Goal: Task Accomplishment & Management: Manage account settings

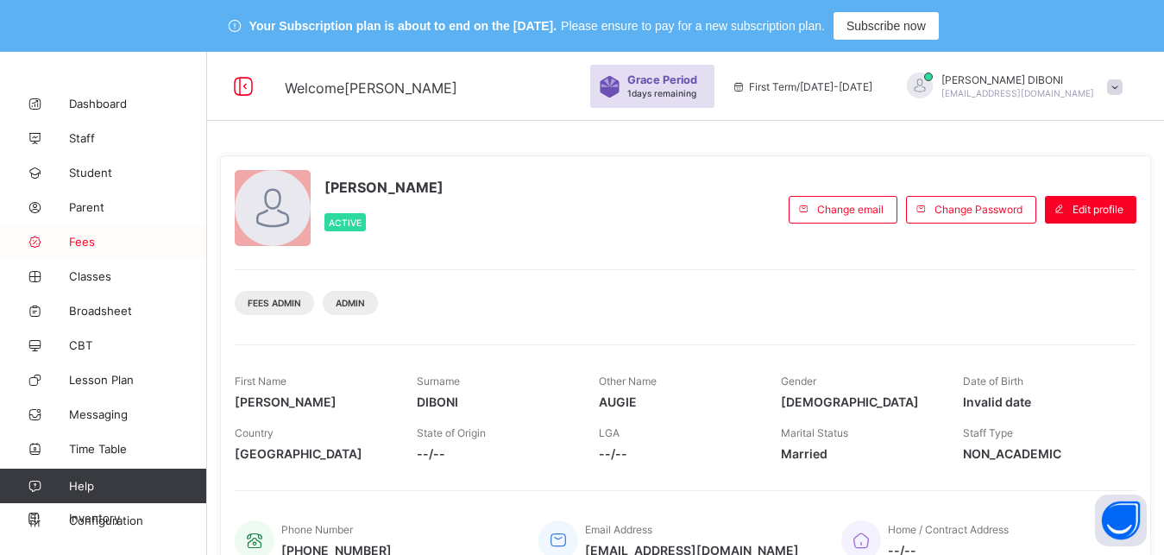
click at [82, 244] on span "Fees" at bounding box center [138, 242] width 138 height 14
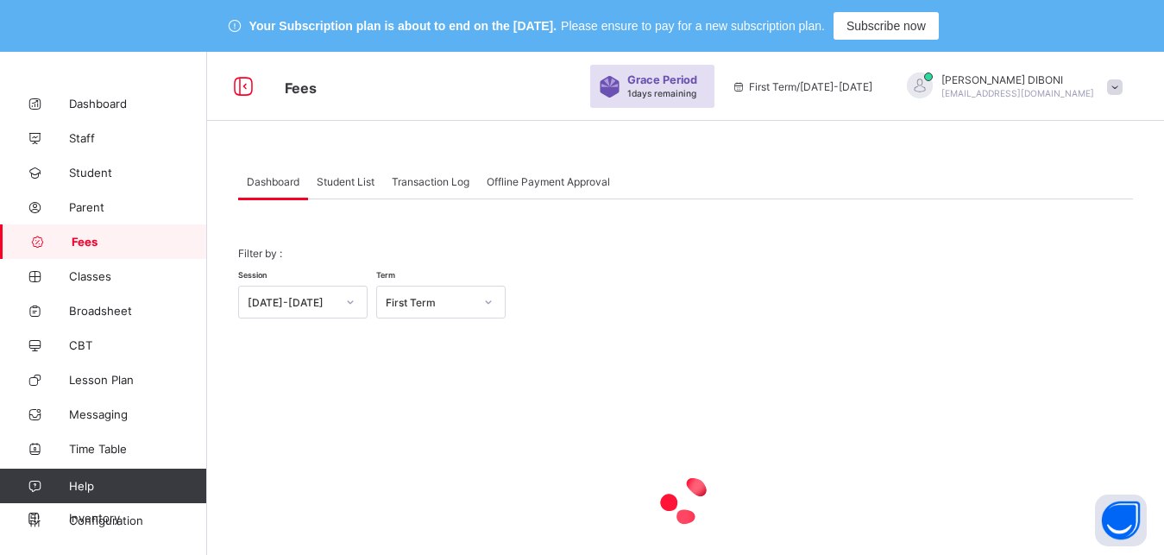
click at [342, 180] on span "Student List" at bounding box center [346, 181] width 58 height 13
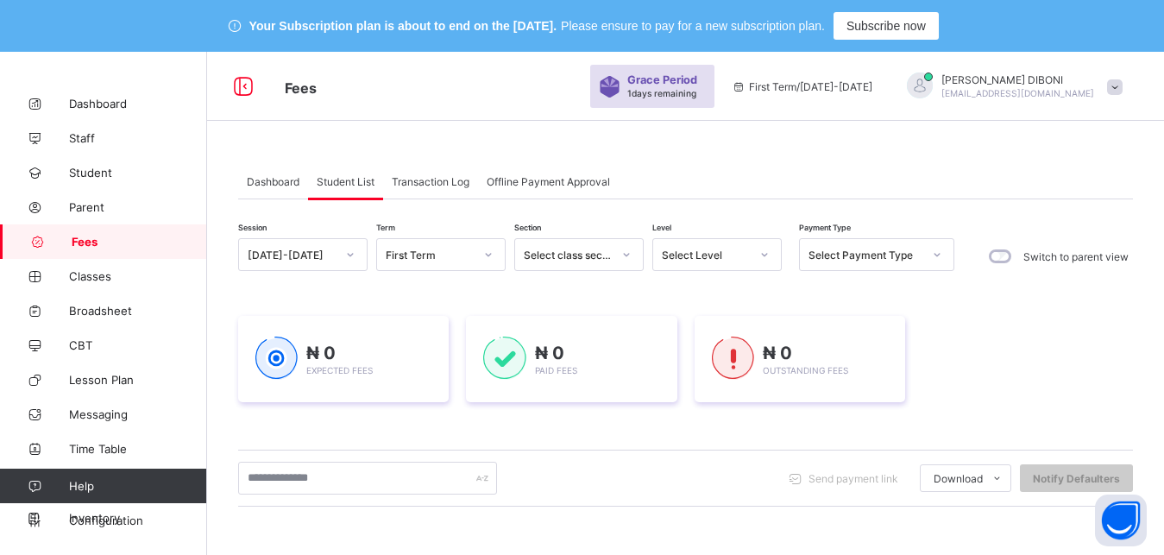
click at [702, 254] on div "Select Level" at bounding box center [706, 255] width 88 height 13
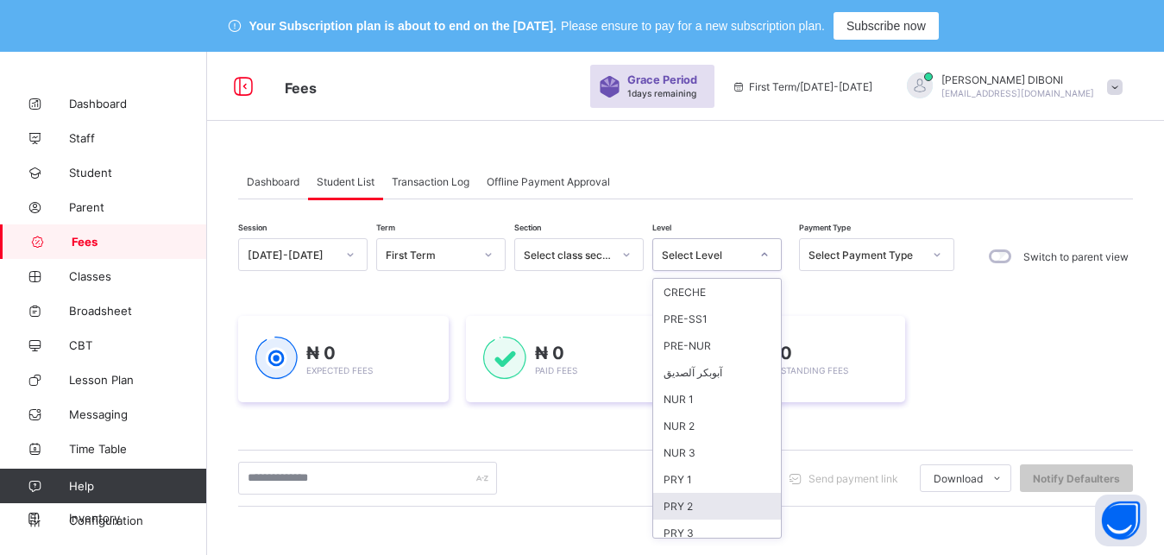
click at [724, 494] on div "PRY 2" at bounding box center [717, 506] width 128 height 27
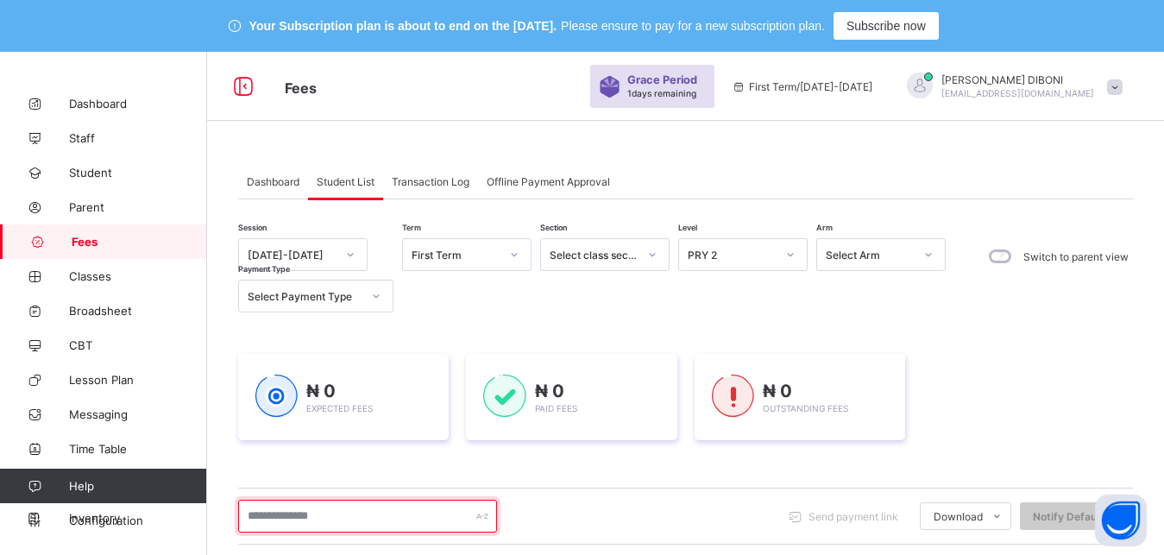
click at [363, 519] on input "text" at bounding box center [367, 516] width 259 height 33
type input "*******"
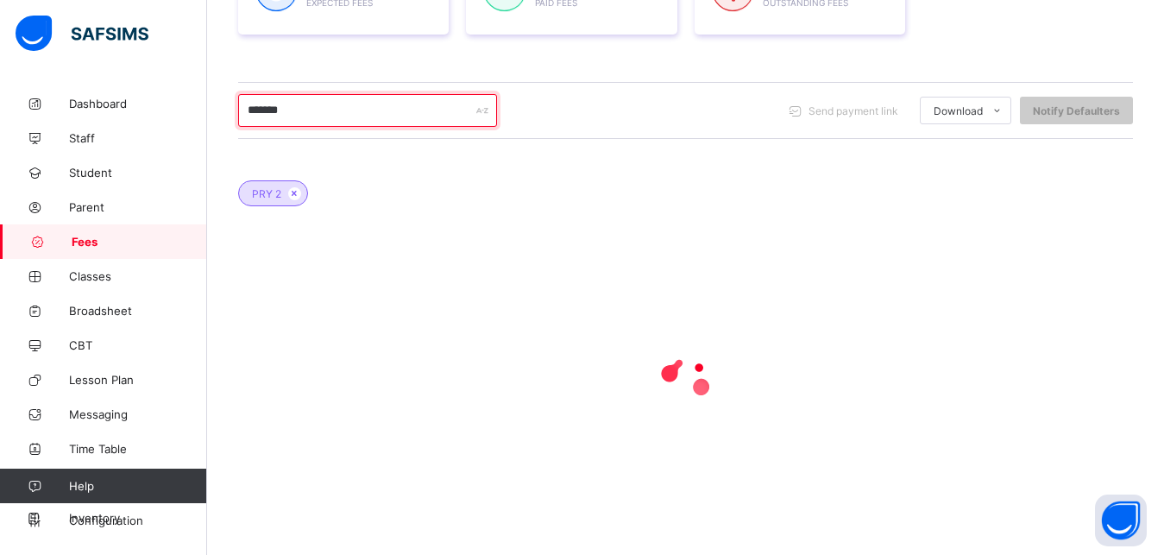
scroll to position [419, 0]
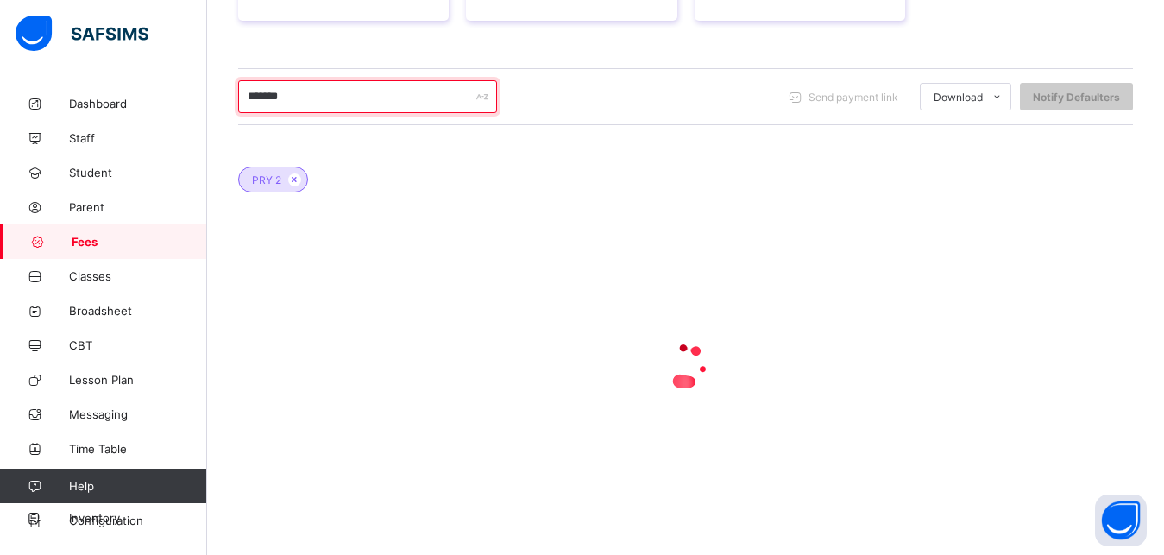
drag, startPoint x: 363, startPoint y: 519, endPoint x: 643, endPoint y: 488, distance: 281.2
click at [497, 113] on input "*******" at bounding box center [367, 96] width 259 height 33
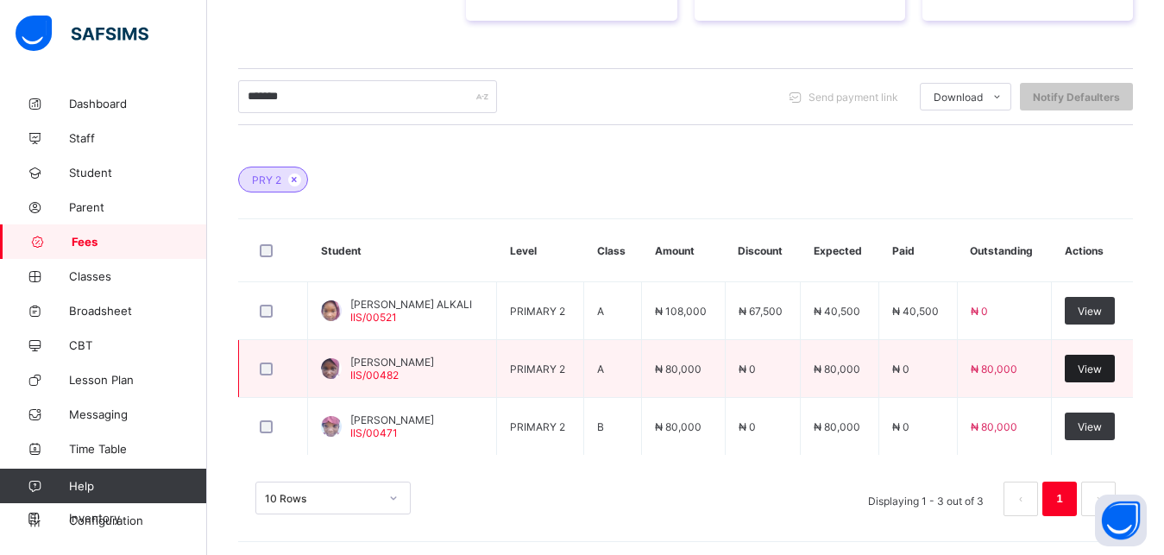
click at [1102, 369] on span "View" at bounding box center [1090, 368] width 24 height 13
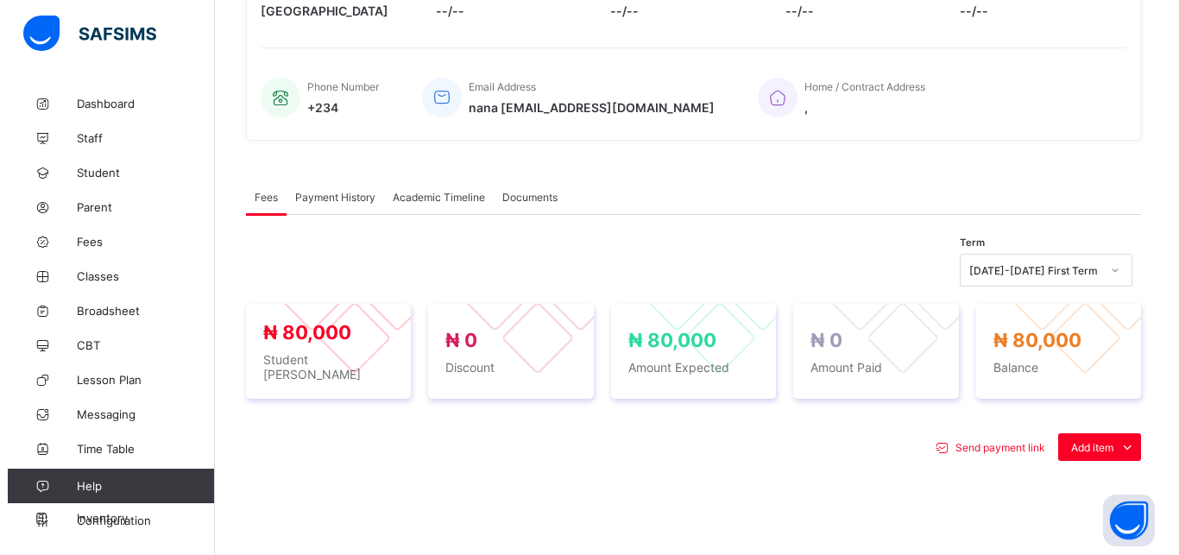
scroll to position [643, 0]
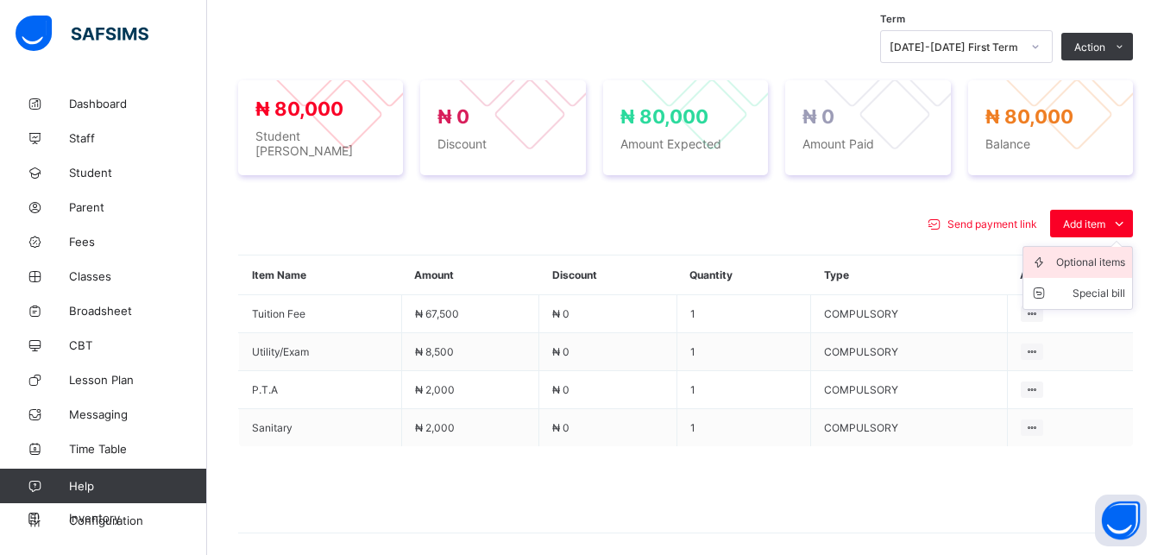
click at [1104, 254] on div "Optional items" at bounding box center [1090, 262] width 69 height 17
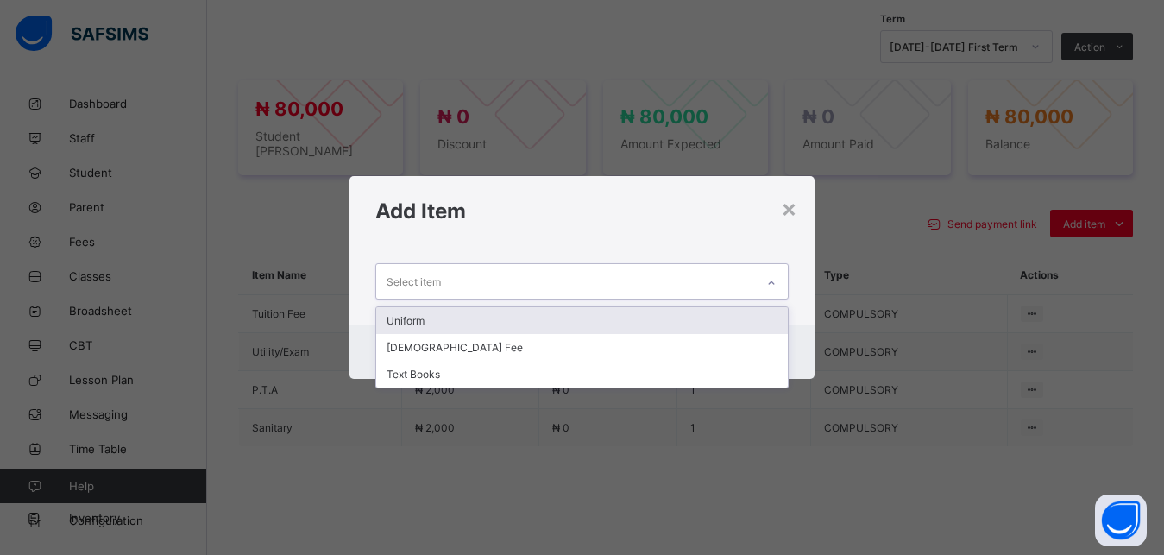
click at [715, 293] on div "Select item" at bounding box center [566, 281] width 380 height 34
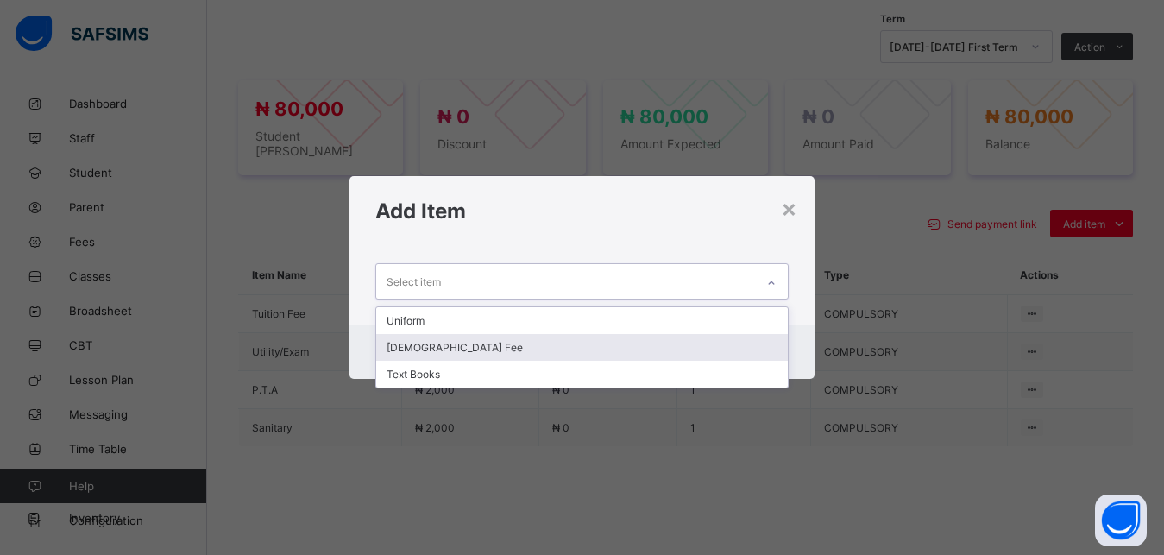
click at [659, 355] on div "[DEMOGRAPHIC_DATA] Fee" at bounding box center [582, 347] width 412 height 27
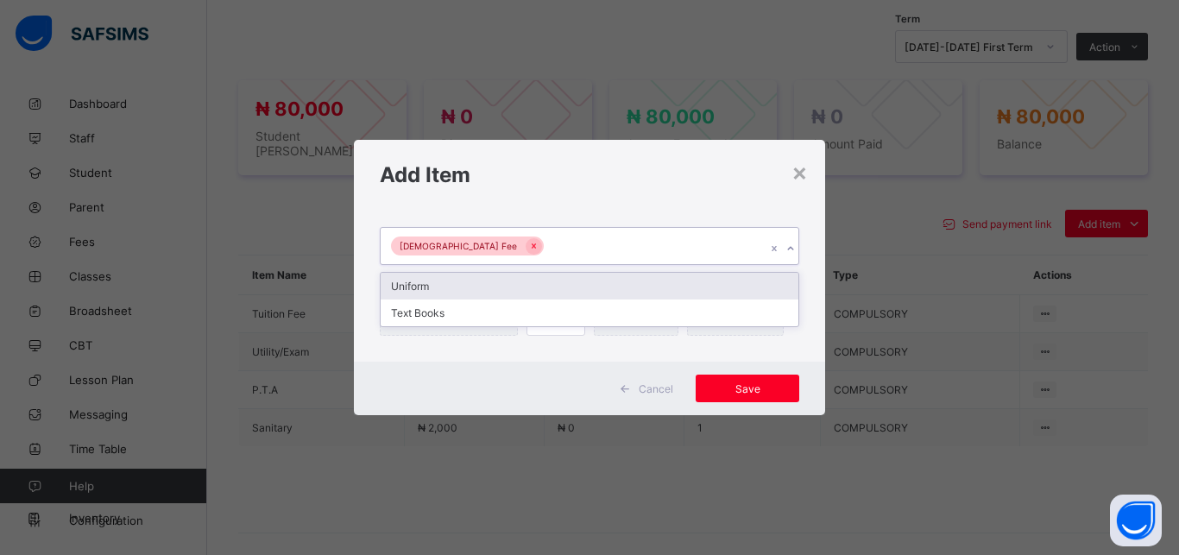
click at [658, 245] on div "[DEMOGRAPHIC_DATA] Fee" at bounding box center [573, 246] width 385 height 36
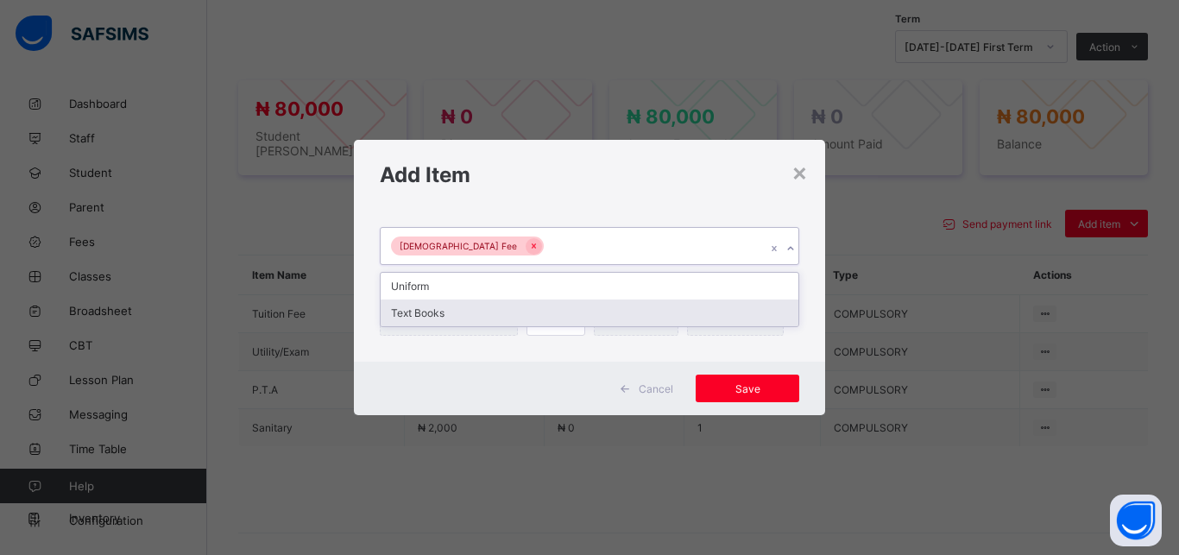
click at [629, 315] on div "Text Books" at bounding box center [590, 312] width 418 height 27
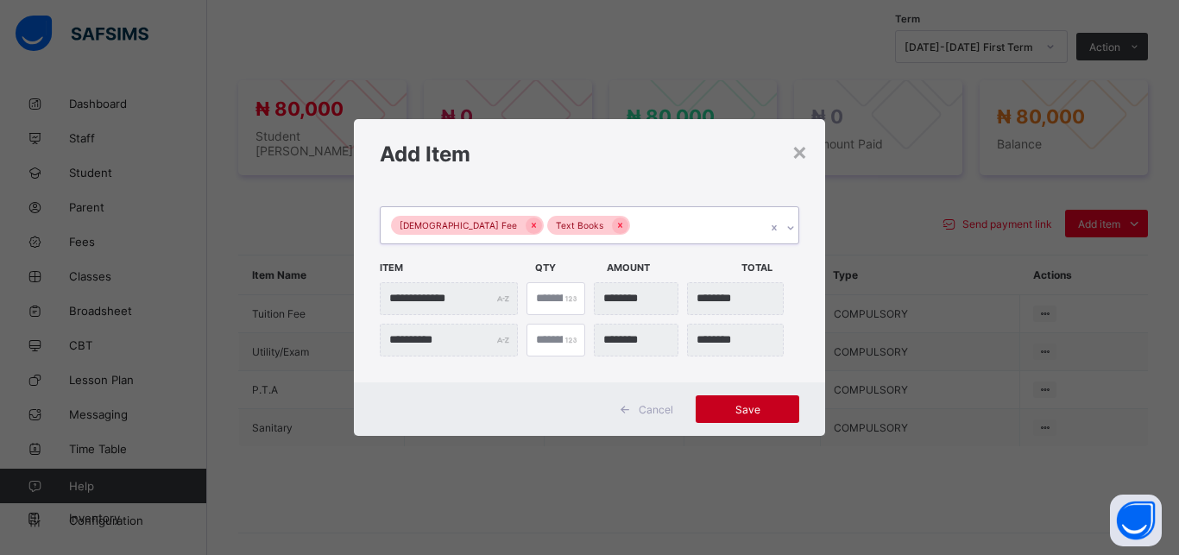
click at [732, 405] on span "Save" at bounding box center [747, 409] width 78 height 13
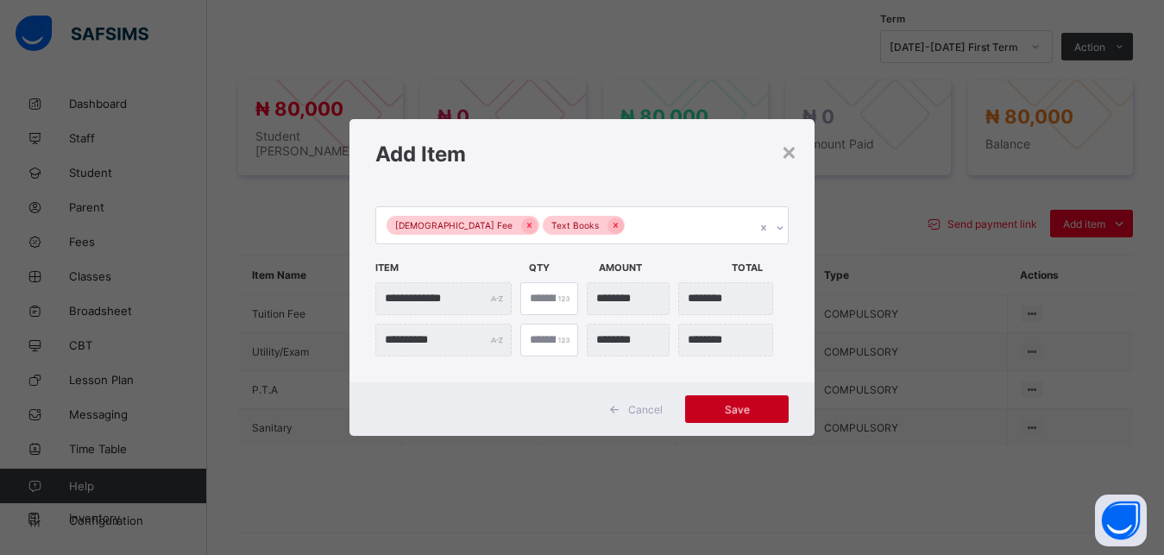
click at [757, 407] on div "Save" at bounding box center [737, 409] width 104 height 28
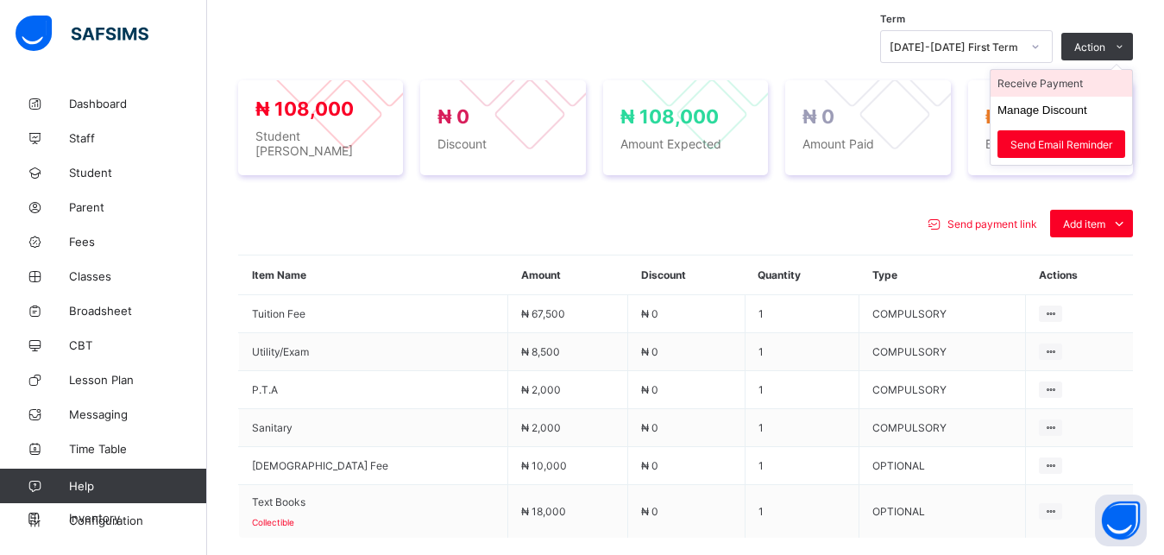
click at [1077, 82] on li "Receive Payment" at bounding box center [1062, 83] width 142 height 27
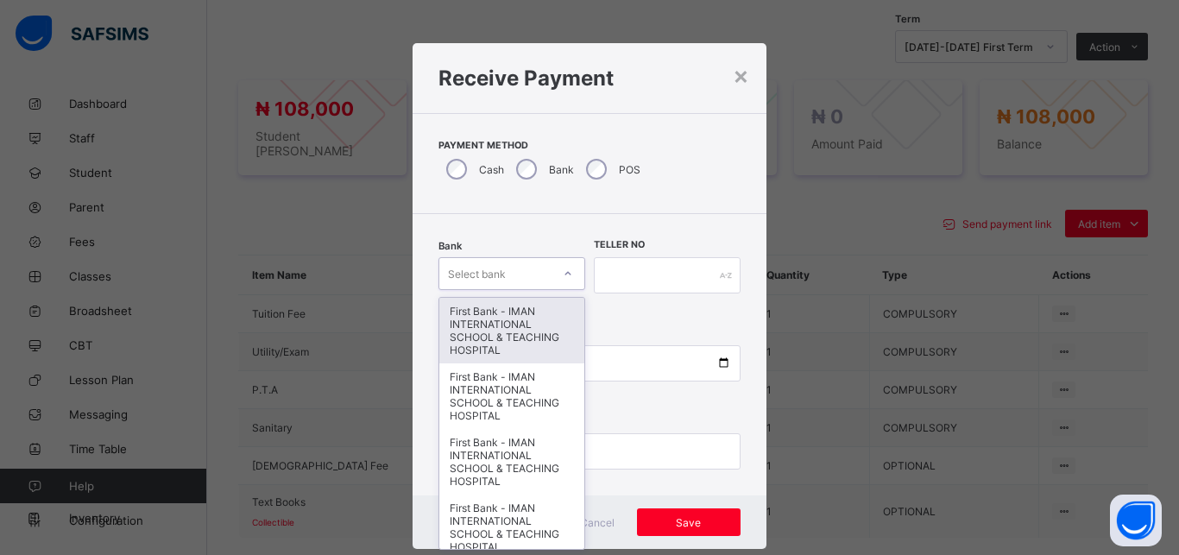
click at [515, 269] on div "Select bank" at bounding box center [495, 273] width 112 height 24
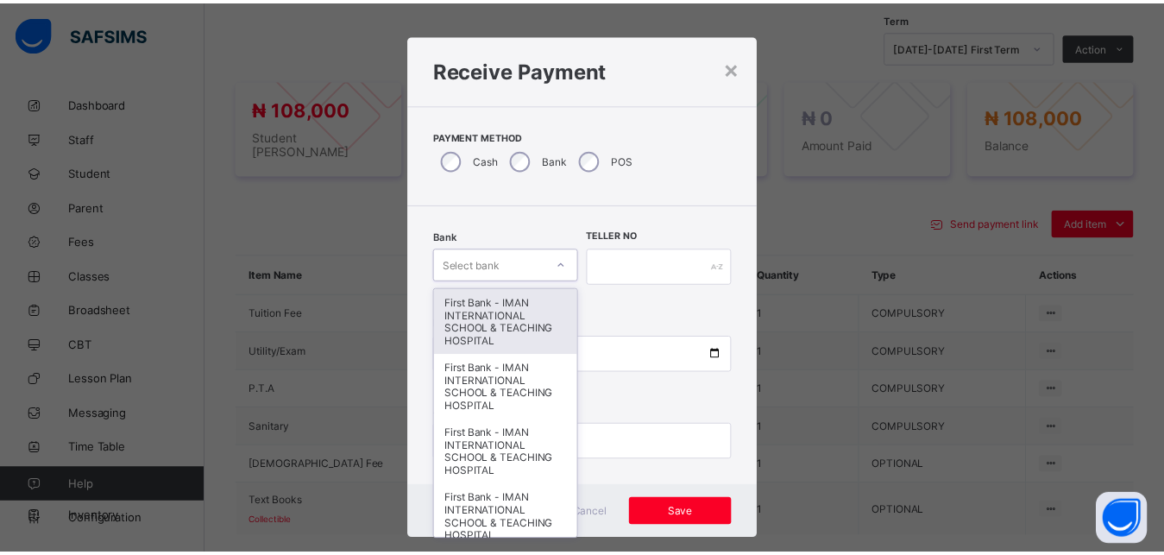
scroll to position [9, 0]
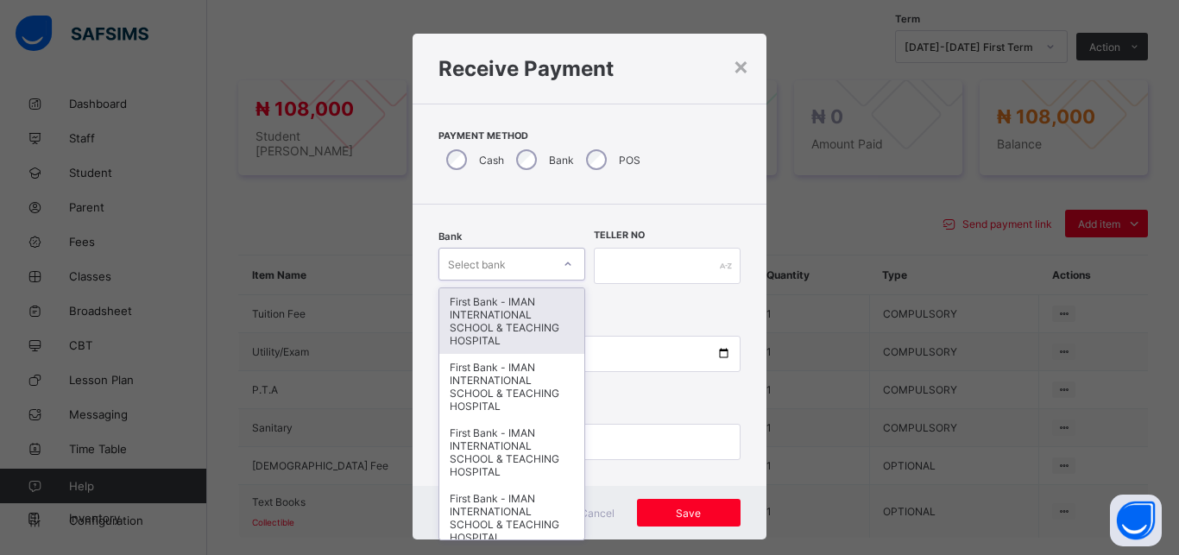
click at [518, 300] on div "First Bank - IMAN INTERNATIONAL SCHOOL & TEACHING HOSPITAL" at bounding box center [511, 321] width 145 height 66
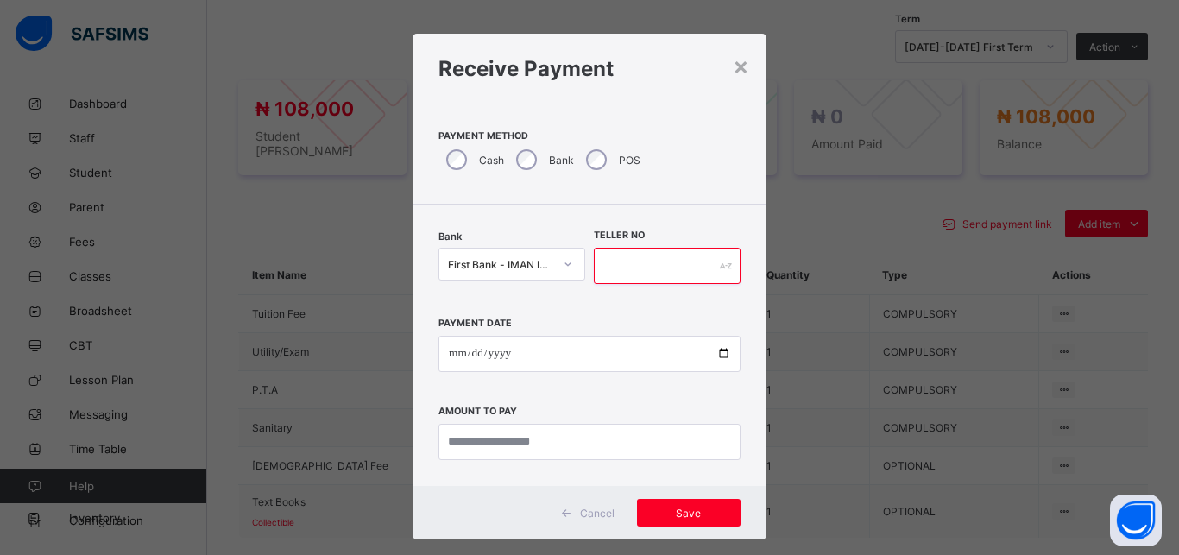
click at [631, 263] on input "text" at bounding box center [667, 266] width 147 height 36
type input "*****"
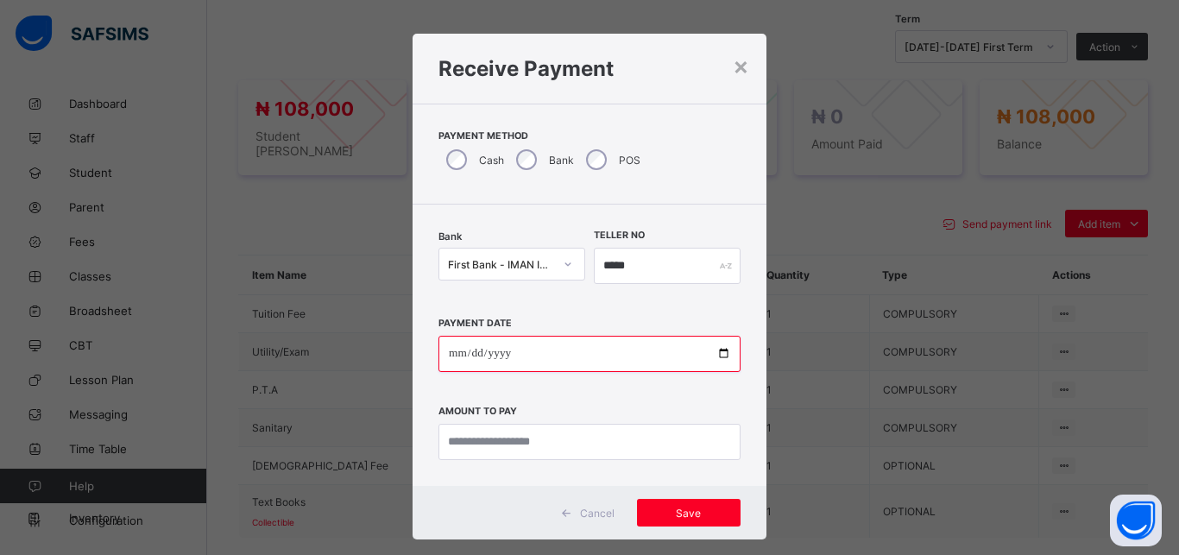
click at [713, 359] on input "date" at bounding box center [589, 354] width 302 height 36
type input "**********"
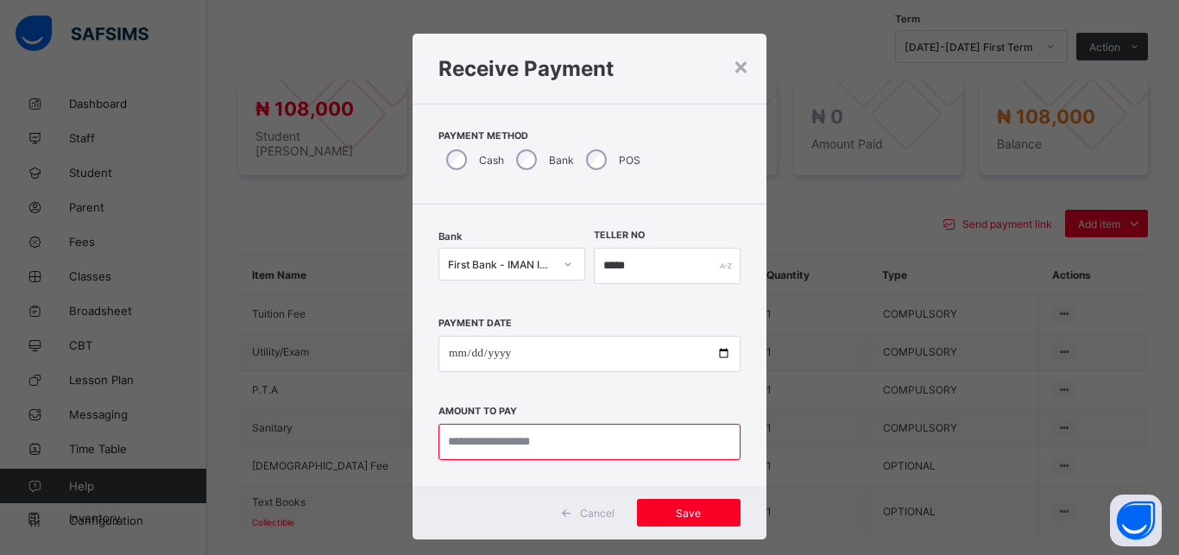
click at [543, 448] on input "currency" at bounding box center [589, 442] width 302 height 36
type input "*********"
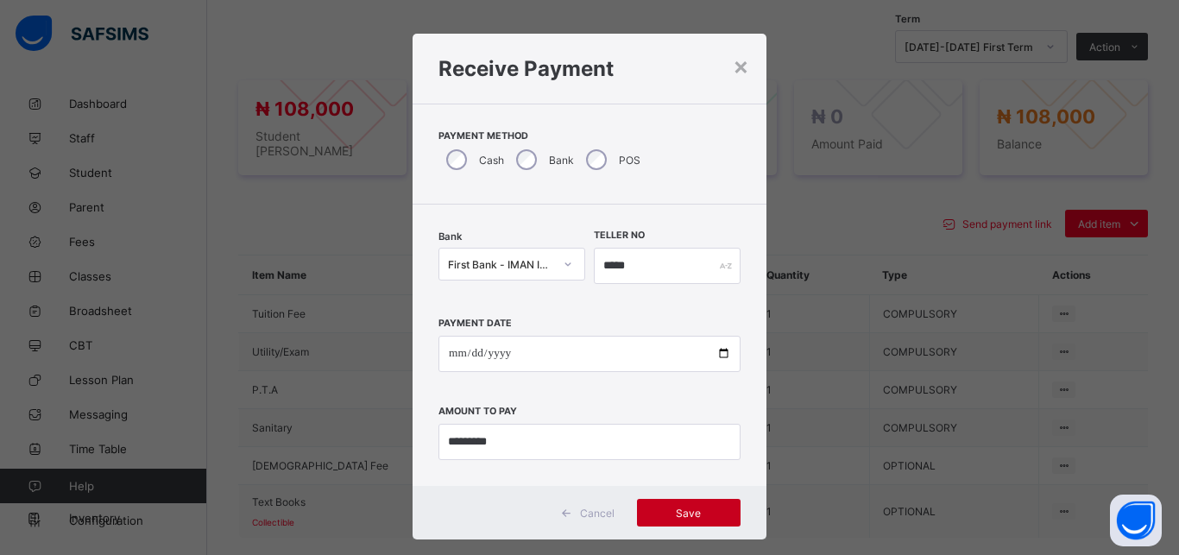
click at [695, 513] on span "Save" at bounding box center [689, 513] width 78 height 13
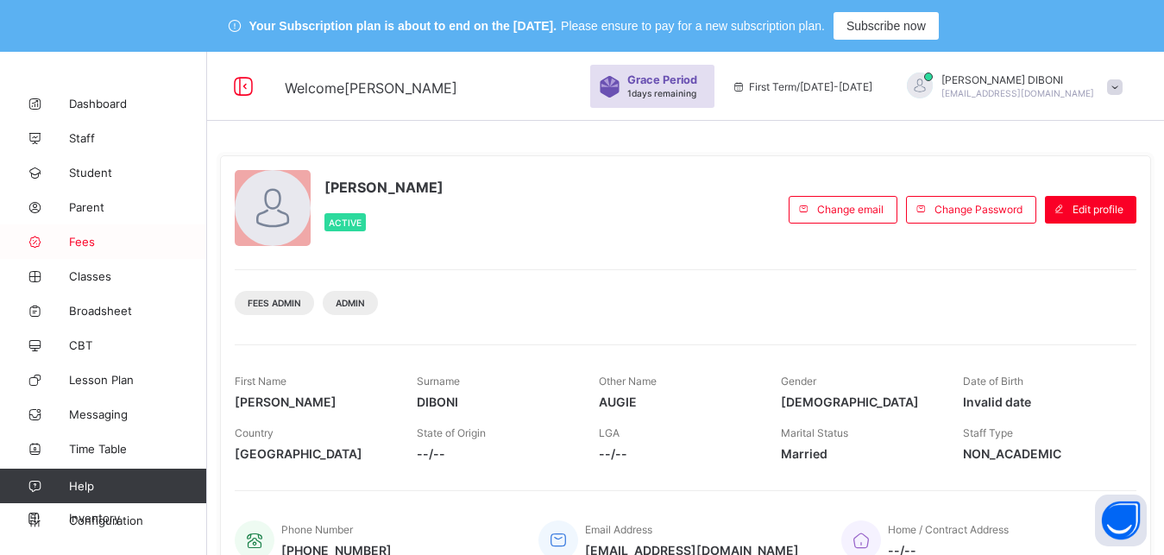
click at [79, 242] on span "Fees" at bounding box center [138, 242] width 138 height 14
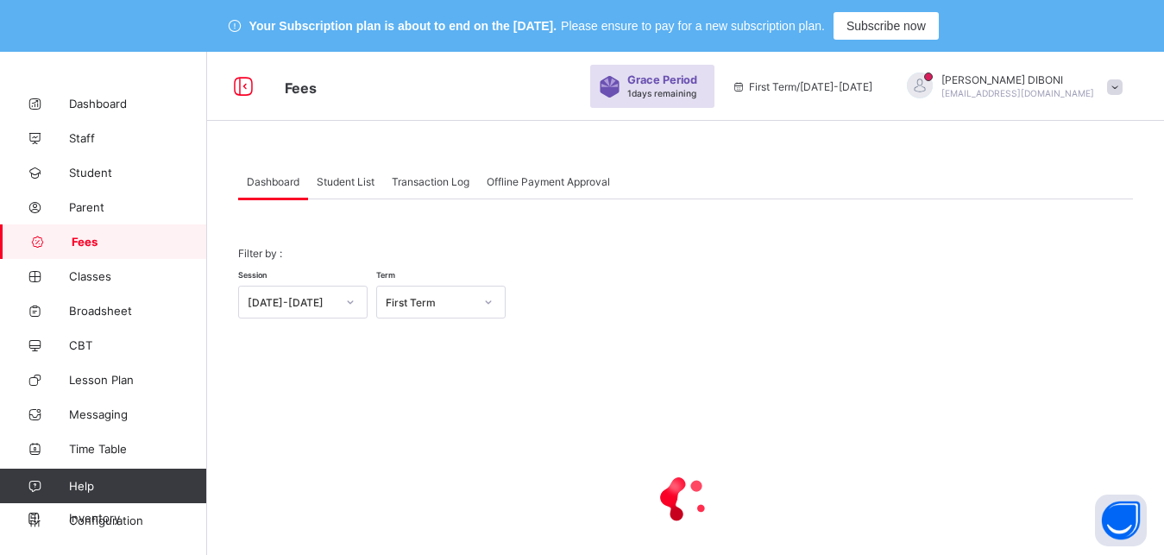
click at [347, 179] on span "Student List" at bounding box center [346, 181] width 58 height 13
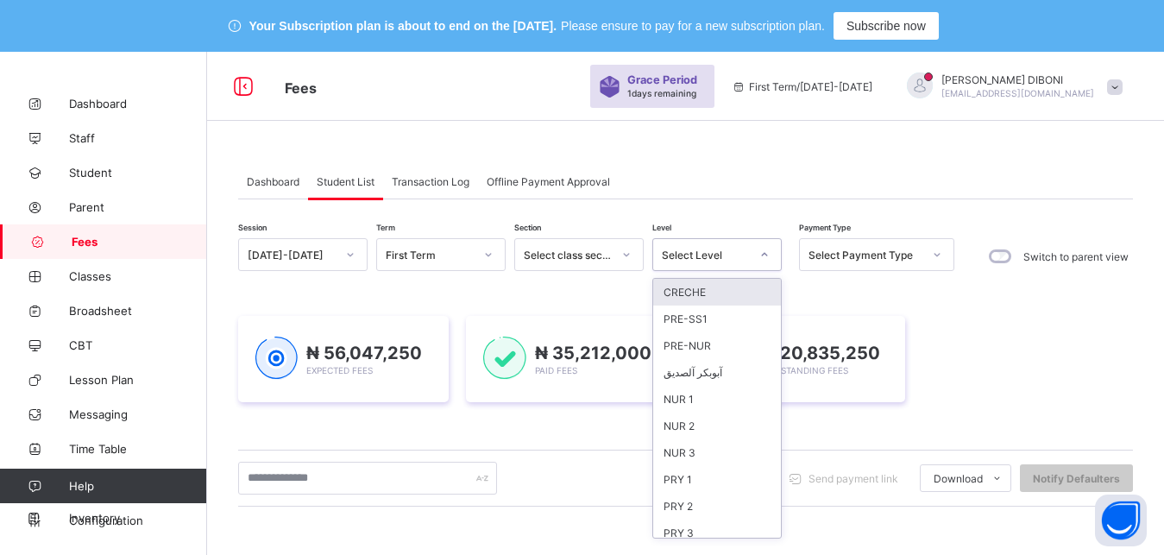
click at [696, 263] on div "Select Level" at bounding box center [700, 254] width 95 height 24
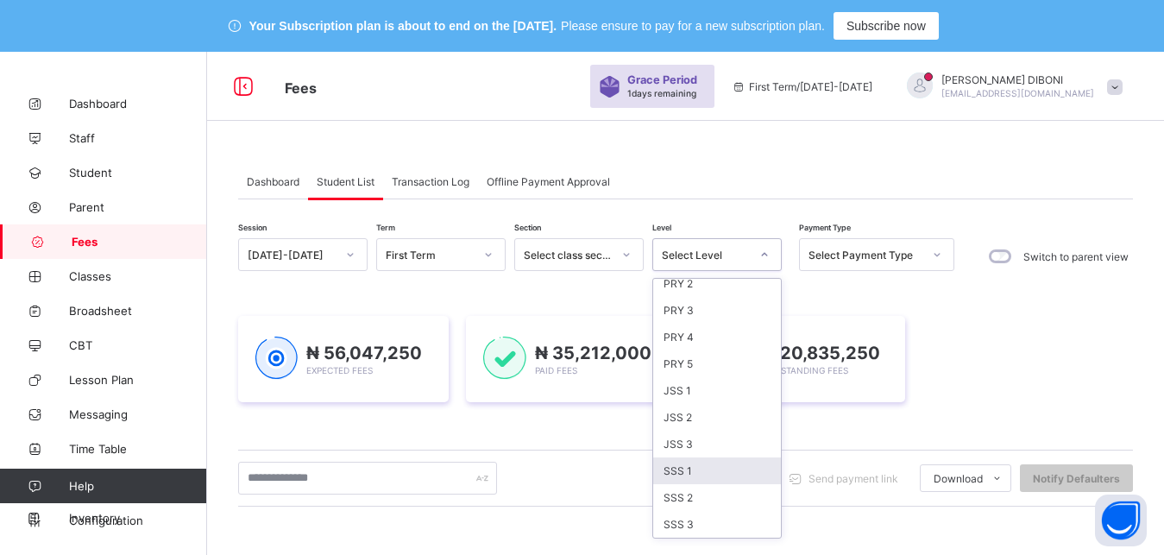
click at [692, 477] on div "SSS 1" at bounding box center [717, 470] width 128 height 27
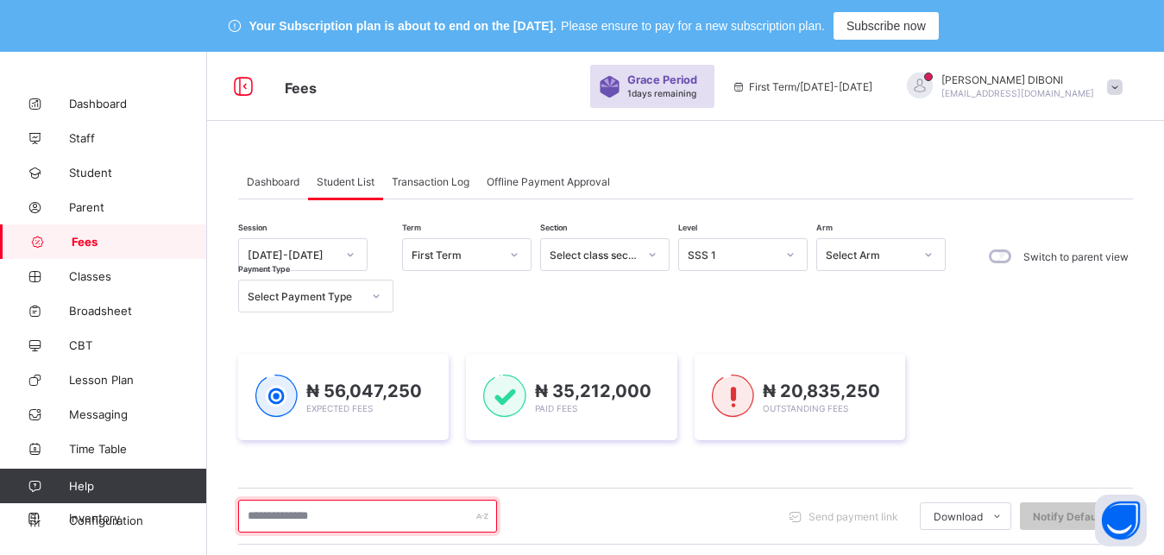
click at [439, 515] on input "text" at bounding box center [367, 516] width 259 height 33
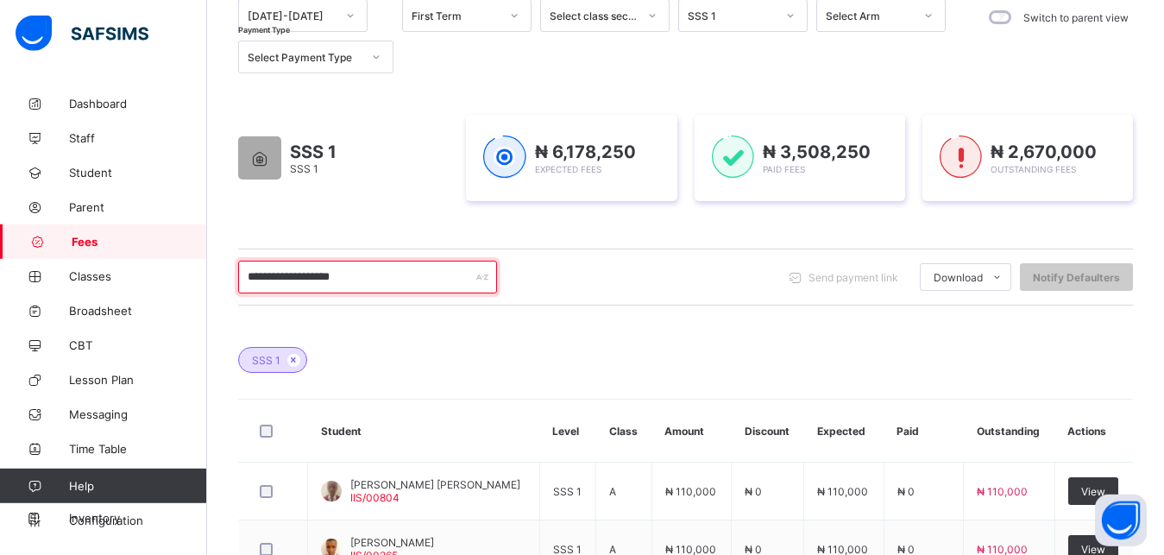
scroll to position [235, 0]
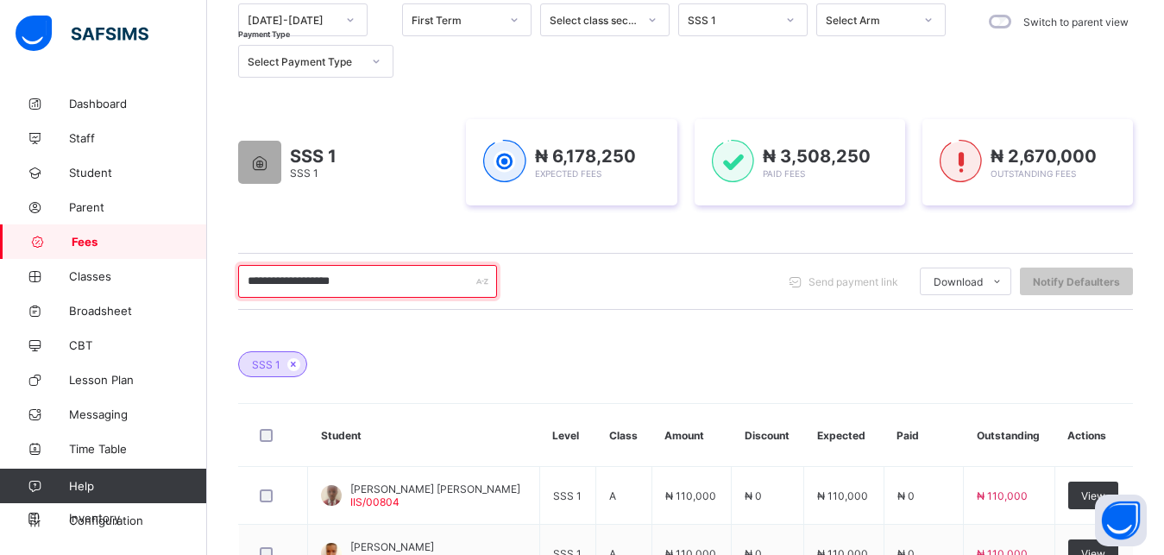
type input "**********"
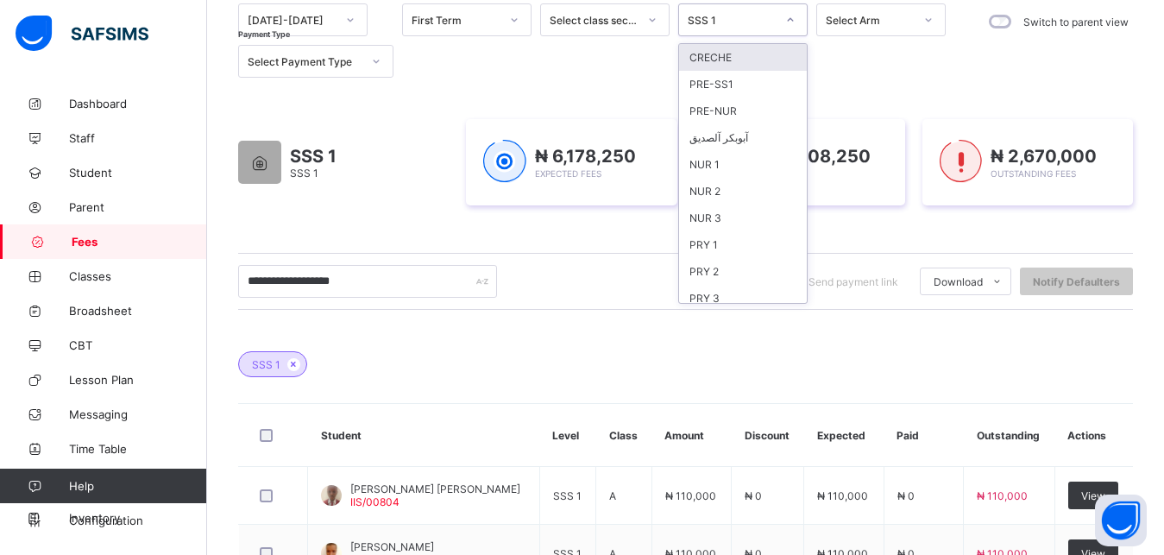
click at [750, 28] on div "SSS 1" at bounding box center [726, 20] width 95 height 24
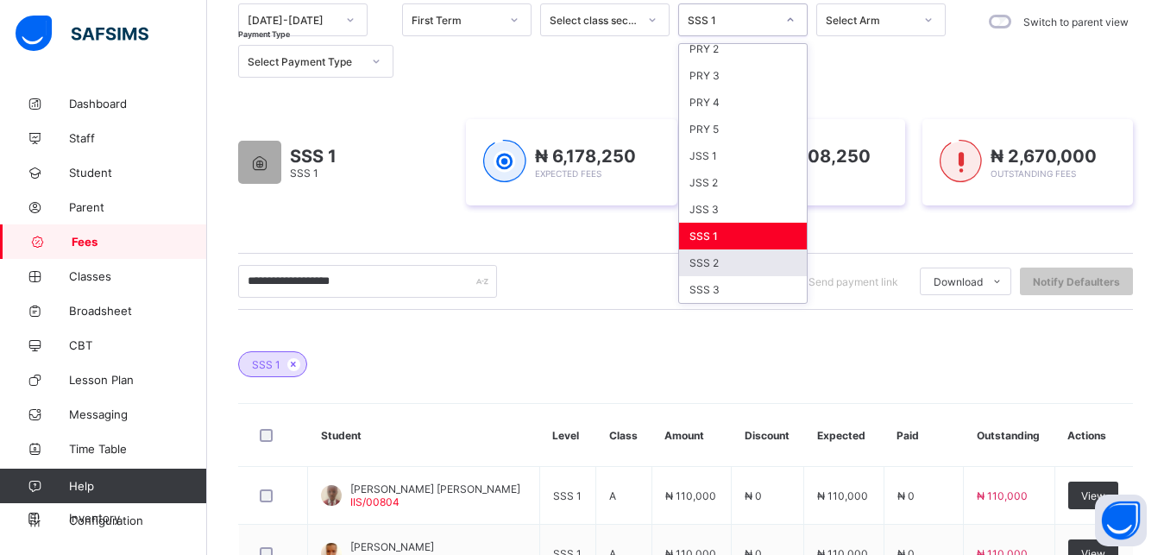
click at [741, 258] on div "SSS 2" at bounding box center [743, 262] width 128 height 27
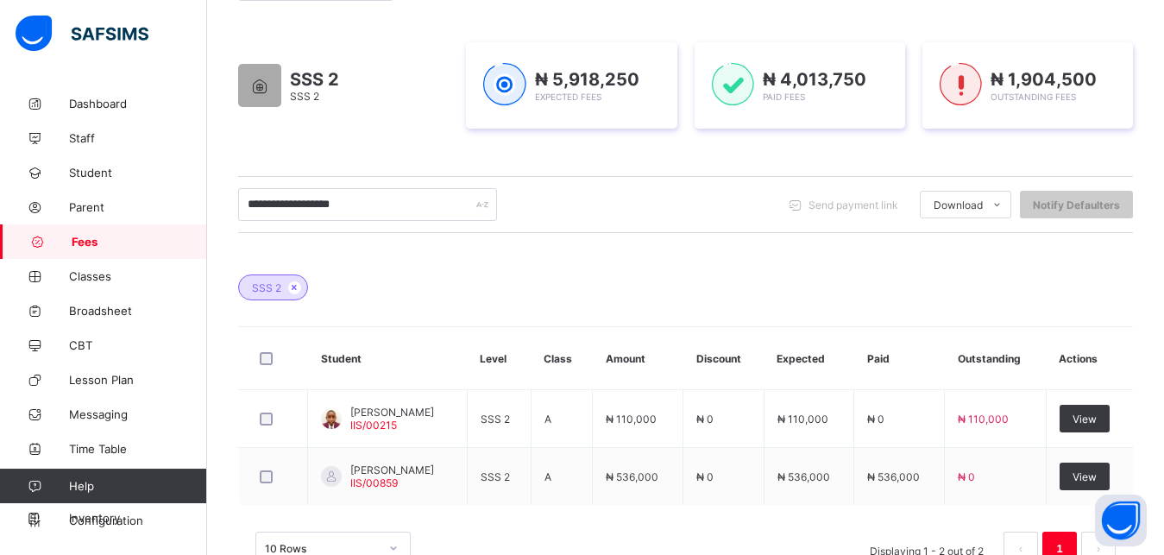
scroll to position [323, 0]
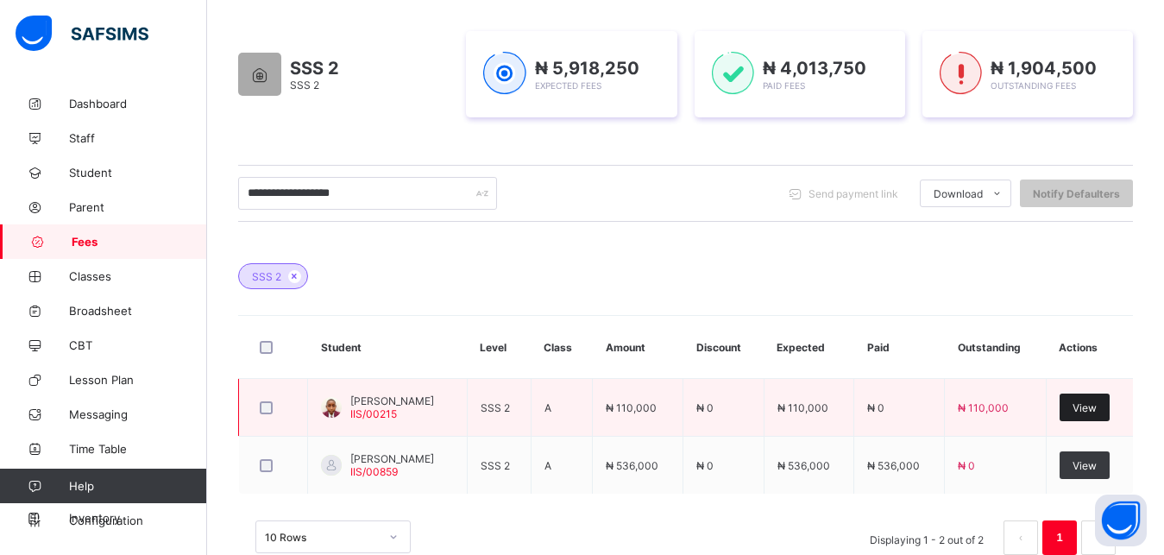
click at [1097, 411] on span "View" at bounding box center [1085, 407] width 24 height 13
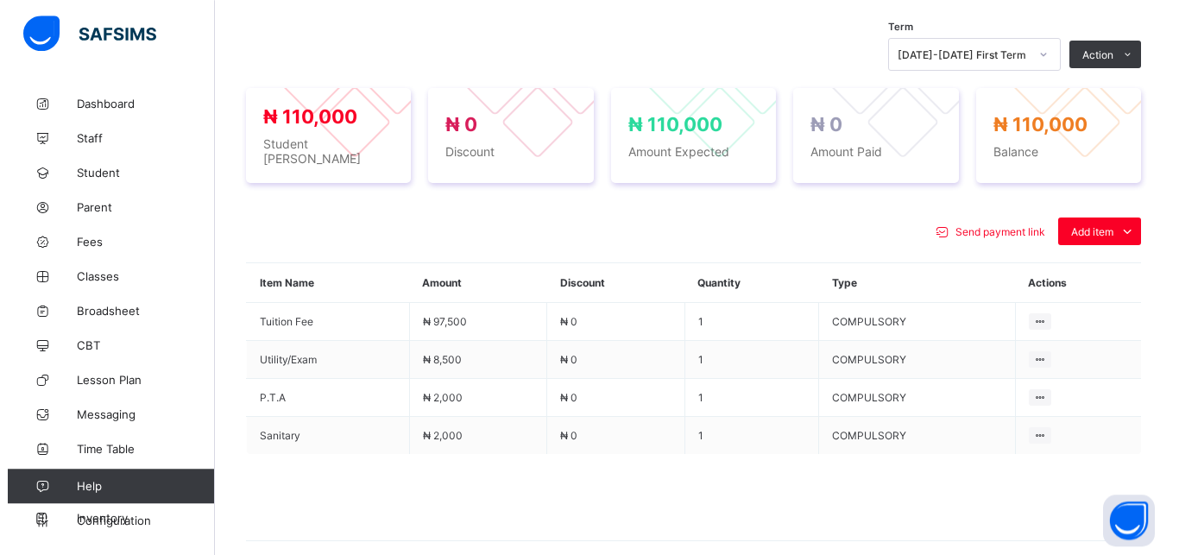
scroll to position [639, 0]
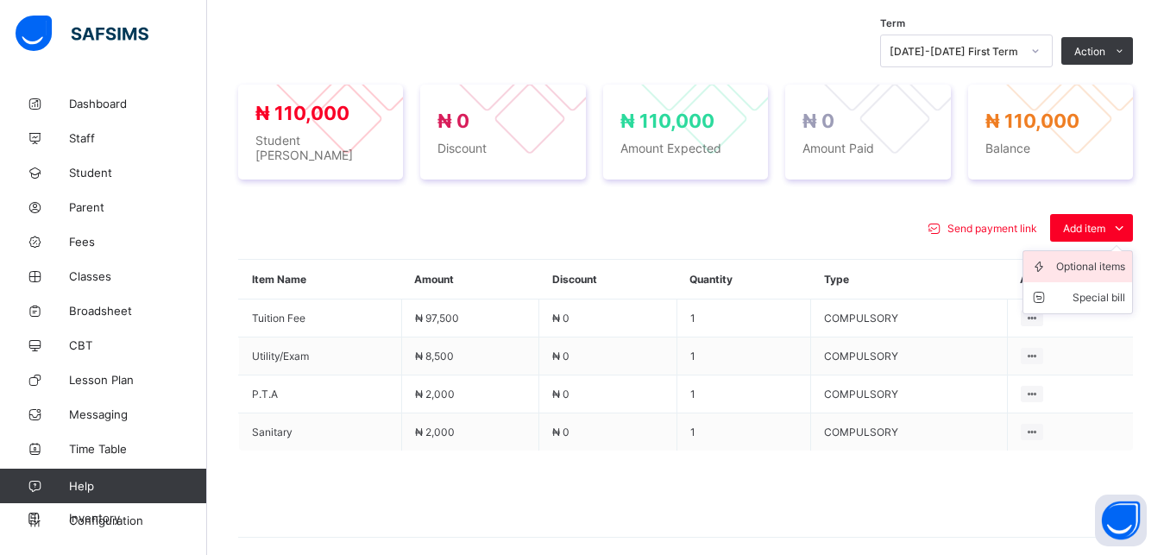
click at [1086, 258] on div "Optional items" at bounding box center [1090, 266] width 69 height 17
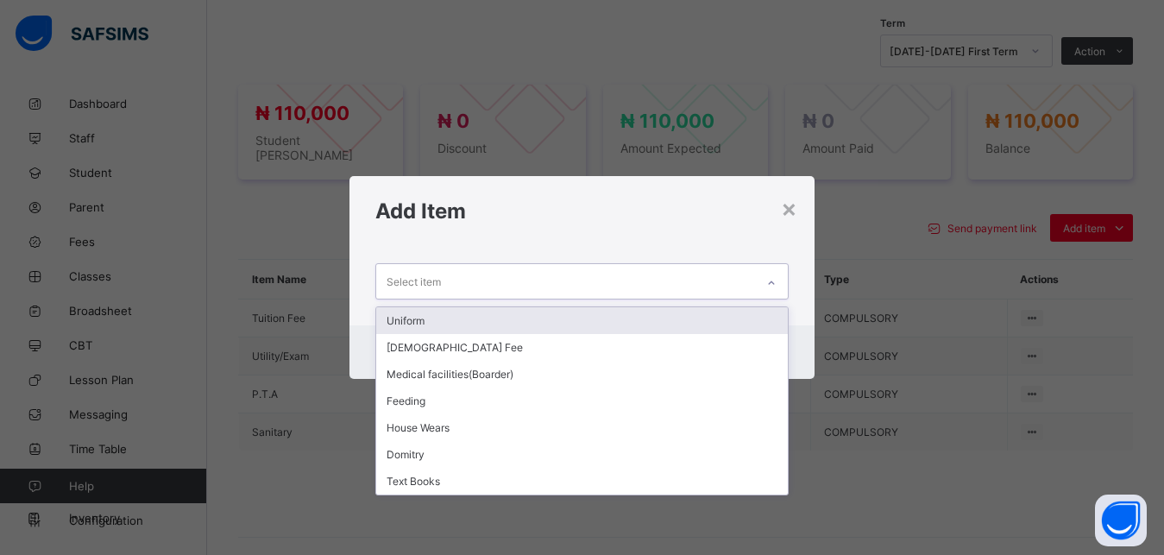
click at [666, 282] on div "Select item" at bounding box center [566, 281] width 380 height 34
click at [651, 320] on div "Uniform" at bounding box center [582, 320] width 412 height 27
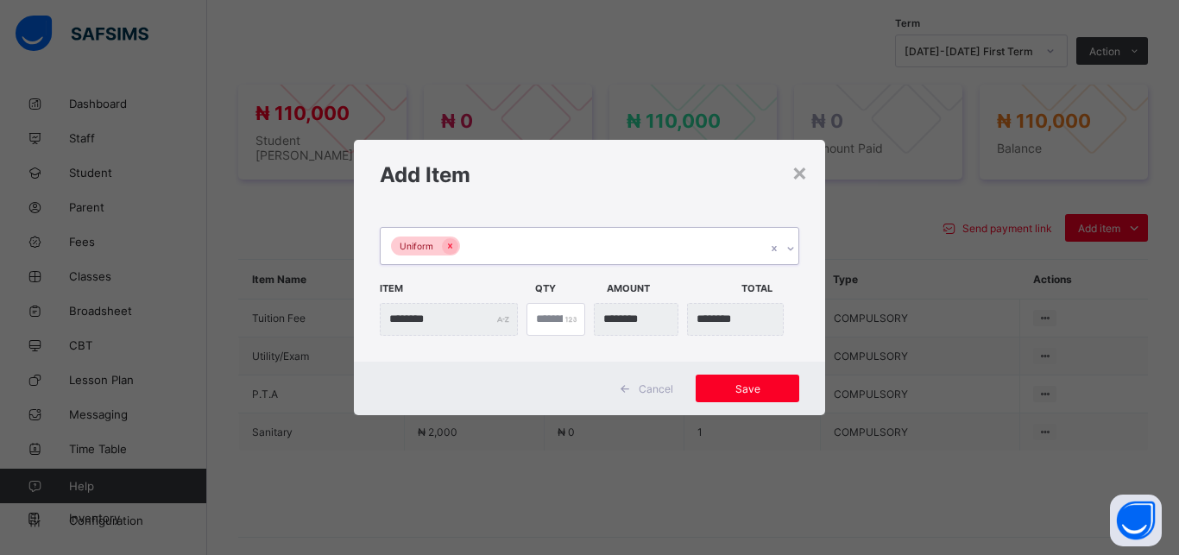
click at [595, 246] on div "Uniform" at bounding box center [573, 246] width 385 height 36
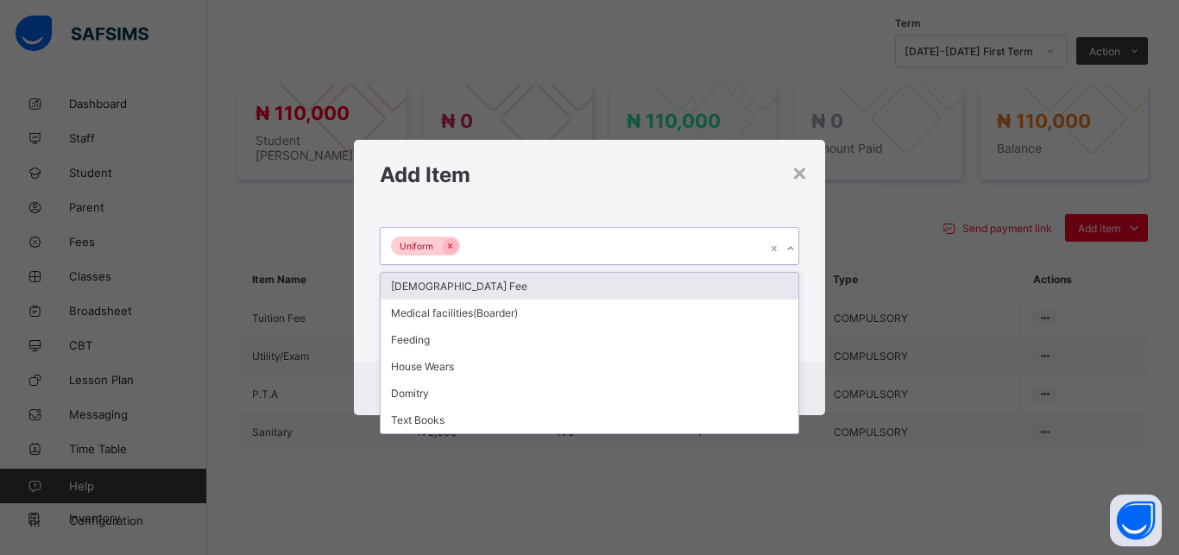
click at [575, 287] on div "[DEMOGRAPHIC_DATA] Fee" at bounding box center [590, 286] width 418 height 27
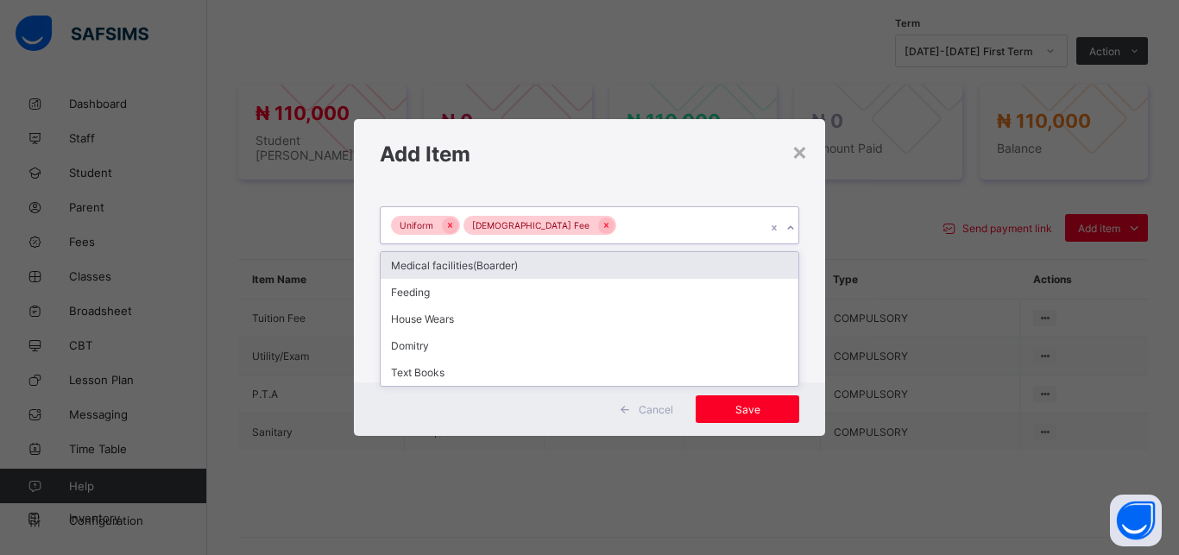
click at [611, 228] on div "Uniform [DEMOGRAPHIC_DATA] Fee" at bounding box center [573, 225] width 385 height 36
click at [594, 261] on div "Medical facilities(Boarder)" at bounding box center [590, 265] width 418 height 27
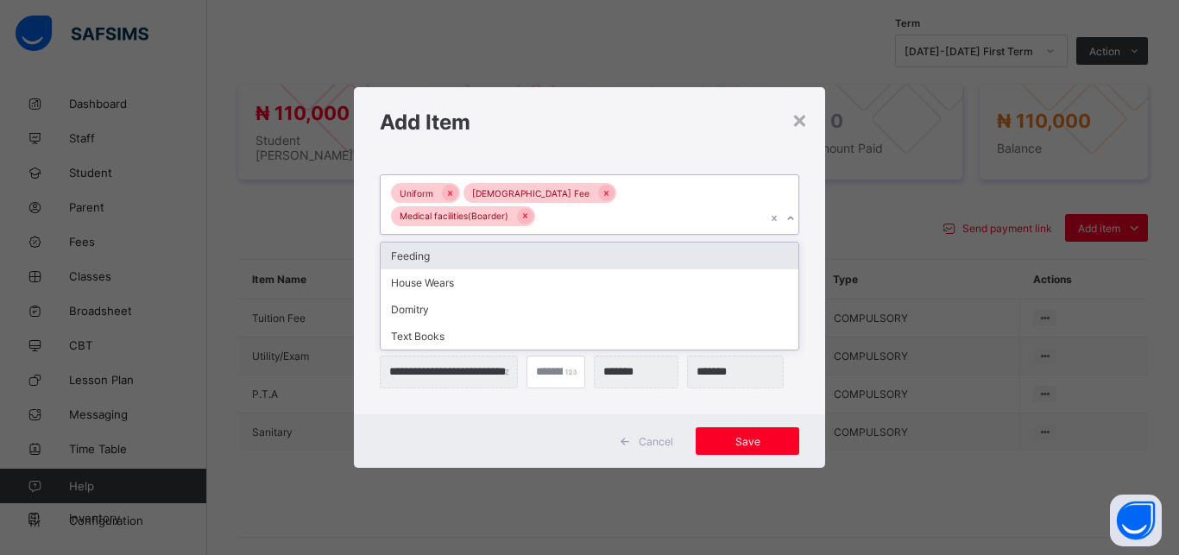
click at [722, 213] on div "Uniform [DEMOGRAPHIC_DATA] Fee Medical facilities(Boarder)" at bounding box center [573, 205] width 385 height 60
click at [676, 249] on div "Feeding" at bounding box center [590, 255] width 418 height 27
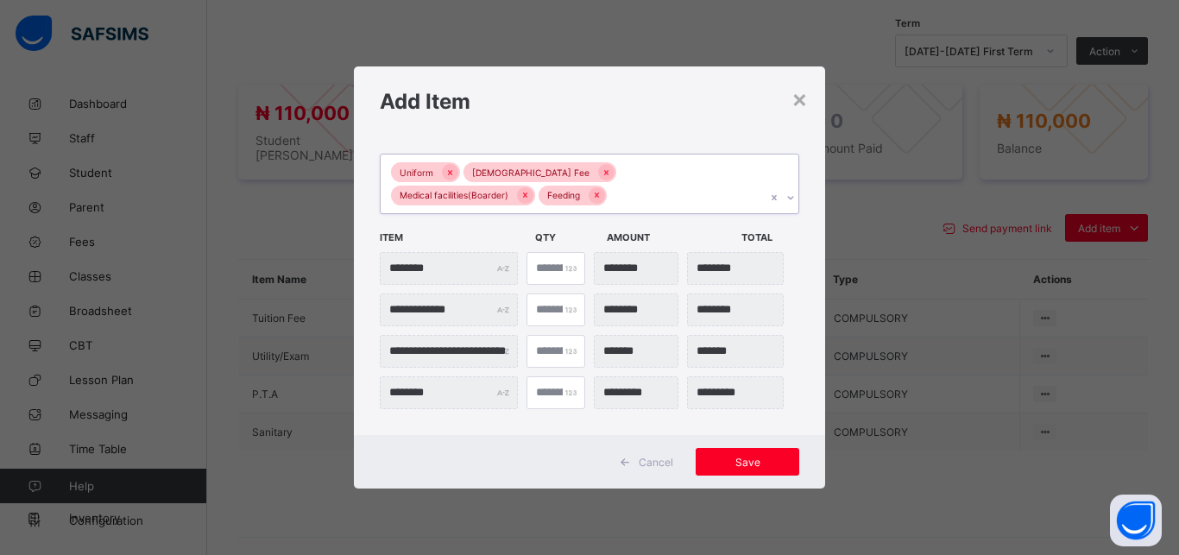
click at [639, 202] on div "Uniform [DEMOGRAPHIC_DATA] Fee Medical facilities(Boarder) Feeding" at bounding box center [573, 184] width 385 height 60
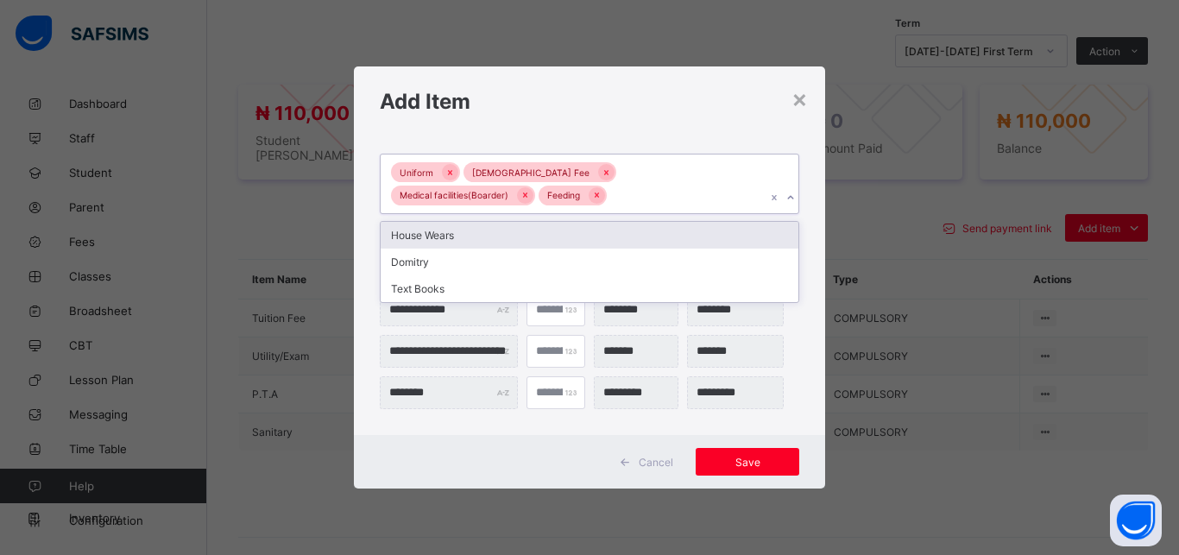
click at [598, 239] on div "House Wears" at bounding box center [590, 235] width 418 height 27
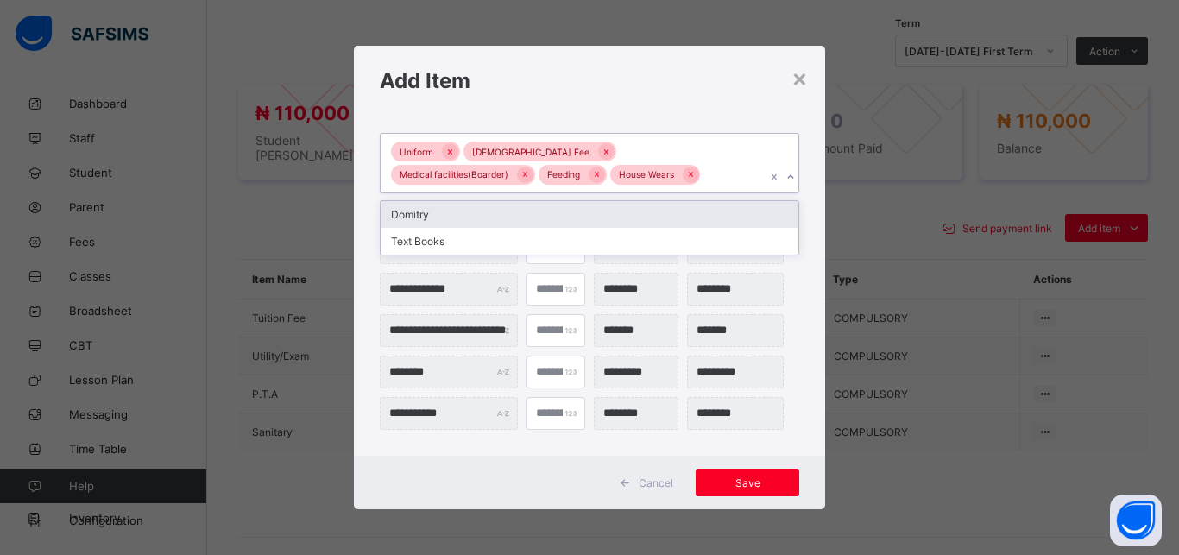
click at [639, 174] on div "Uniform [DEMOGRAPHIC_DATA] Fee Medical facilities(Boarder) Feeding House Wears" at bounding box center [573, 164] width 385 height 60
click at [596, 214] on div "Domitry" at bounding box center [590, 214] width 418 height 27
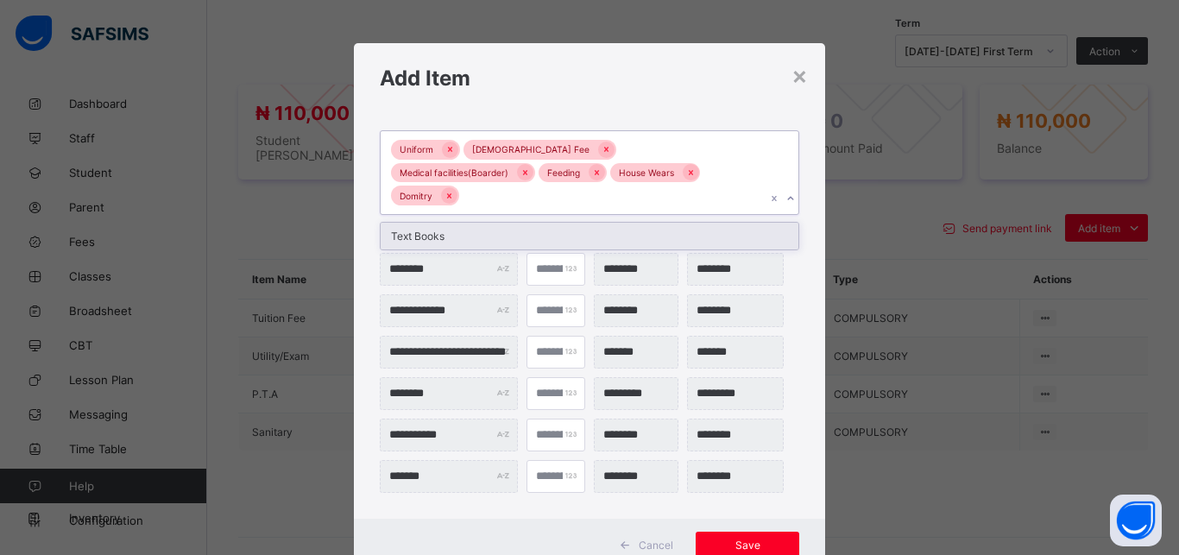
click at [672, 170] on div "Uniform [DEMOGRAPHIC_DATA] Fee Medical facilities(Boarder) Feeding House Wears …" at bounding box center [573, 172] width 385 height 83
click at [642, 223] on div "Text Books" at bounding box center [590, 236] width 418 height 27
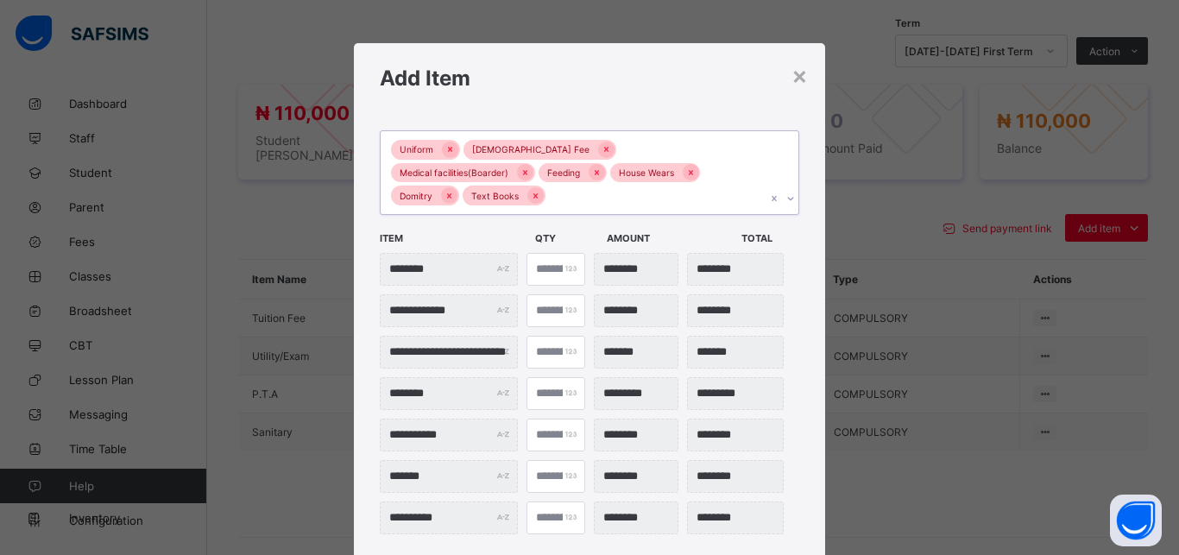
scroll to position [79, 0]
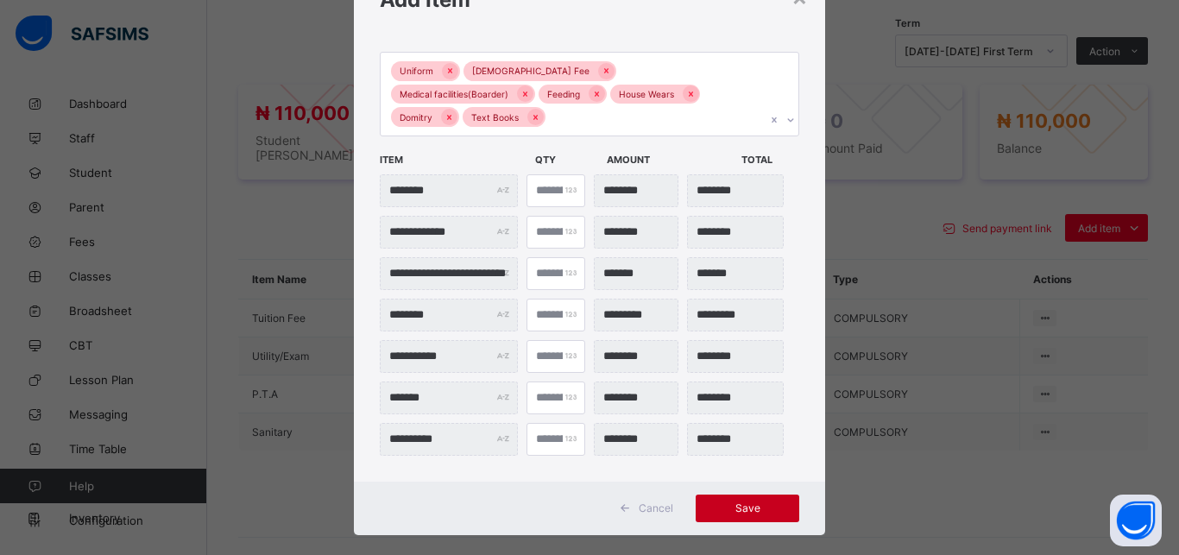
click at [766, 501] on span "Save" at bounding box center [747, 507] width 78 height 13
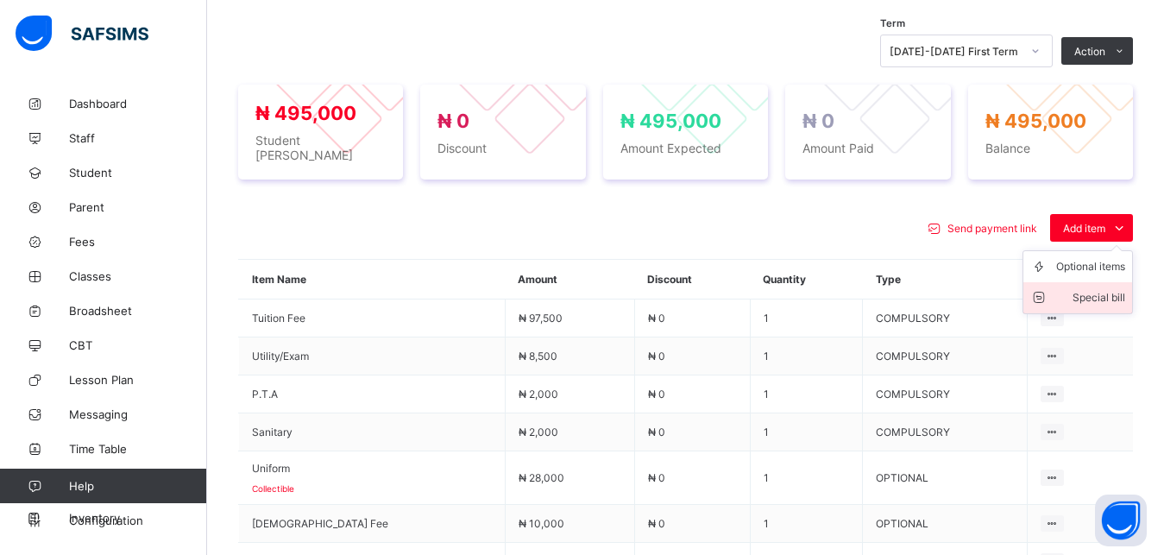
click at [1109, 289] on div "Special bill" at bounding box center [1090, 297] width 69 height 17
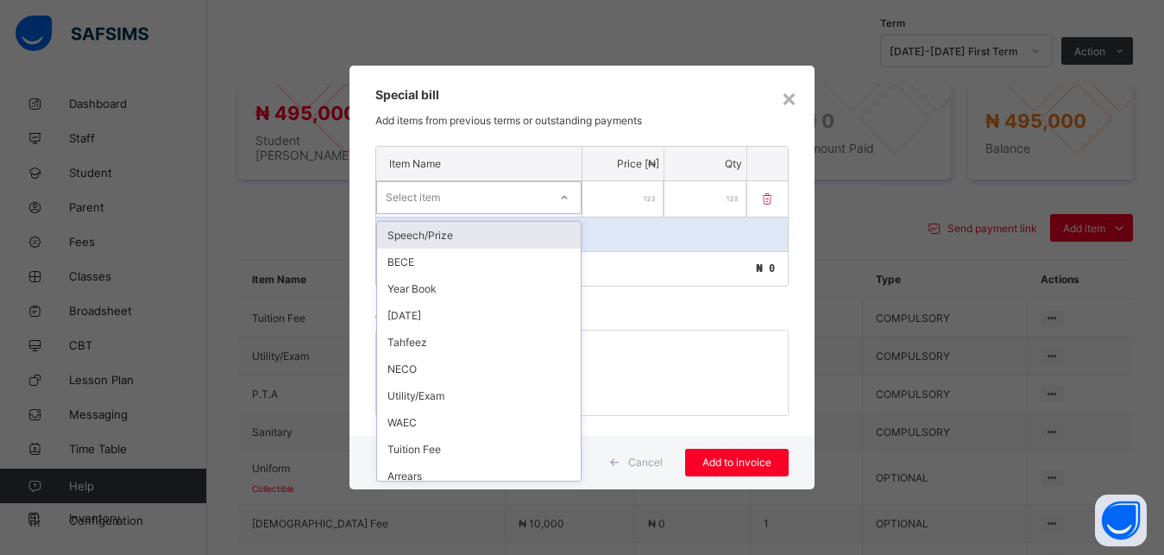
click at [538, 198] on div "Select item" at bounding box center [462, 198] width 171 height 24
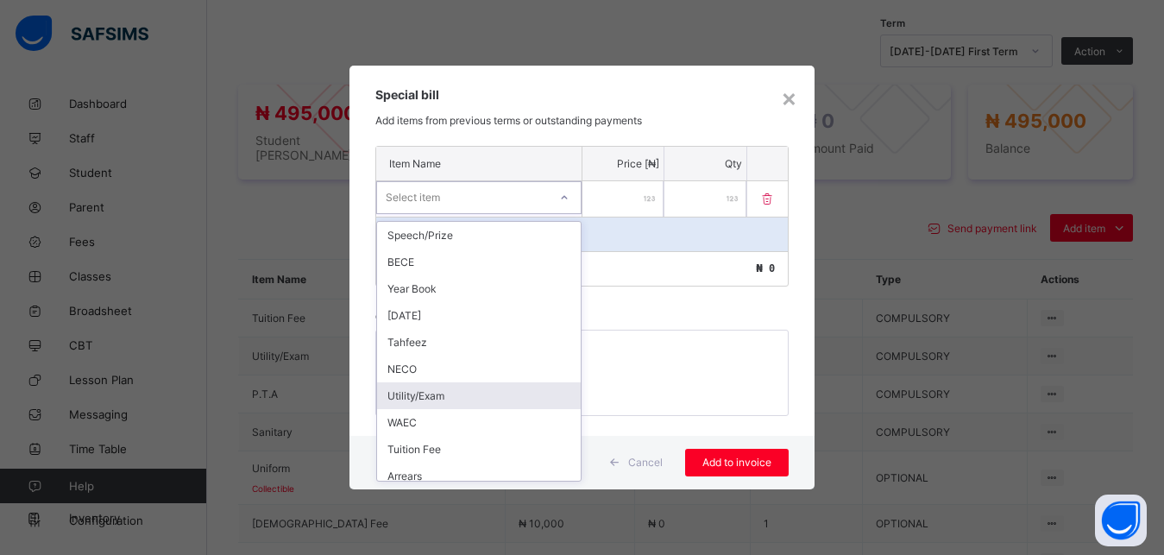
click at [488, 397] on div "Utility/Exam" at bounding box center [479, 395] width 204 height 27
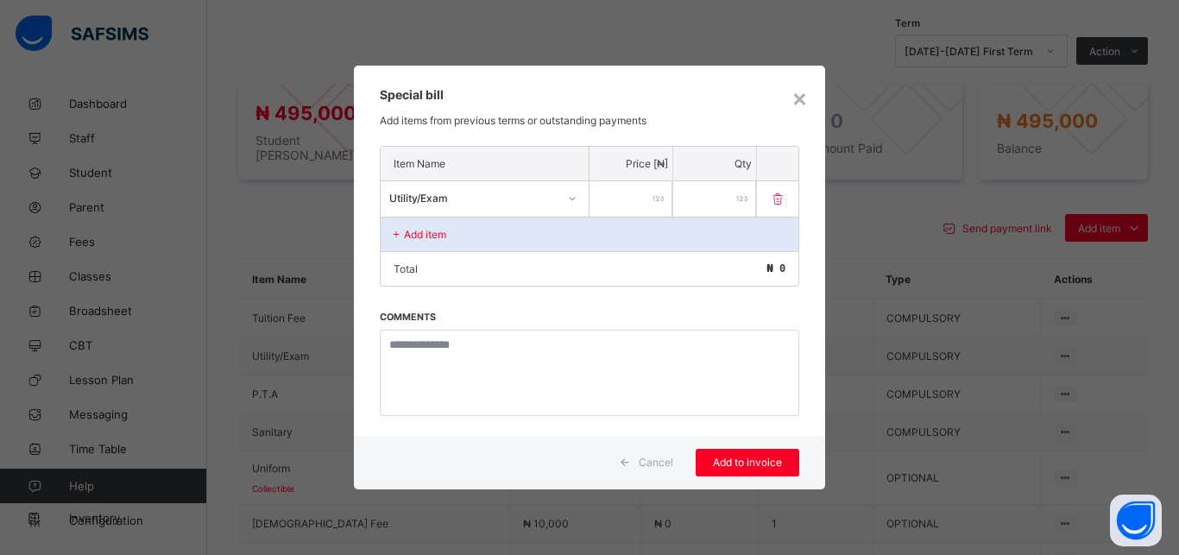
click at [630, 204] on input "number" at bounding box center [630, 198] width 83 height 35
type input "****"
click at [738, 457] on span "Add to invoice" at bounding box center [747, 462] width 78 height 13
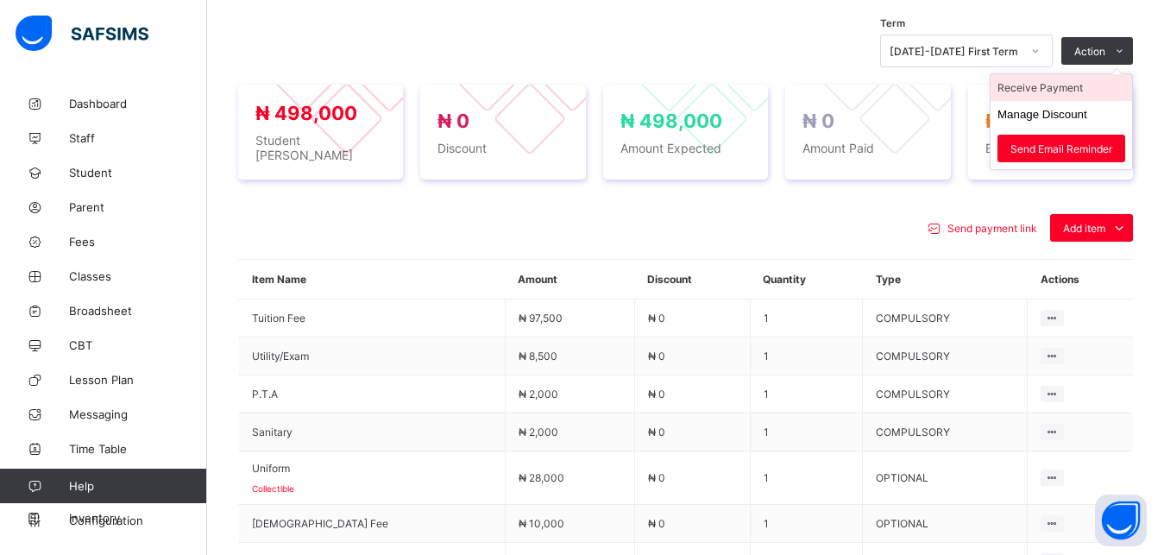
click at [1092, 89] on li "Receive Payment" at bounding box center [1062, 87] width 142 height 27
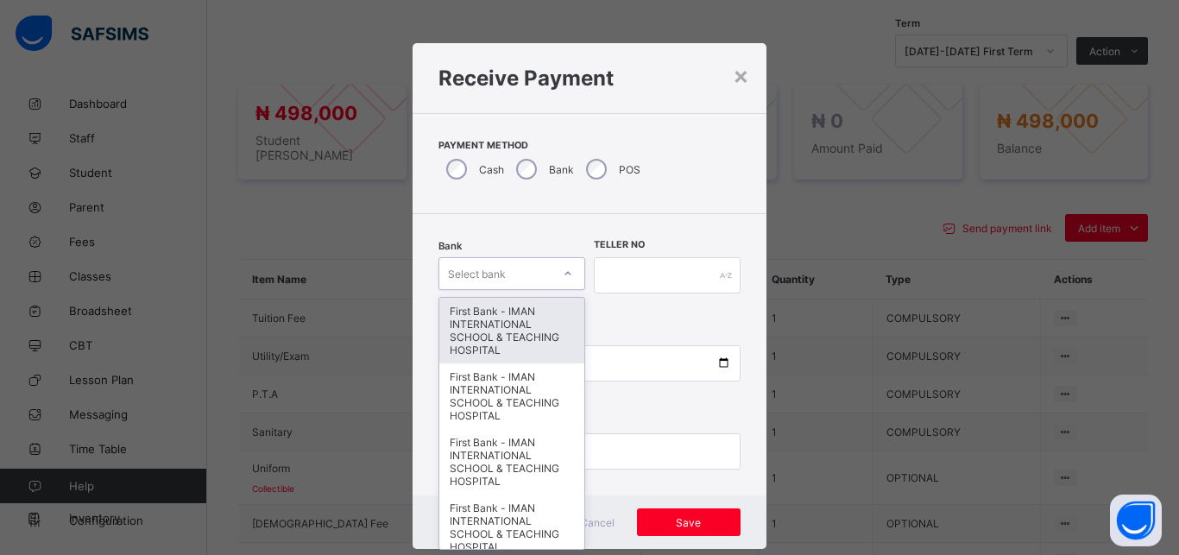
click at [529, 274] on div "Select bank" at bounding box center [495, 273] width 112 height 24
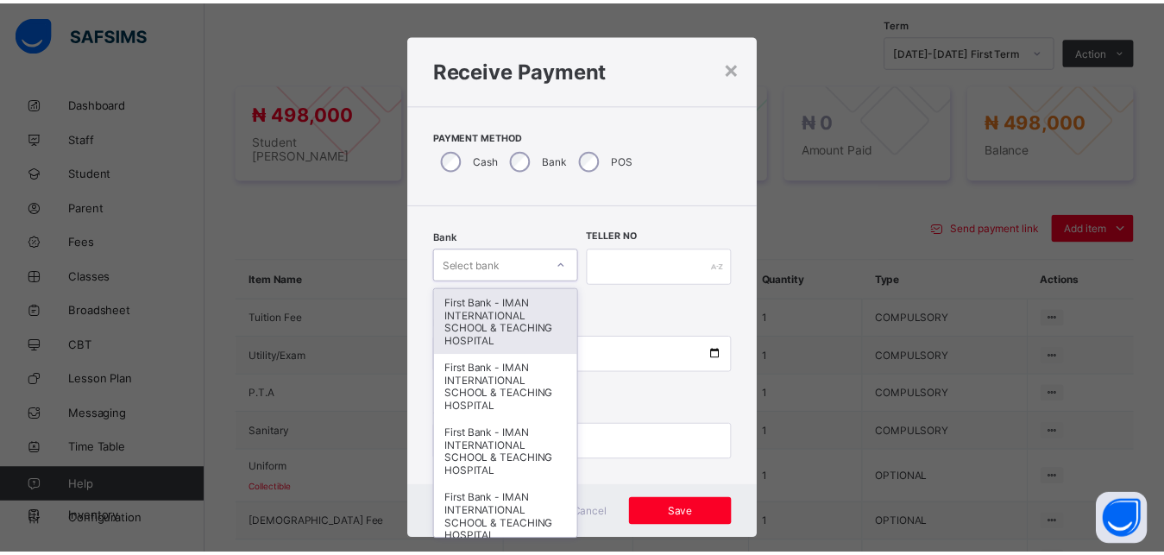
scroll to position [9, 0]
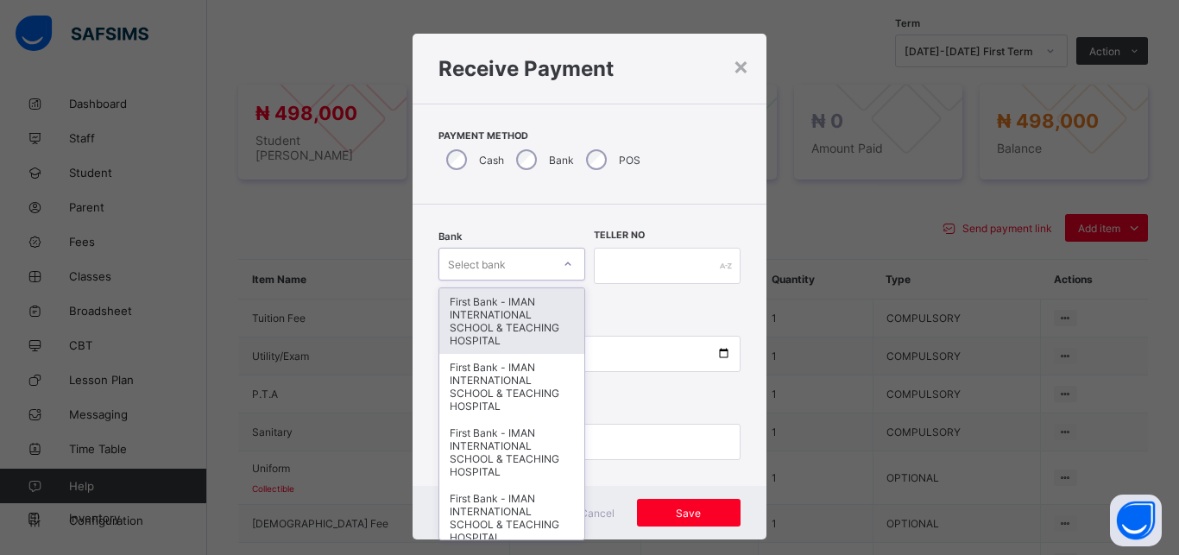
click at [528, 300] on div "First Bank - IMAN INTERNATIONAL SCHOOL & TEACHING HOSPITAL" at bounding box center [511, 321] width 145 height 66
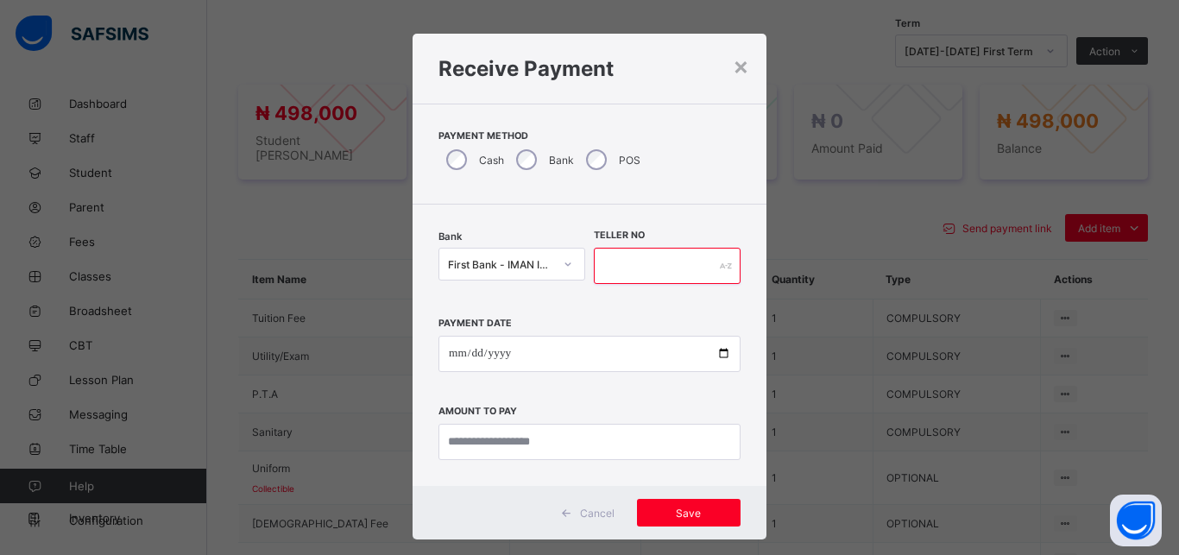
click at [628, 257] on input "text" at bounding box center [667, 266] width 147 height 36
type input "*****"
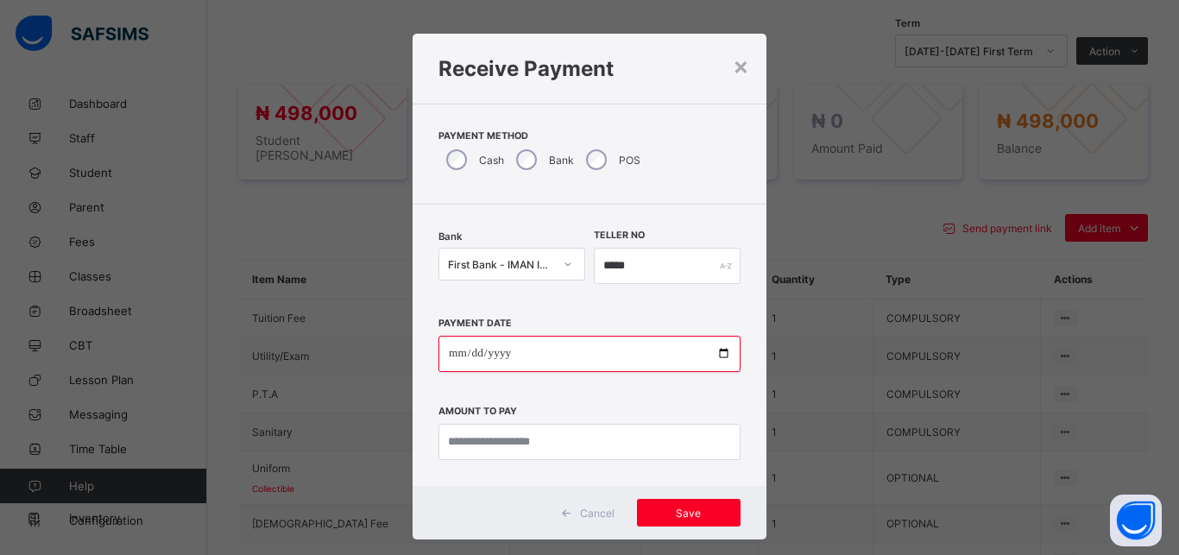
click at [714, 352] on input "date" at bounding box center [589, 354] width 302 height 36
type input "**********"
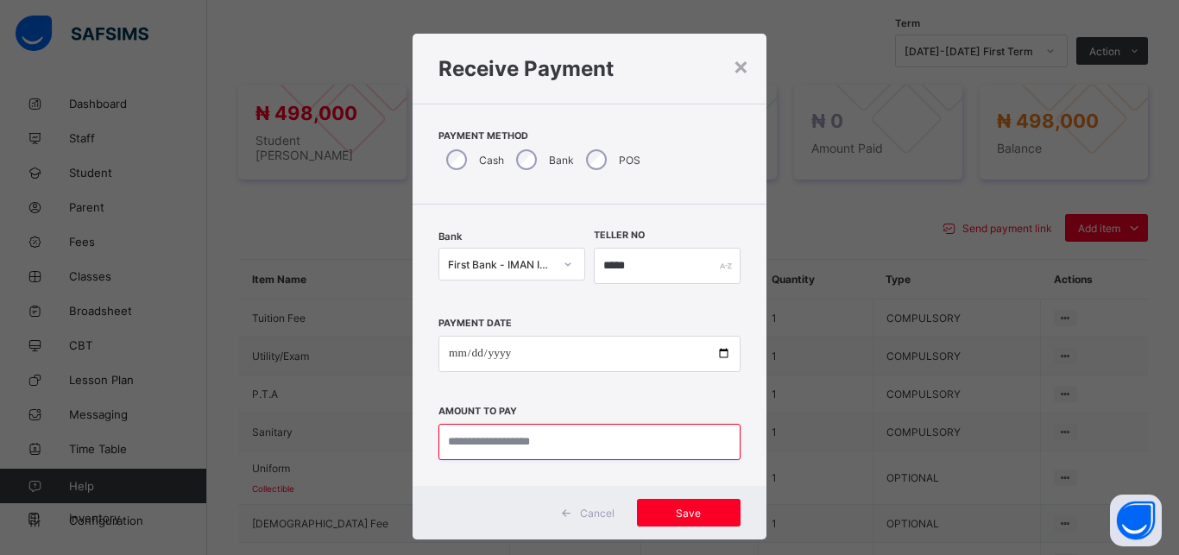
click at [601, 433] on input "currency" at bounding box center [589, 442] width 302 height 36
type input "*********"
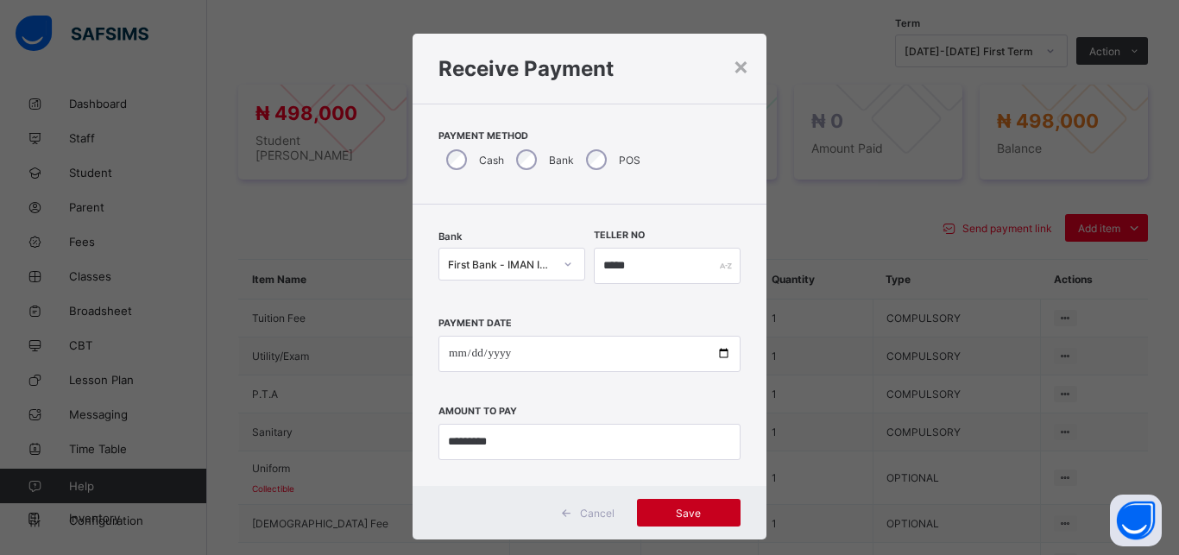
click at [690, 518] on span "Save" at bounding box center [689, 513] width 78 height 13
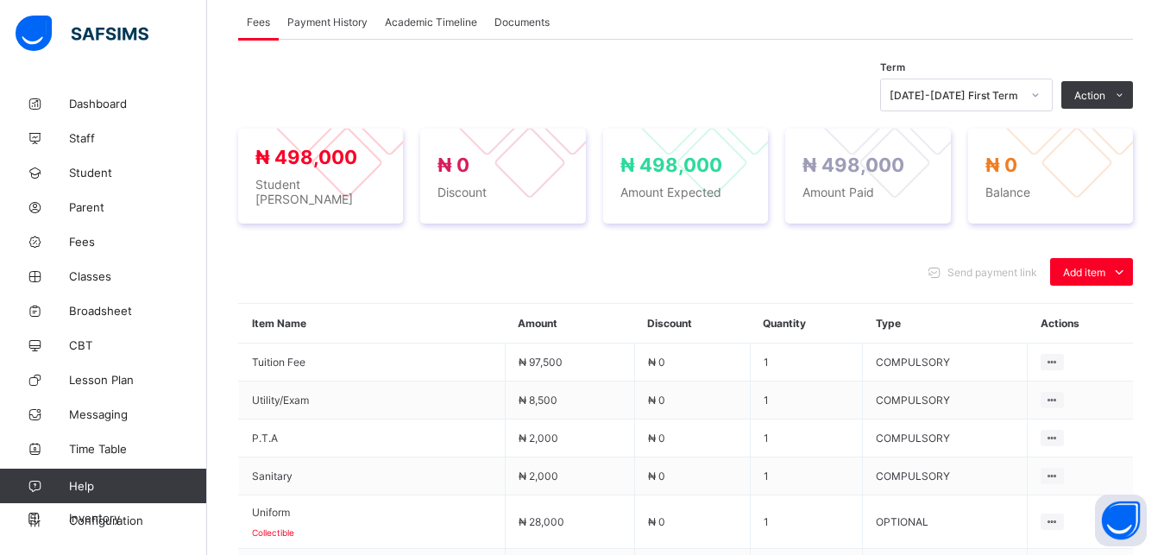
scroll to position [551, 0]
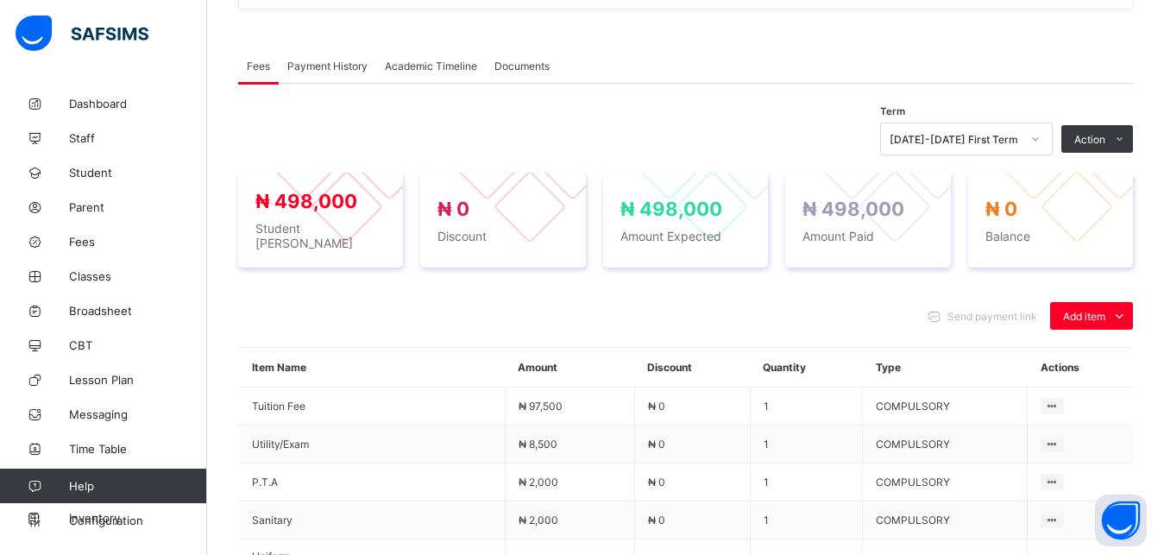
click at [341, 68] on span "Payment History" at bounding box center [327, 66] width 80 height 13
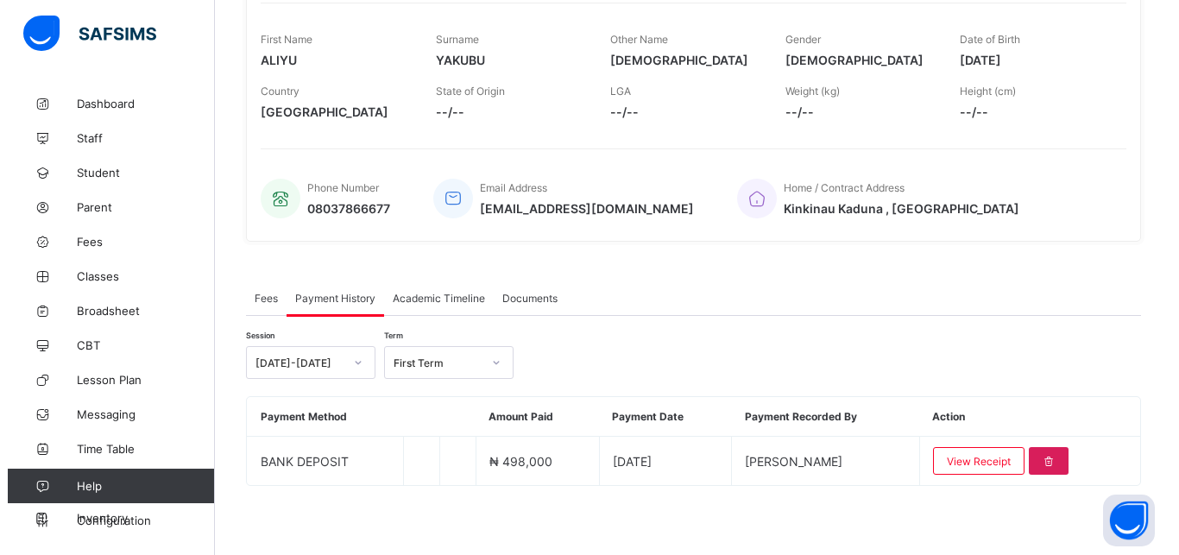
scroll to position [318, 0]
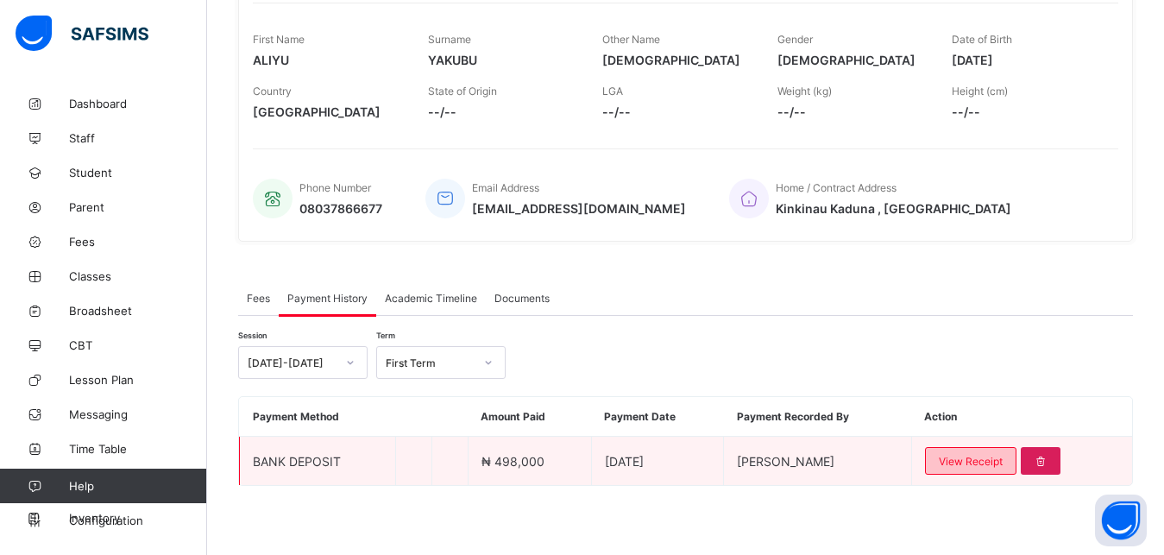
click at [980, 463] on span "View Receipt" at bounding box center [971, 461] width 64 height 13
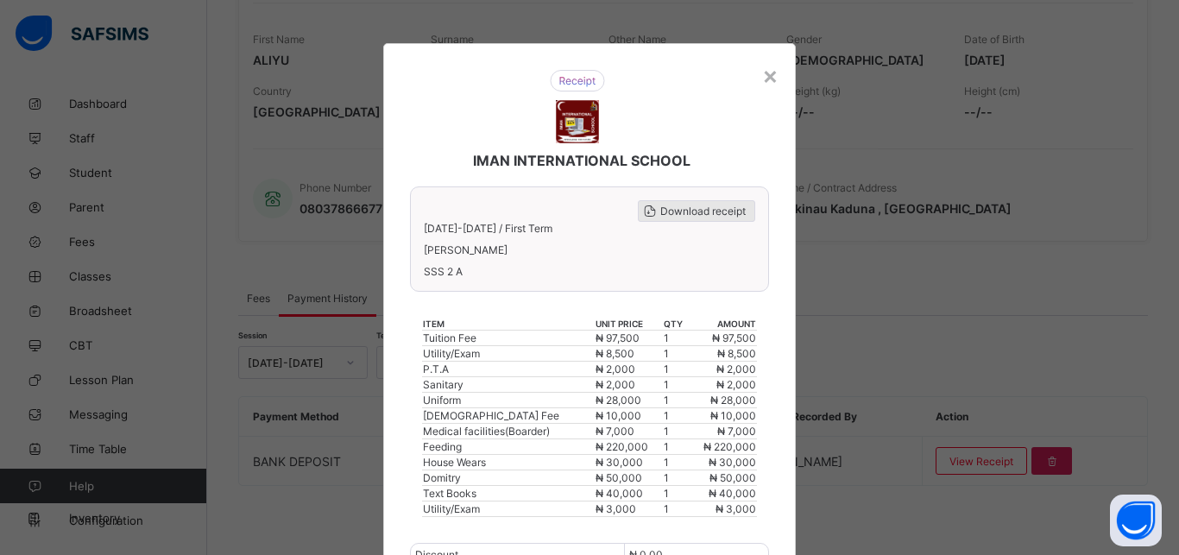
click at [696, 218] on div "Download receipt" at bounding box center [696, 211] width 117 height 22
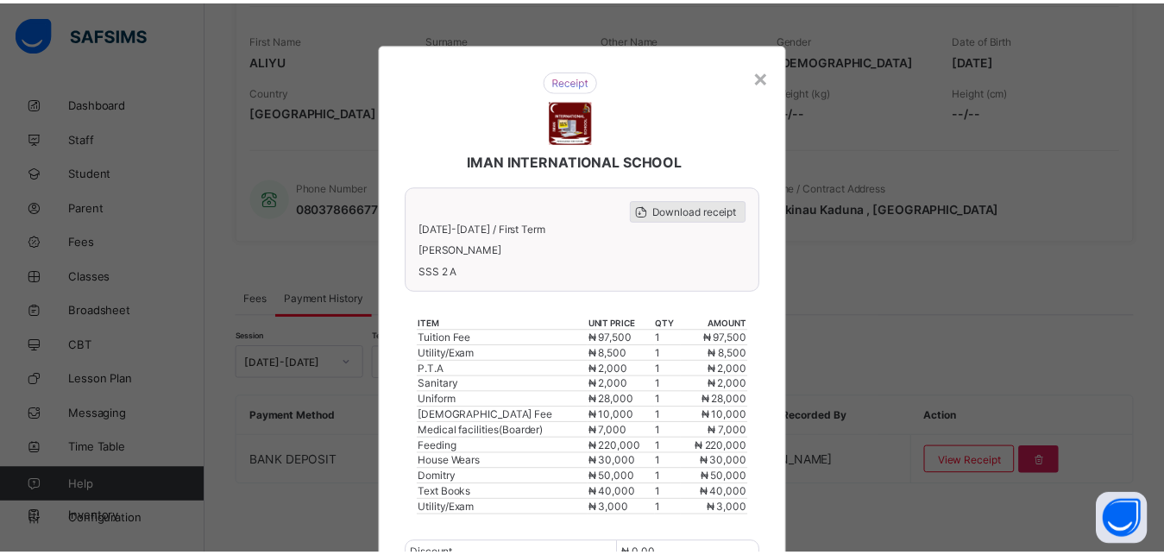
scroll to position [0, 0]
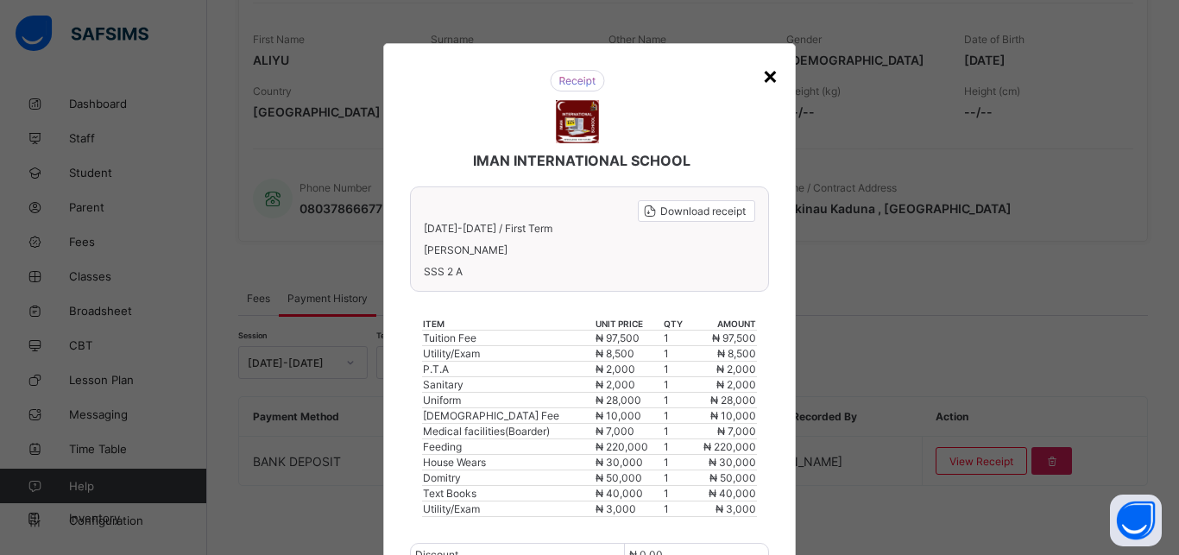
click at [765, 73] on div "×" at bounding box center [770, 74] width 16 height 29
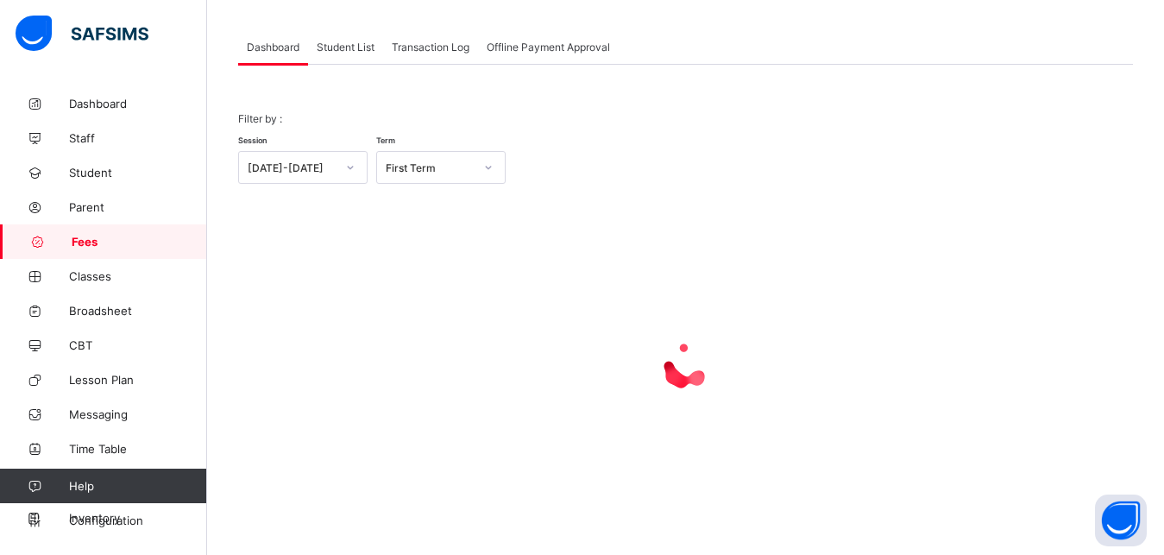
scroll to position [135, 0]
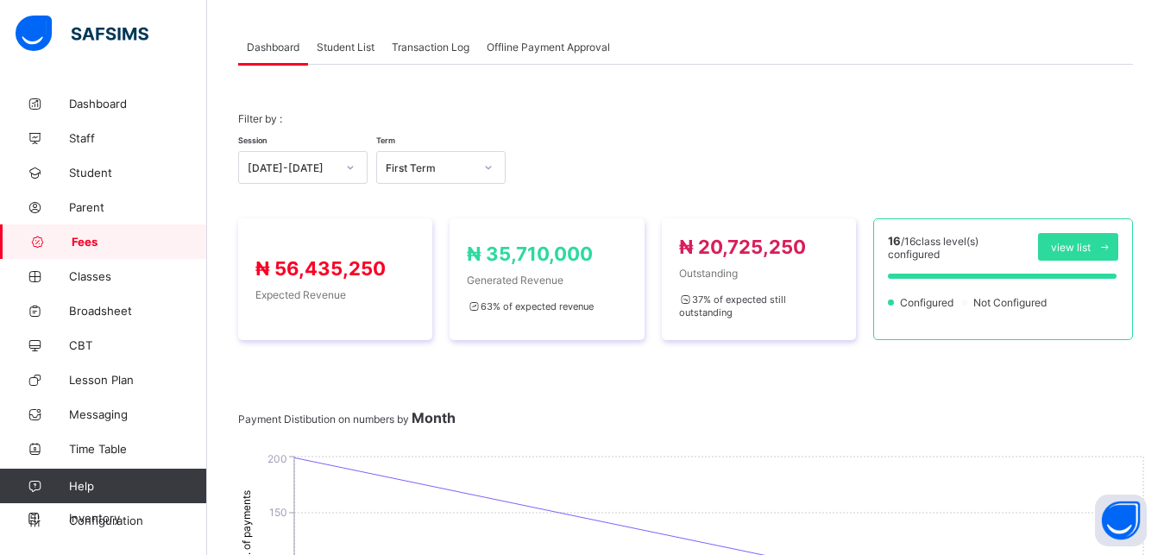
click at [337, 49] on span "Student List" at bounding box center [346, 47] width 58 height 13
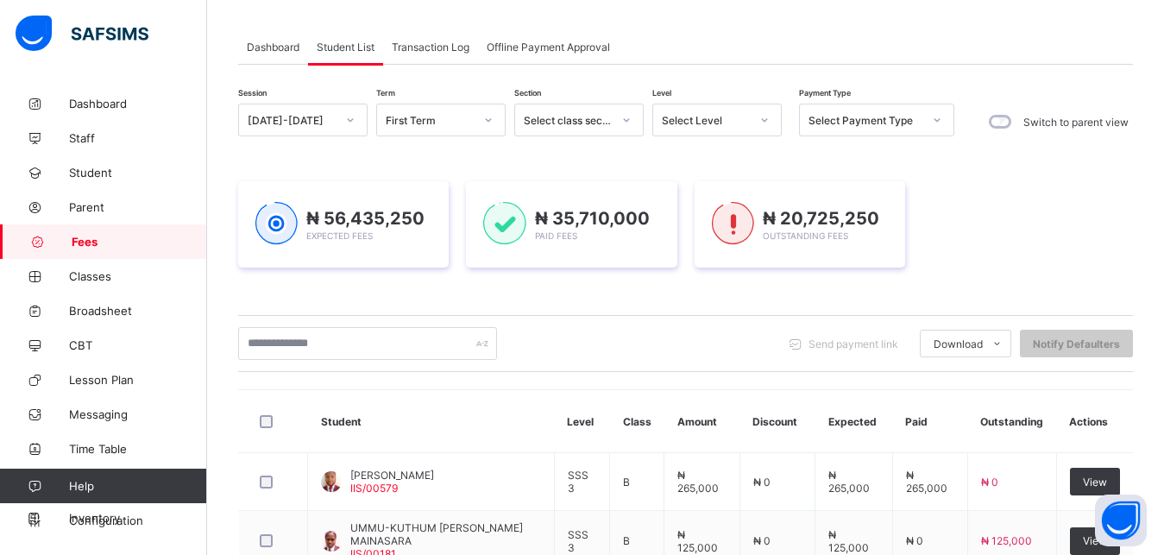
click at [717, 115] on div "Select Level" at bounding box center [706, 120] width 88 height 13
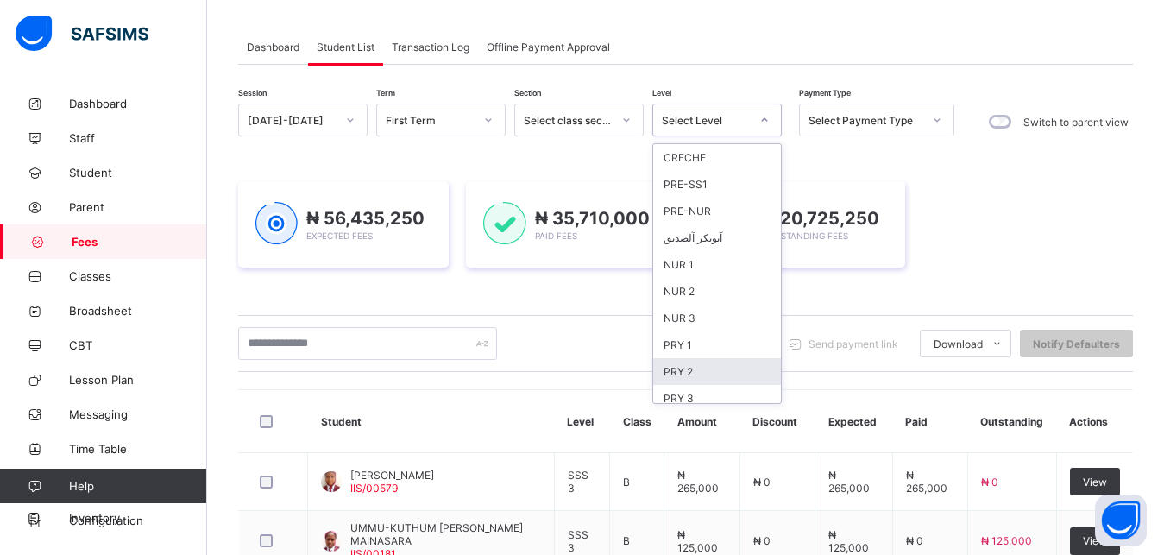
click at [719, 373] on div "PRY 2" at bounding box center [717, 371] width 128 height 27
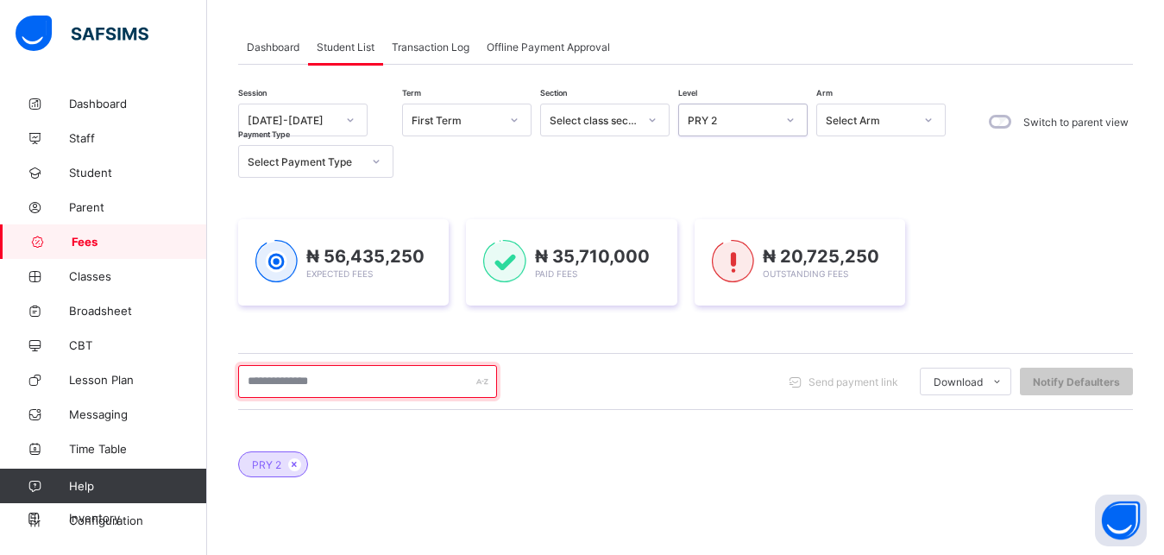
click at [355, 393] on input "text" at bounding box center [367, 381] width 259 height 33
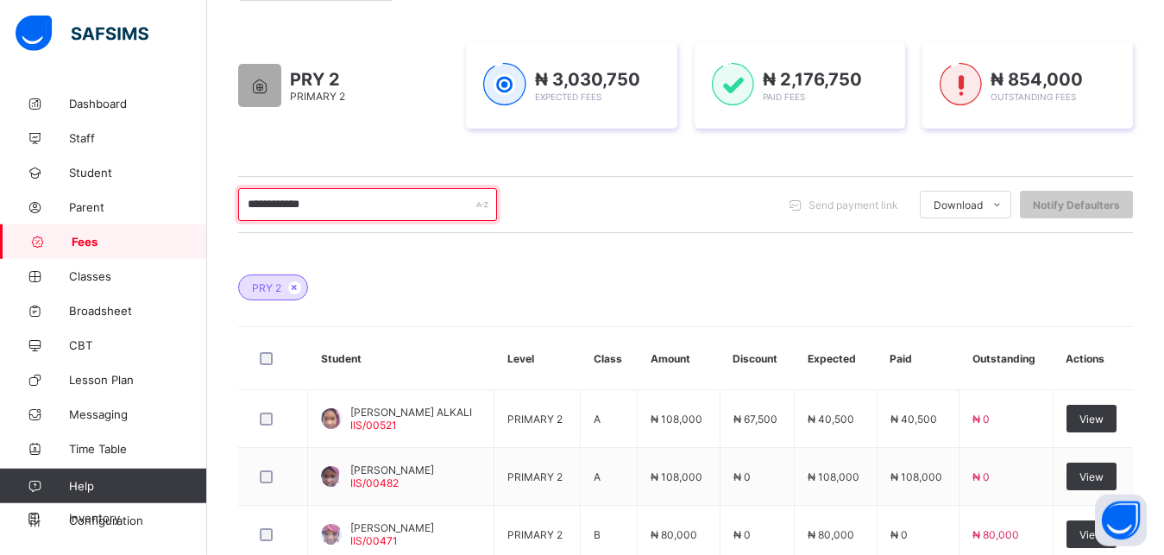
scroll to position [355, 0]
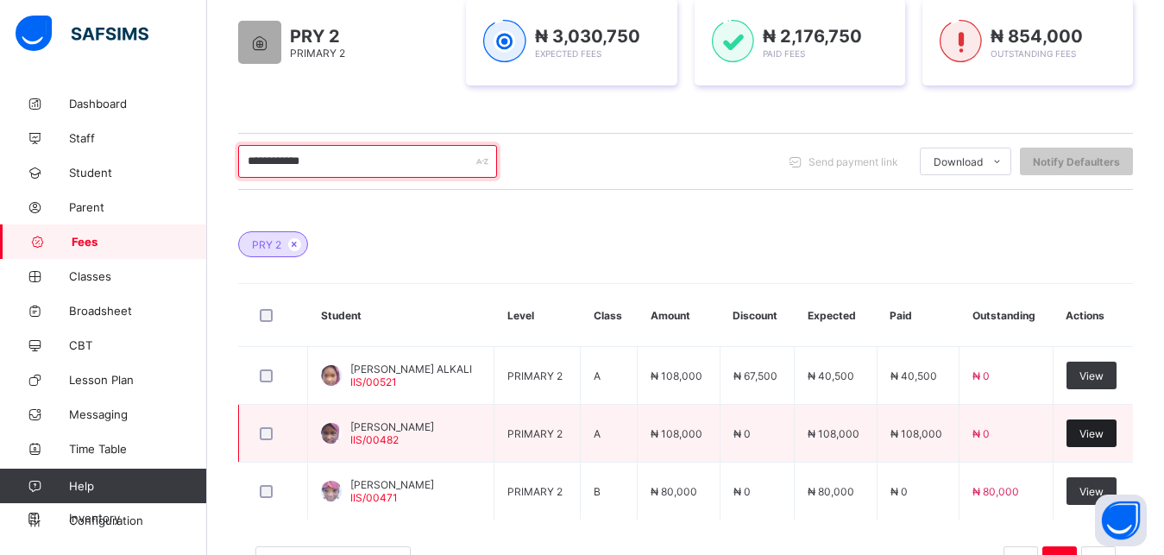
type input "**********"
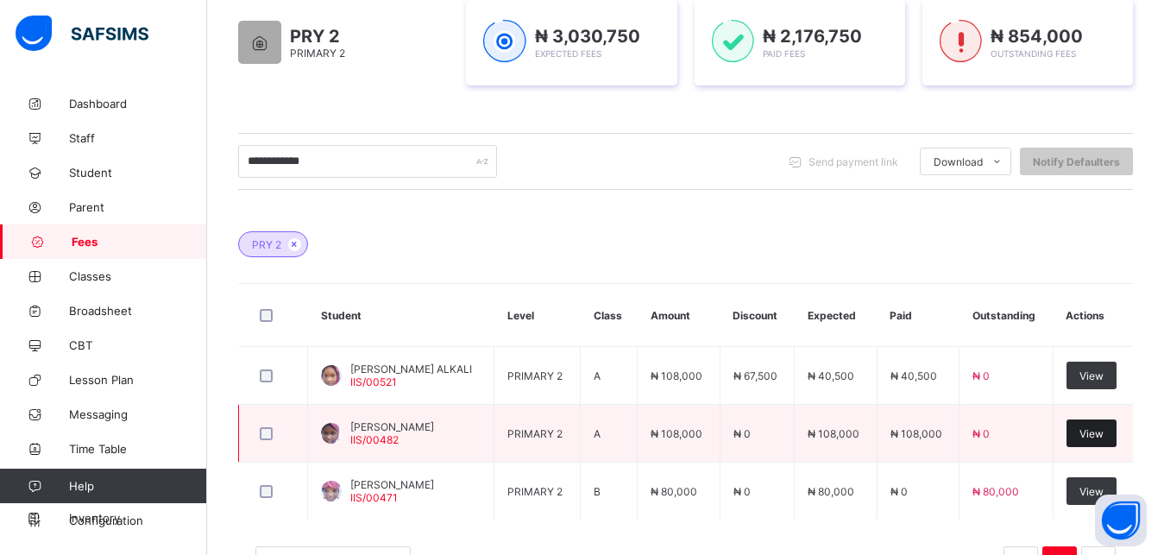
click at [1104, 437] on span "View" at bounding box center [1091, 433] width 24 height 13
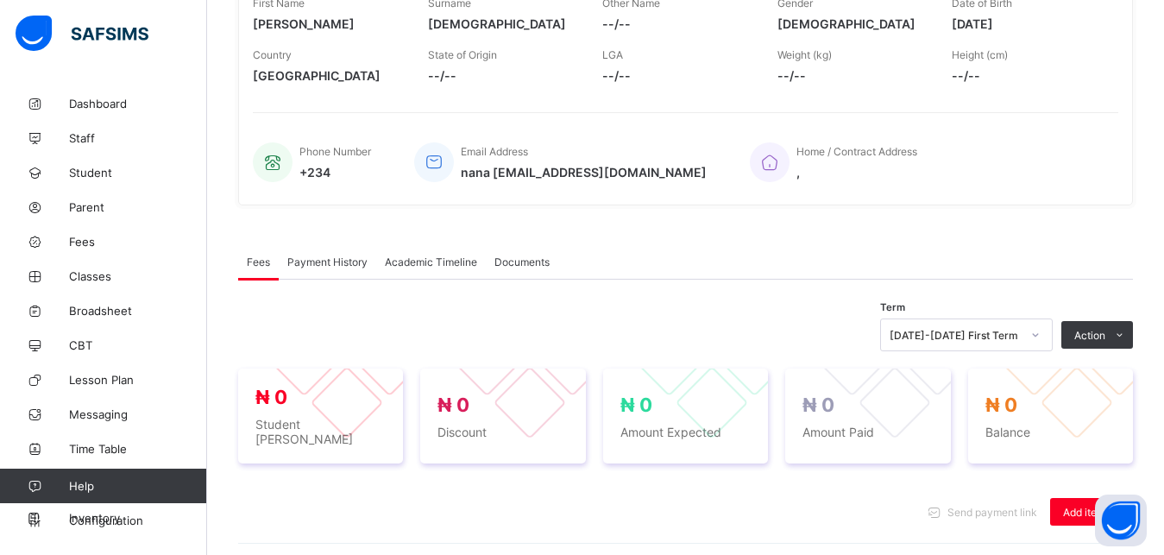
scroll to position [578, 0]
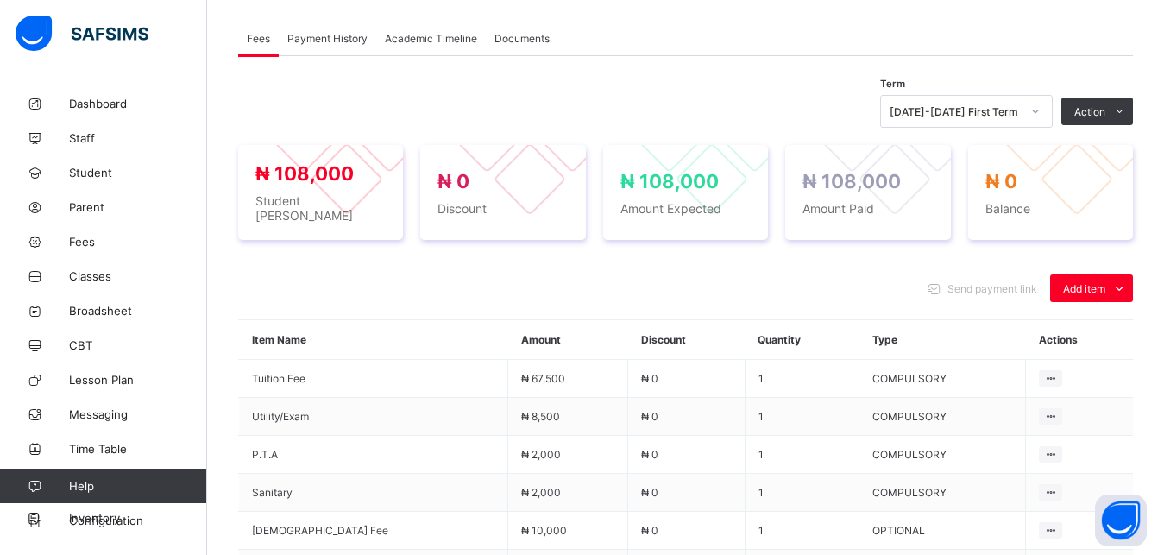
click at [337, 36] on span "Payment History" at bounding box center [327, 38] width 80 height 13
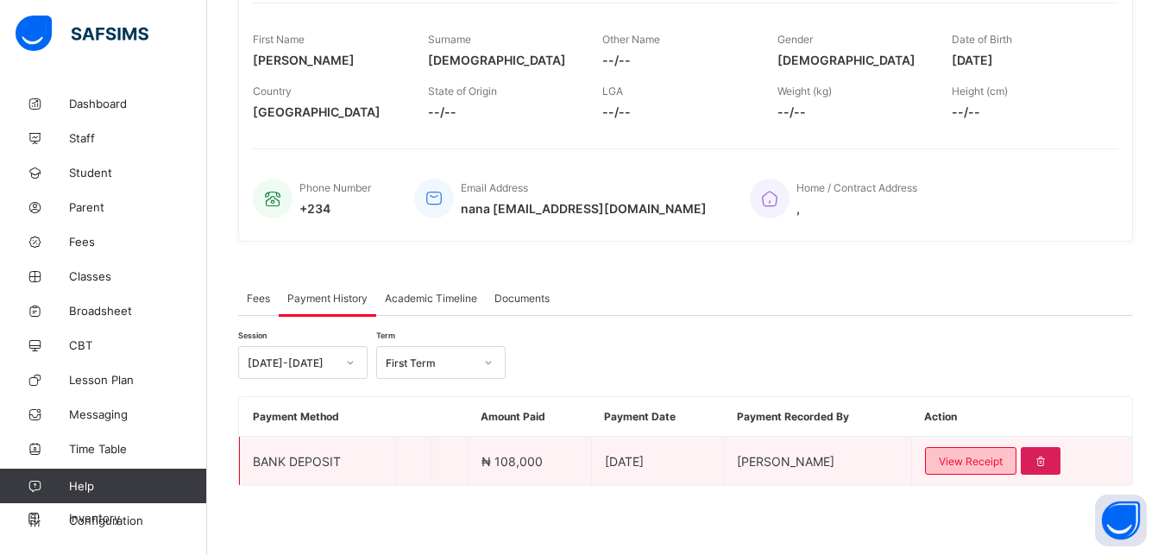
click at [979, 456] on span "View Receipt" at bounding box center [971, 461] width 64 height 13
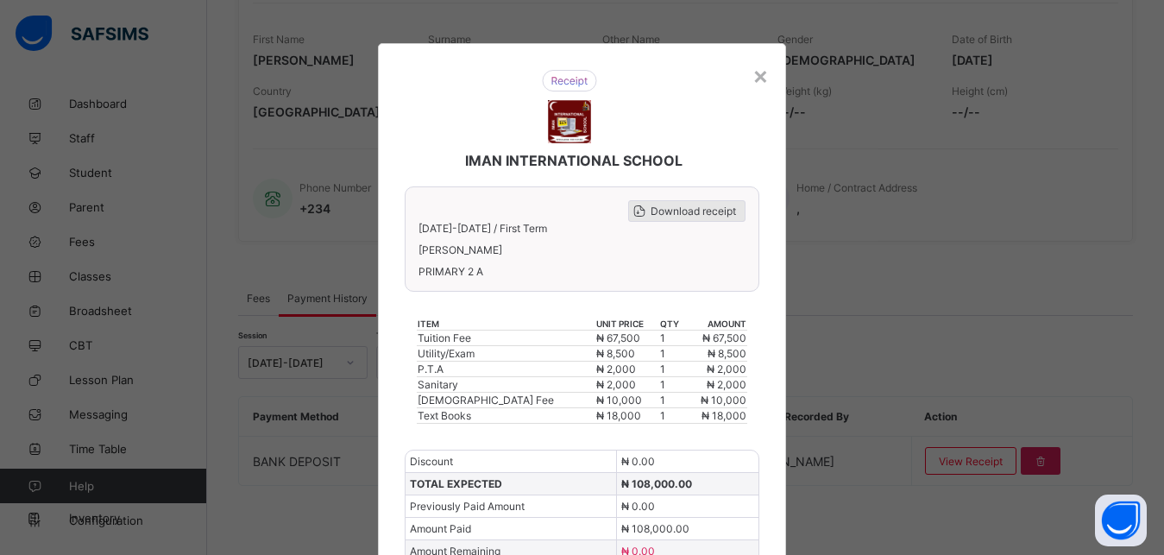
click at [702, 205] on span "Download receipt" at bounding box center [693, 211] width 85 height 13
click at [754, 72] on div "×" at bounding box center [760, 74] width 16 height 29
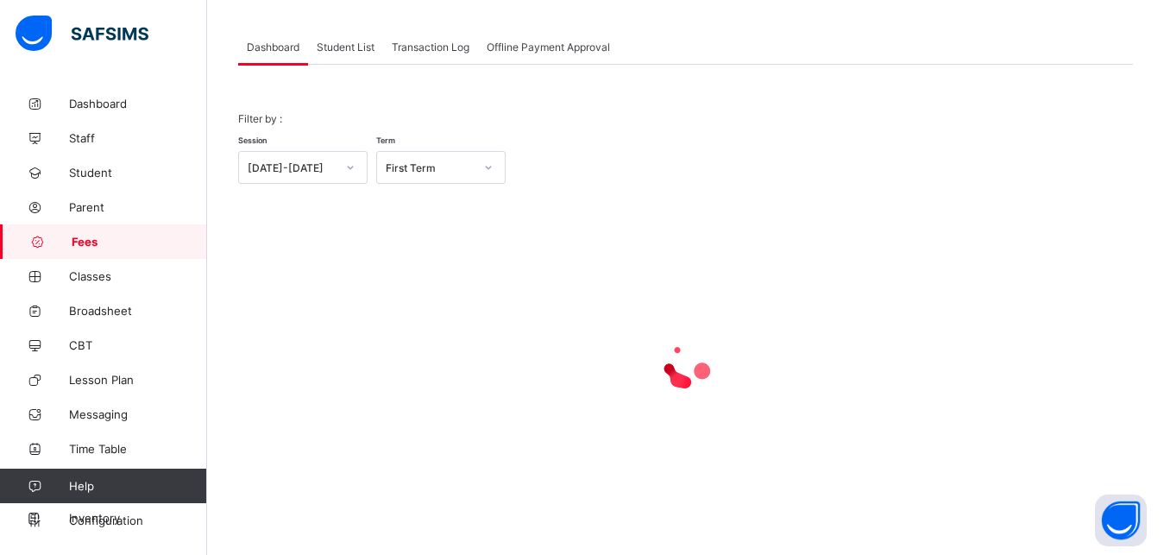
scroll to position [135, 0]
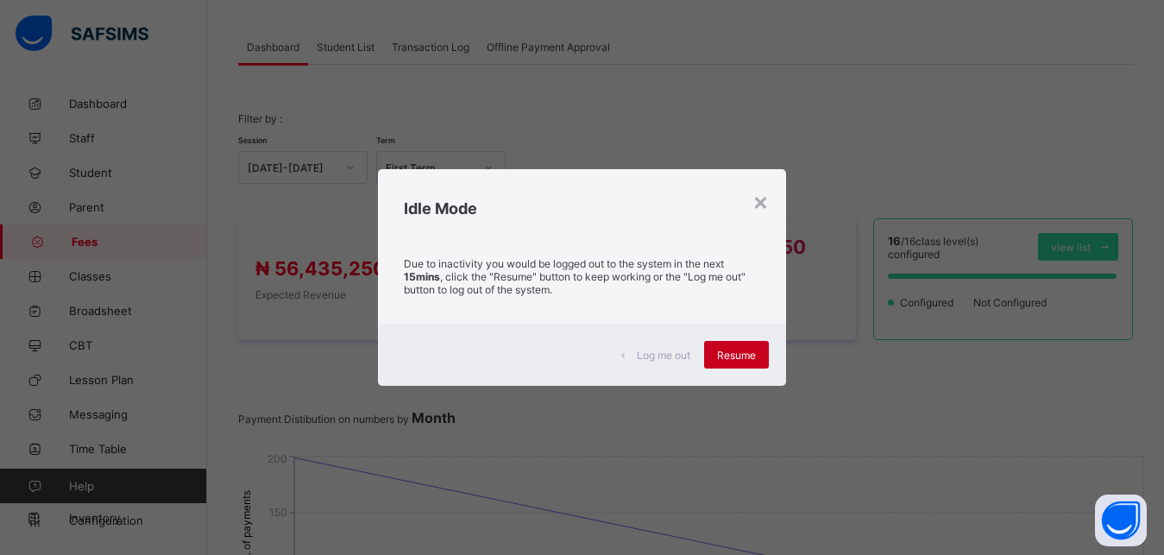
click at [729, 356] on span "Resume" at bounding box center [736, 355] width 39 height 13
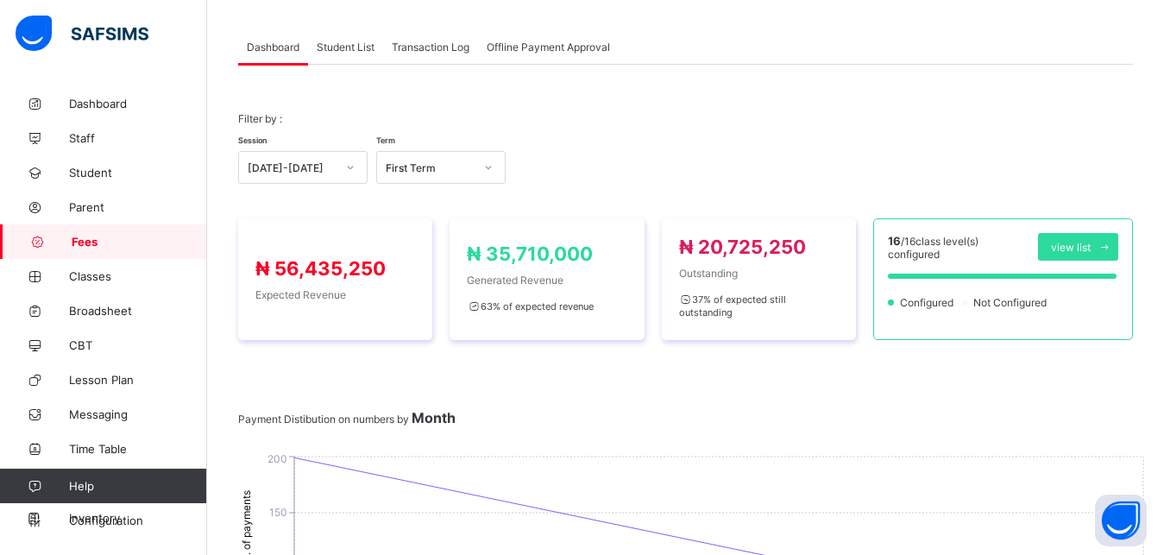
click at [349, 44] on span "Student List" at bounding box center [346, 47] width 58 height 13
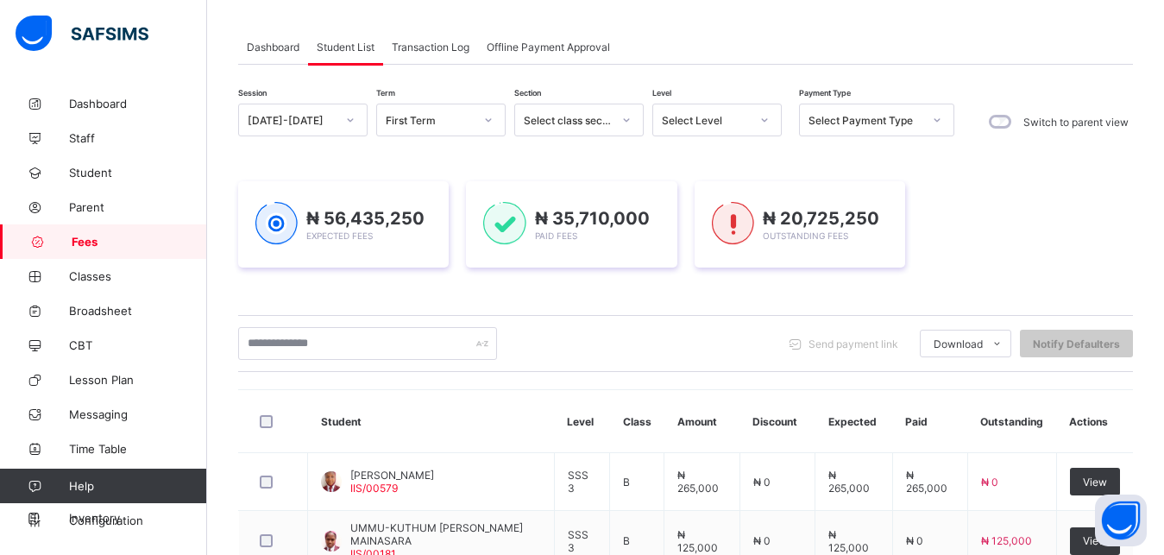
click at [349, 44] on span "Student List" at bounding box center [346, 47] width 58 height 13
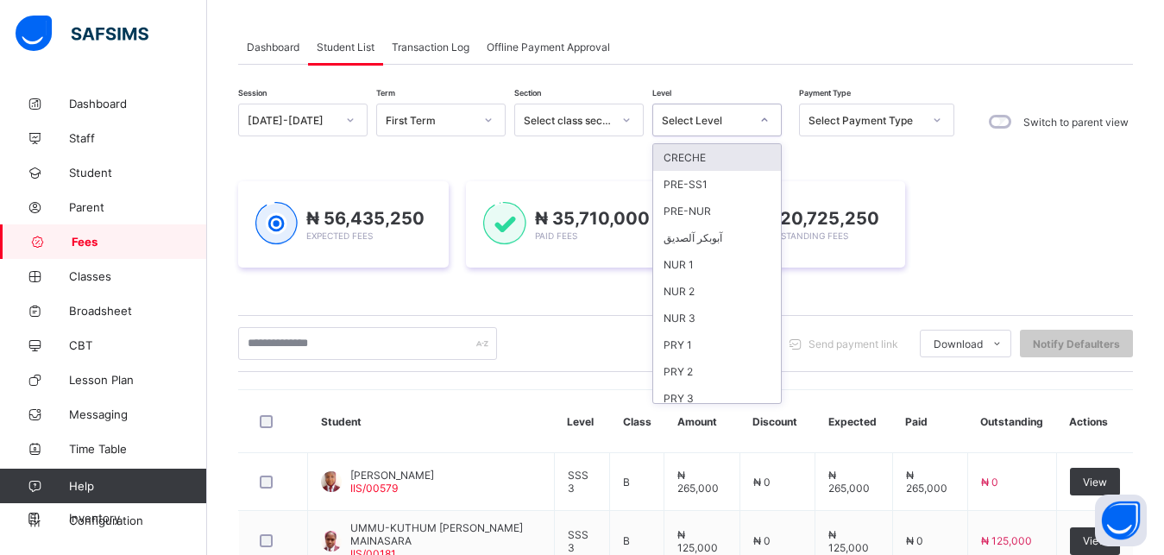
click at [706, 119] on div "Select Level" at bounding box center [706, 120] width 88 height 13
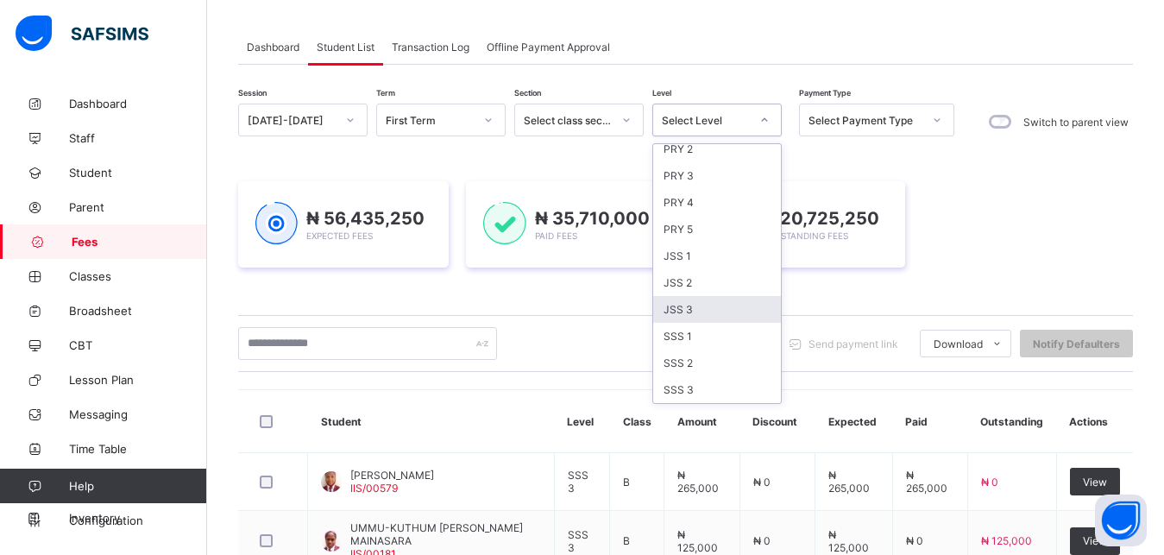
click at [714, 305] on div "JSS 3" at bounding box center [717, 309] width 128 height 27
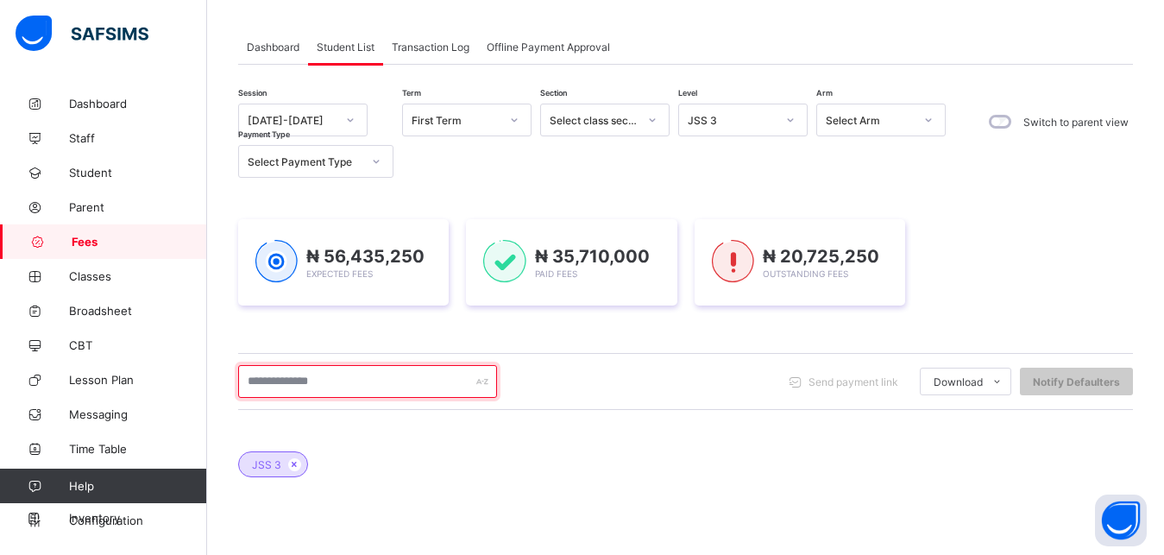
click at [417, 387] on input "text" at bounding box center [367, 381] width 259 height 33
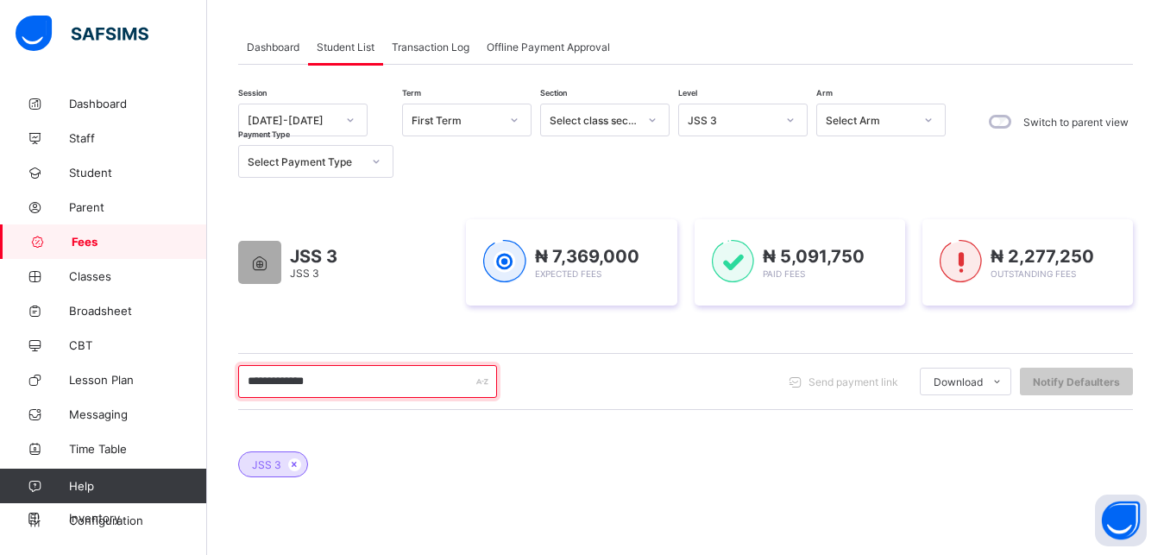
type input "**********"
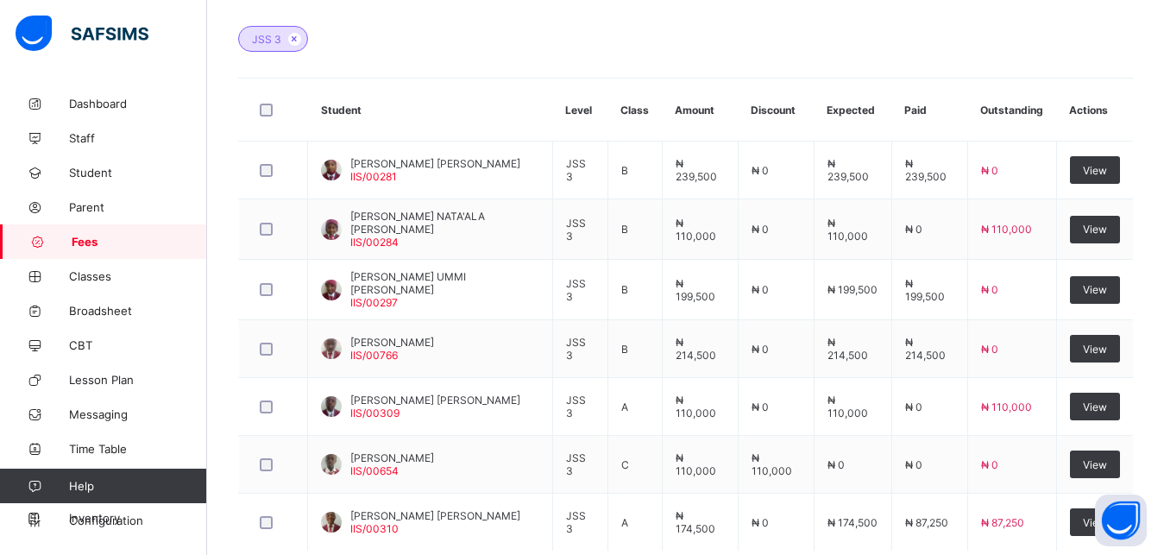
scroll to position [604, 0]
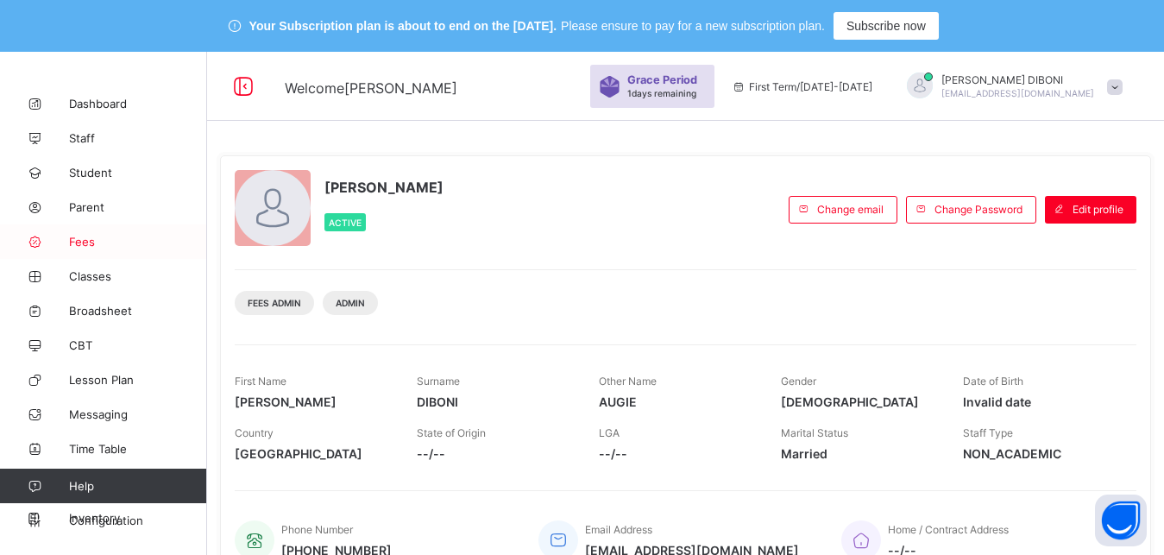
click at [110, 240] on span "Fees" at bounding box center [138, 242] width 138 height 14
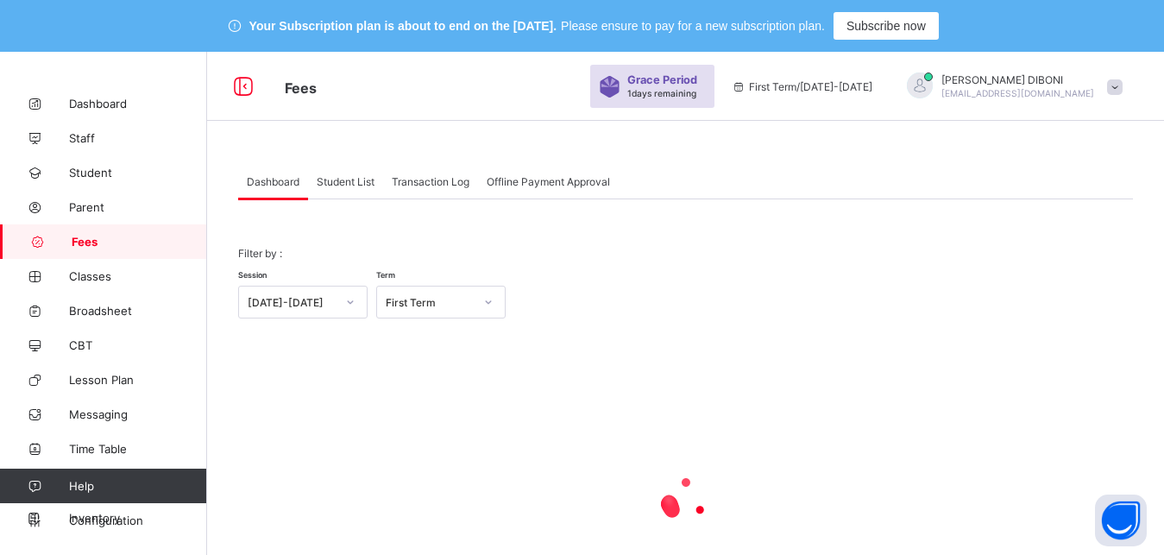
click at [337, 179] on span "Student List" at bounding box center [346, 181] width 58 height 13
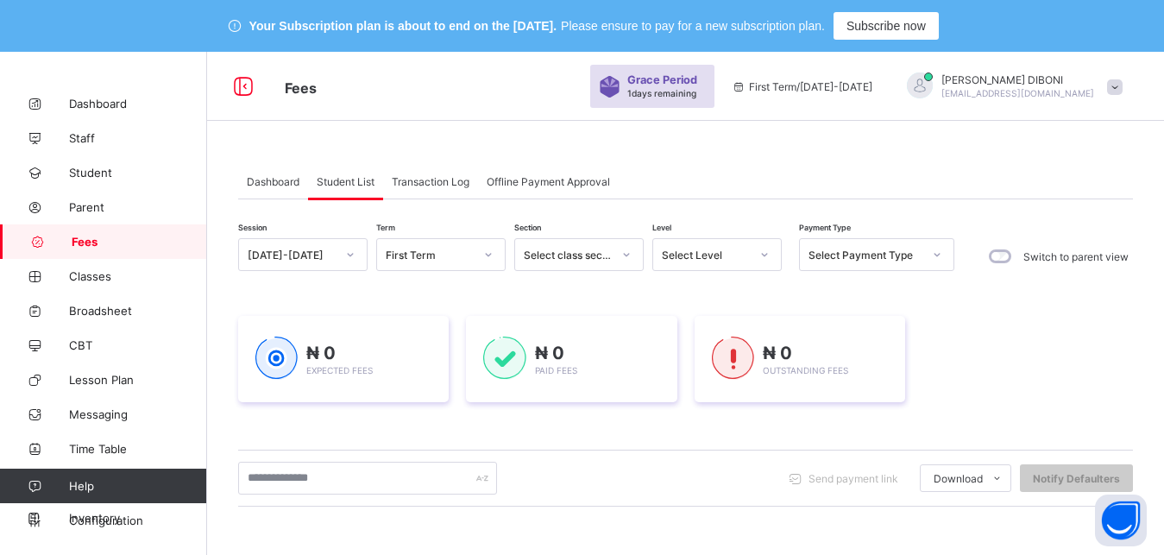
click at [732, 250] on div "Select Level" at bounding box center [706, 255] width 88 height 13
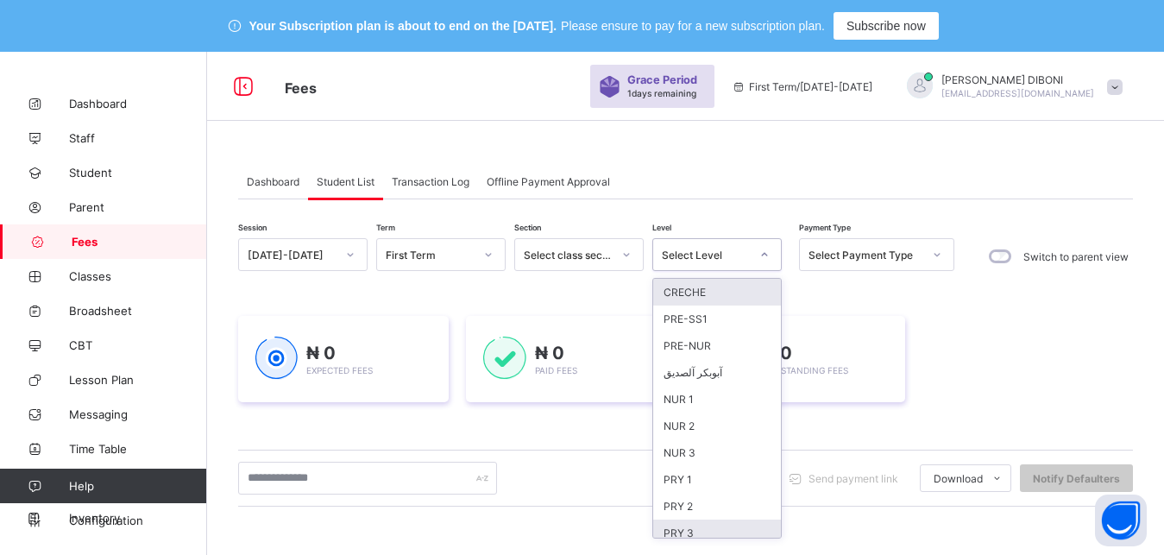
click at [716, 534] on div "PRY 3" at bounding box center [717, 532] width 128 height 27
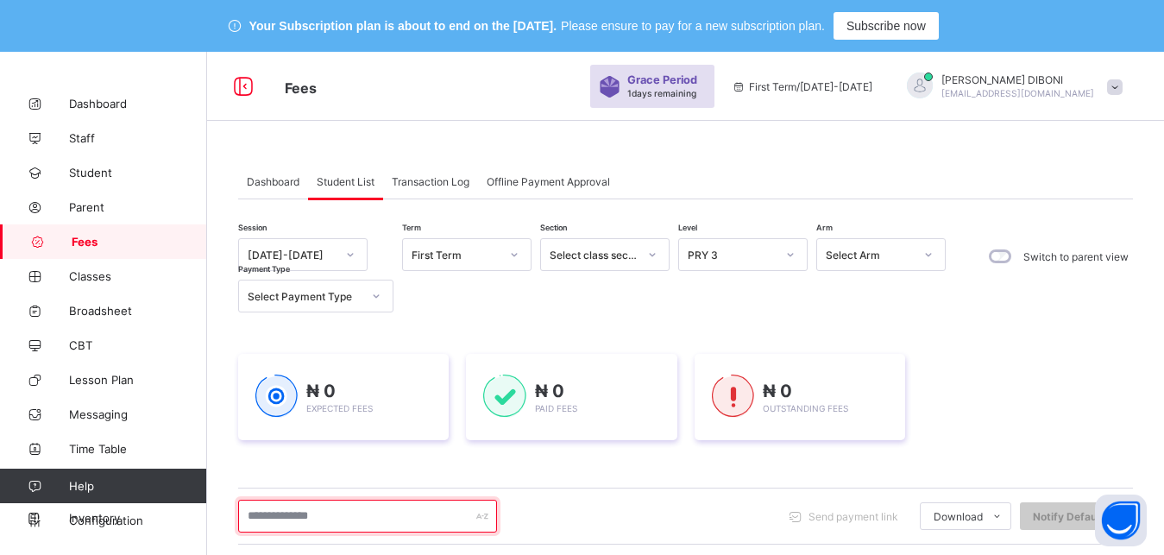
click at [401, 523] on input "text" at bounding box center [367, 516] width 259 height 33
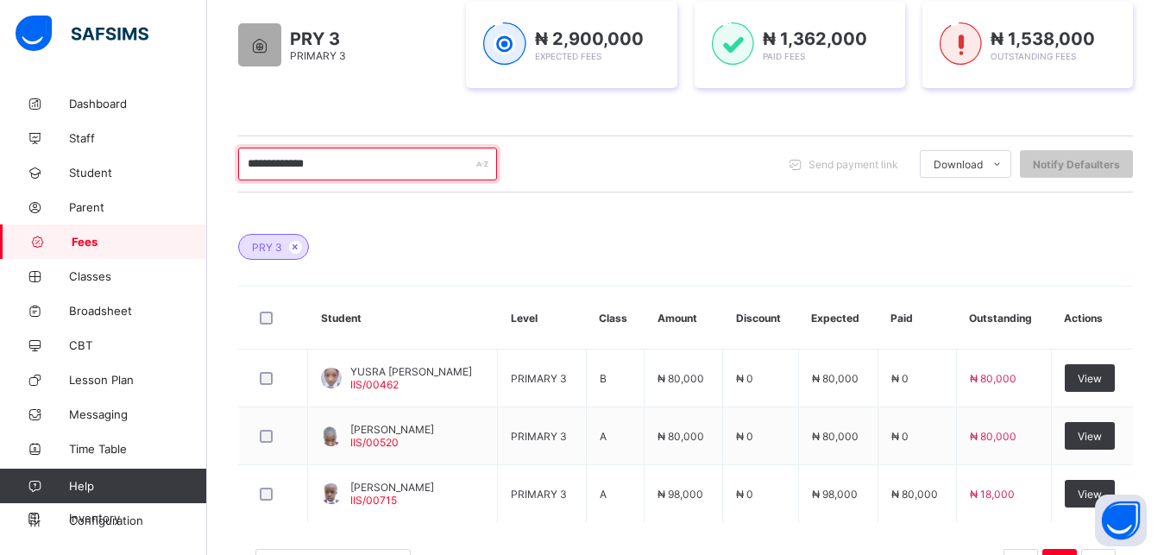
scroll to position [396, 0]
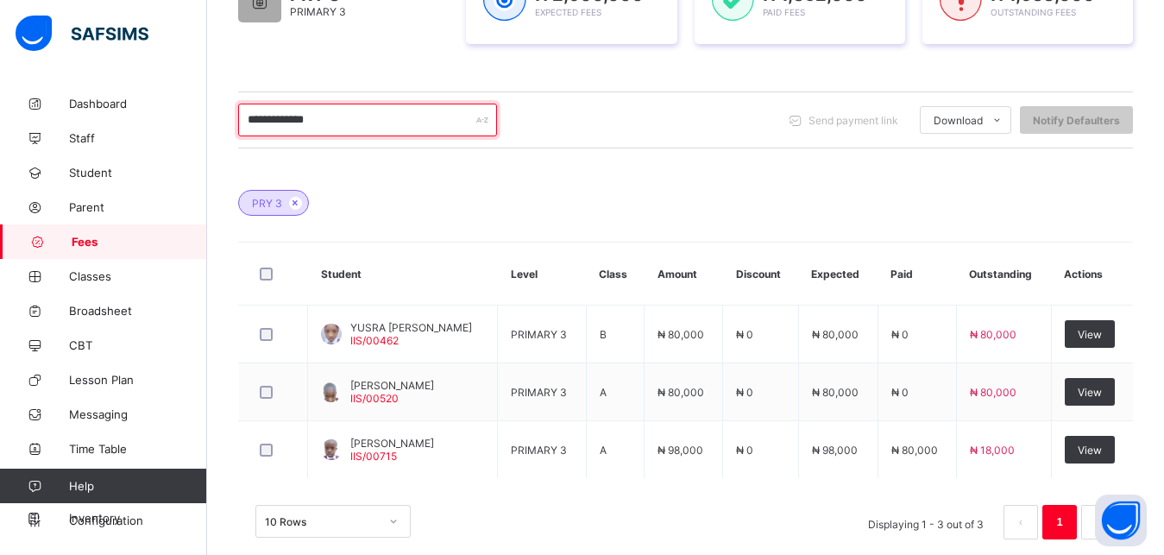
click at [259, 120] on input "**********" at bounding box center [367, 120] width 259 height 33
click at [405, 120] on input "**********" at bounding box center [367, 120] width 259 height 33
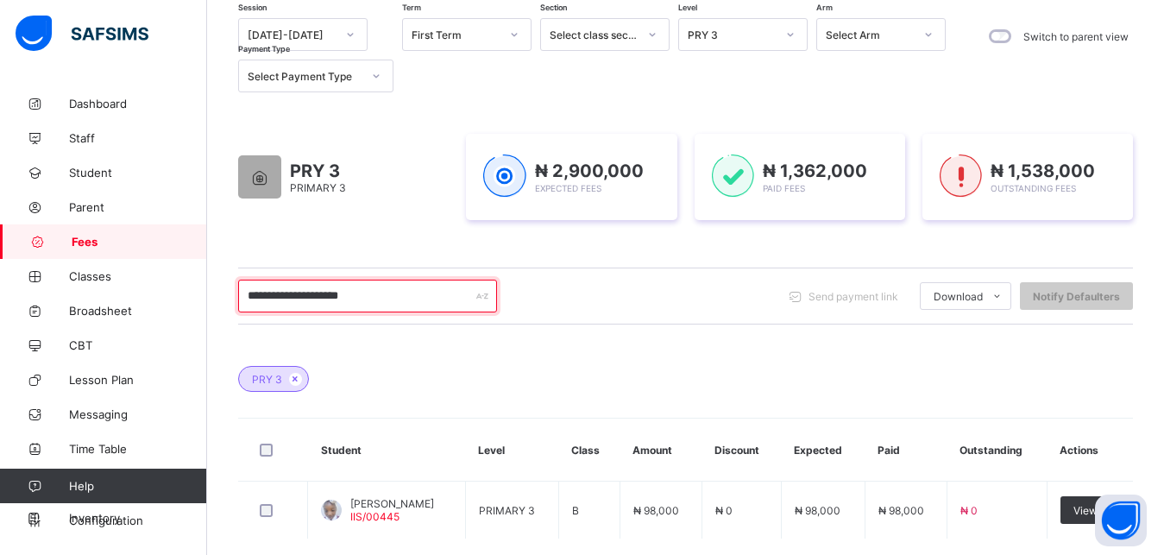
scroll to position [176, 0]
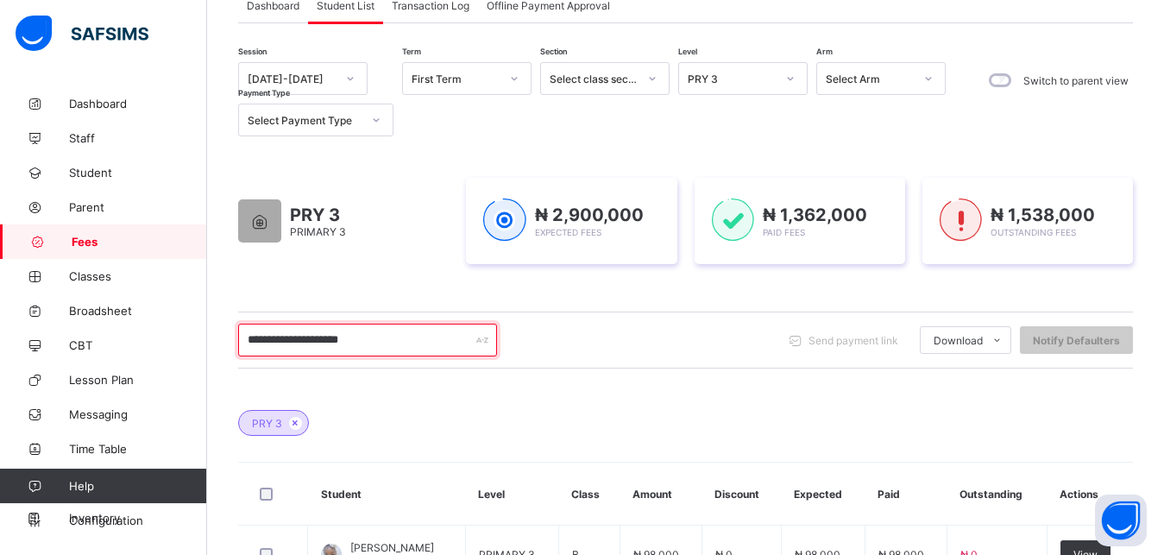
type input "**********"
click at [749, 78] on div "PRY 3" at bounding box center [732, 78] width 88 height 13
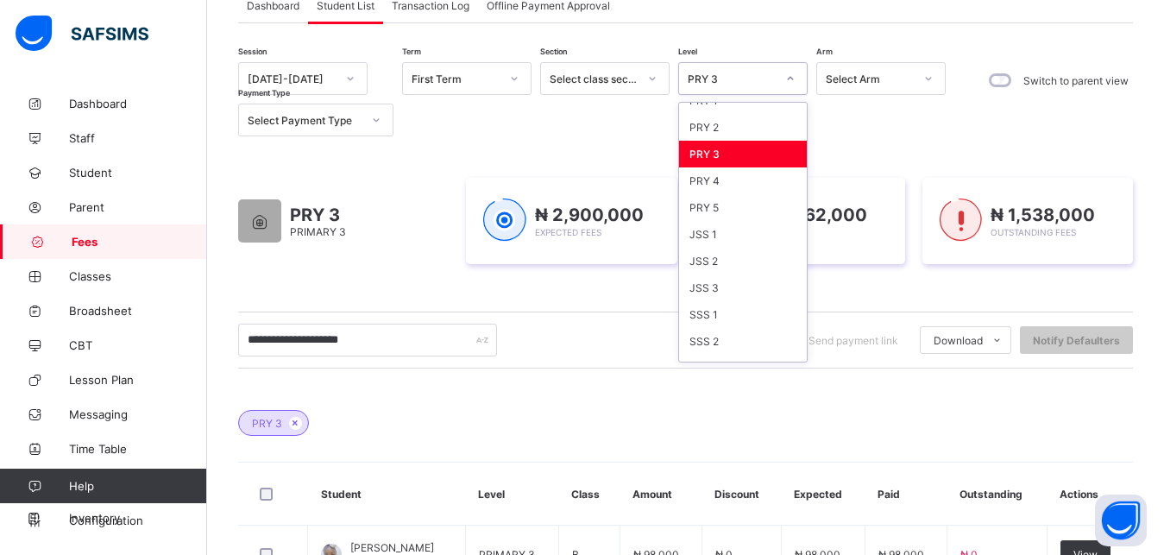
scroll to position [223, 0]
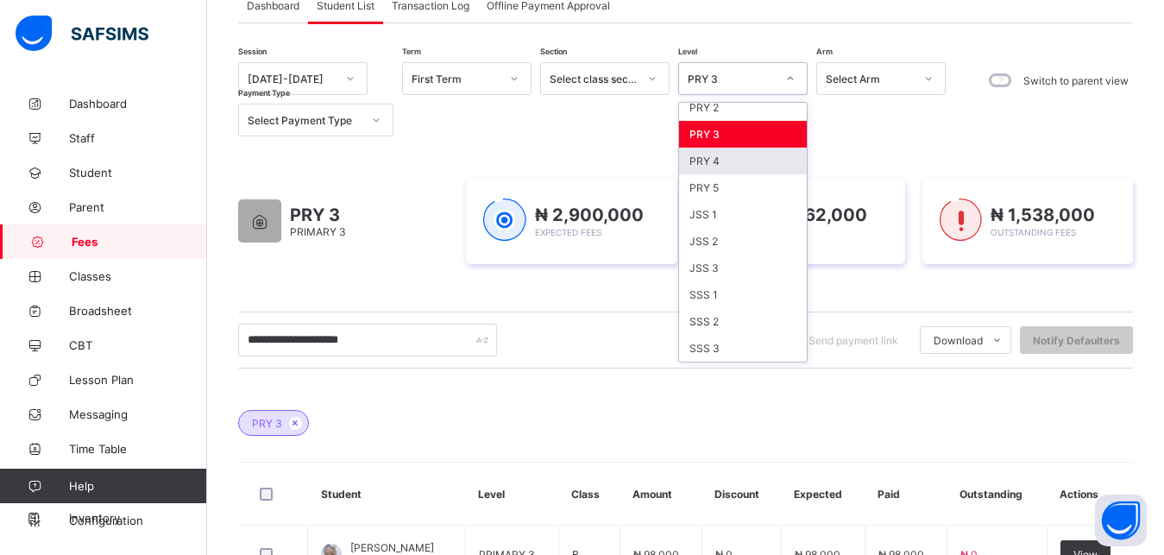
click at [711, 153] on div "PRY 4" at bounding box center [743, 161] width 128 height 27
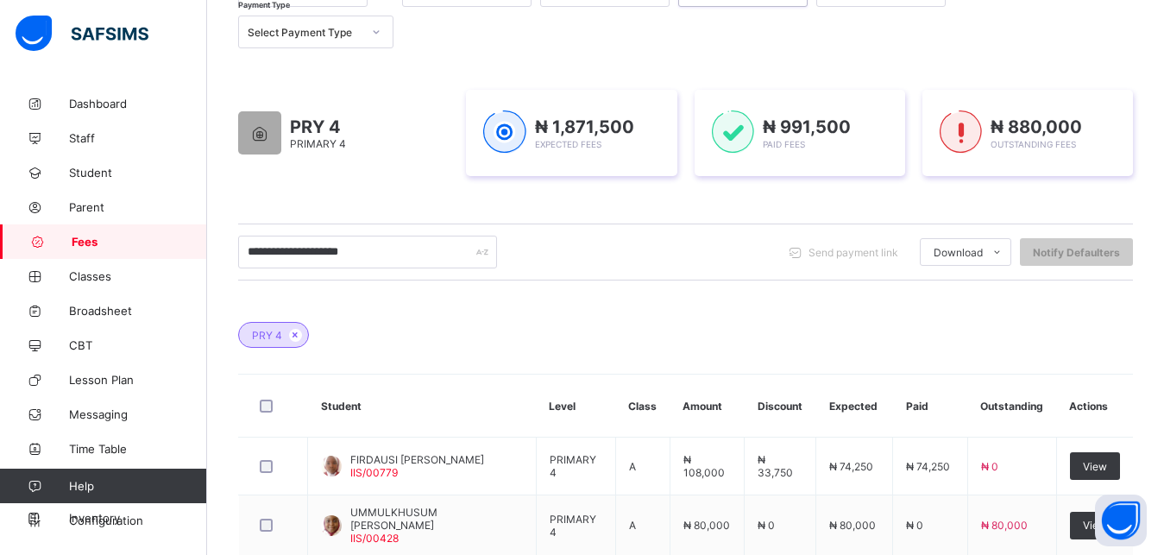
scroll to position [220, 0]
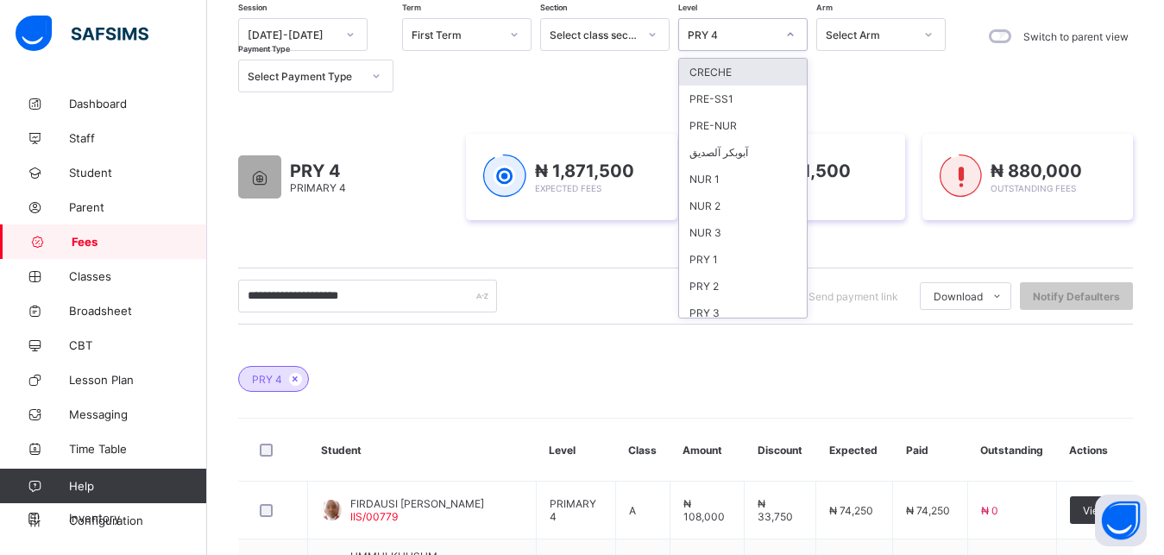
click at [746, 35] on div "PRY 4" at bounding box center [732, 34] width 88 height 13
click at [740, 232] on div "NUR 3" at bounding box center [743, 232] width 128 height 27
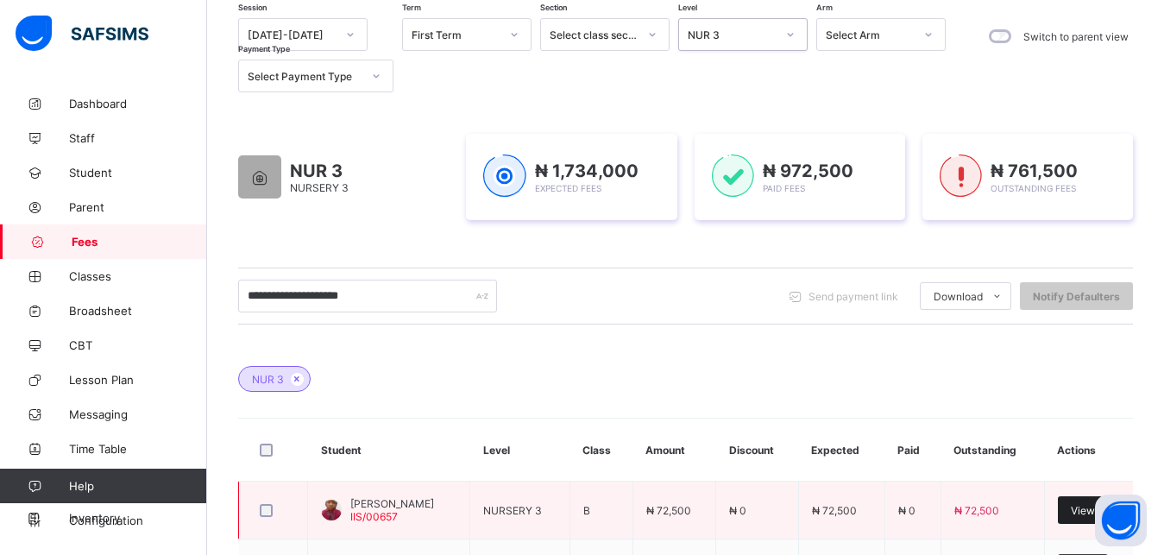
click at [1085, 507] on div "View" at bounding box center [1083, 510] width 50 height 28
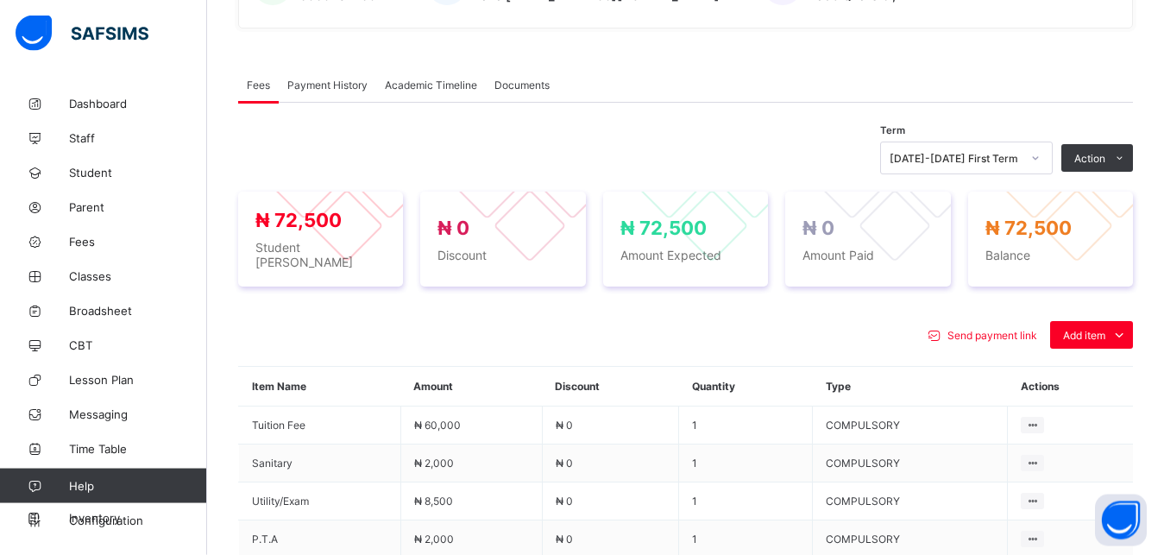
scroll to position [587, 0]
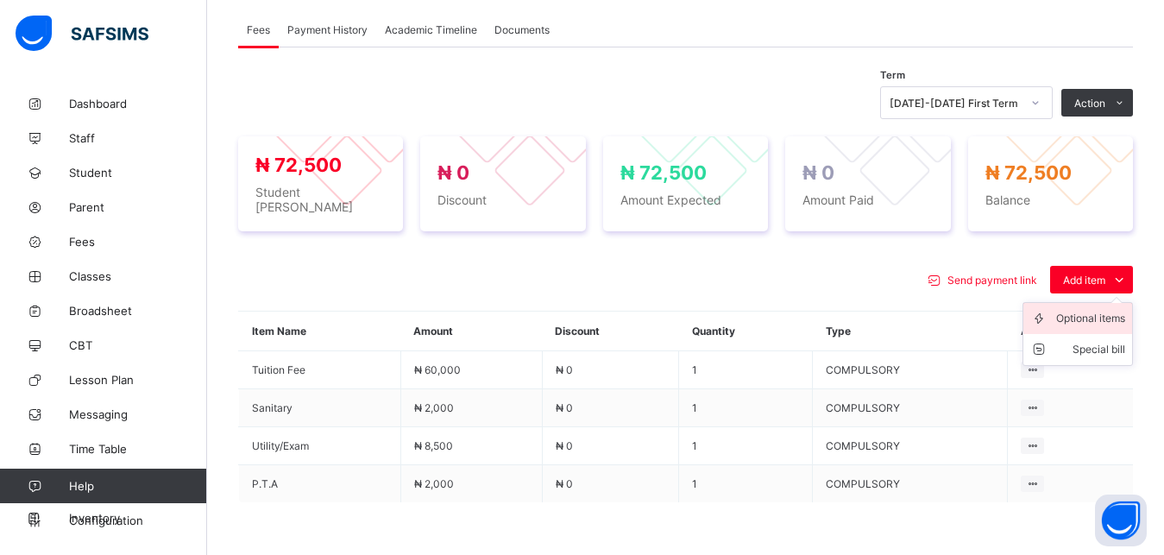
click at [1088, 310] on div "Optional items" at bounding box center [1090, 318] width 69 height 17
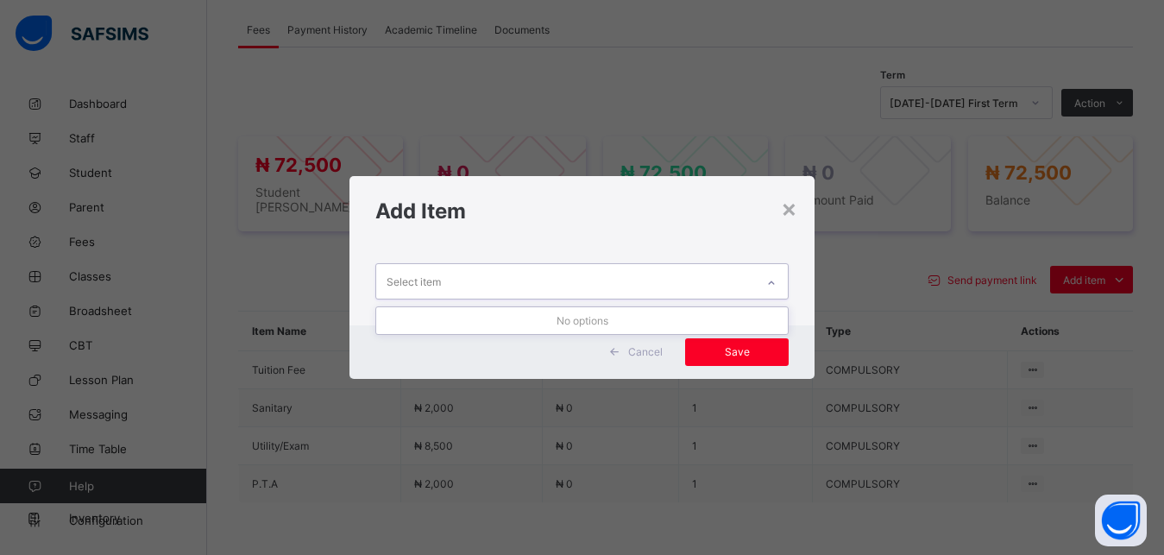
click at [676, 276] on div "Select item" at bounding box center [566, 281] width 380 height 34
click at [691, 274] on div "Select item" at bounding box center [566, 281] width 380 height 34
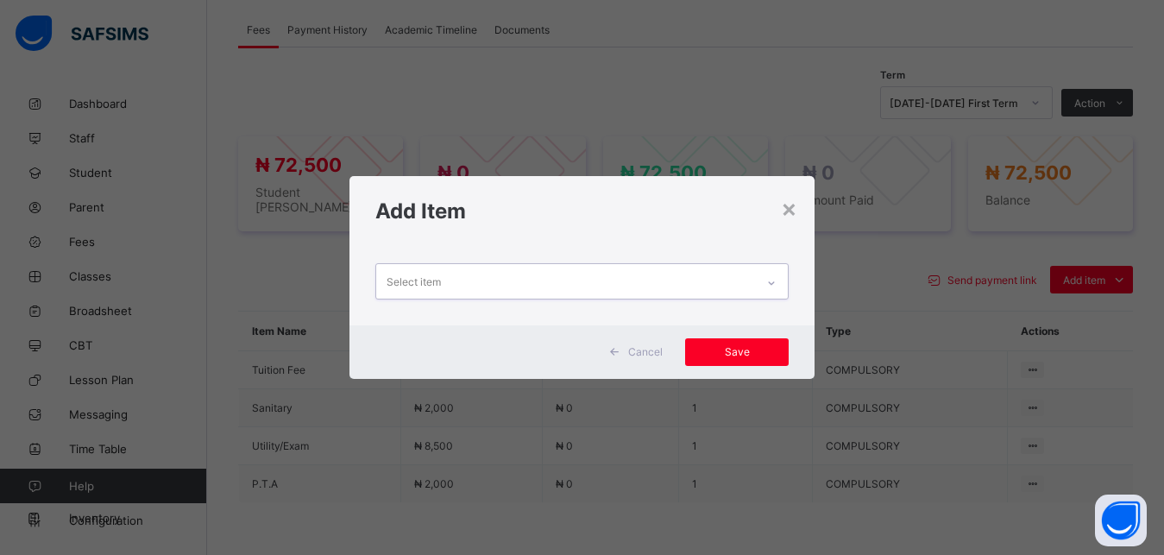
click at [691, 274] on div "Select item" at bounding box center [566, 281] width 380 height 34
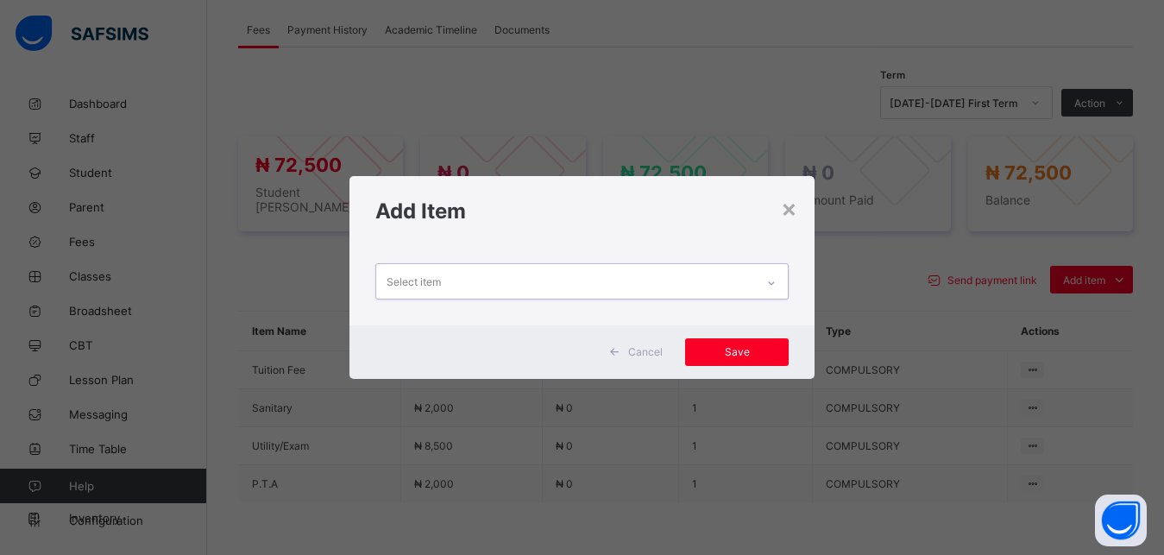
click at [691, 274] on div "Select item" at bounding box center [566, 281] width 380 height 34
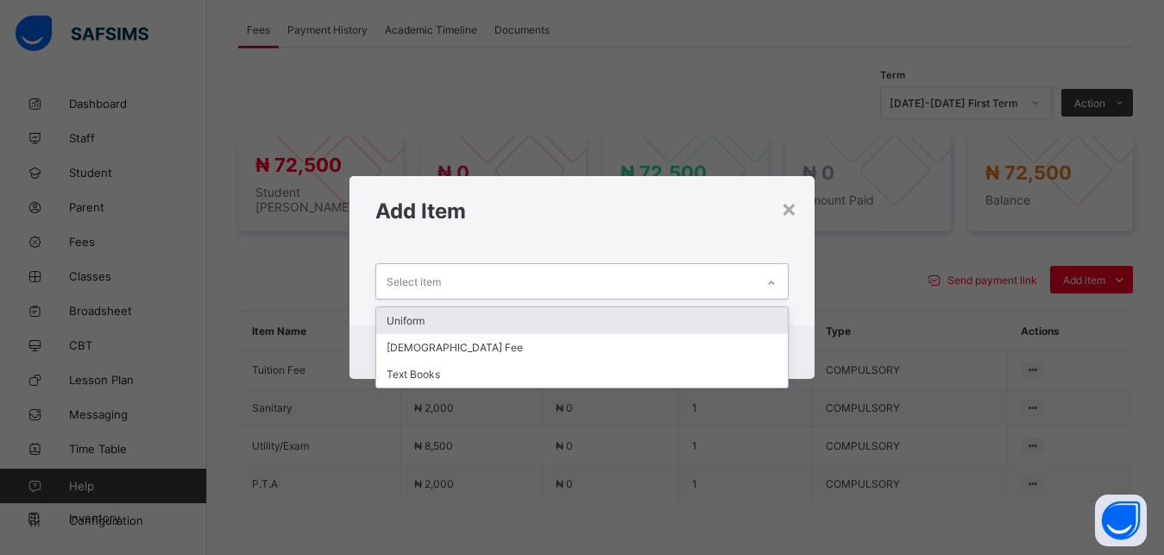
click at [691, 274] on div "Select item" at bounding box center [566, 281] width 380 height 34
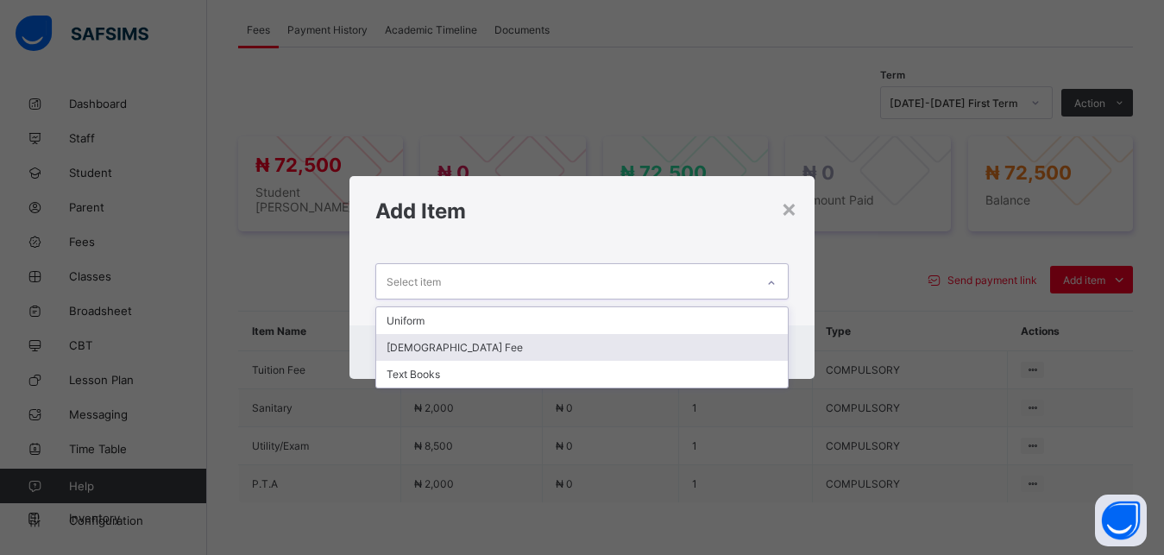
click at [620, 344] on div "[DEMOGRAPHIC_DATA] Fee" at bounding box center [582, 347] width 412 height 27
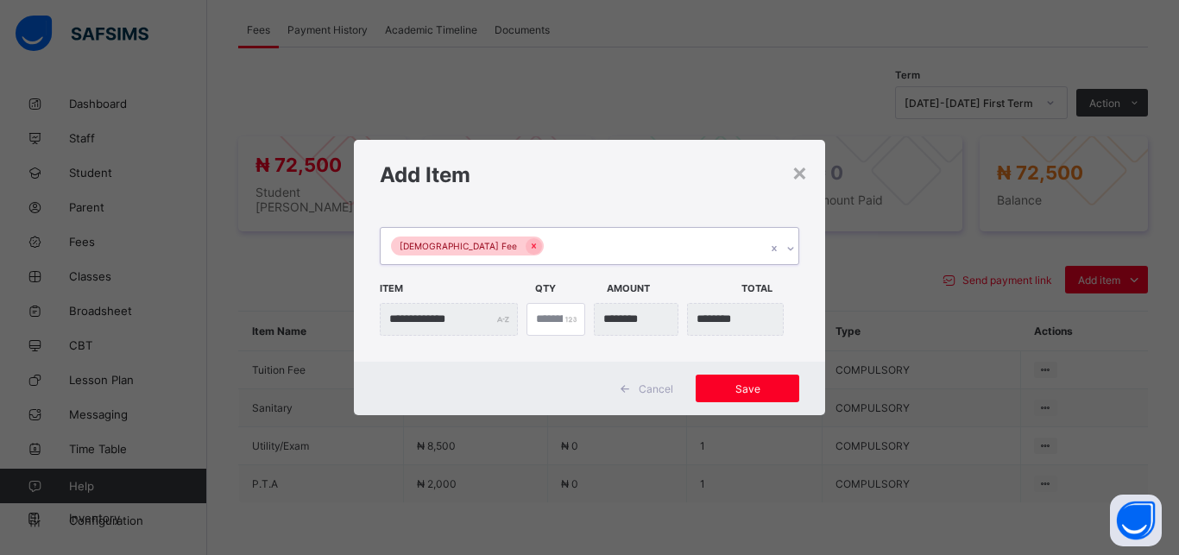
click at [646, 251] on div "[DEMOGRAPHIC_DATA] Fee" at bounding box center [573, 246] width 385 height 36
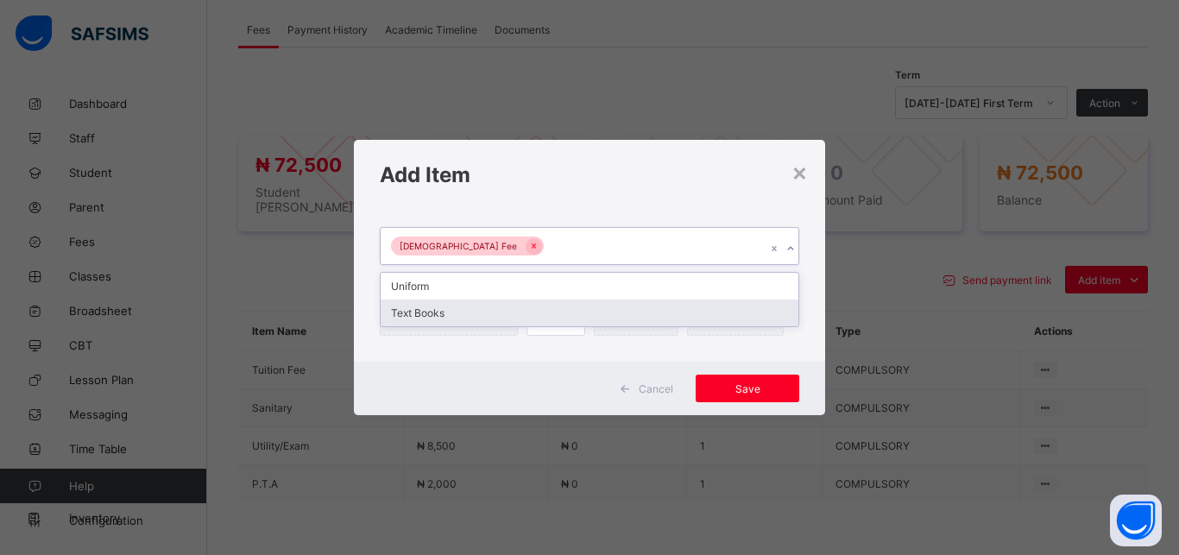
click at [604, 316] on div "Text Books" at bounding box center [590, 312] width 418 height 27
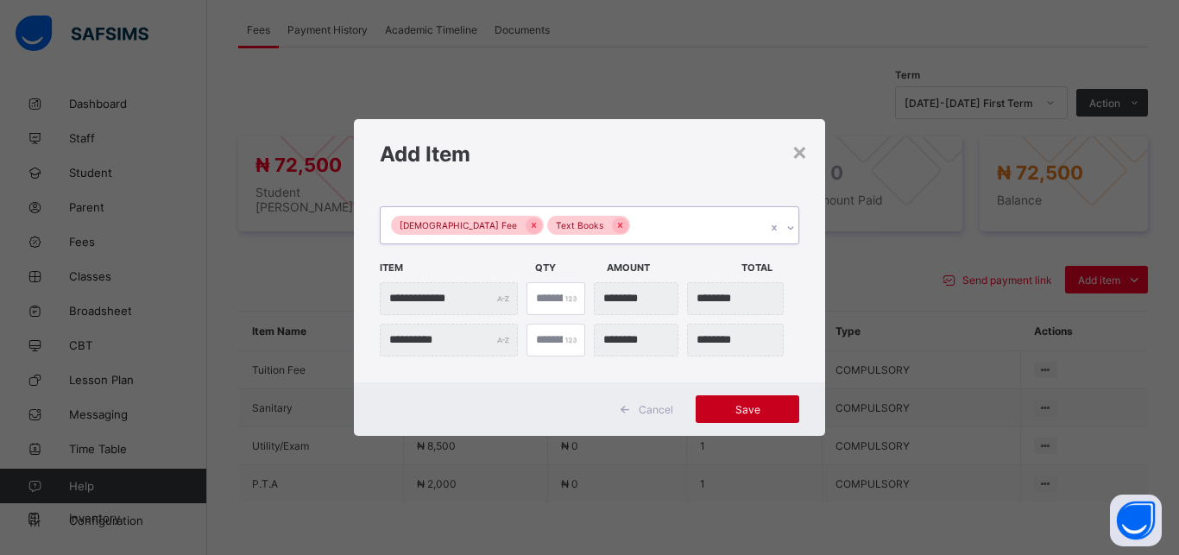
click at [746, 411] on span "Save" at bounding box center [747, 409] width 78 height 13
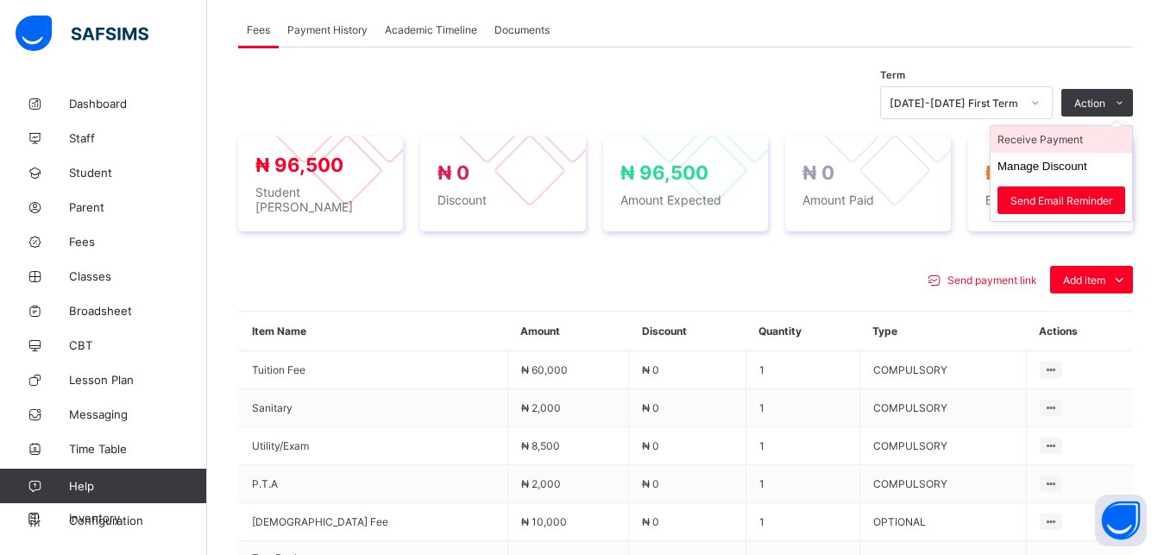
click at [1083, 138] on li "Receive Payment" at bounding box center [1062, 139] width 142 height 27
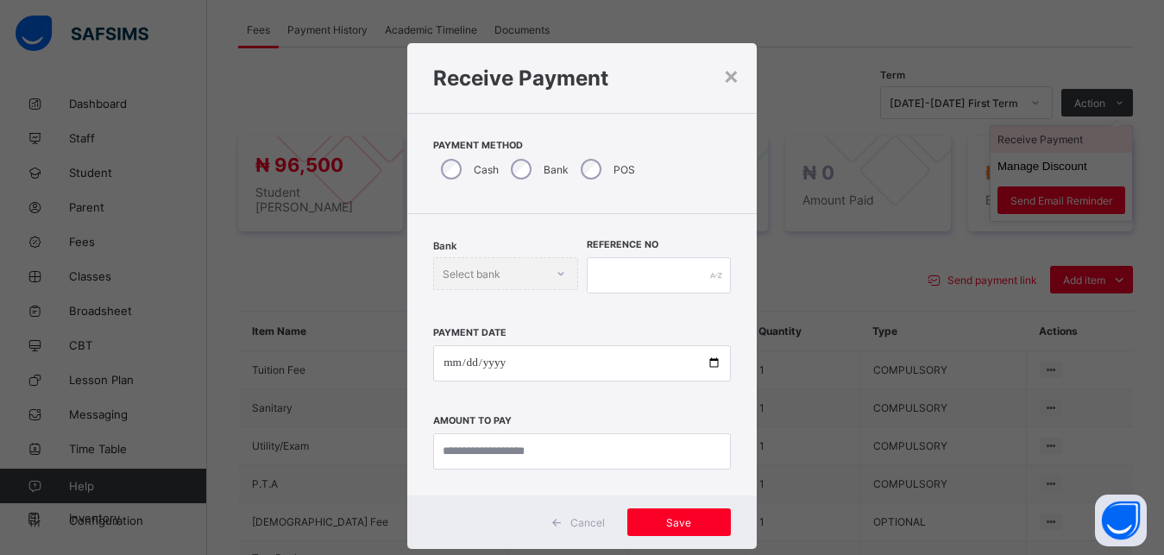
scroll to position [9, 0]
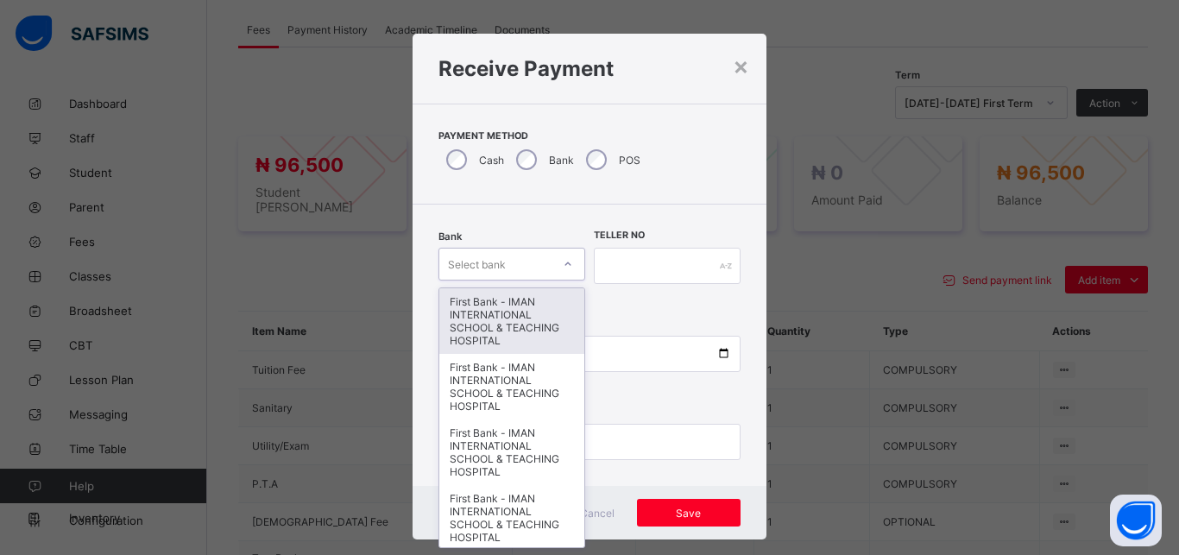
click at [502, 260] on div "Select bank" at bounding box center [495, 264] width 112 height 24
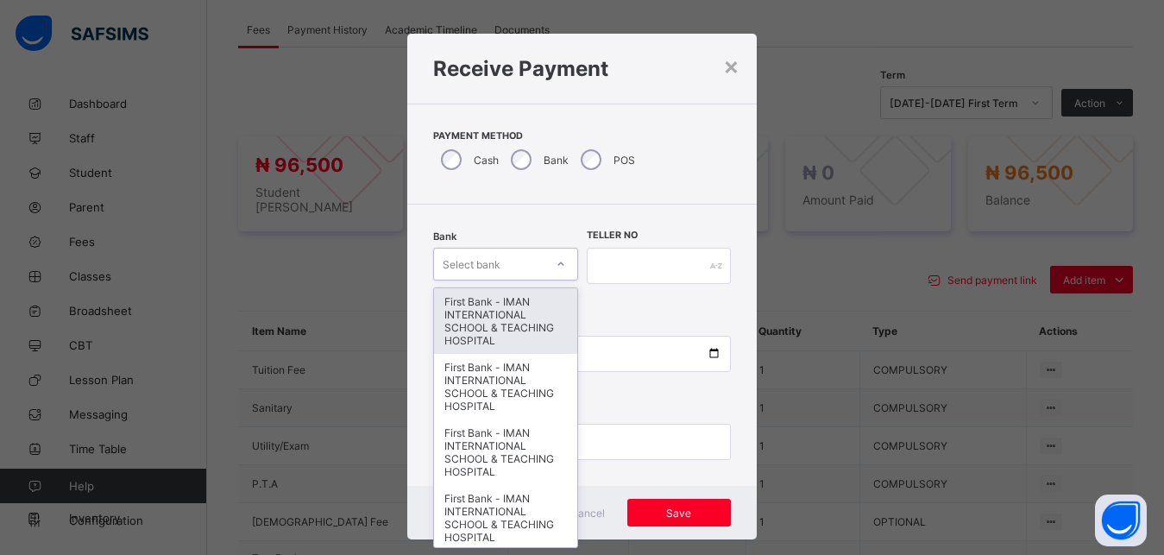
click at [500, 315] on div "First Bank - IMAN INTERNATIONAL SCHOOL & TEACHING HOSPITAL" at bounding box center [505, 321] width 142 height 66
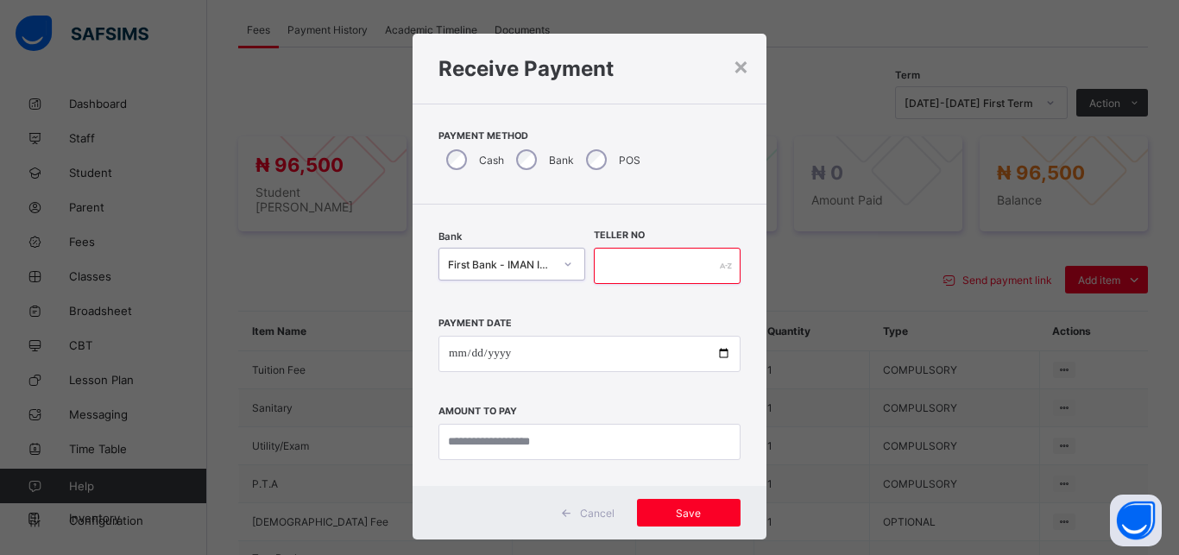
click at [613, 270] on input "text" at bounding box center [667, 266] width 147 height 36
type input "*****"
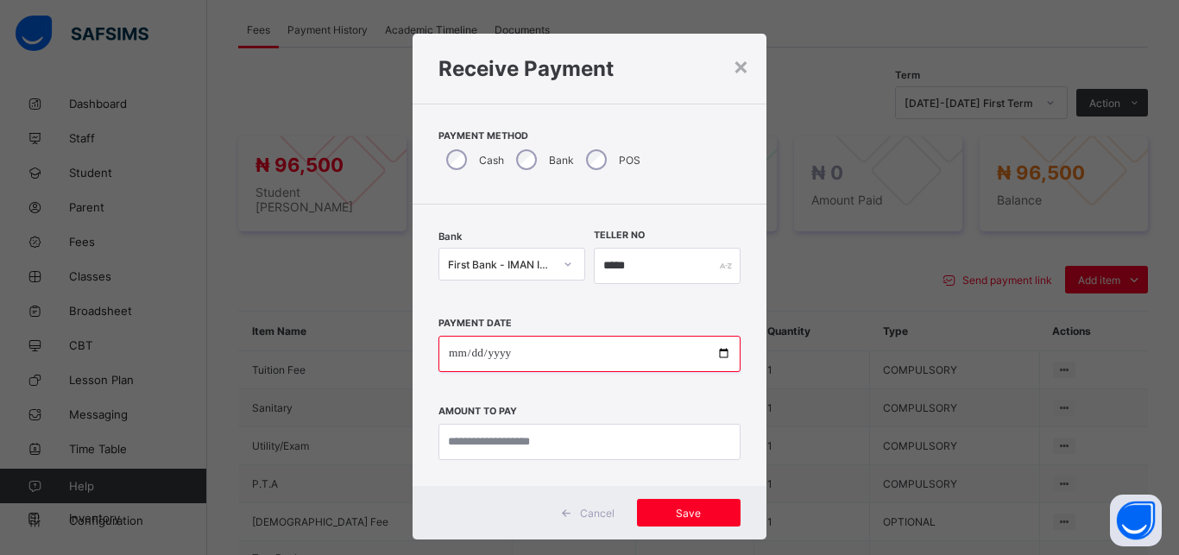
click at [715, 355] on input "date" at bounding box center [589, 354] width 302 height 36
type input "**********"
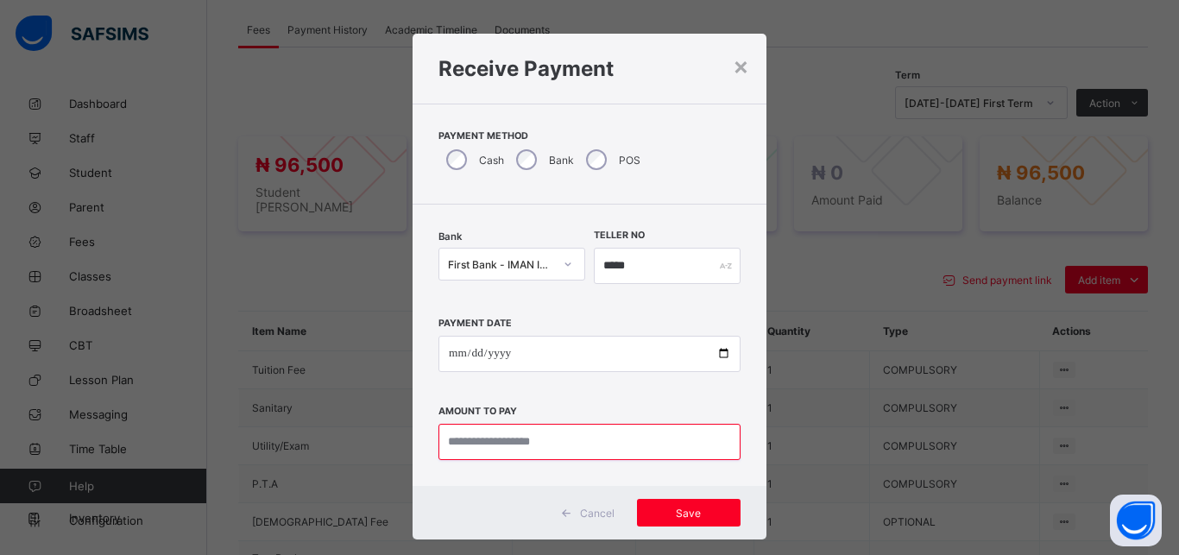
click at [536, 455] on input "currency" at bounding box center [589, 442] width 302 height 36
type input "********"
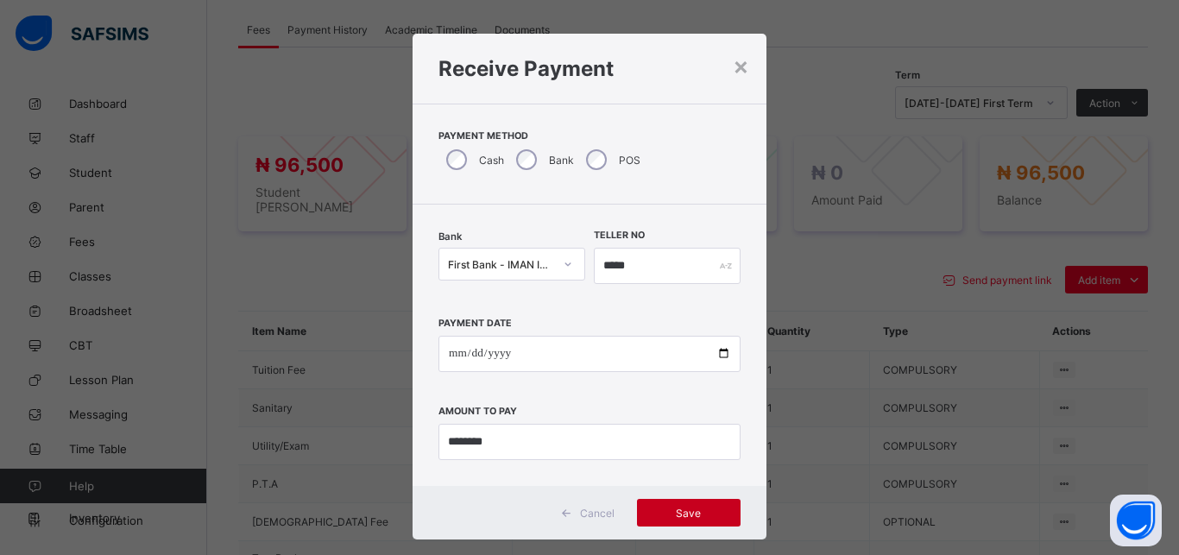
click at [679, 513] on span "Save" at bounding box center [689, 513] width 78 height 13
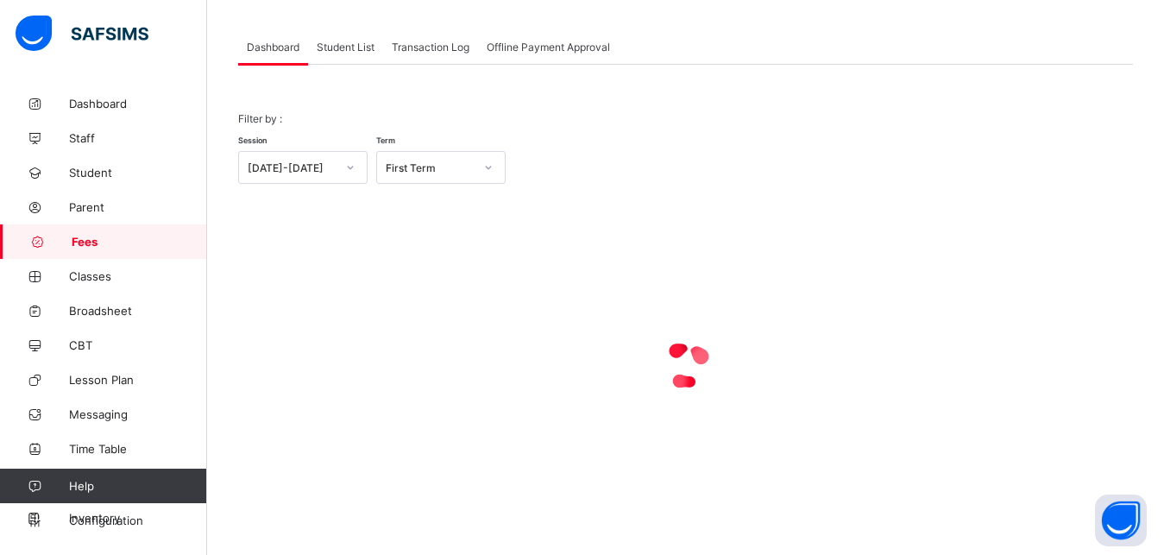
scroll to position [135, 0]
click at [353, 51] on span "Student List" at bounding box center [346, 47] width 58 height 13
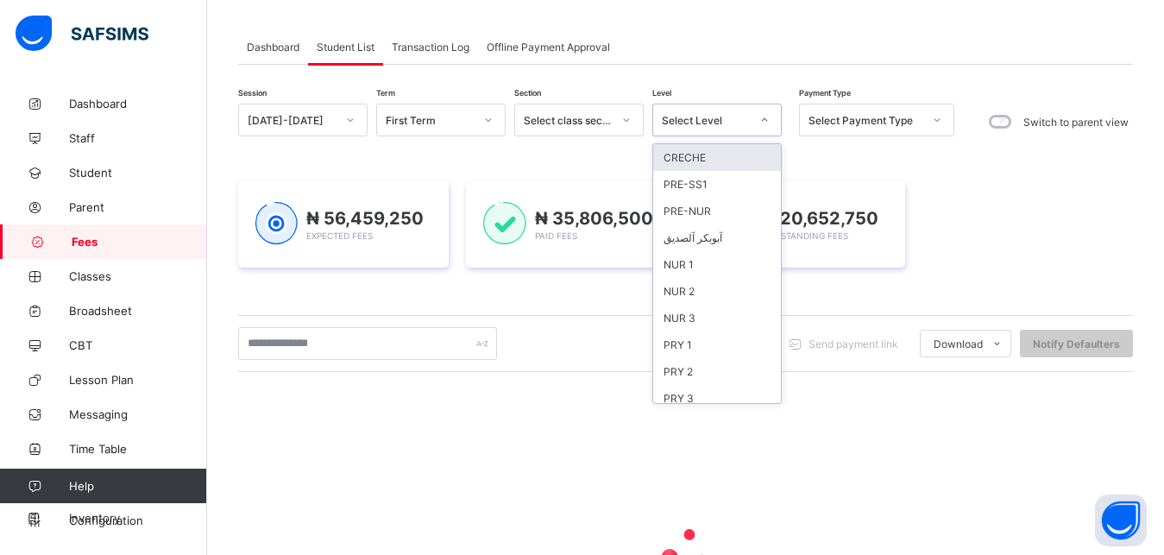
click at [707, 116] on div "Select Level" at bounding box center [706, 120] width 88 height 13
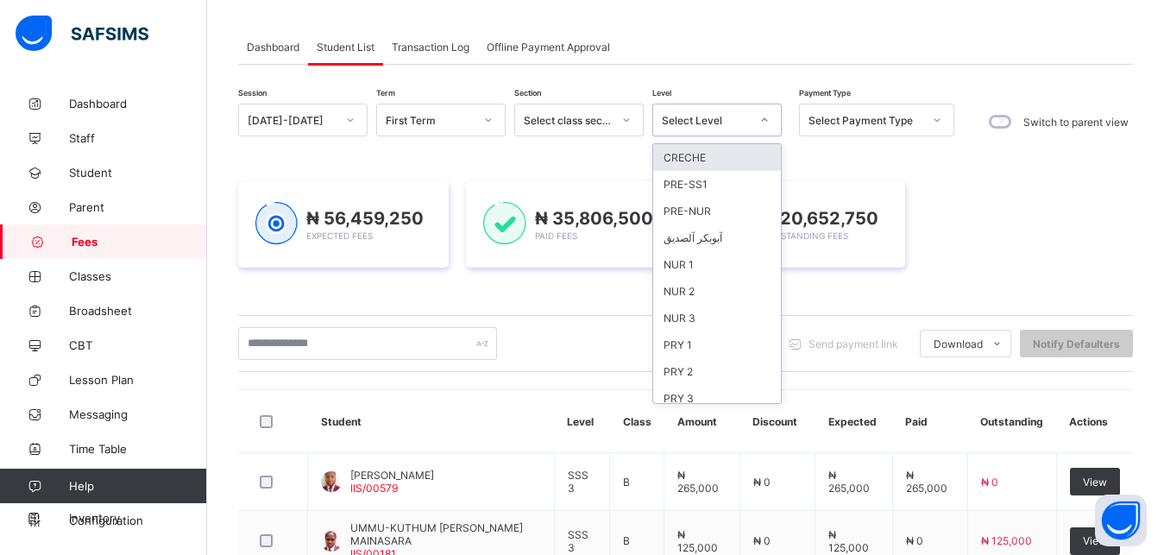
scroll to position [223, 0]
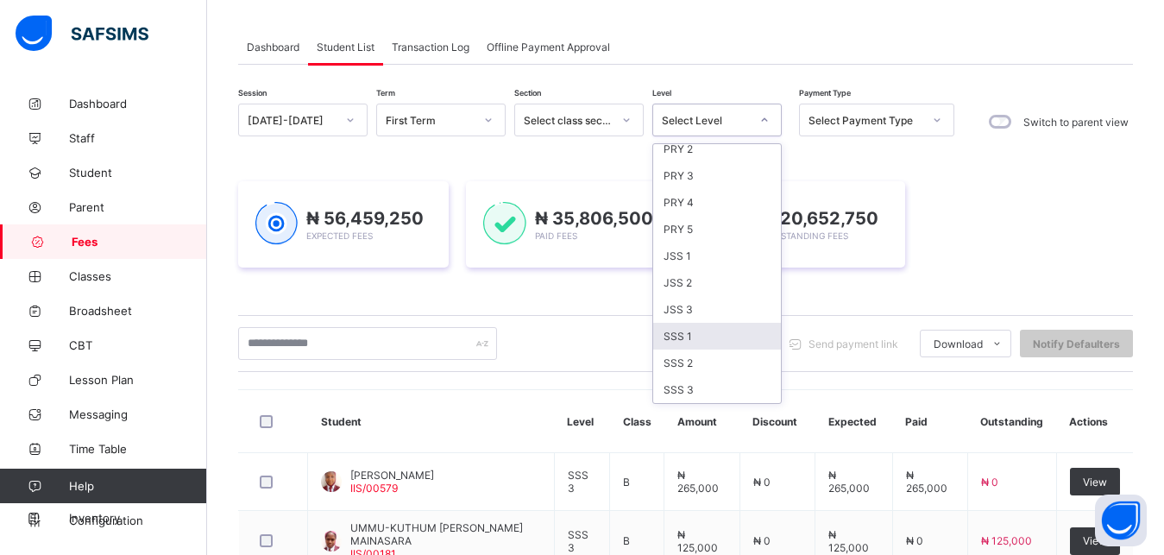
click at [719, 338] on div "SSS 1" at bounding box center [717, 336] width 128 height 27
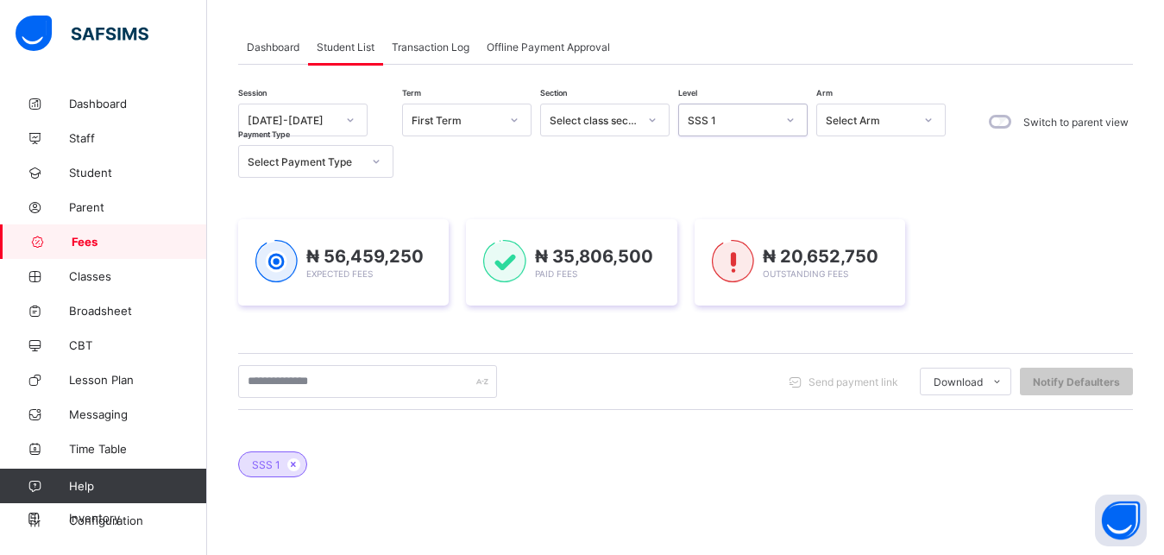
click at [719, 338] on div "Session [DATE]-[DATE] Term First Term Section Select class section Level option…" at bounding box center [685, 459] width 895 height 710
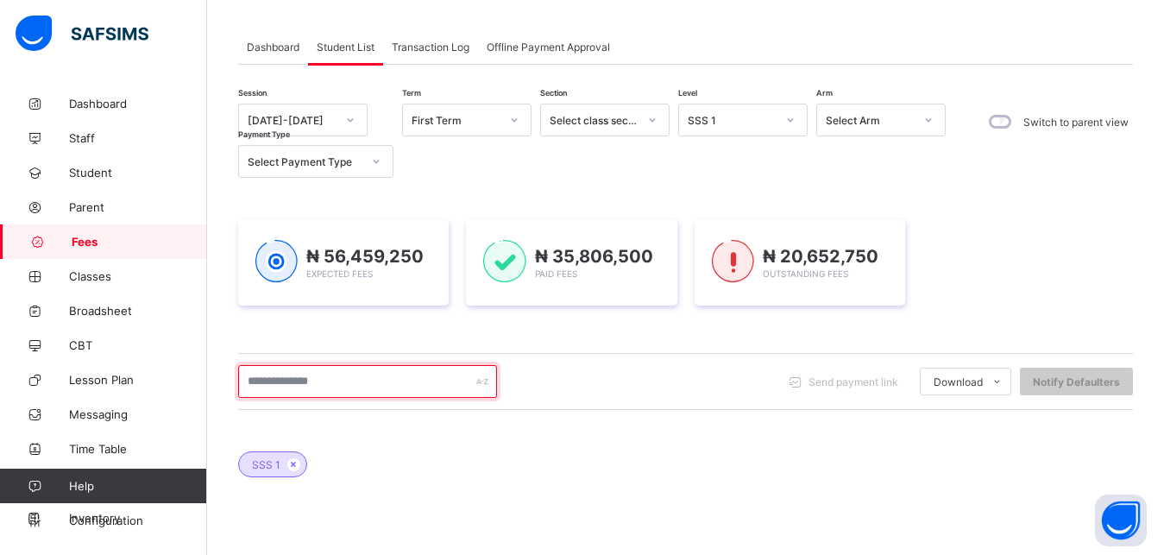
click at [402, 383] on input "text" at bounding box center [367, 381] width 259 height 33
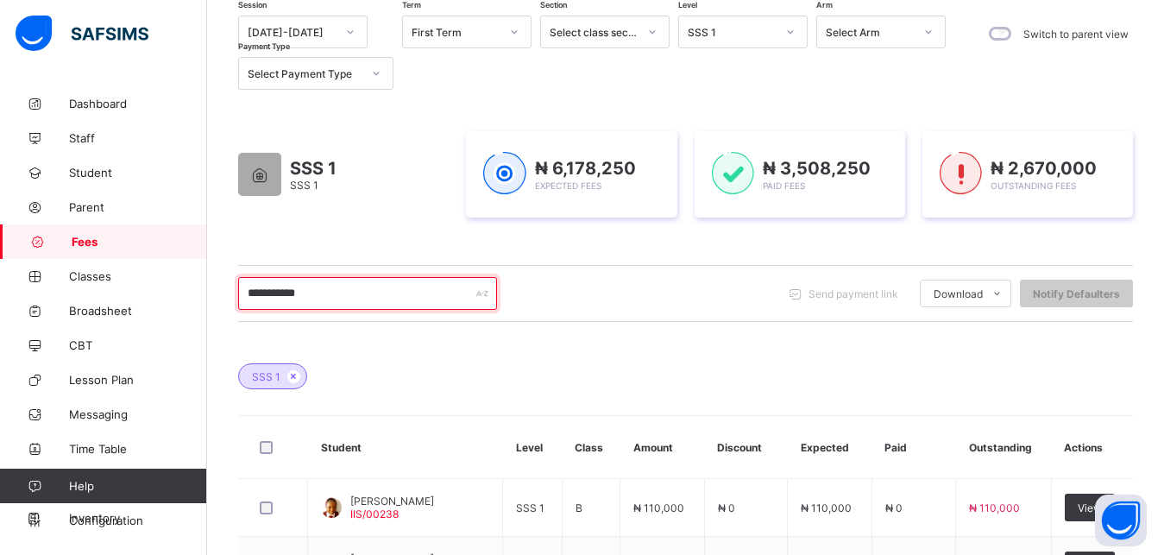
scroll to position [267, 0]
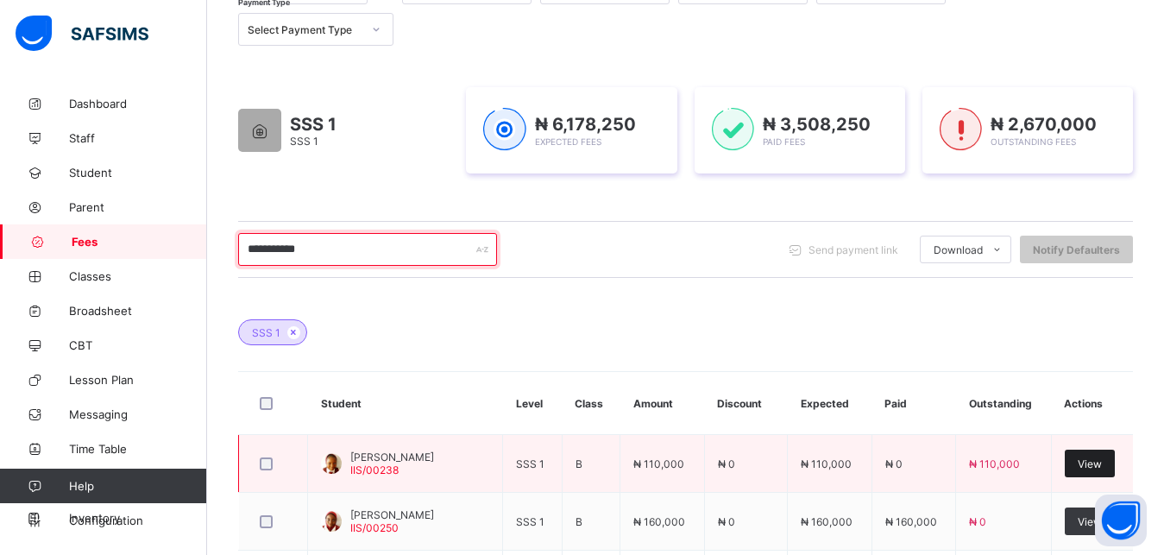
type input "**********"
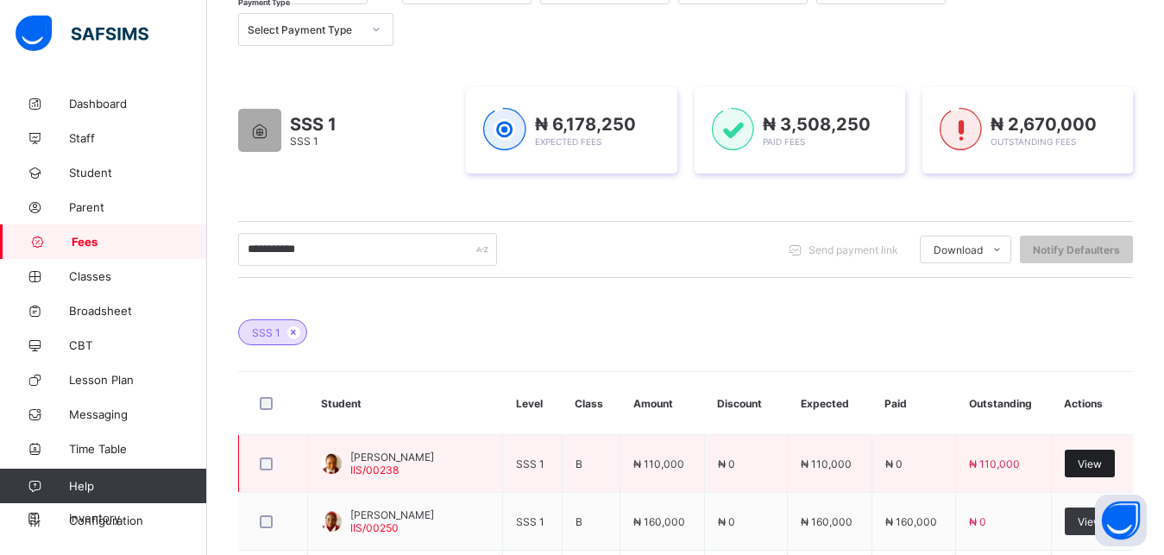
click at [1102, 464] on span "View" at bounding box center [1090, 463] width 24 height 13
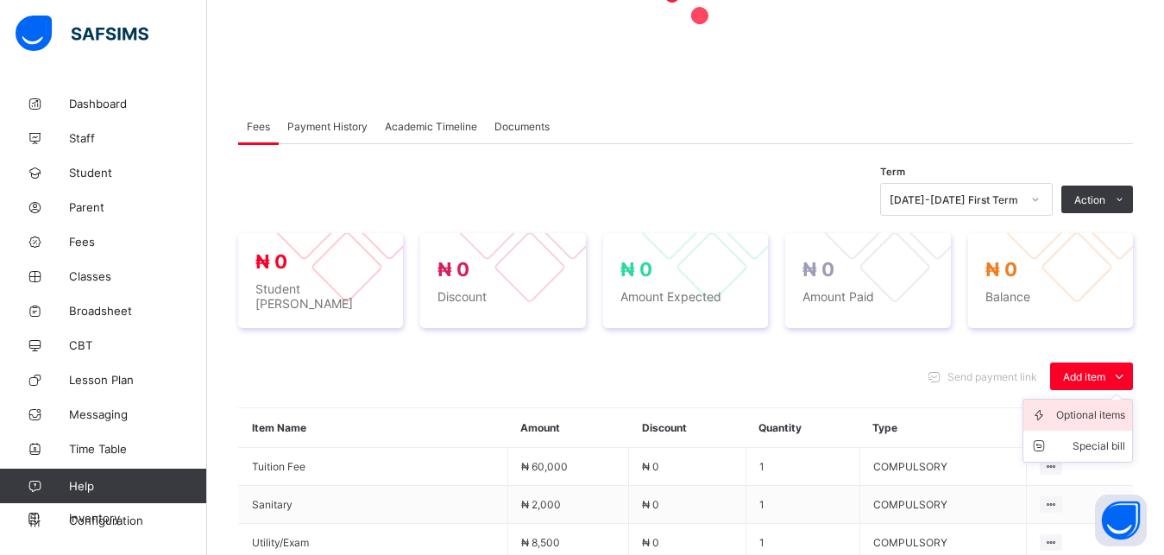
click at [1102, 408] on div "Optional items" at bounding box center [1090, 414] width 69 height 17
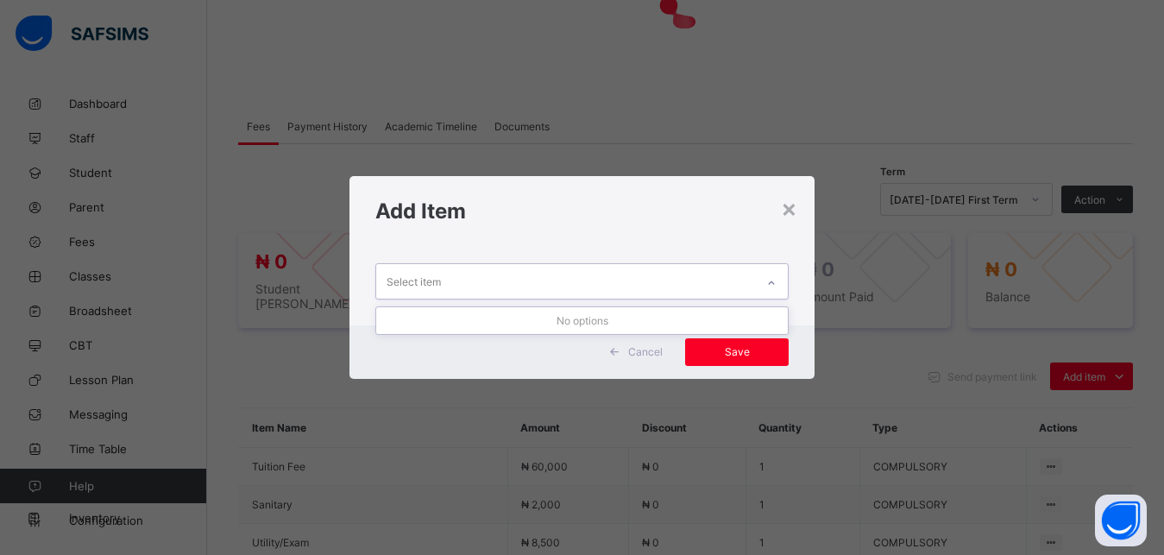
click at [717, 273] on div "Select item" at bounding box center [566, 281] width 380 height 34
click at [699, 276] on div "Select item" at bounding box center [566, 281] width 380 height 34
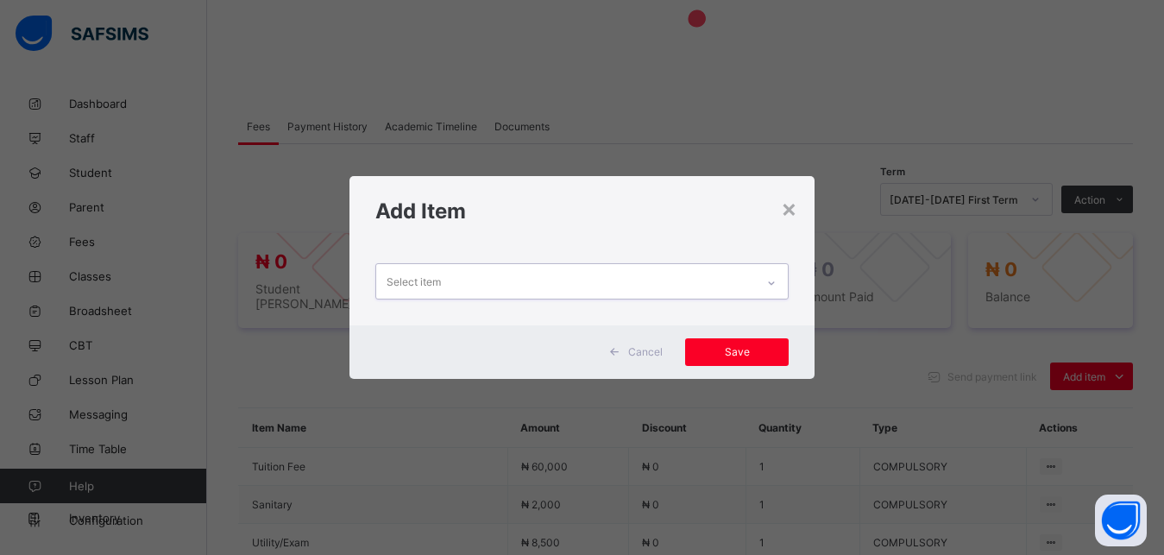
click at [699, 276] on div "Select item" at bounding box center [566, 281] width 380 height 34
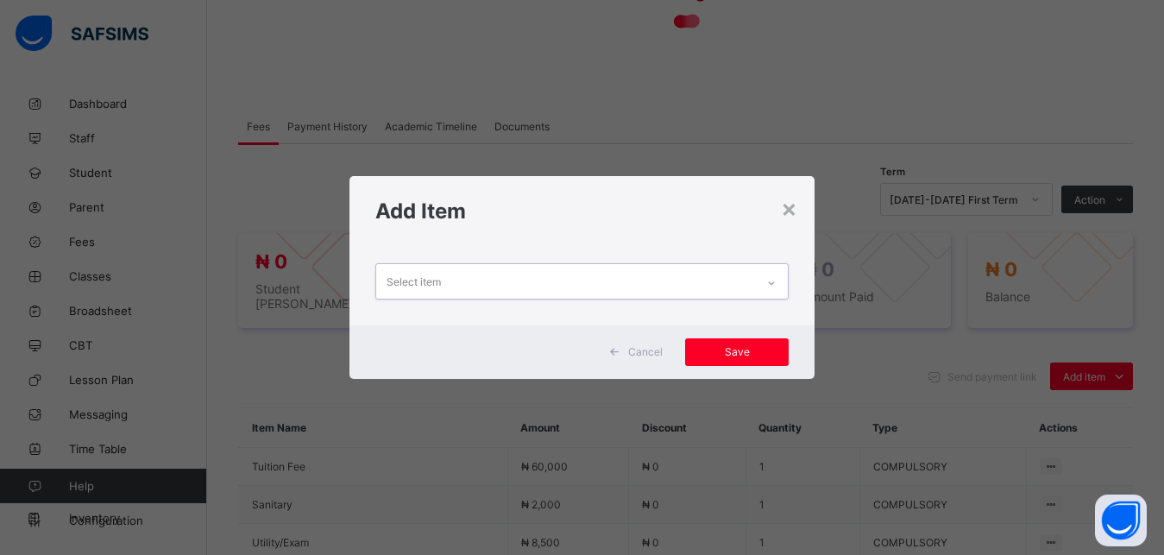
click at [699, 276] on div "Select item" at bounding box center [566, 281] width 380 height 34
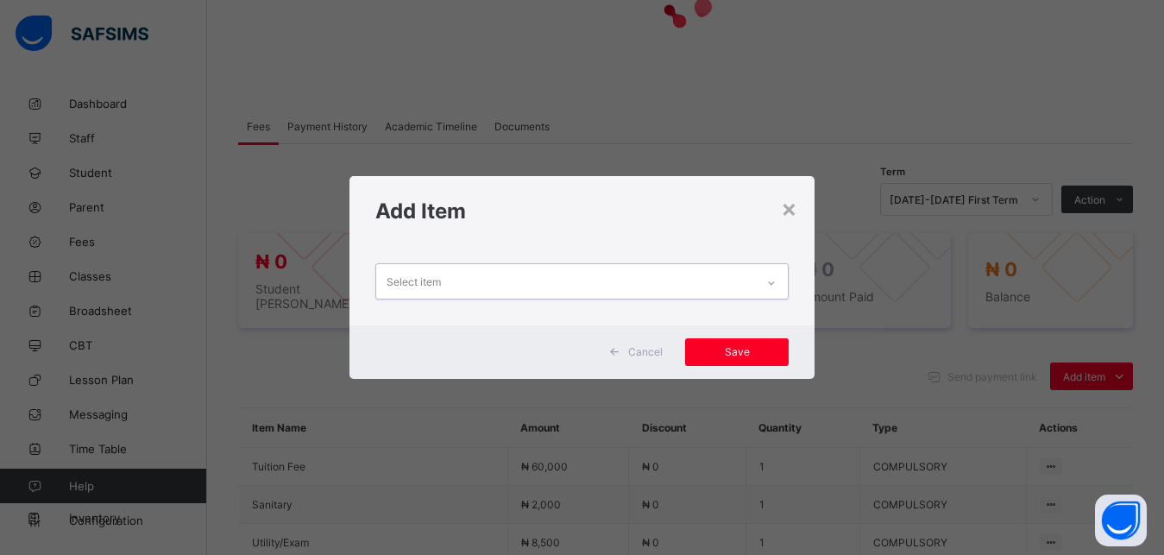
click at [699, 276] on div "Select item" at bounding box center [566, 281] width 380 height 34
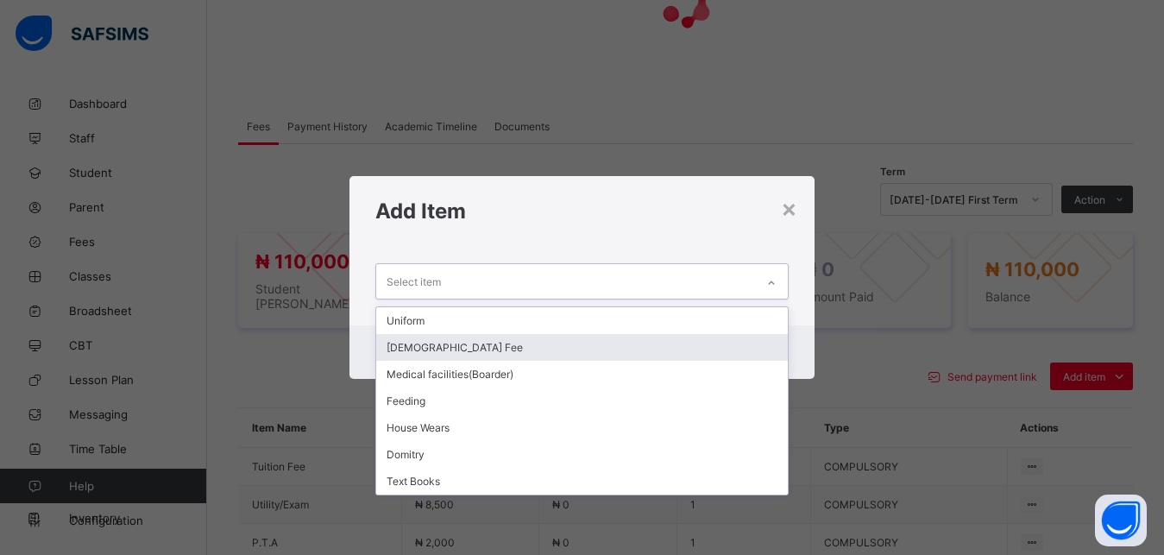
click at [544, 352] on div "[DEMOGRAPHIC_DATA] Fee" at bounding box center [582, 347] width 412 height 27
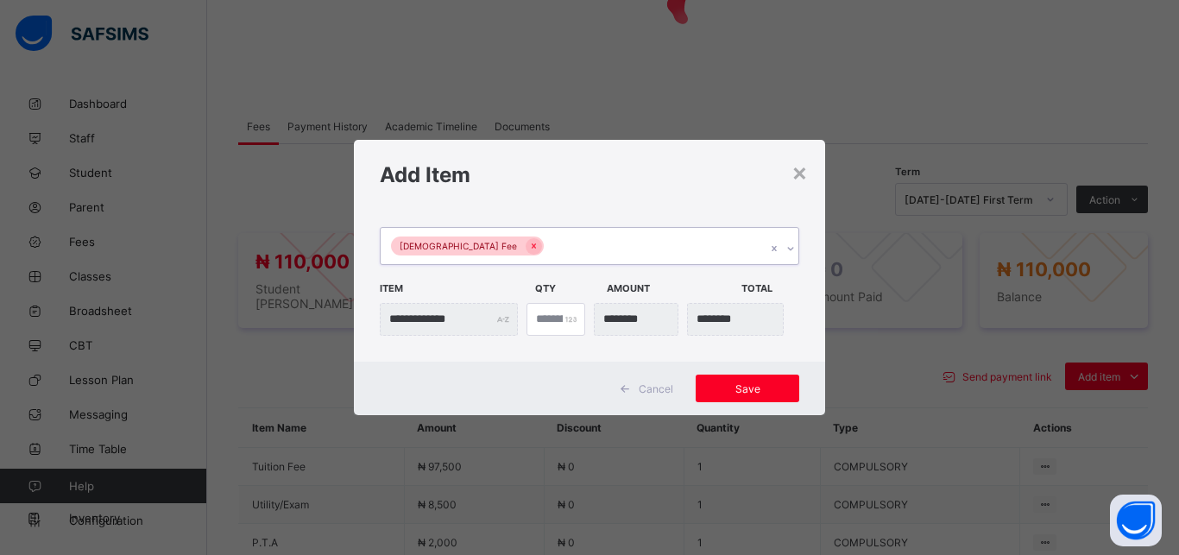
click at [571, 258] on div "[DEMOGRAPHIC_DATA] Fee" at bounding box center [573, 246] width 385 height 36
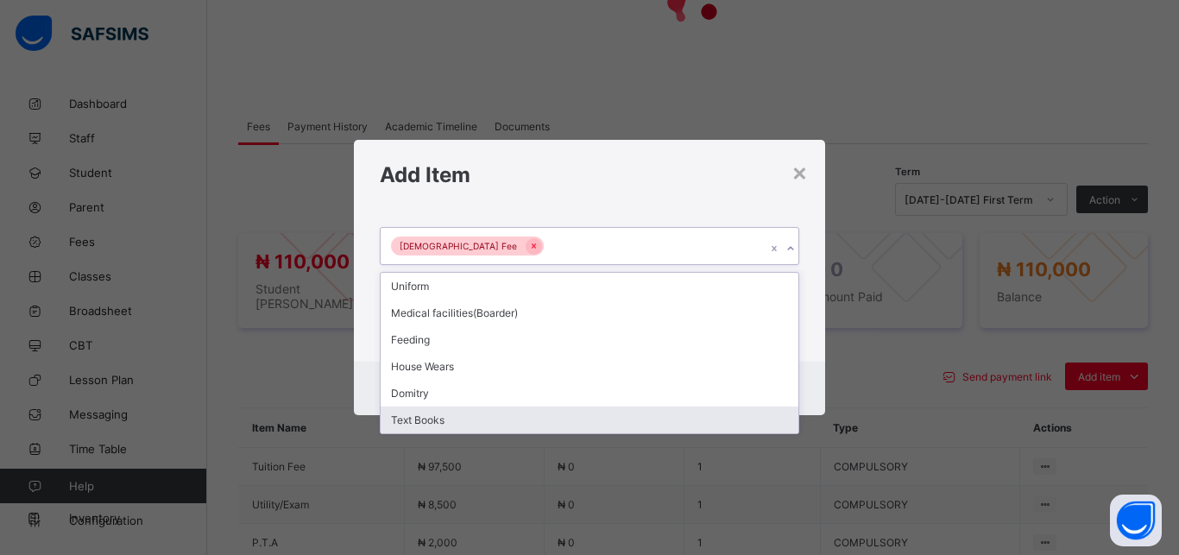
click at [510, 412] on div "Text Books" at bounding box center [590, 419] width 418 height 27
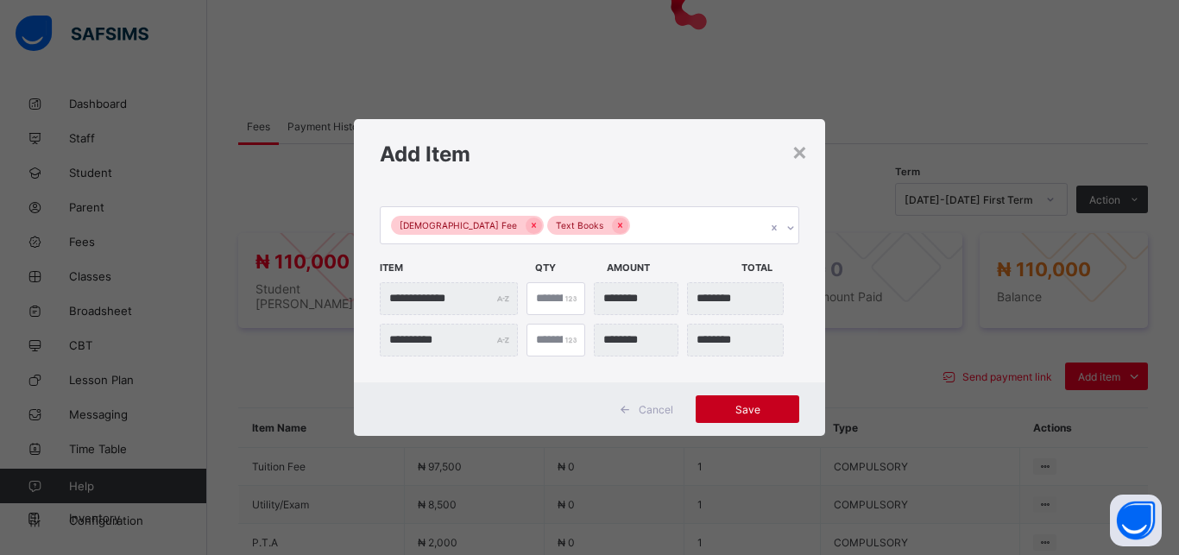
click at [735, 413] on span "Save" at bounding box center [747, 409] width 78 height 13
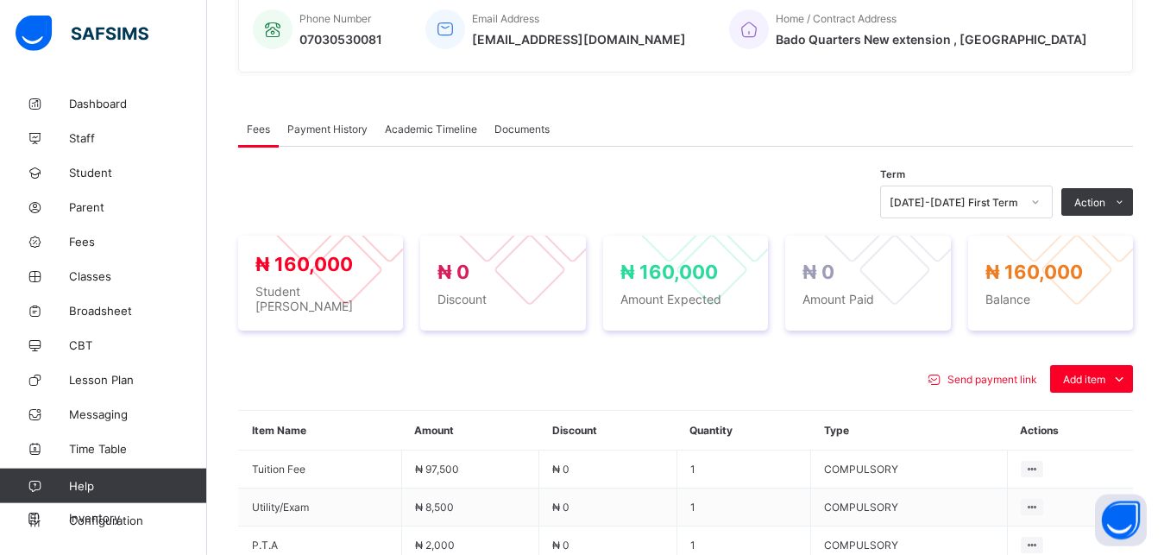
scroll to position [501, 0]
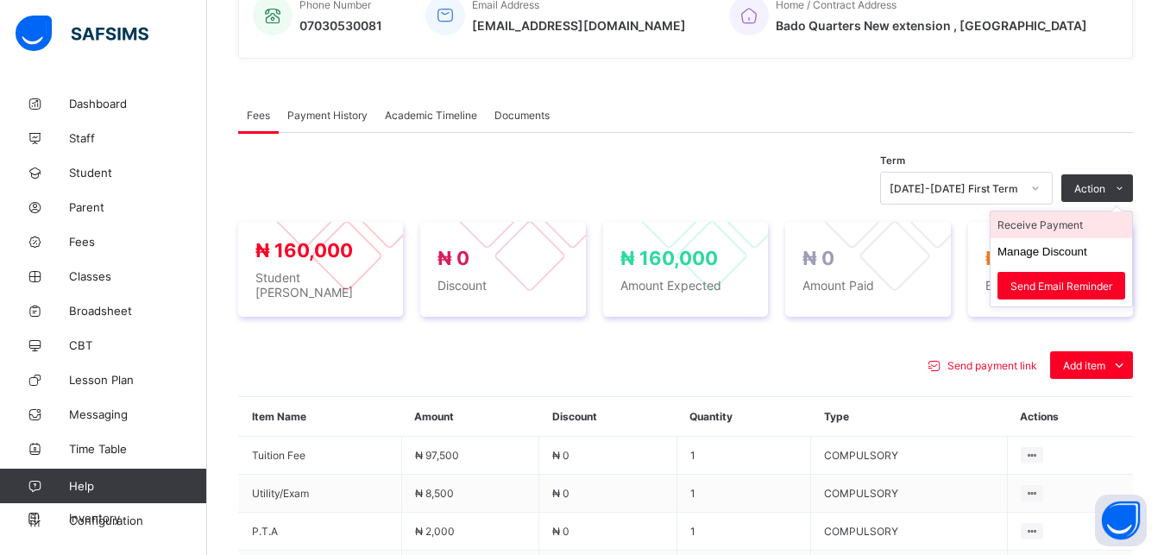
click at [1078, 226] on li "Receive Payment" at bounding box center [1062, 224] width 142 height 27
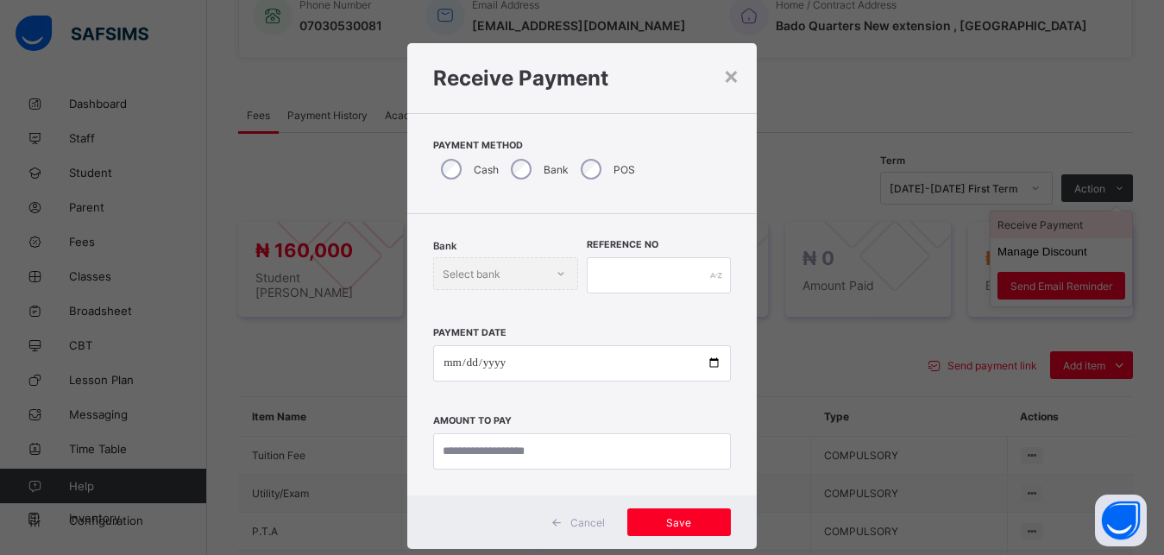
scroll to position [9, 0]
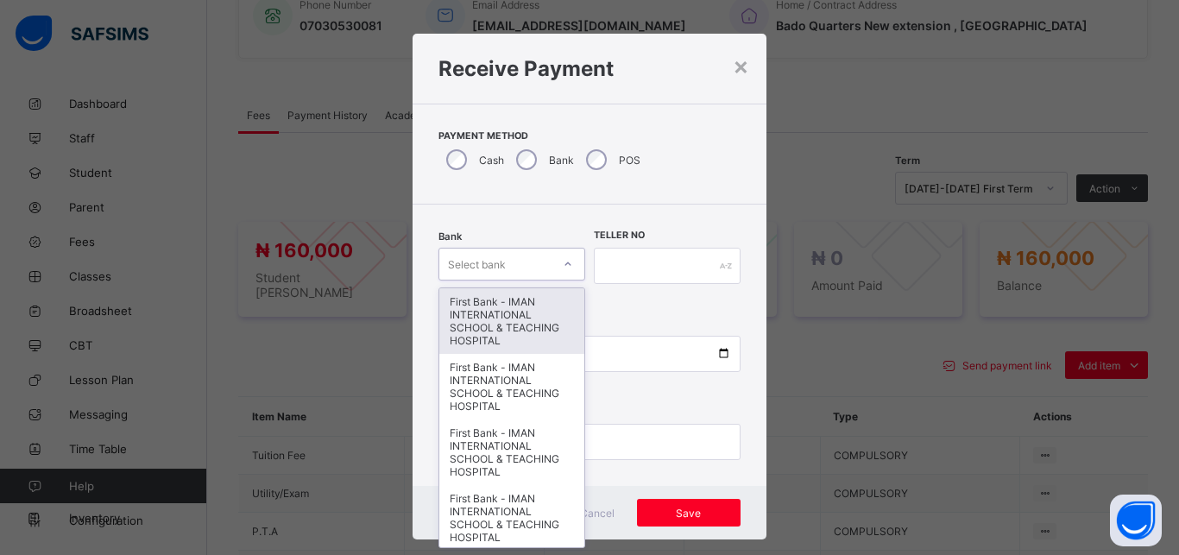
click at [511, 258] on div "Select bank" at bounding box center [495, 264] width 112 height 24
click at [509, 305] on div "First Bank - IMAN INTERNATIONAL SCHOOL & TEACHING HOSPITAL" at bounding box center [511, 321] width 145 height 66
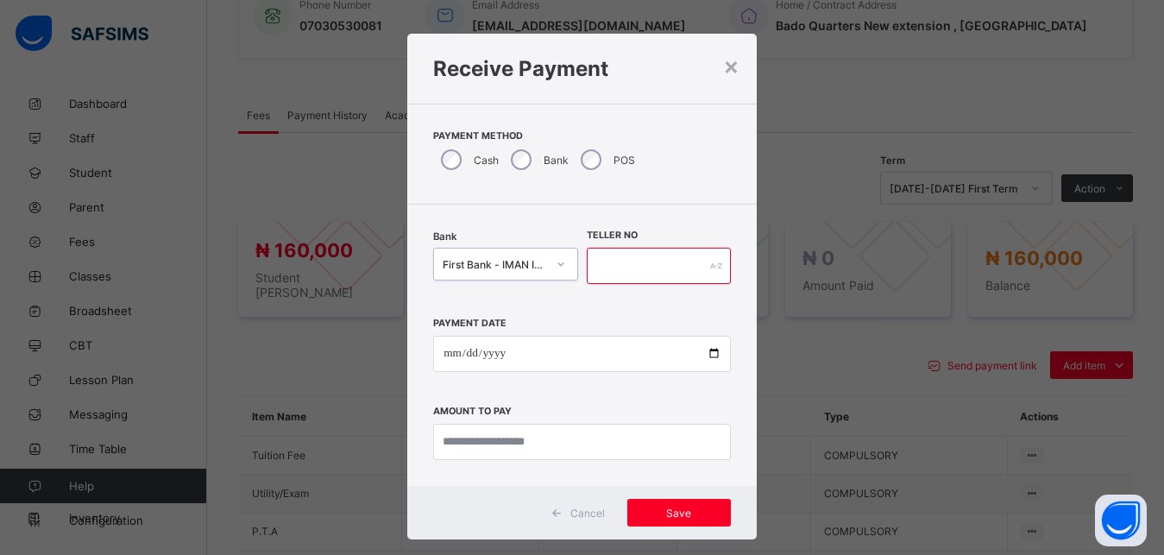
click at [605, 269] on input "text" at bounding box center [659, 266] width 144 height 36
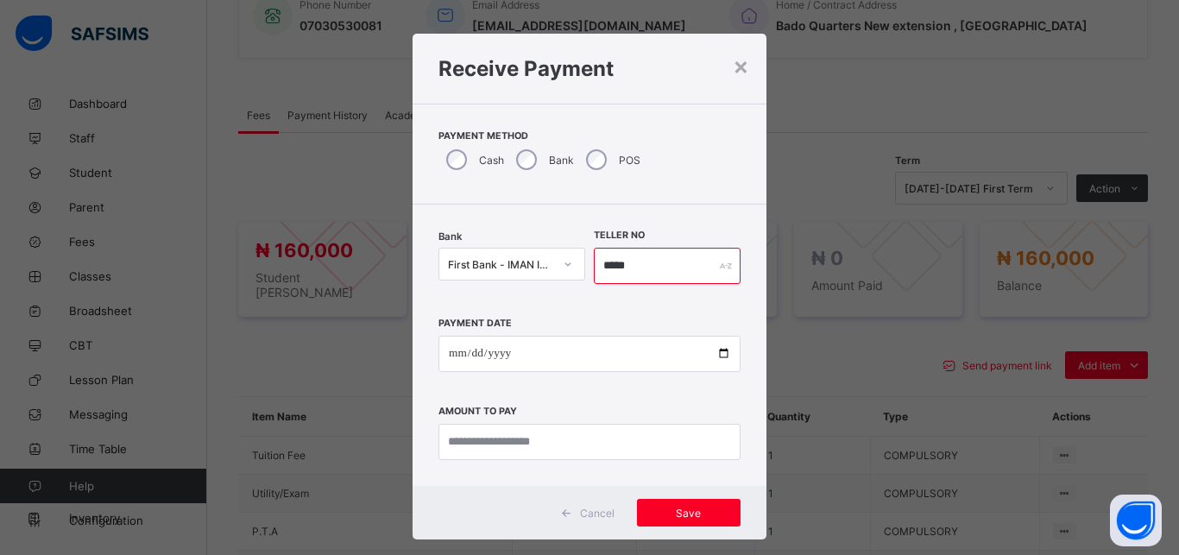
type input "*****"
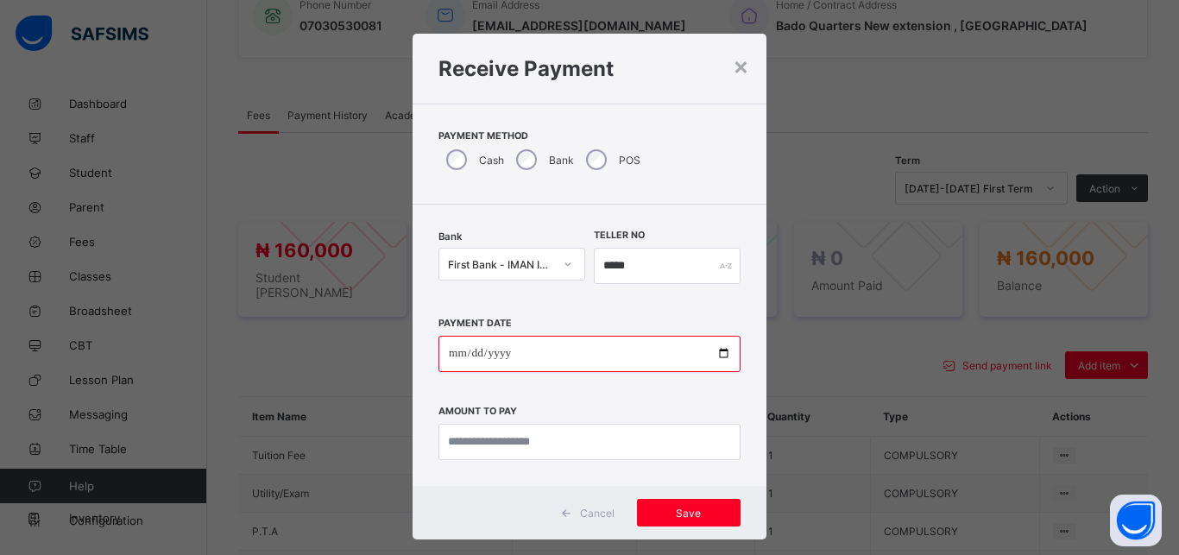
click at [712, 359] on input "date" at bounding box center [589, 354] width 302 height 36
type input "**********"
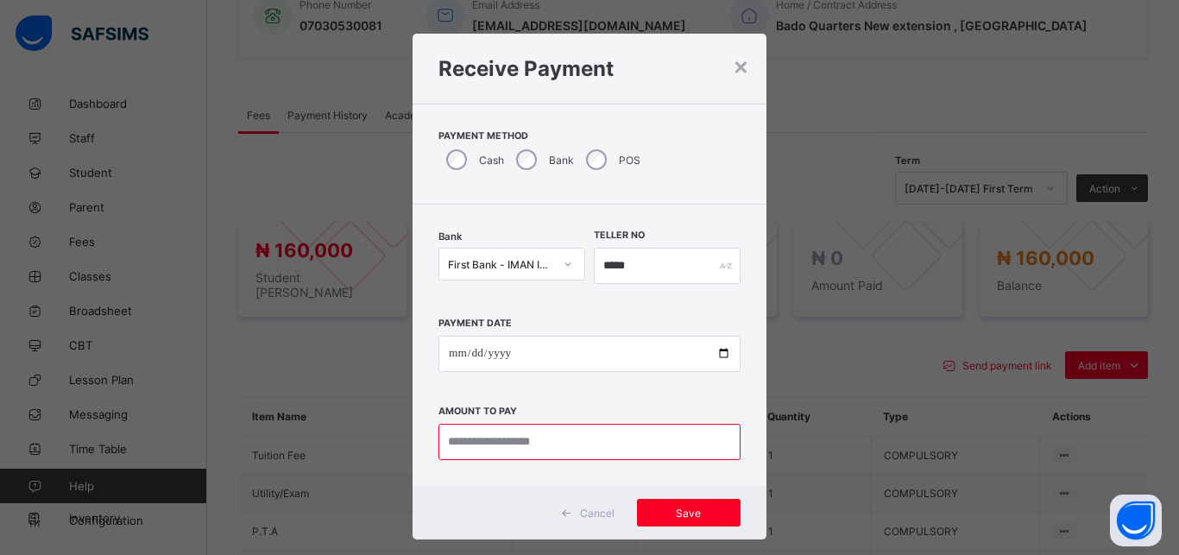
click at [526, 437] on input "currency" at bounding box center [589, 442] width 302 height 36
type input "*********"
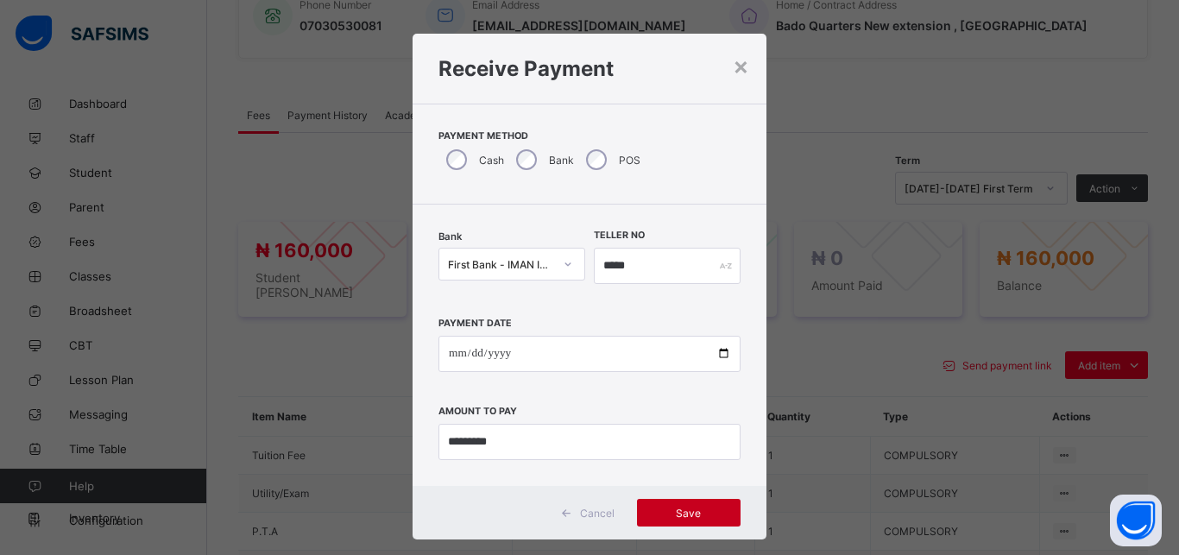
click at [679, 507] on span "Save" at bounding box center [689, 513] width 78 height 13
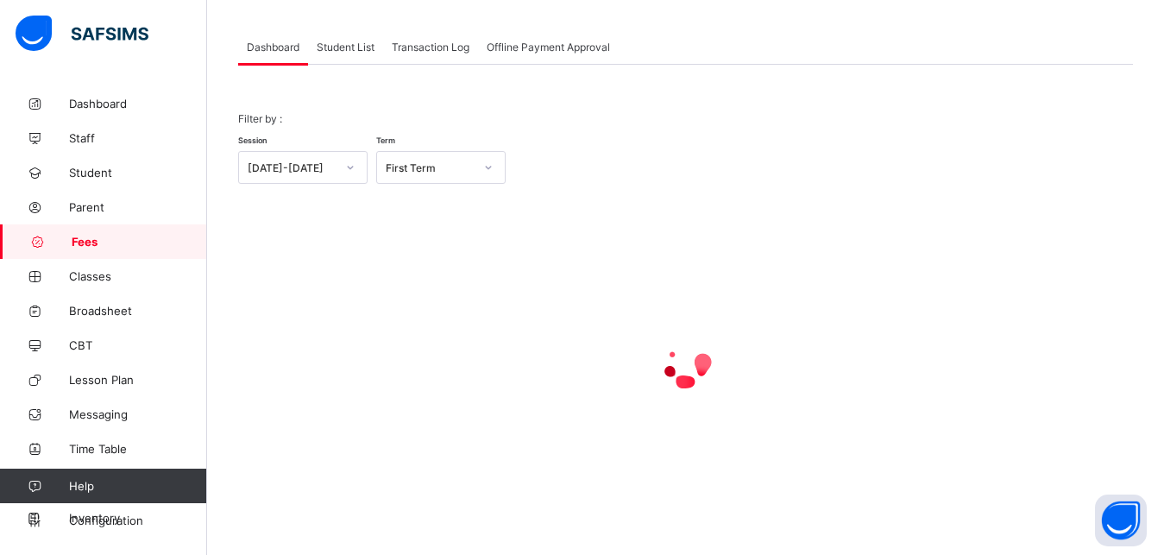
scroll to position [135, 0]
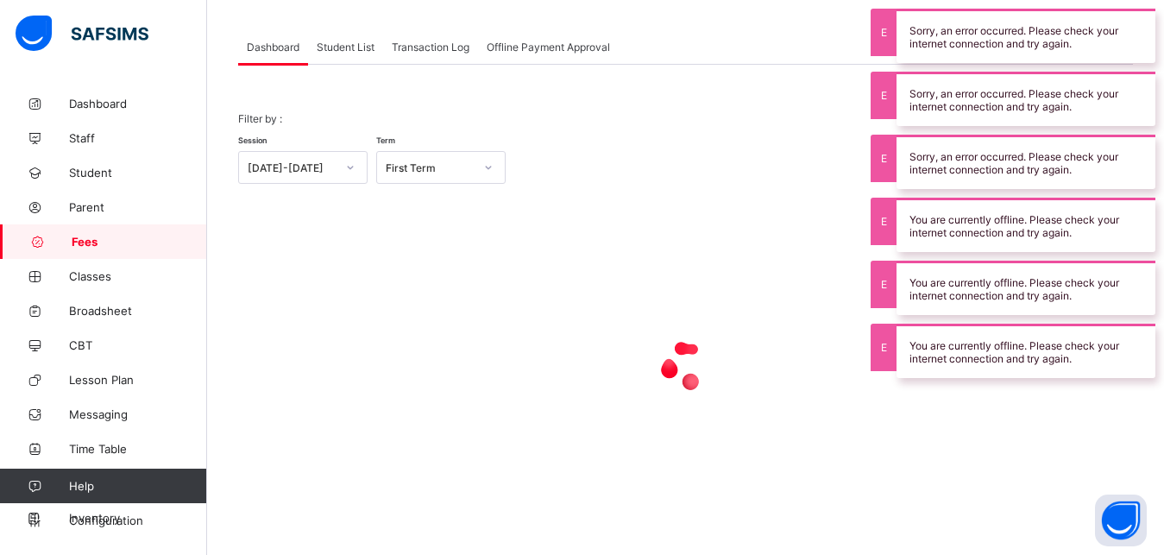
click at [343, 45] on span "Student List" at bounding box center [346, 47] width 58 height 13
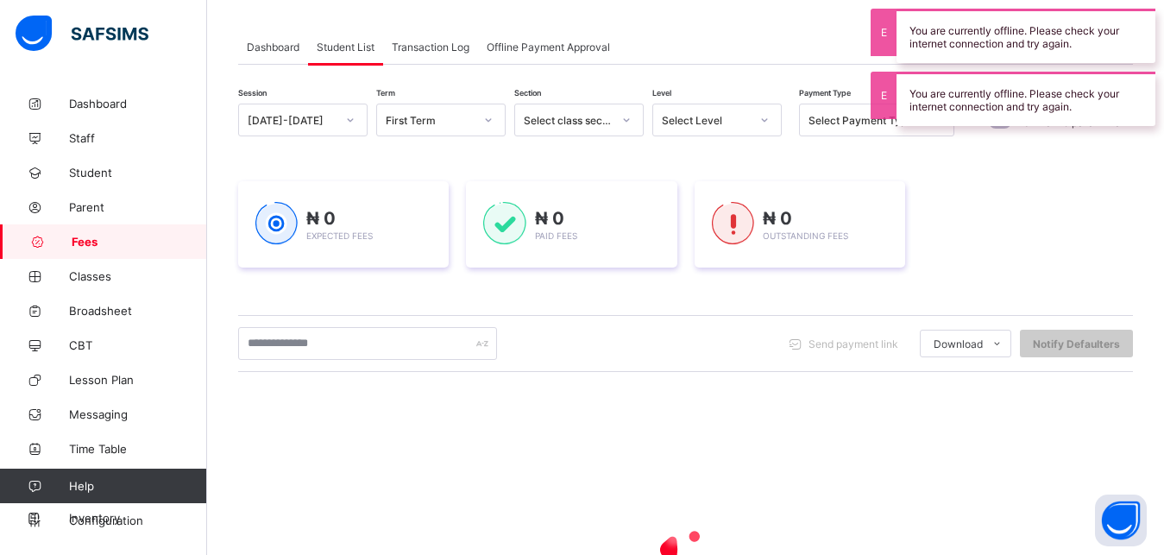
click at [727, 127] on div "Select Level" at bounding box center [700, 120] width 95 height 24
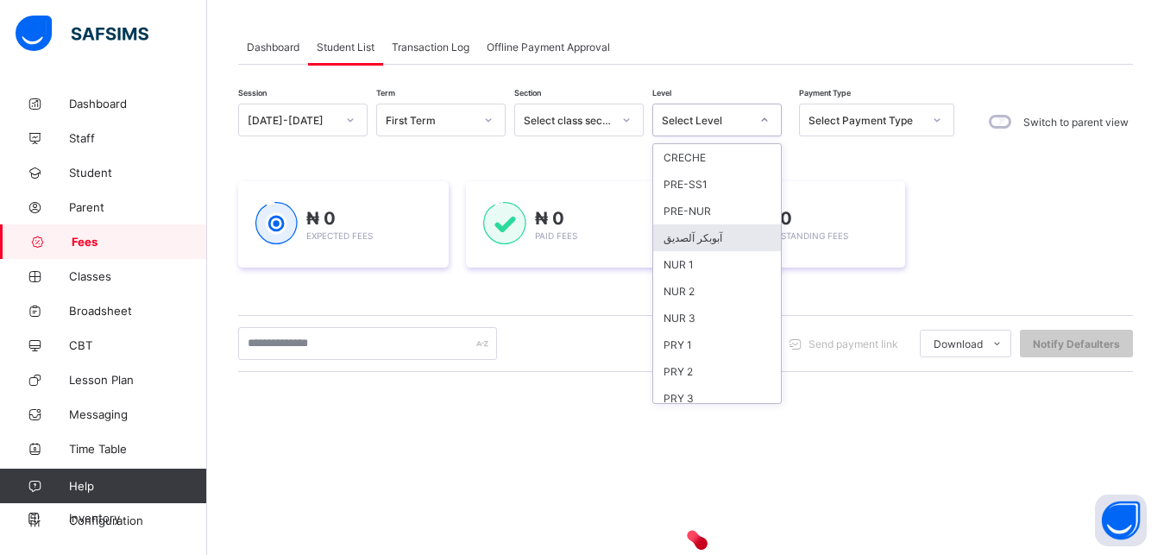
click at [703, 376] on div "PRY 2" at bounding box center [717, 371] width 128 height 27
click at [692, 360] on div "Send payment link Download Students Payment Students Payment Status Student Ite…" at bounding box center [685, 343] width 895 height 33
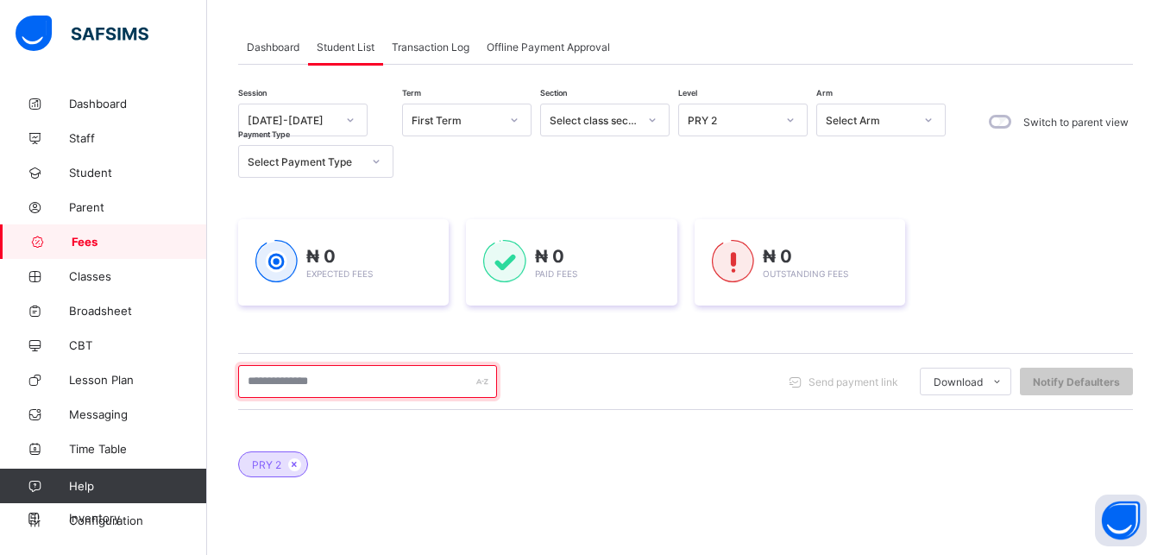
click at [392, 380] on input "text" at bounding box center [367, 381] width 259 height 33
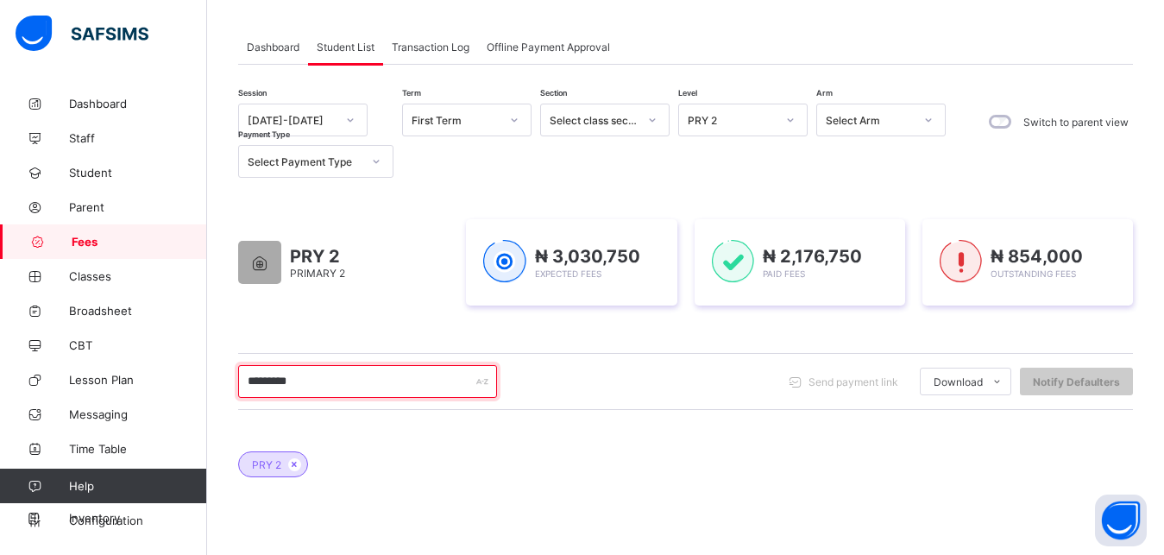
type input "**********"
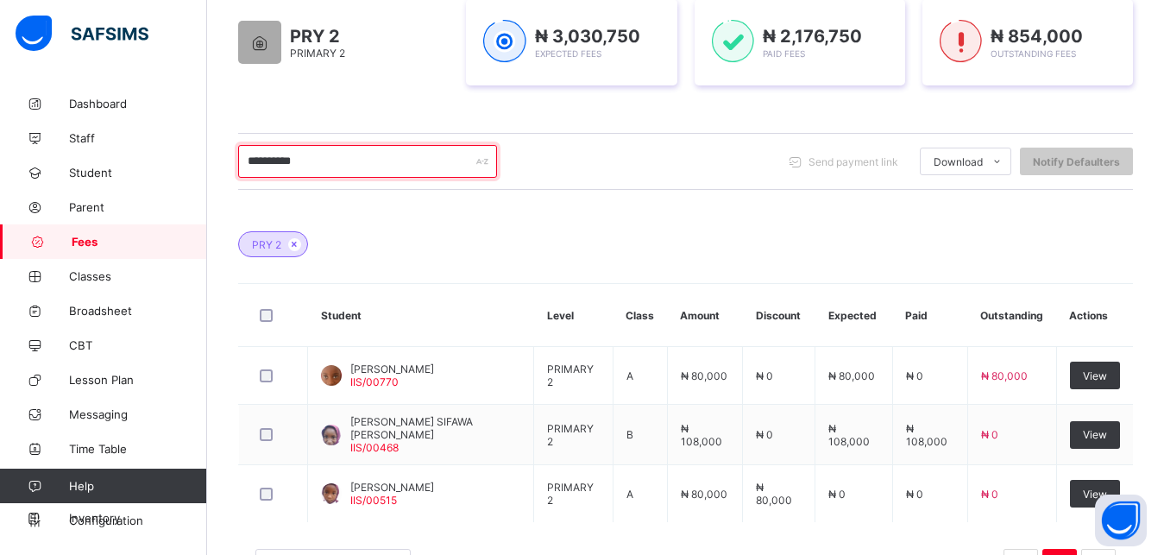
scroll to position [399, 0]
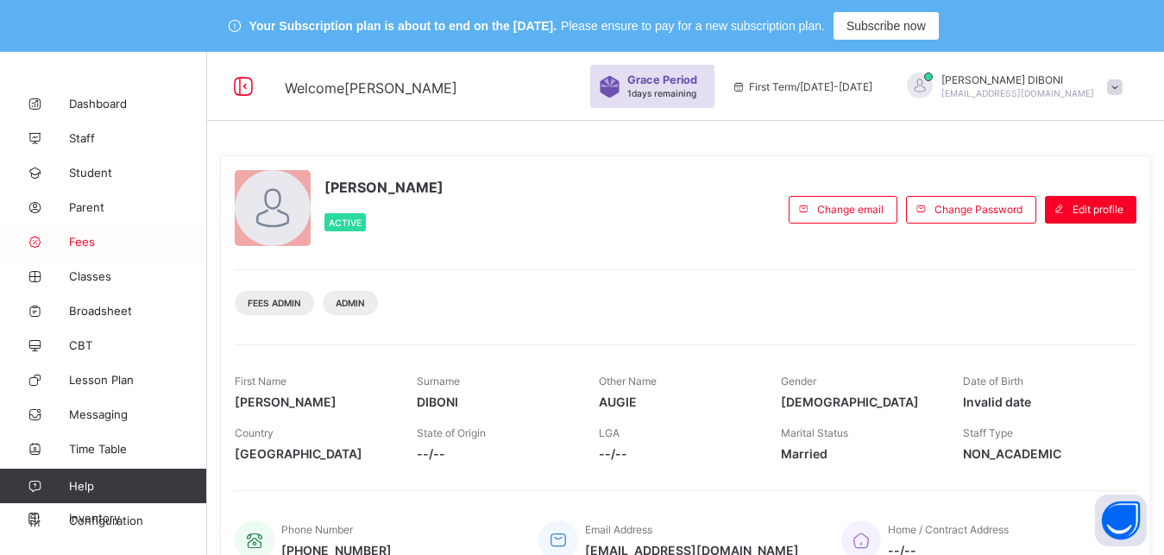
click at [85, 243] on span "Fees" at bounding box center [138, 242] width 138 height 14
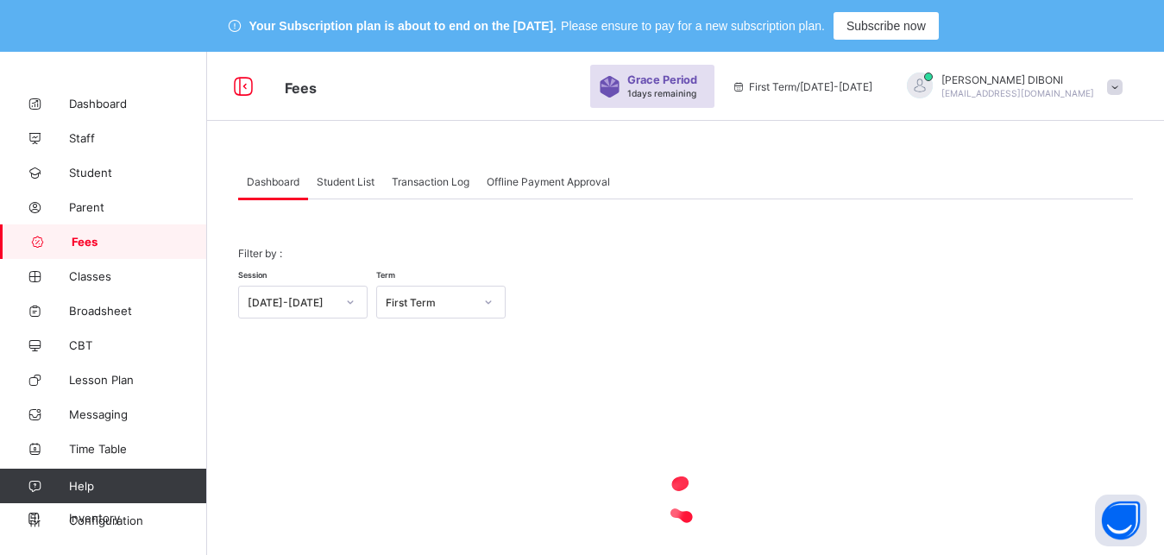
click at [346, 182] on span "Student List" at bounding box center [346, 181] width 58 height 13
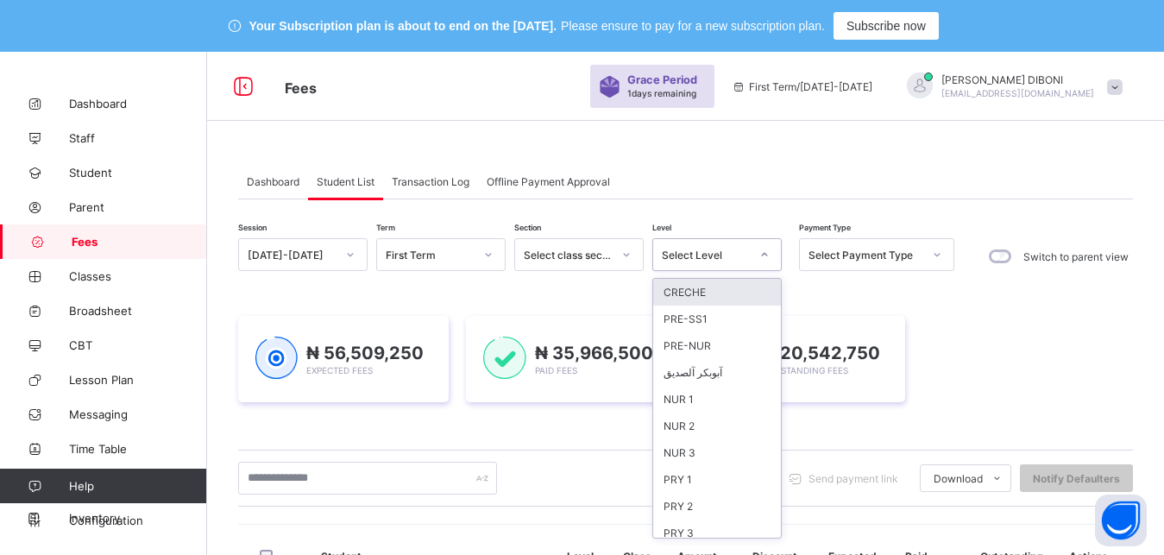
click at [698, 245] on div "Select Level" at bounding box center [700, 254] width 95 height 24
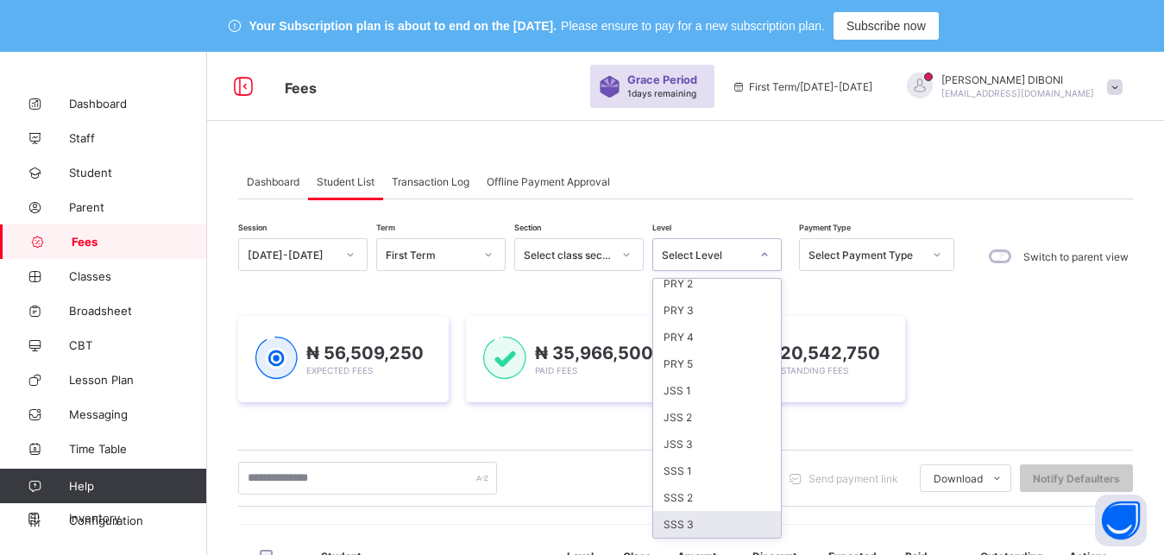
click at [700, 519] on div "SSS 3" at bounding box center [717, 524] width 128 height 27
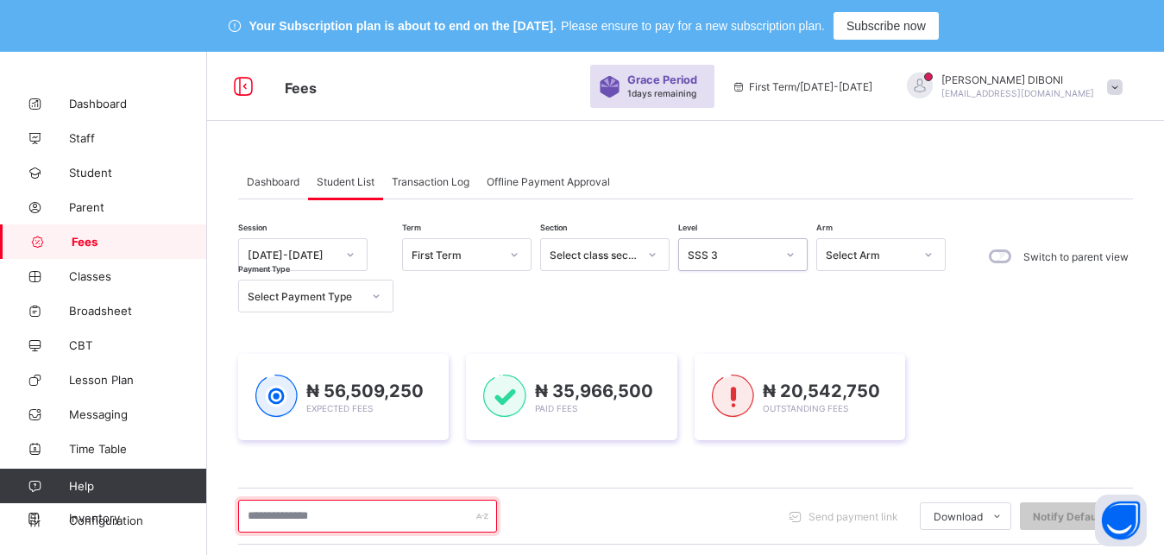
click at [416, 521] on input "text" at bounding box center [367, 516] width 259 height 33
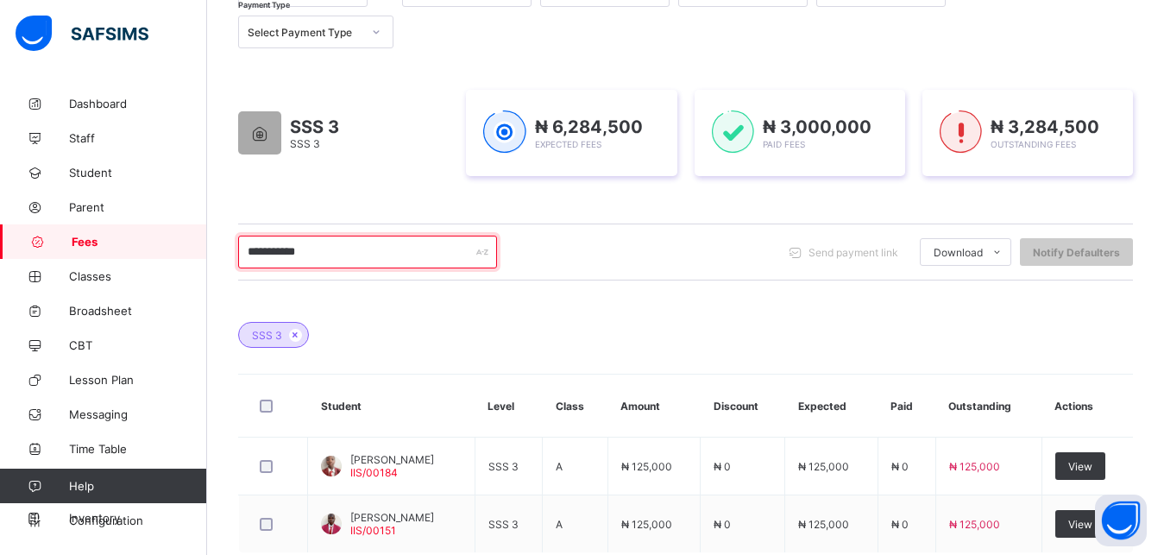
scroll to position [323, 0]
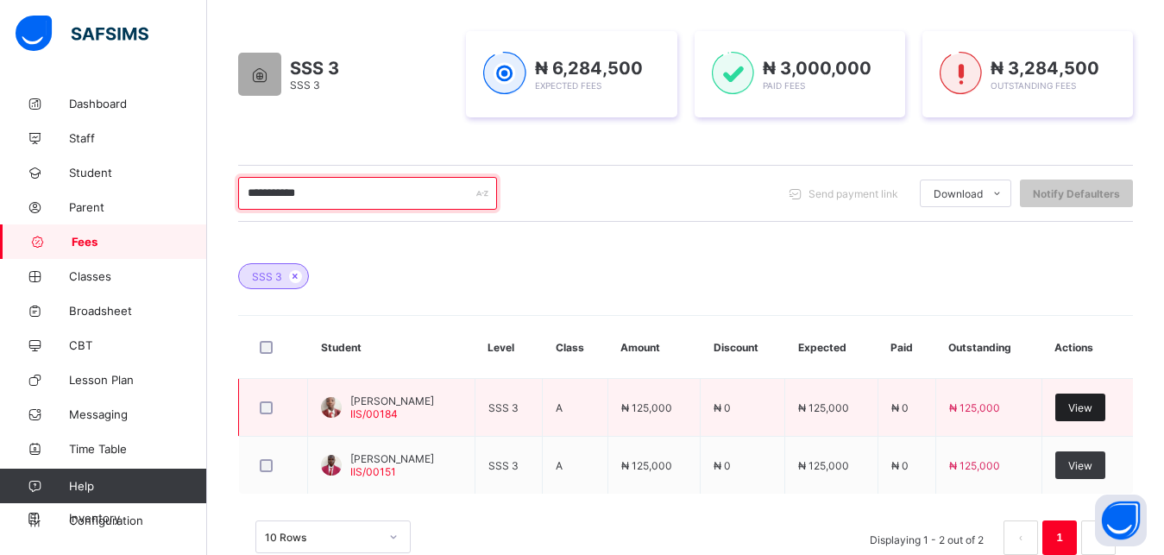
type input "**********"
click at [1092, 406] on span "View" at bounding box center [1080, 407] width 24 height 13
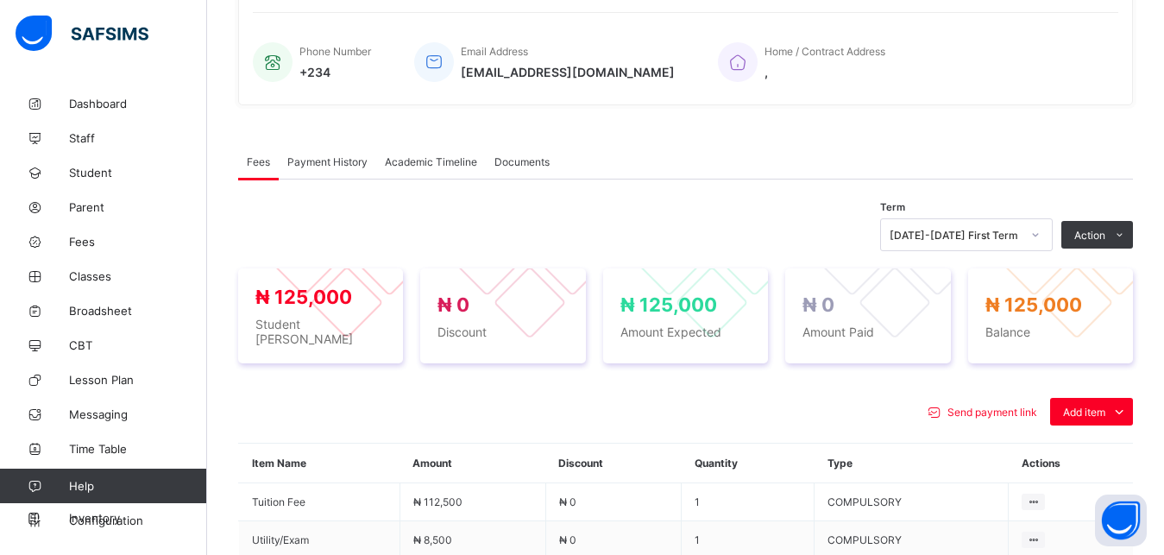
scroll to position [499, 0]
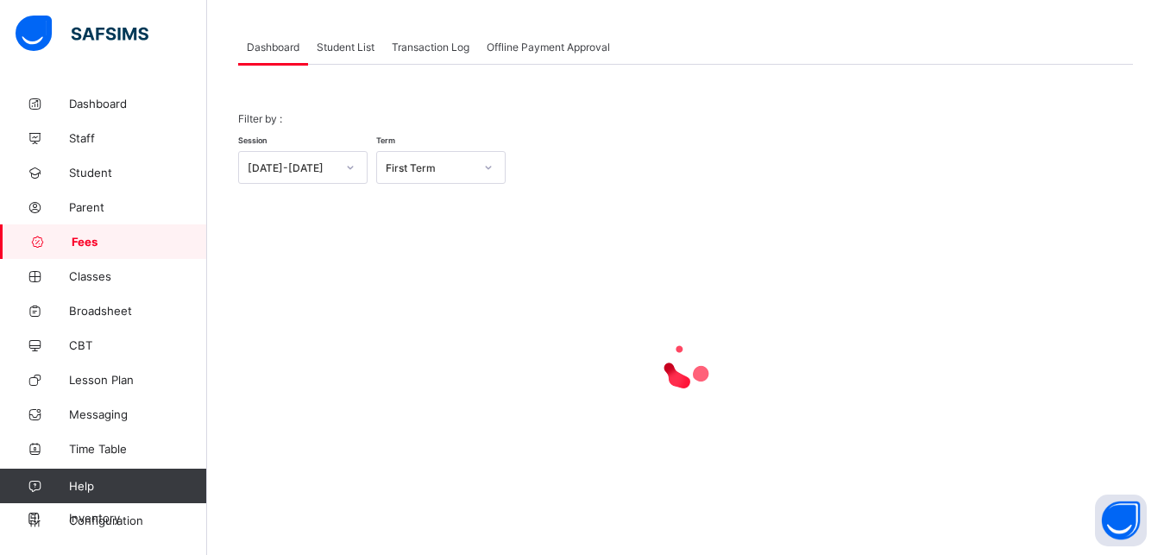
scroll to position [135, 0]
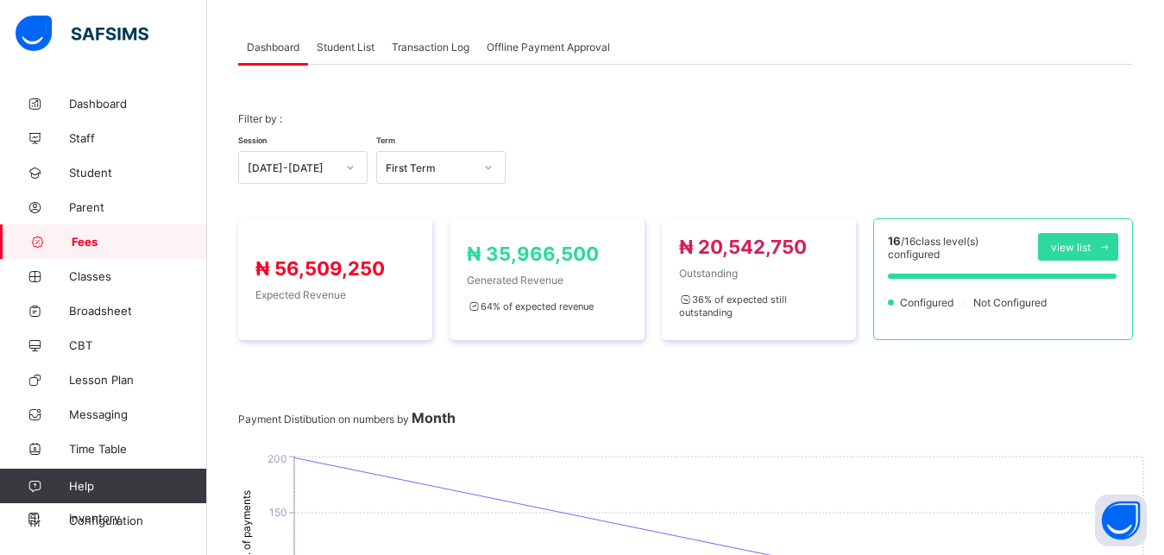
click at [339, 47] on span "Student List" at bounding box center [346, 47] width 58 height 13
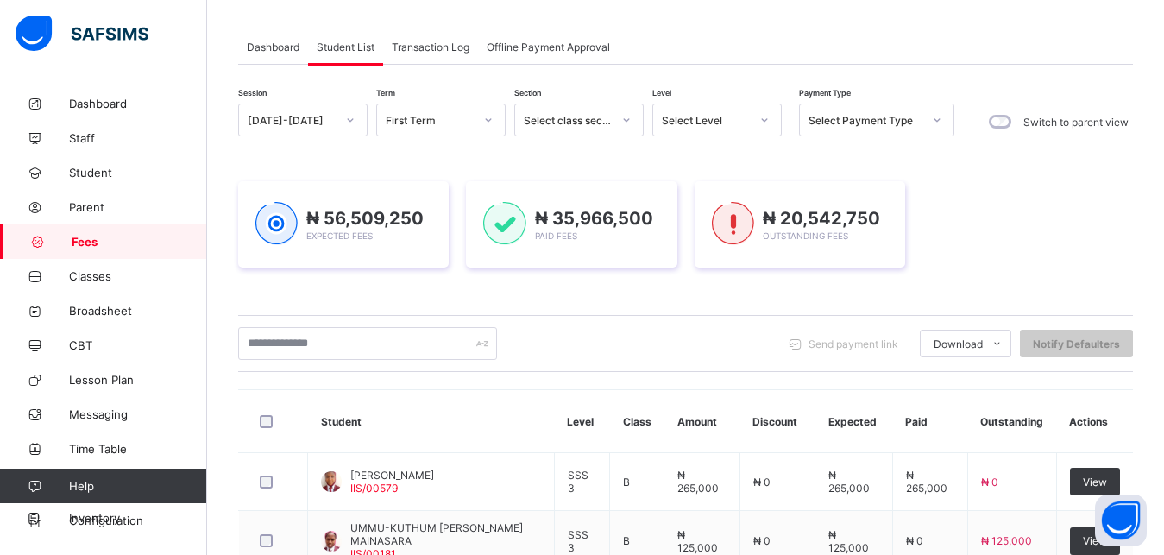
click at [721, 120] on div "Select Level" at bounding box center [706, 120] width 88 height 13
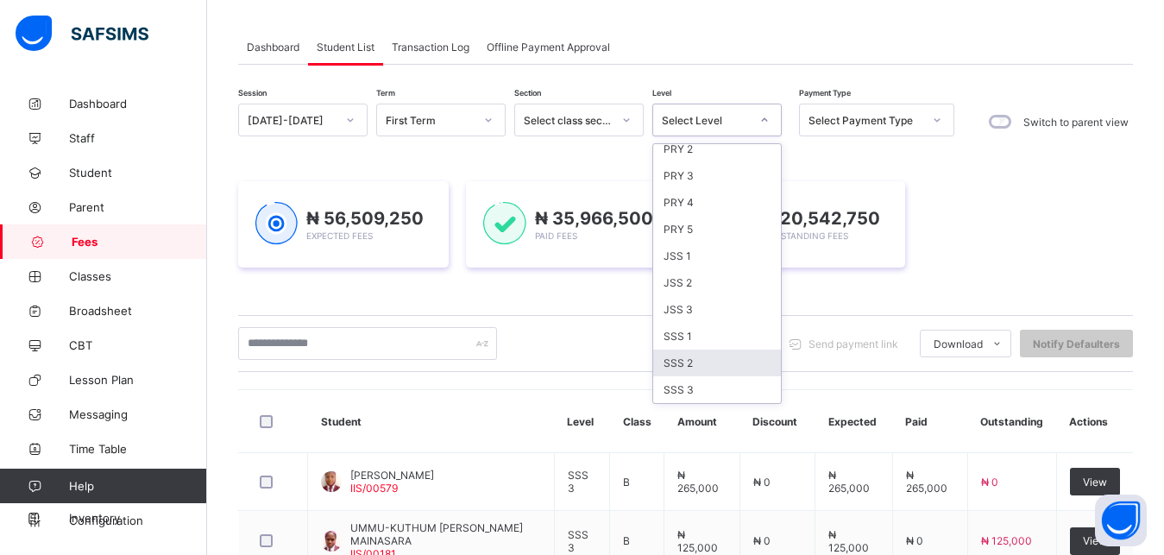
click at [726, 358] on div "SSS 2" at bounding box center [717, 362] width 128 height 27
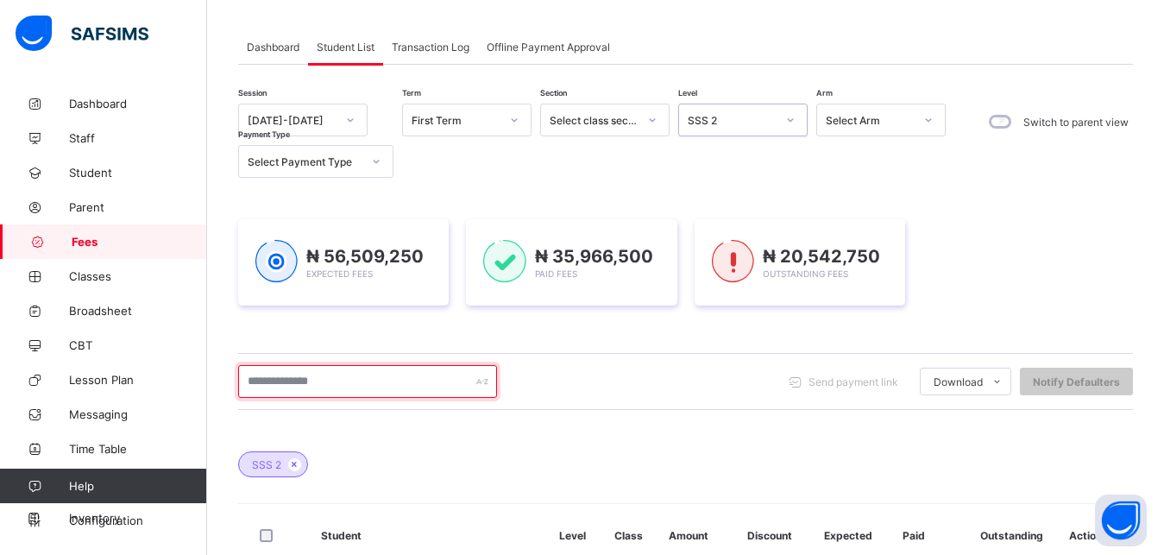
click at [393, 375] on input "text" at bounding box center [367, 381] width 259 height 33
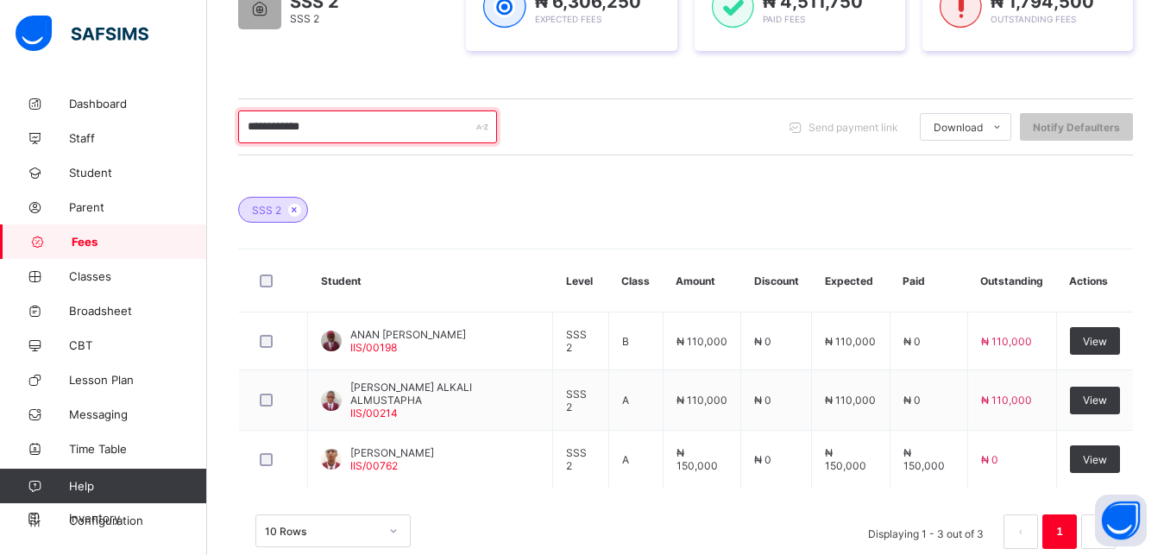
scroll to position [399, 0]
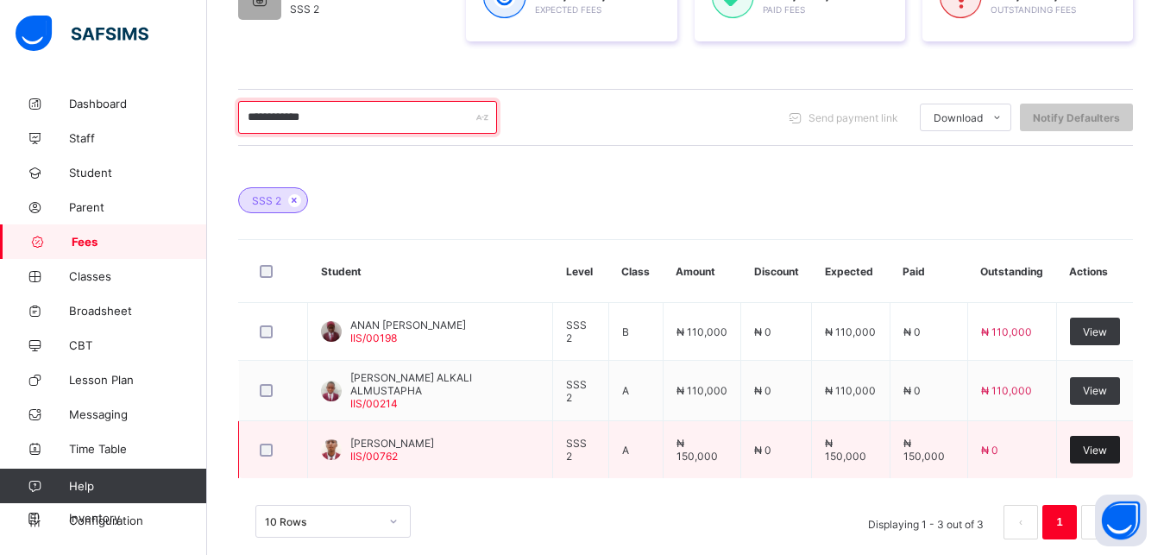
type input "**********"
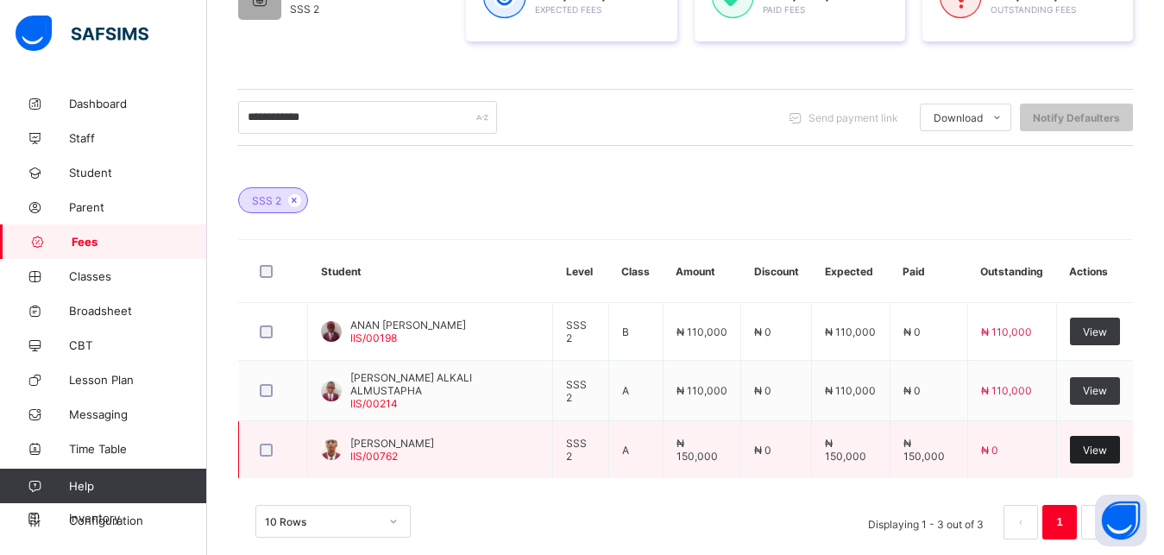
click at [1108, 455] on div "View" at bounding box center [1095, 450] width 50 height 28
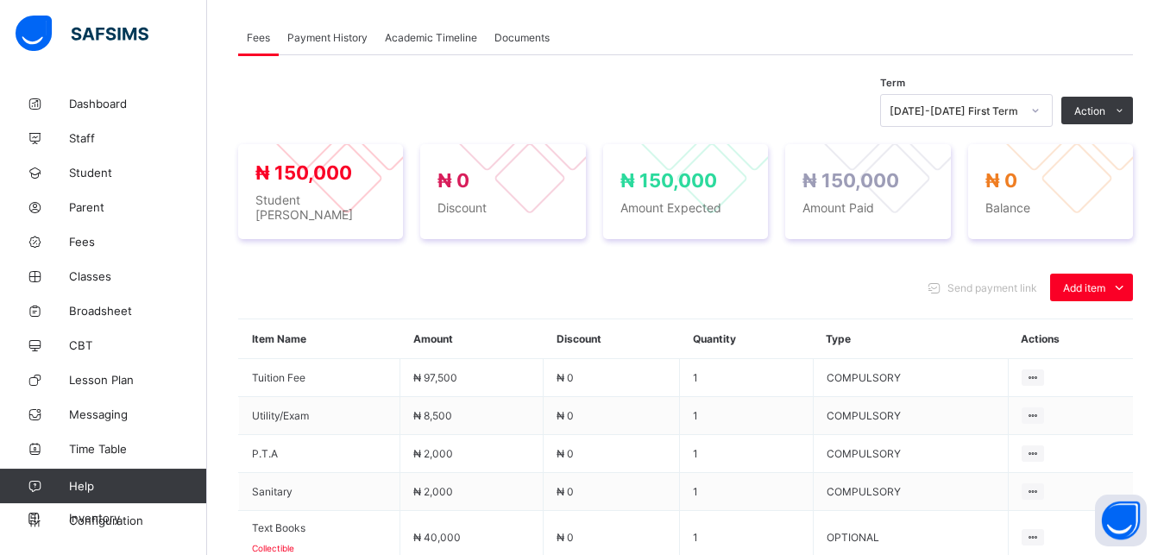
scroll to position [578, 0]
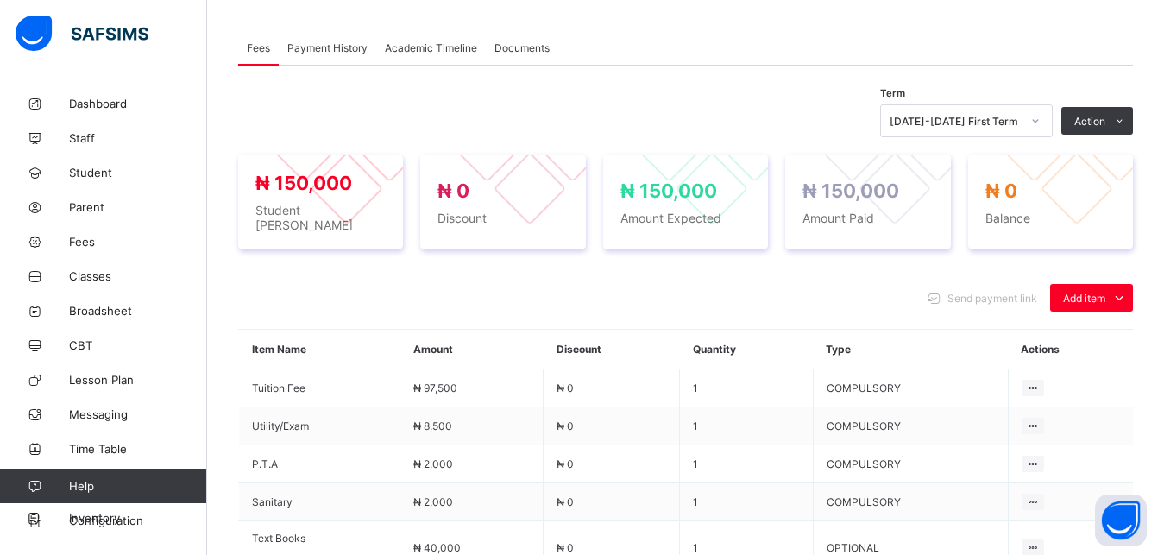
click at [334, 41] on span "Payment History" at bounding box center [327, 47] width 80 height 13
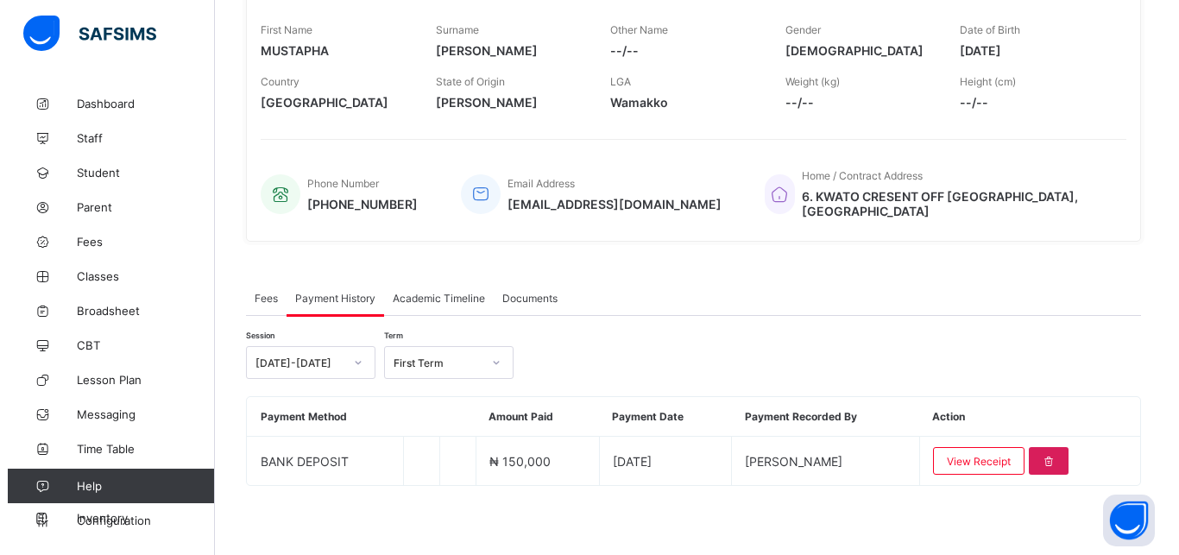
scroll to position [318, 0]
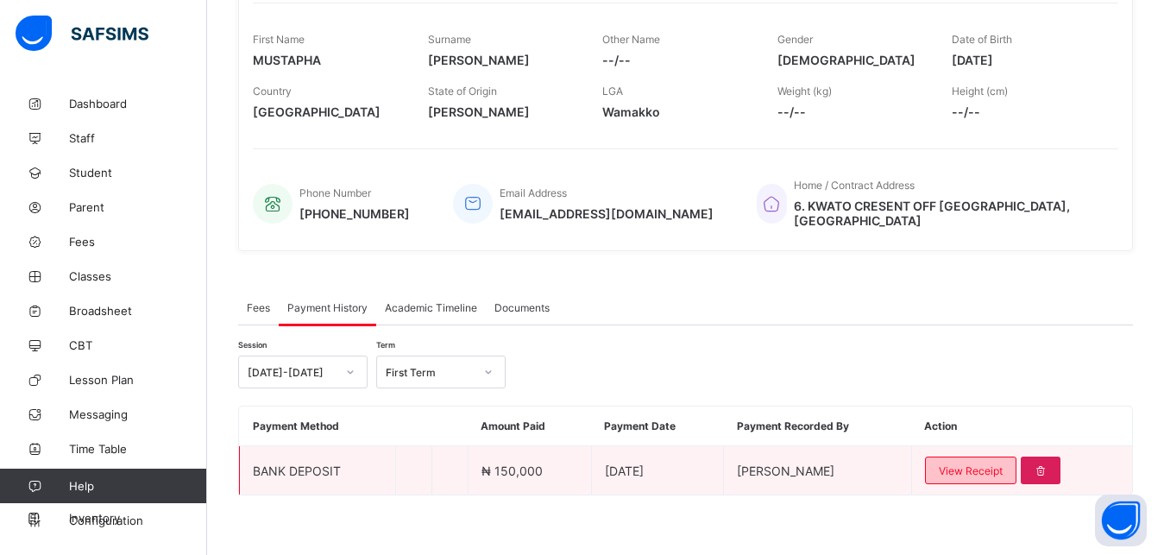
click at [984, 464] on span "View Receipt" at bounding box center [971, 470] width 64 height 13
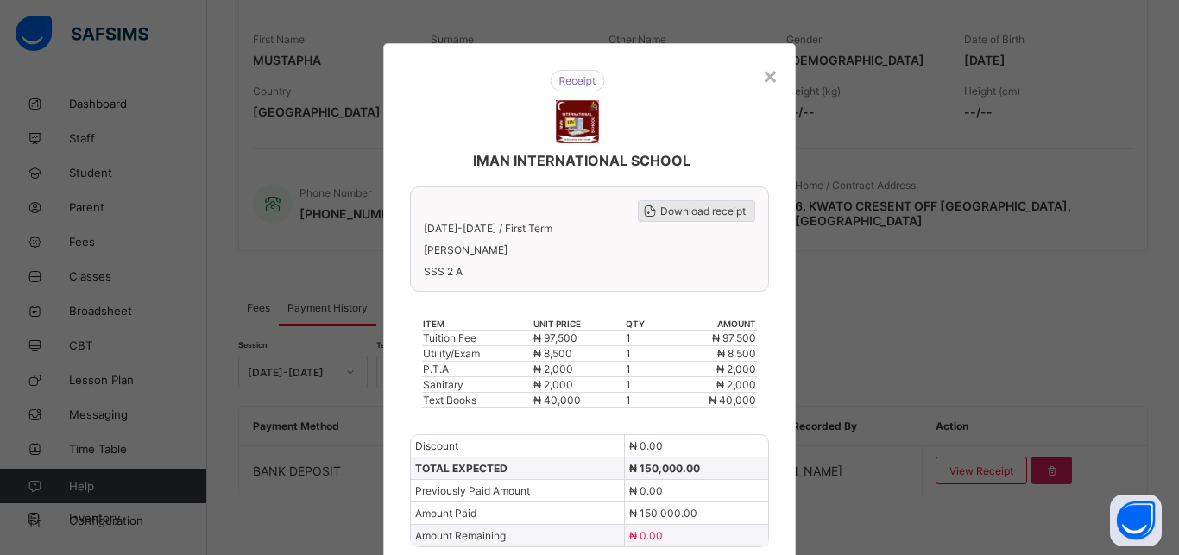
click at [699, 211] on span "Download receipt" at bounding box center [702, 211] width 85 height 13
click at [710, 211] on span "Download receipt" at bounding box center [702, 211] width 85 height 13
click at [765, 79] on div "×" at bounding box center [770, 74] width 16 height 29
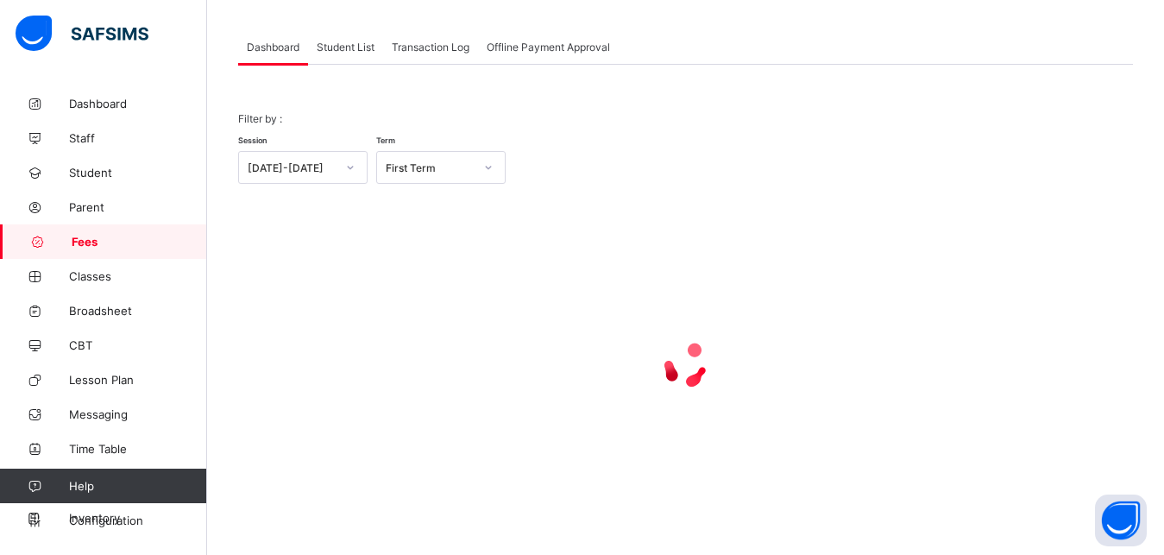
scroll to position [135, 0]
click at [338, 46] on span "Student List" at bounding box center [346, 47] width 58 height 13
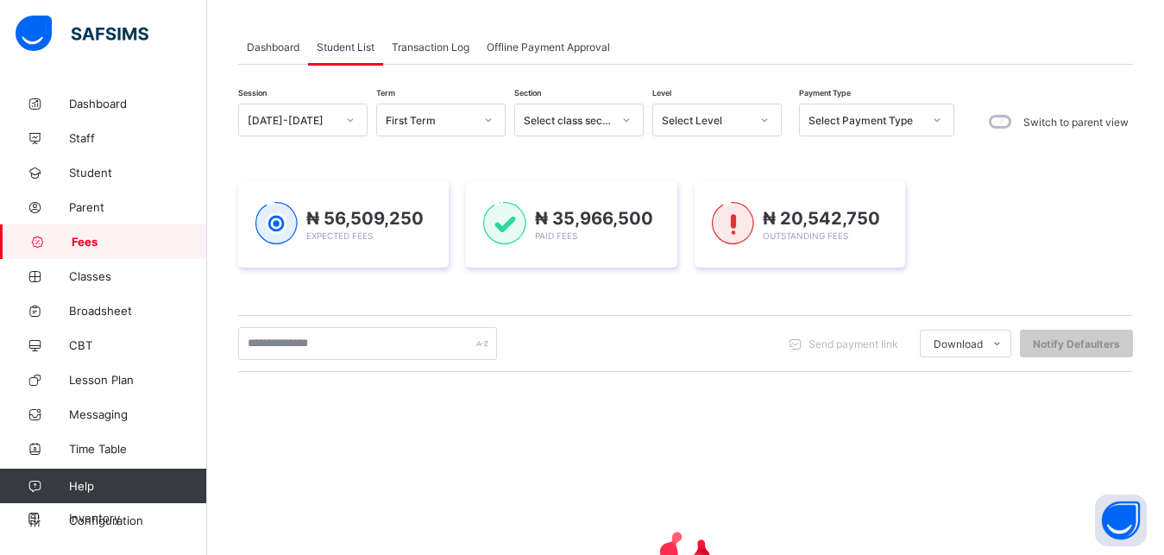
click at [695, 120] on div "Select Level" at bounding box center [706, 120] width 88 height 13
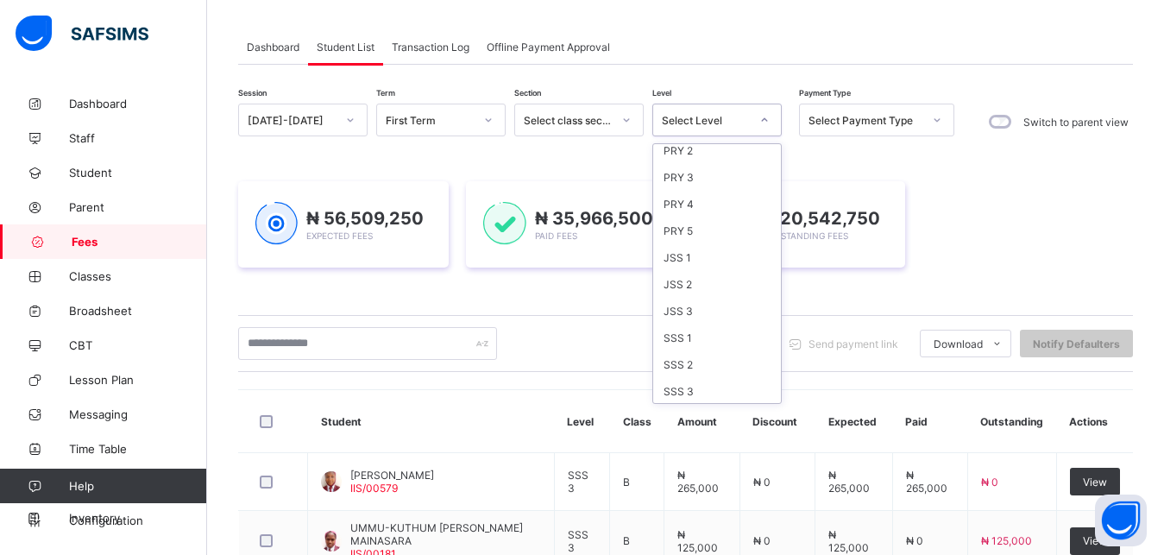
scroll to position [223, 0]
click at [733, 308] on div "JSS 3" at bounding box center [717, 309] width 128 height 27
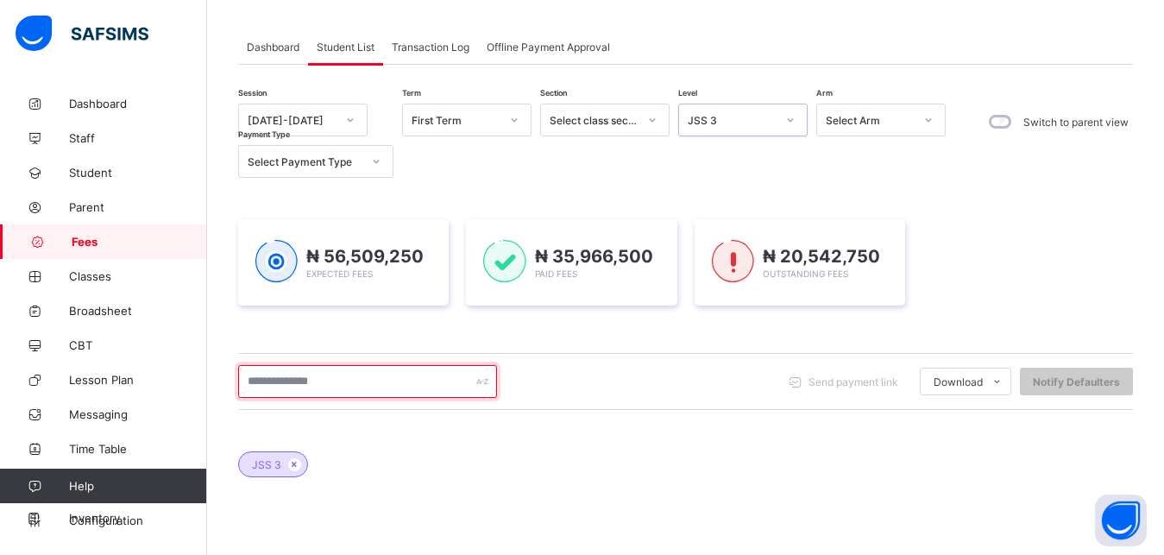
click at [373, 381] on input "text" at bounding box center [367, 381] width 259 height 33
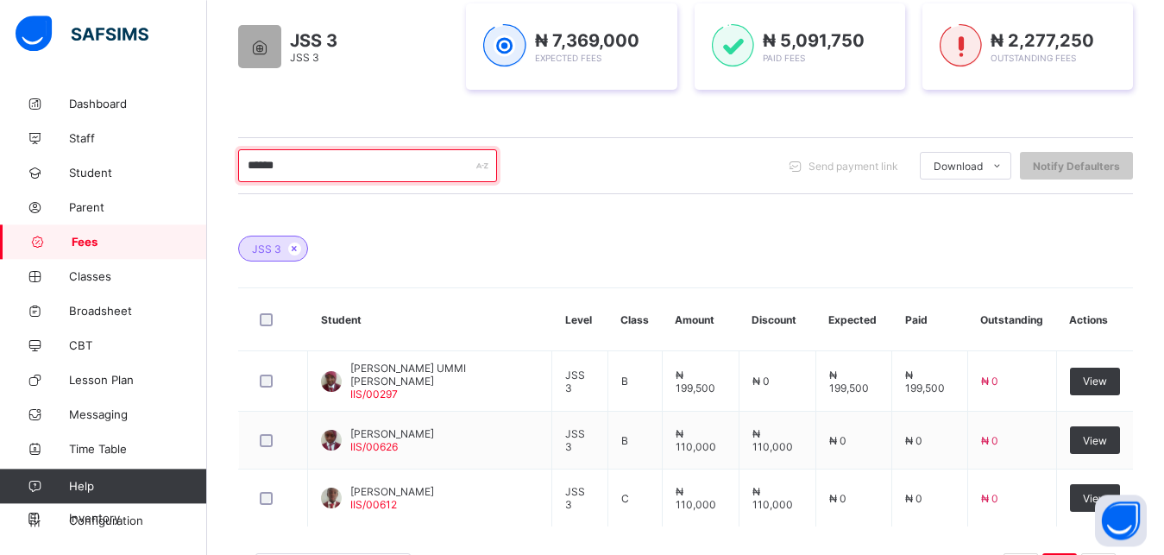
scroll to position [355, 0]
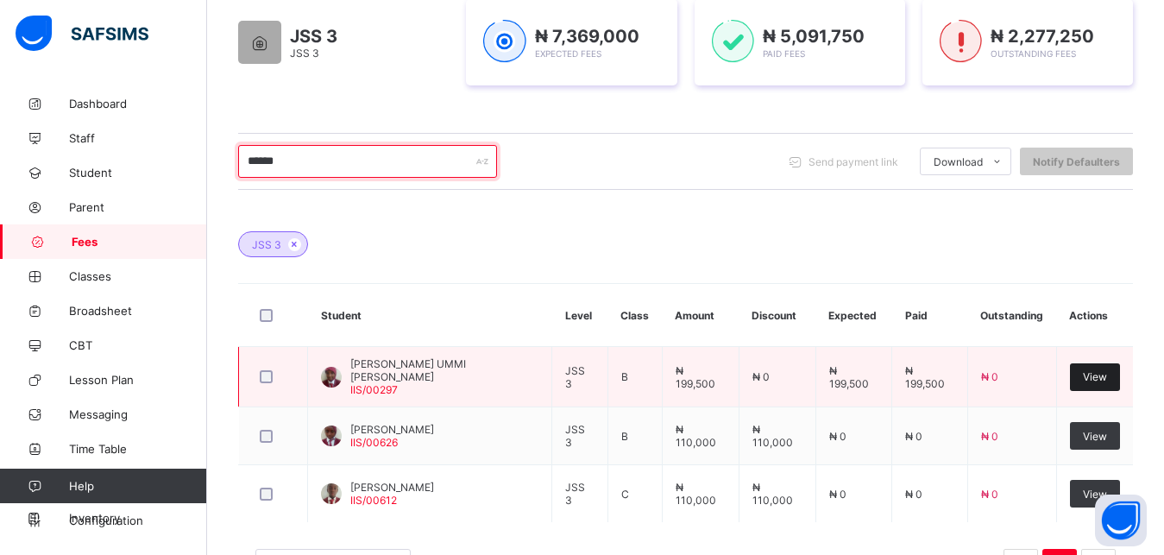
type input "******"
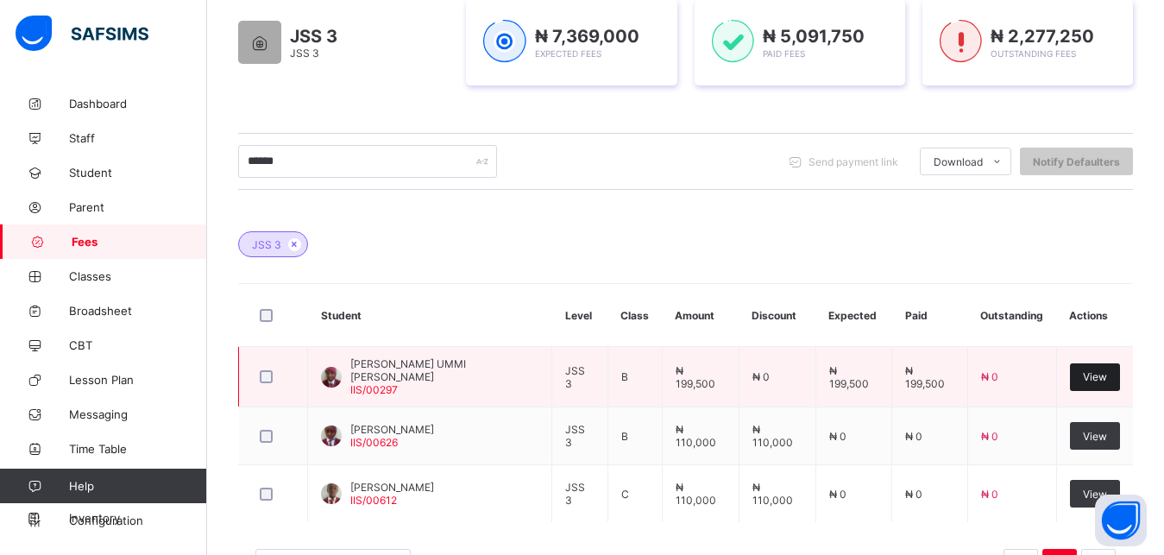
click at [1107, 375] on span "View" at bounding box center [1095, 376] width 24 height 13
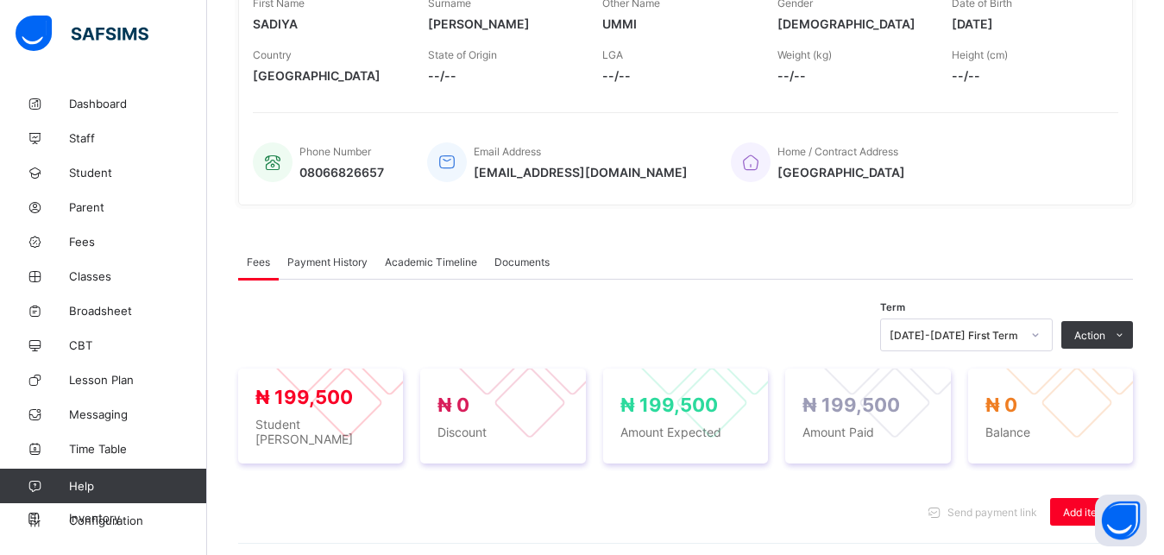
scroll to position [578, 0]
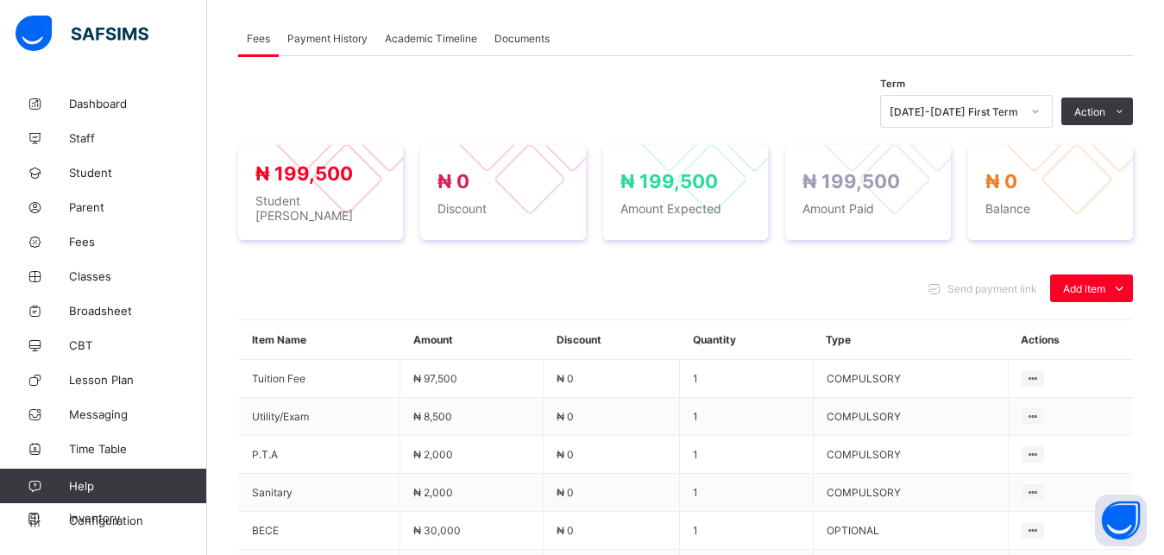
click at [345, 38] on span "Payment History" at bounding box center [327, 38] width 80 height 13
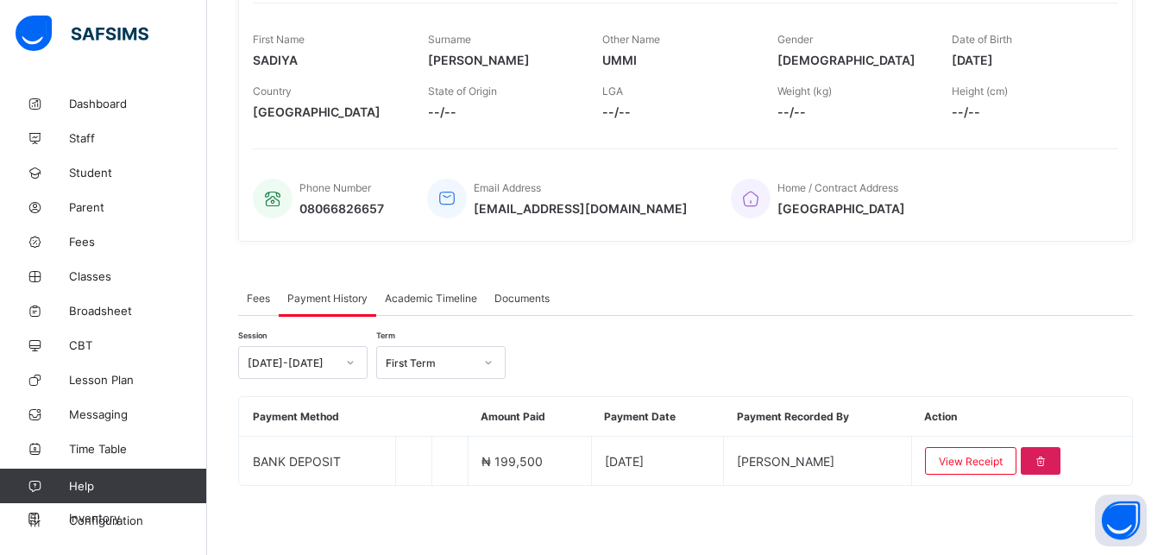
scroll to position [318, 0]
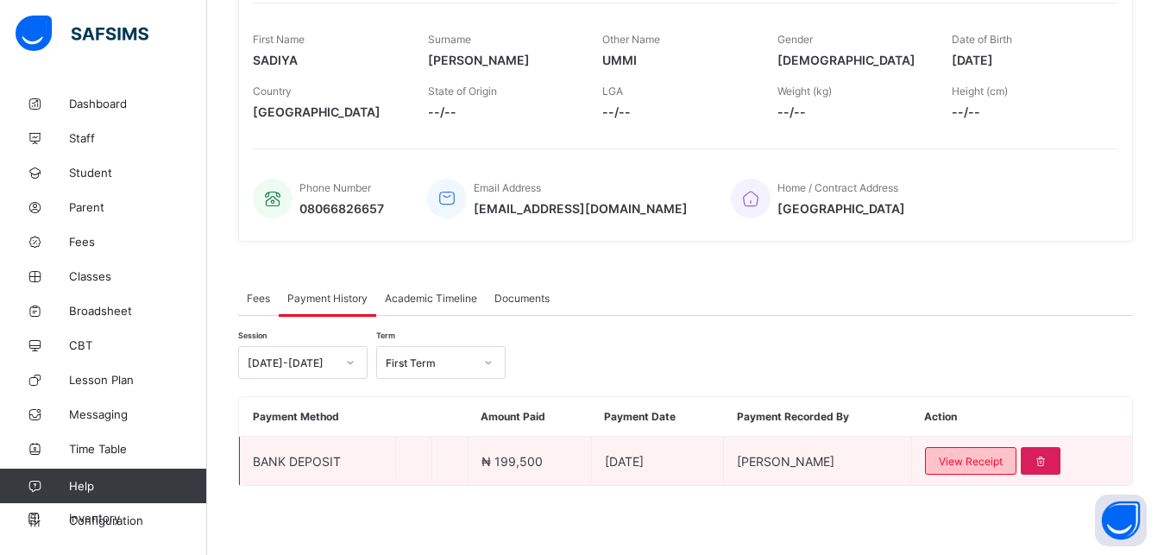
click at [972, 461] on span "View Receipt" at bounding box center [971, 461] width 64 height 13
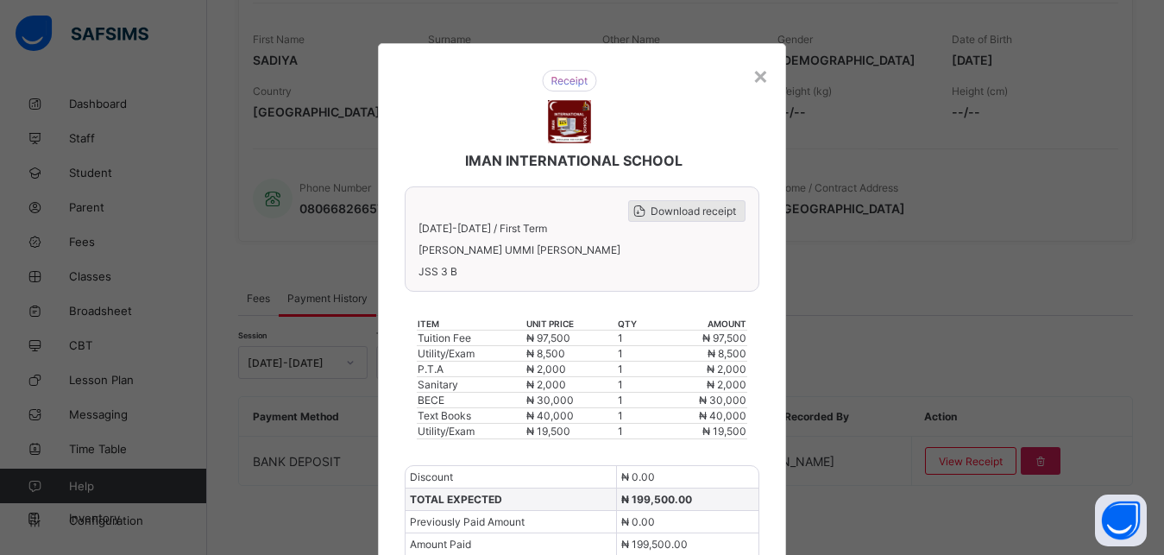
click at [723, 213] on span "Download receipt" at bounding box center [693, 211] width 85 height 13
click at [755, 81] on div "×" at bounding box center [760, 74] width 16 height 29
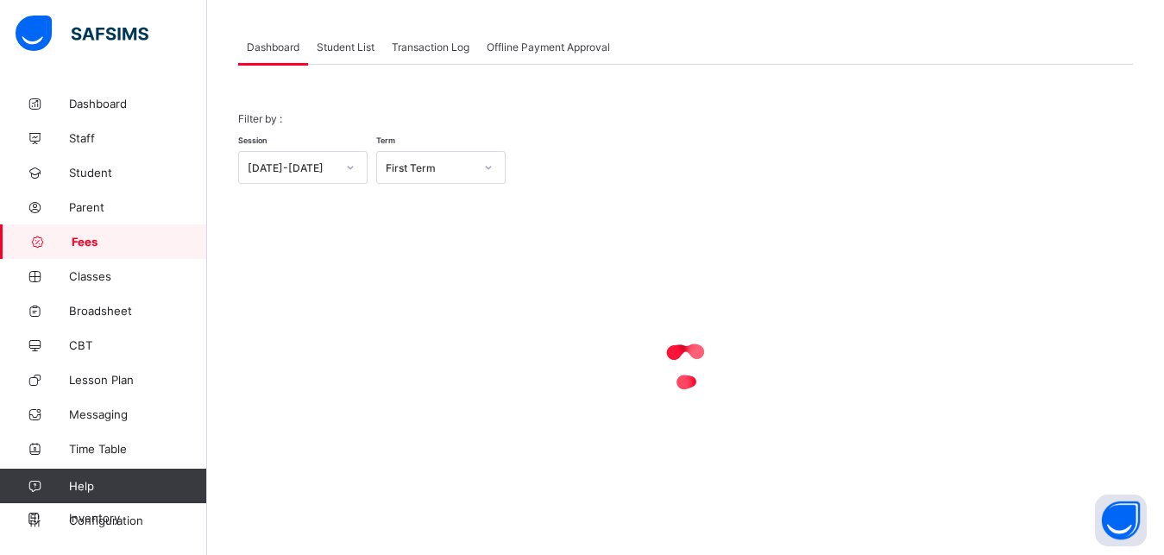
scroll to position [135, 0]
click at [345, 45] on span "Student List" at bounding box center [346, 47] width 58 height 13
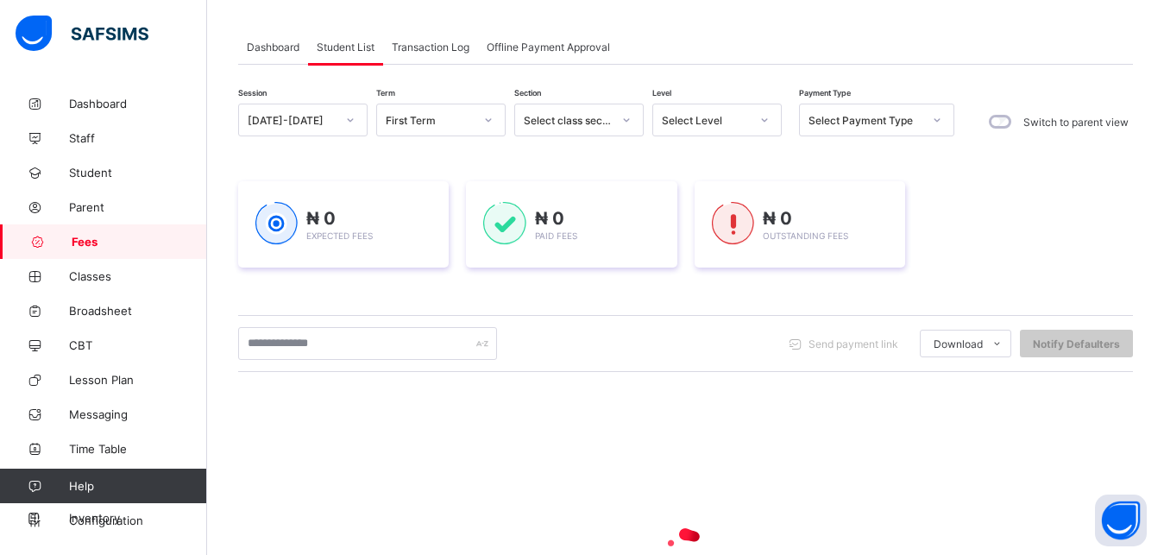
click at [703, 119] on div "Select Level" at bounding box center [706, 120] width 88 height 13
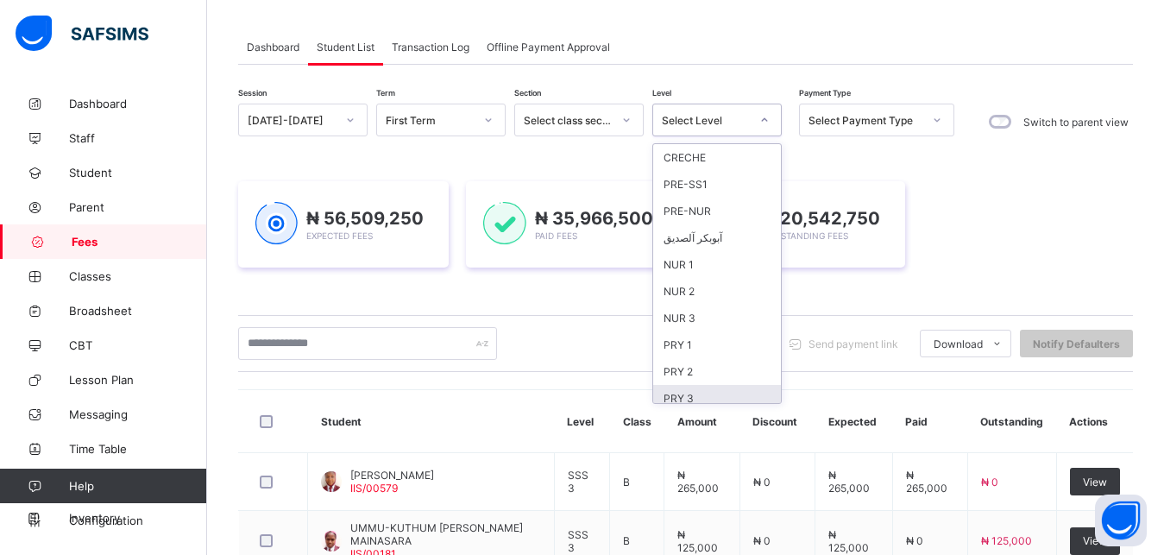
click at [733, 394] on div "PRY 3" at bounding box center [717, 398] width 128 height 27
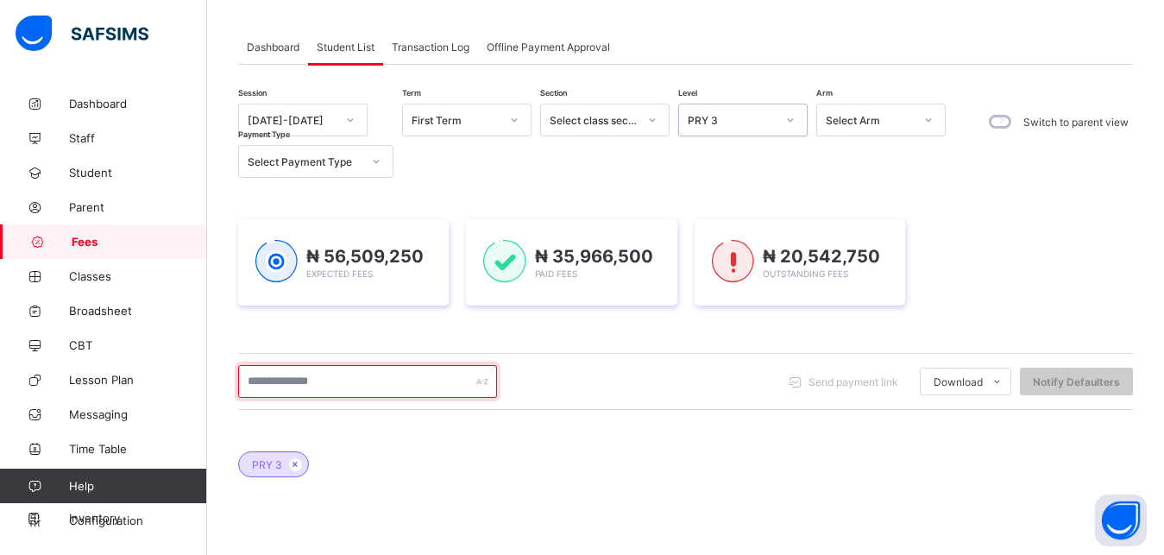
click at [395, 374] on input "text" at bounding box center [367, 381] width 259 height 33
type input "*******"
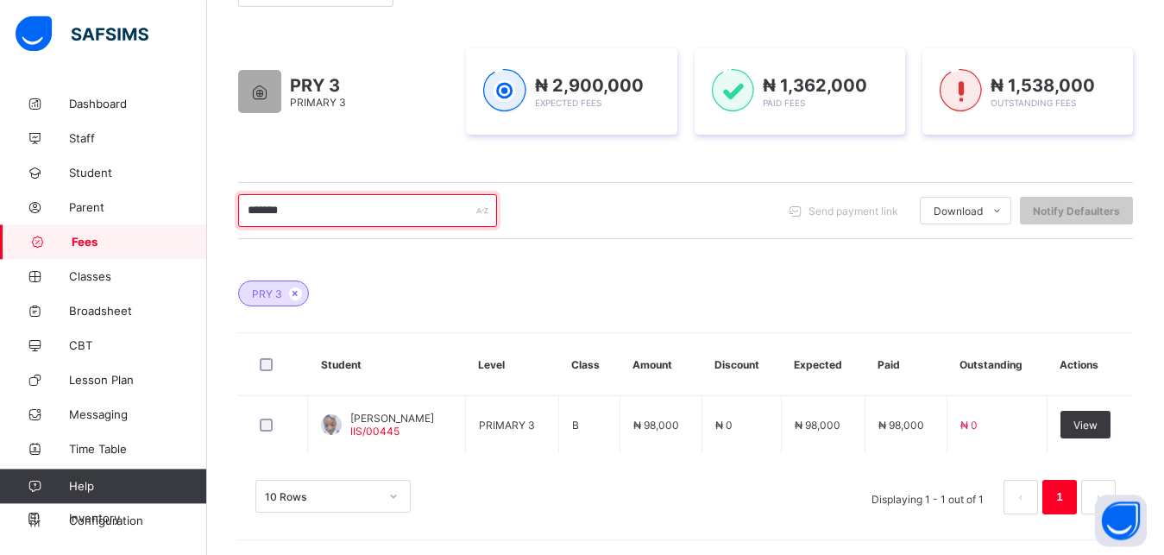
scroll to position [308, 0]
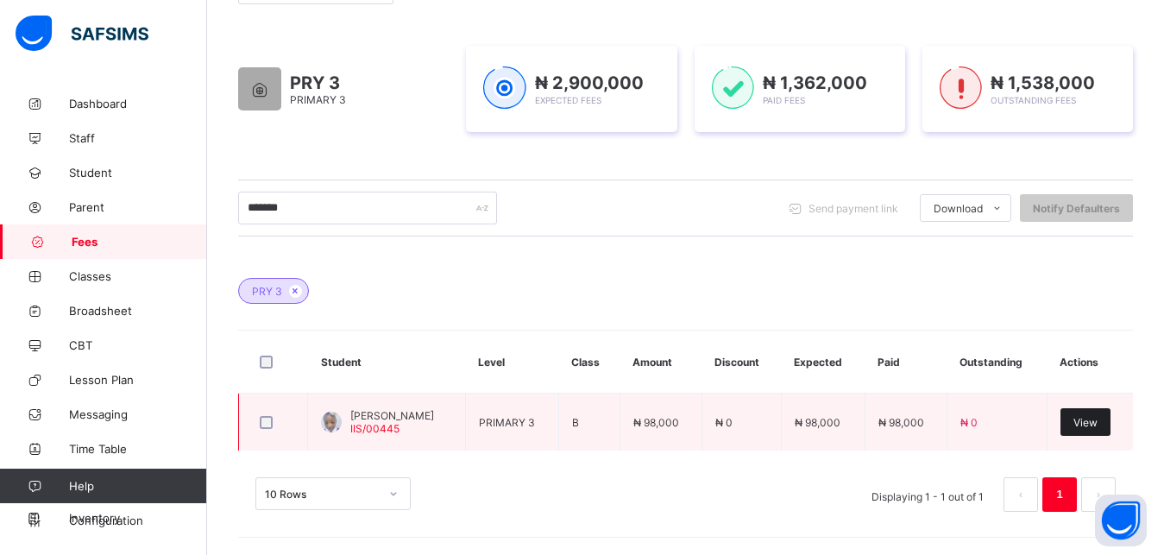
click at [1098, 419] on span "View" at bounding box center [1085, 422] width 24 height 13
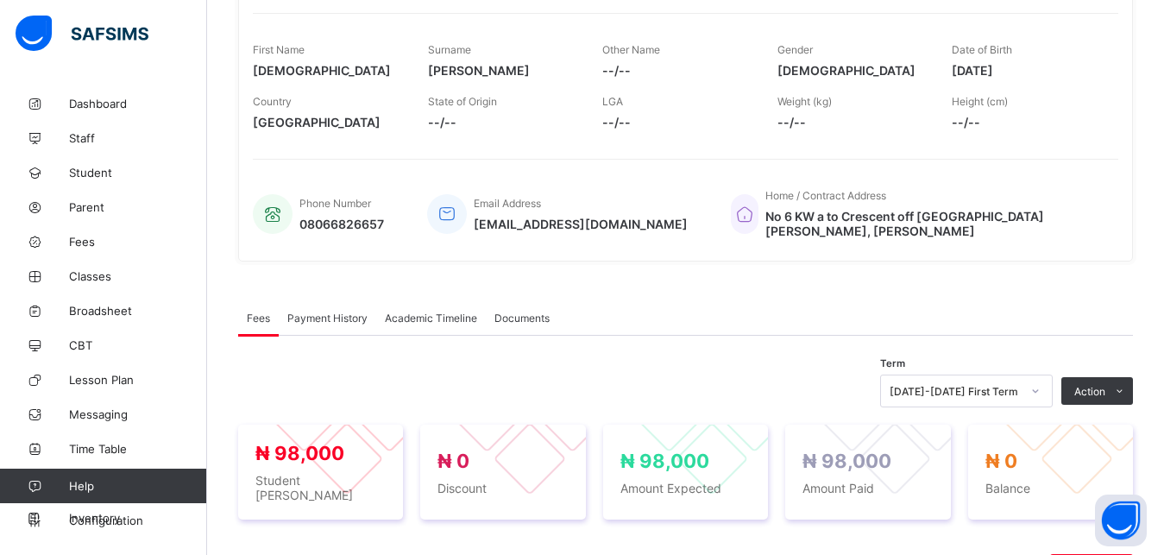
click at [315, 323] on span "Payment History" at bounding box center [327, 318] width 80 height 13
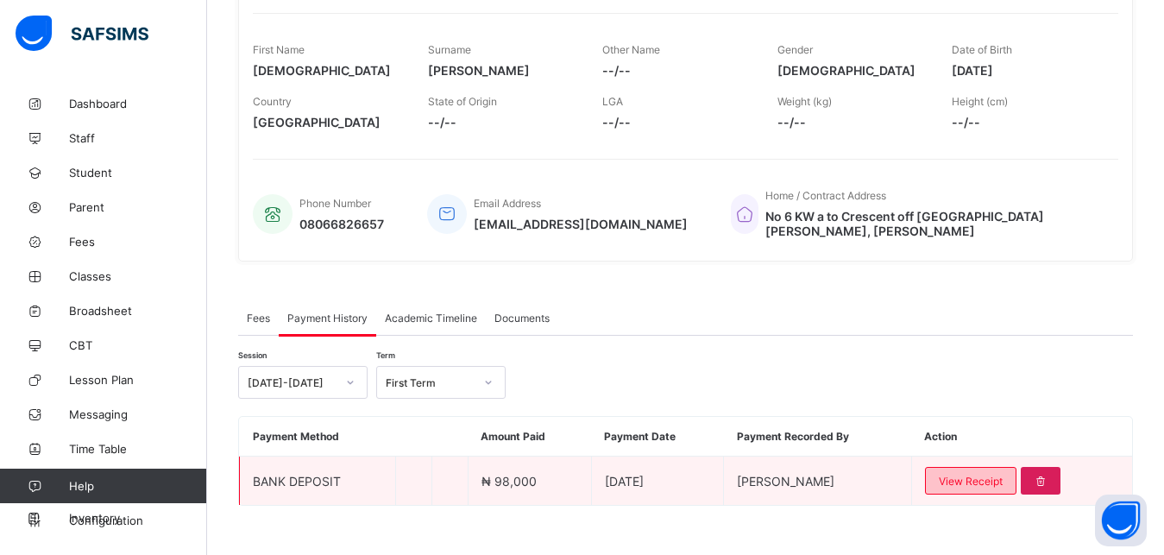
click at [1000, 486] on span "View Receipt" at bounding box center [971, 481] width 64 height 13
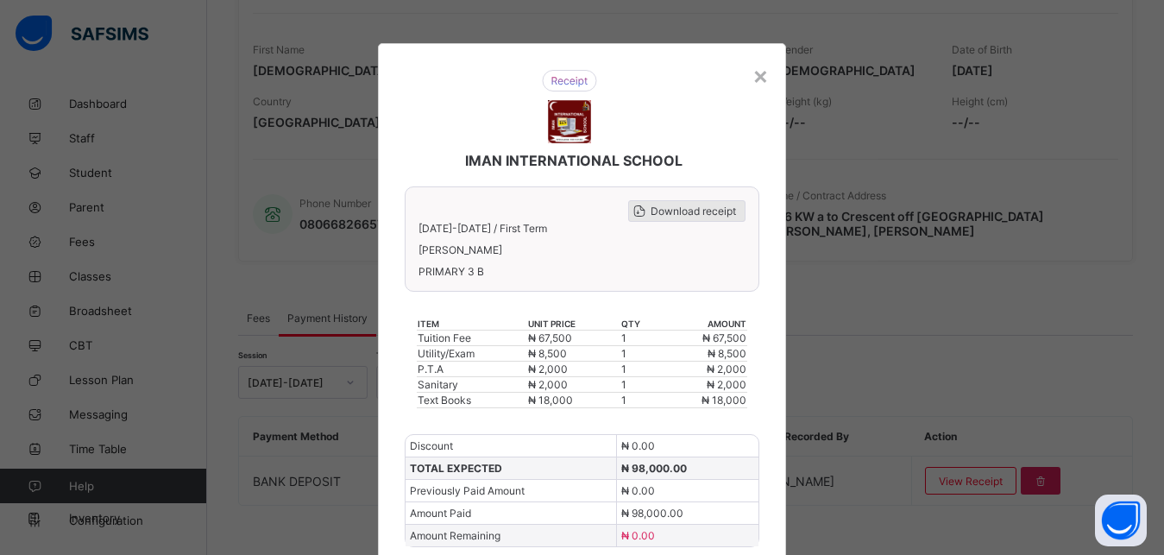
click at [711, 213] on span "Download receipt" at bounding box center [693, 211] width 85 height 13
click at [752, 77] on div "×" at bounding box center [760, 74] width 16 height 29
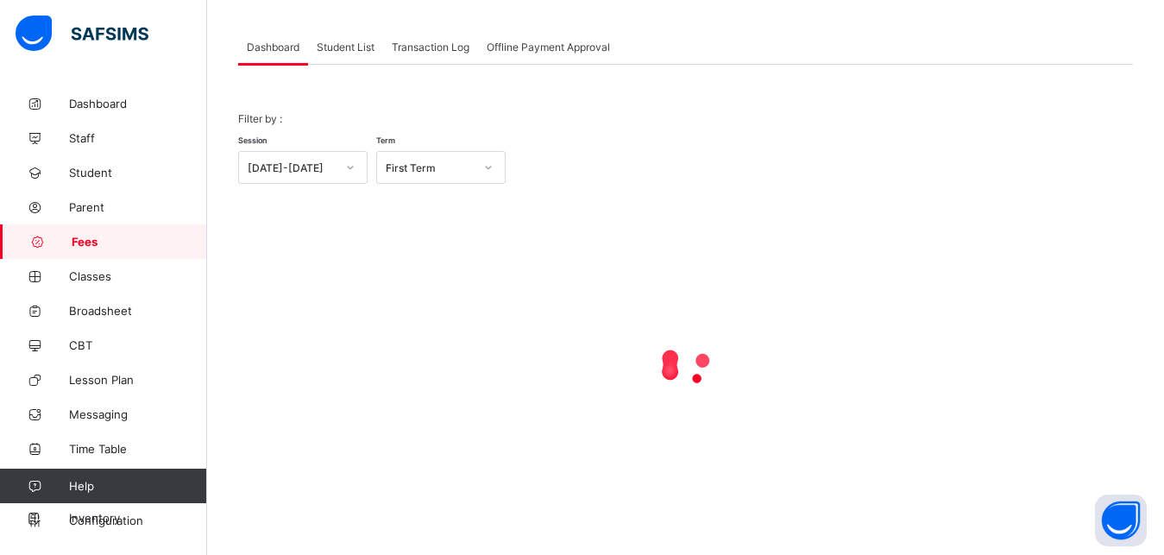
scroll to position [135, 0]
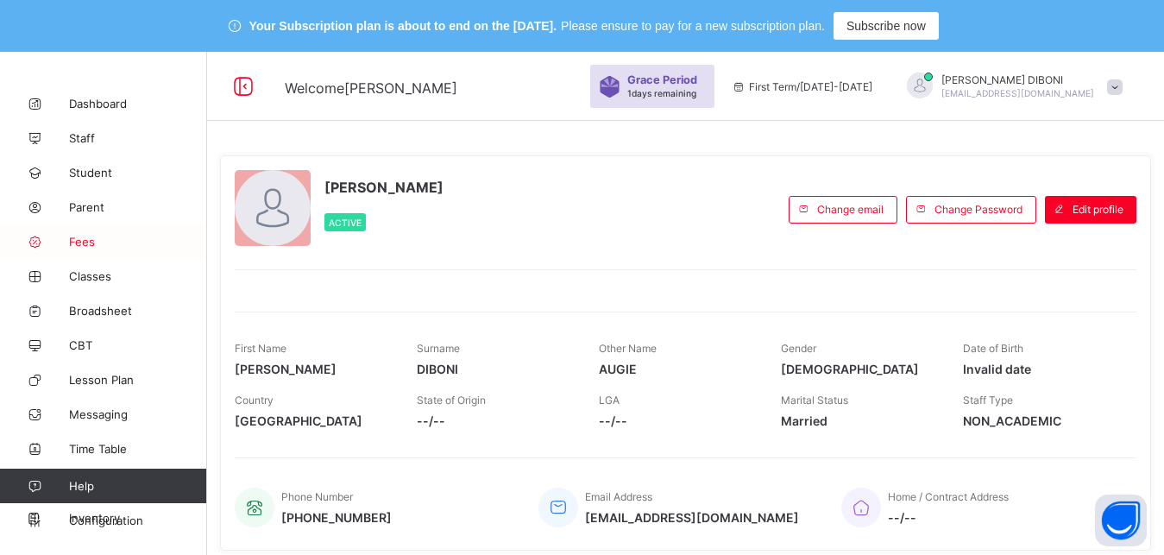
click at [93, 242] on span "Fees" at bounding box center [138, 242] width 138 height 14
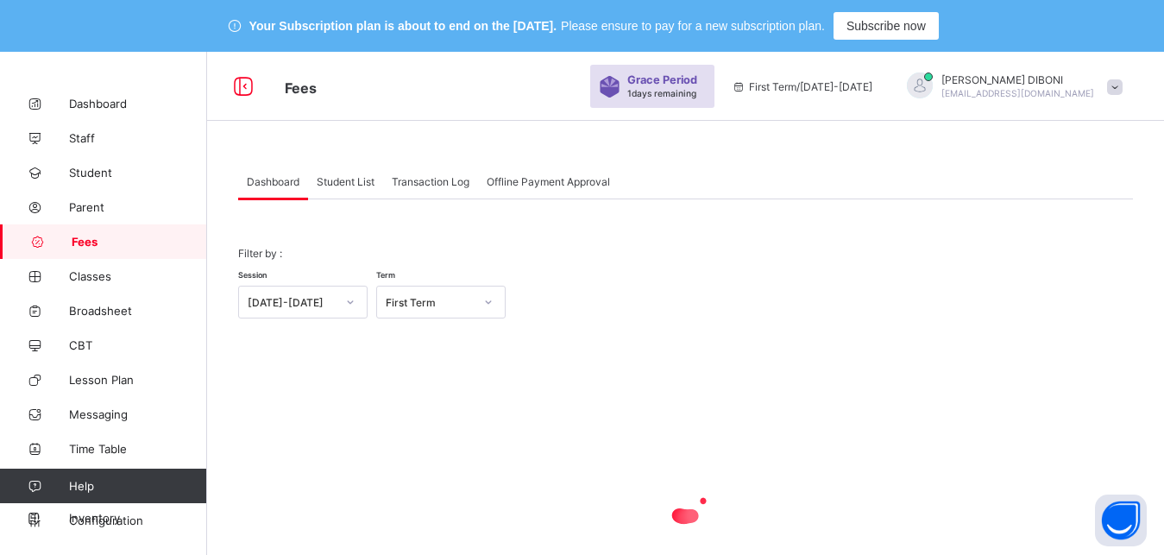
click at [347, 180] on span "Student List" at bounding box center [346, 181] width 58 height 13
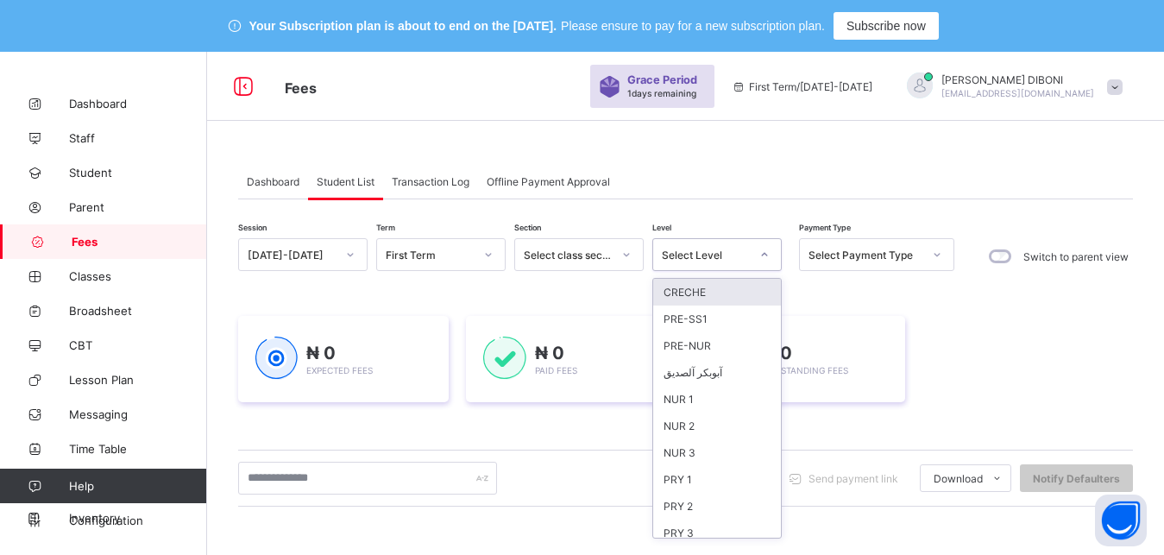
click at [699, 256] on div "Select Level" at bounding box center [706, 255] width 88 height 13
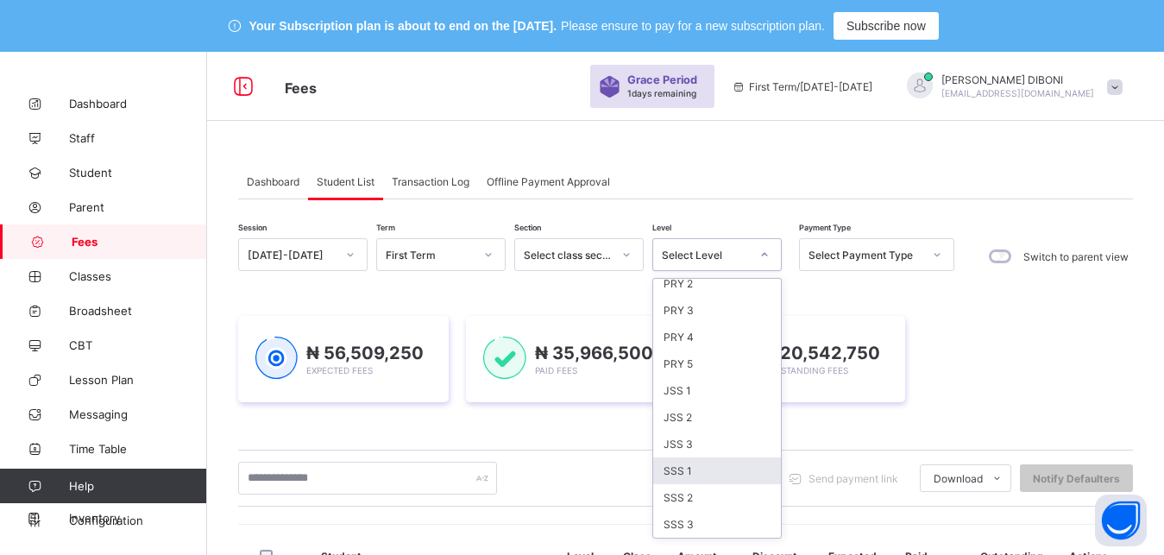
click at [739, 463] on div "SSS 1" at bounding box center [717, 470] width 128 height 27
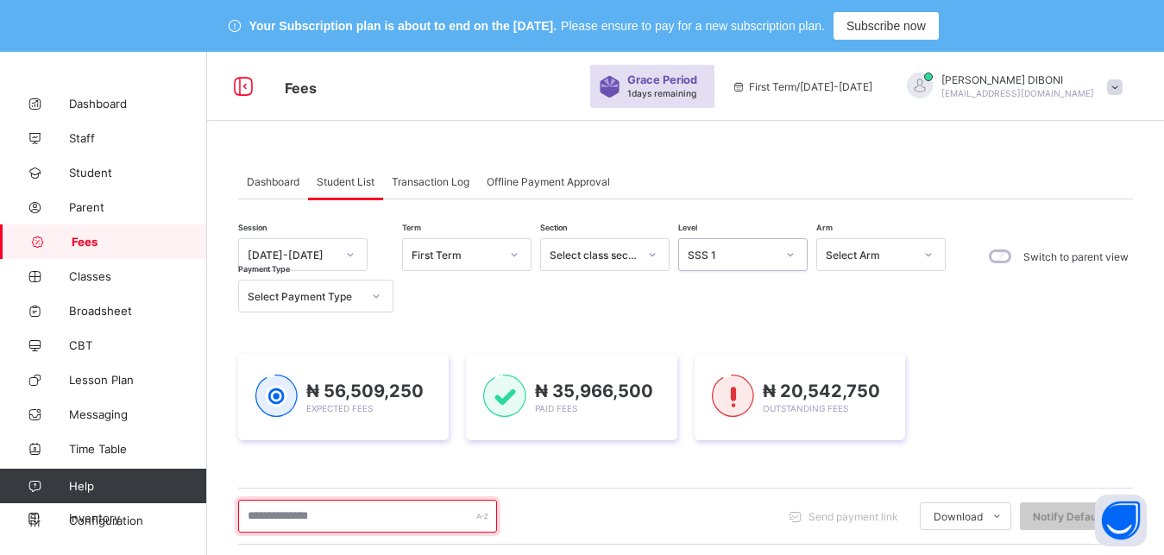
click at [441, 520] on input "text" at bounding box center [367, 516] width 259 height 33
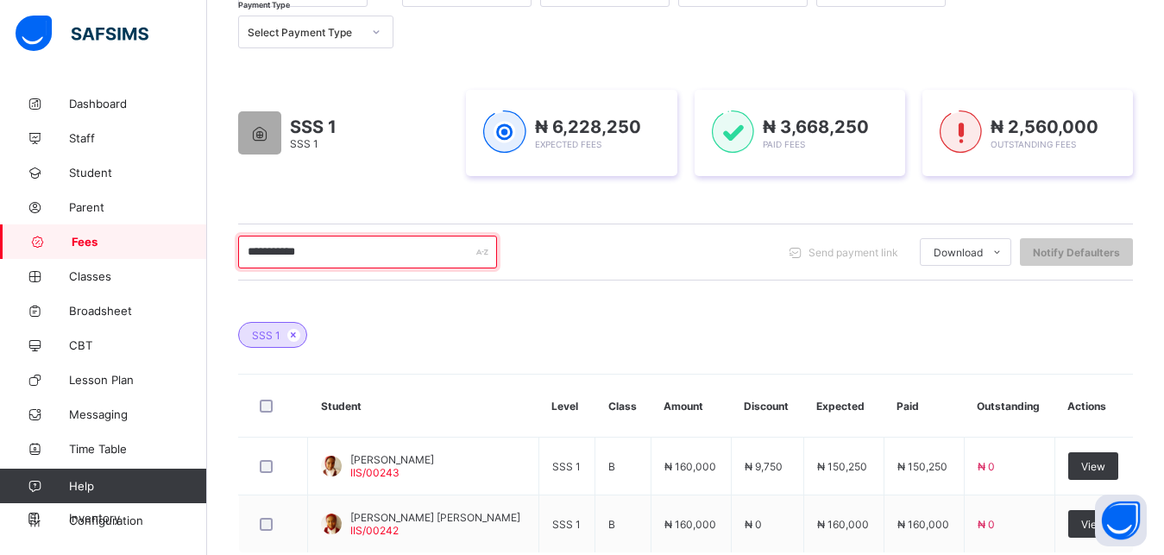
scroll to position [308, 0]
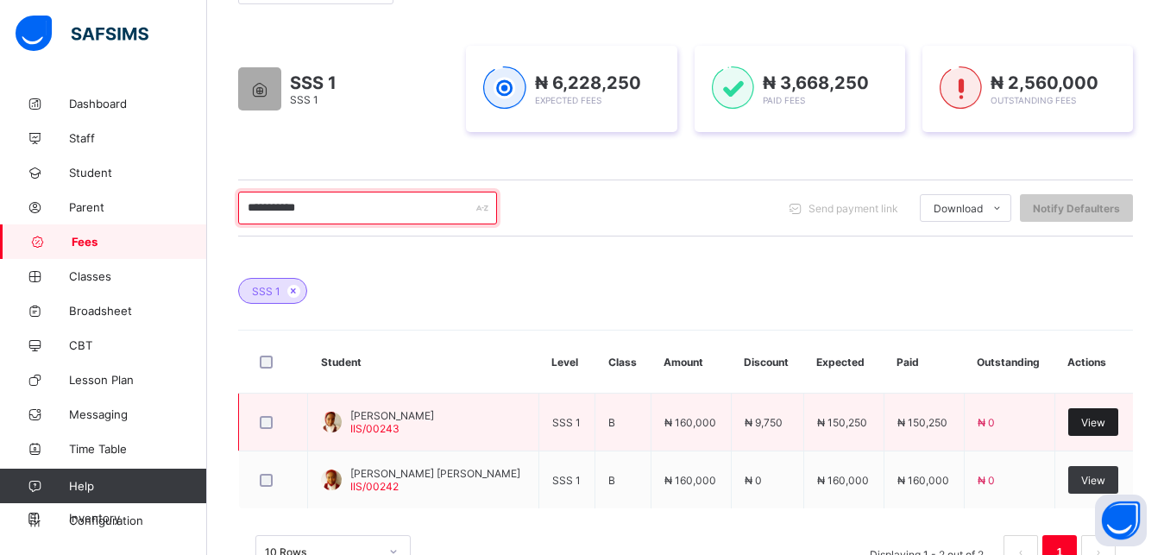
type input "**********"
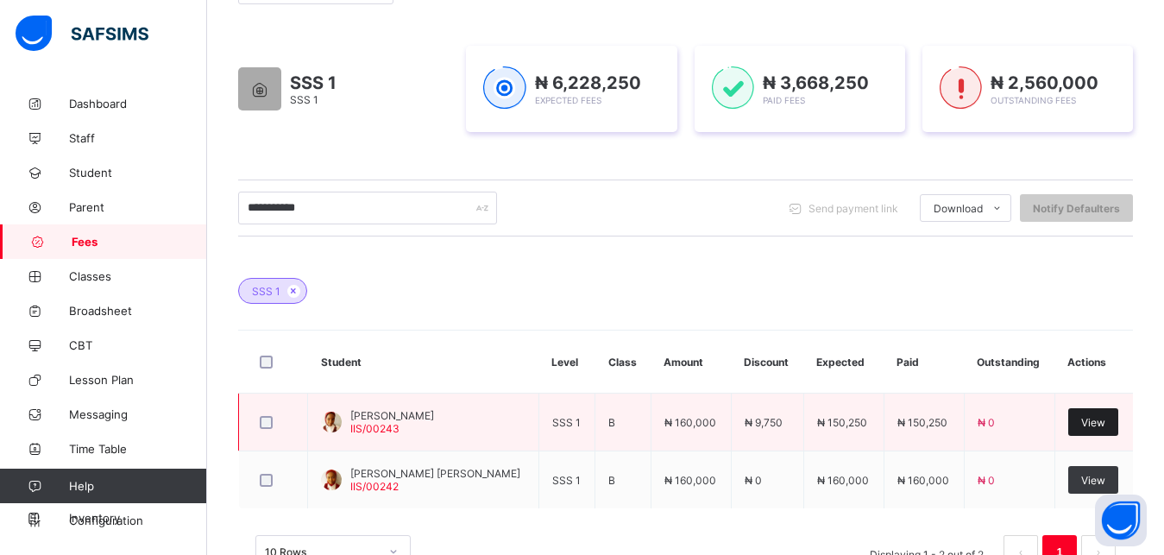
click at [1105, 426] on span "View" at bounding box center [1093, 422] width 24 height 13
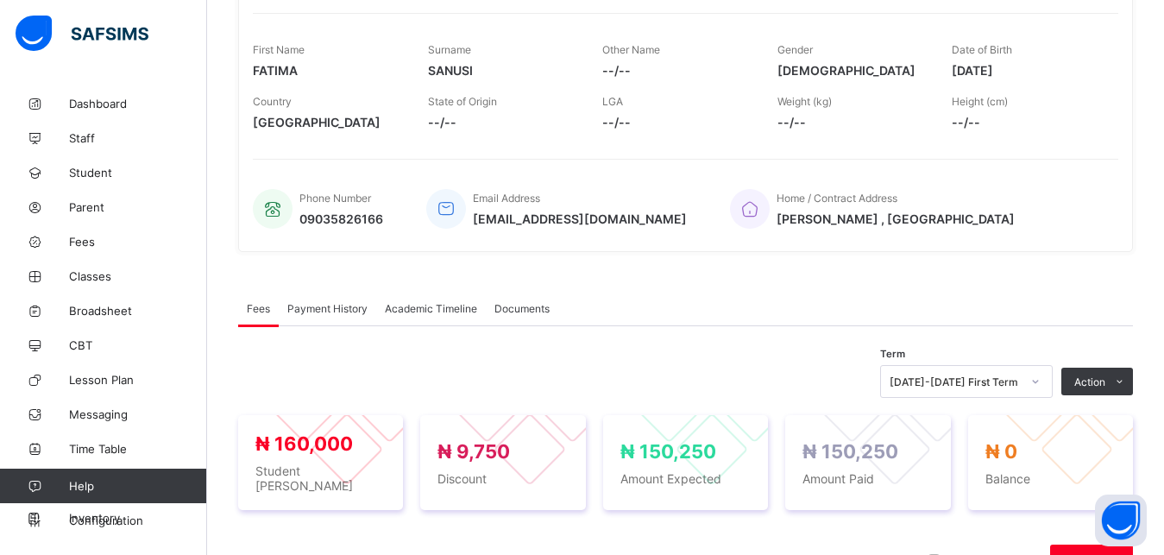
click at [324, 306] on span "Payment History" at bounding box center [327, 308] width 80 height 13
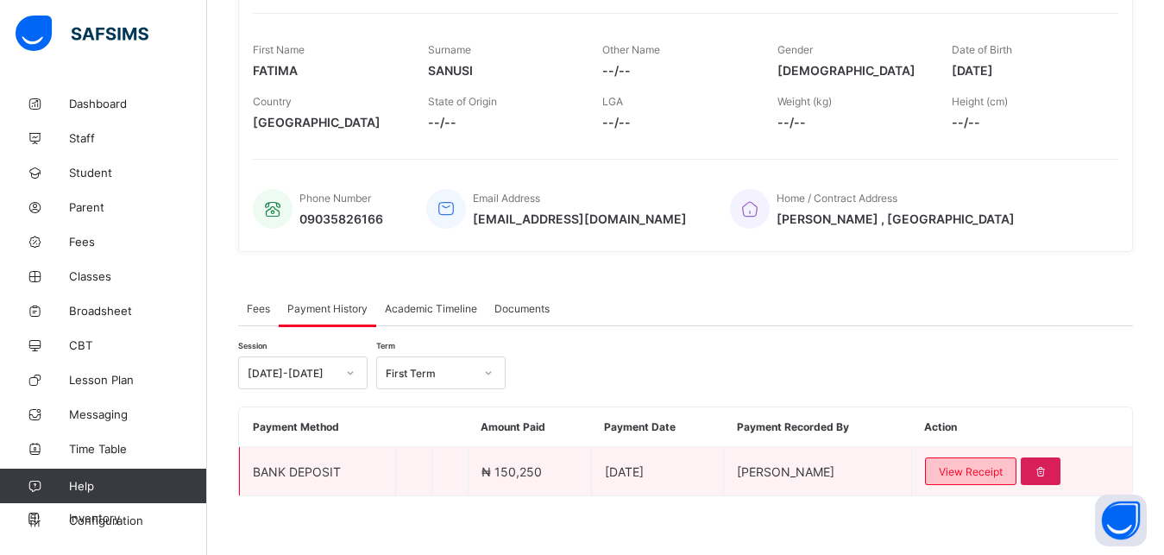
click at [981, 475] on span "View Receipt" at bounding box center [971, 471] width 64 height 13
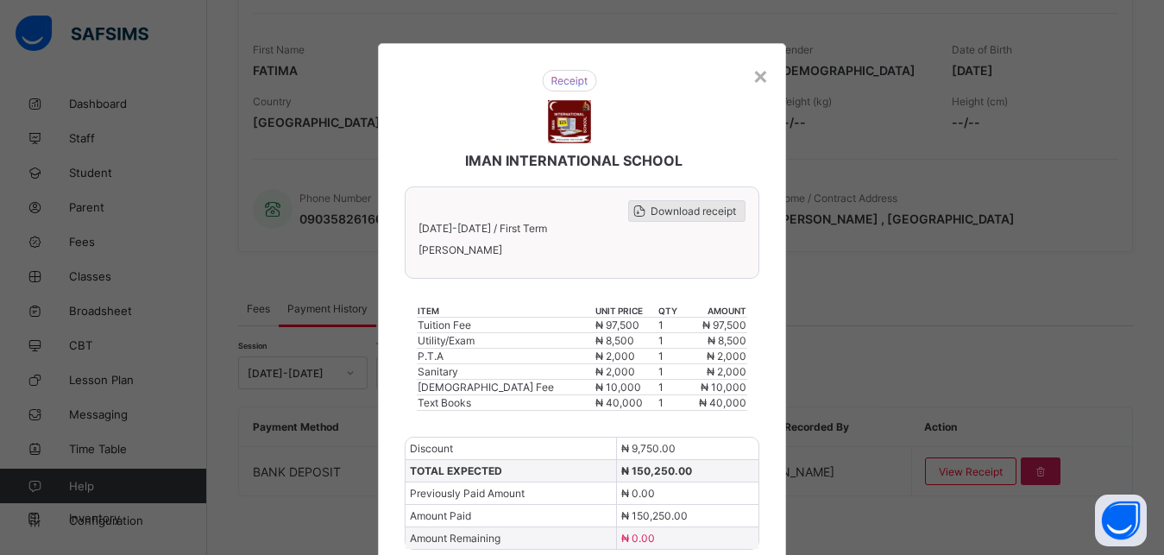
click at [695, 212] on span "Download receipt" at bounding box center [693, 211] width 85 height 13
click at [756, 75] on div "×" at bounding box center [760, 74] width 16 height 29
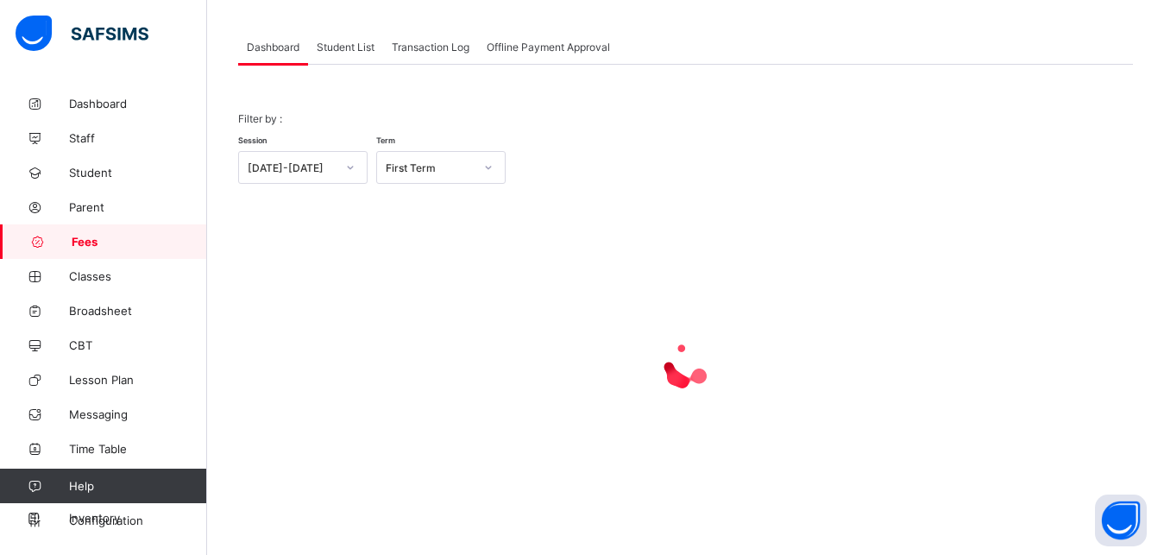
scroll to position [135, 0]
click at [335, 41] on span "Student List" at bounding box center [346, 47] width 58 height 13
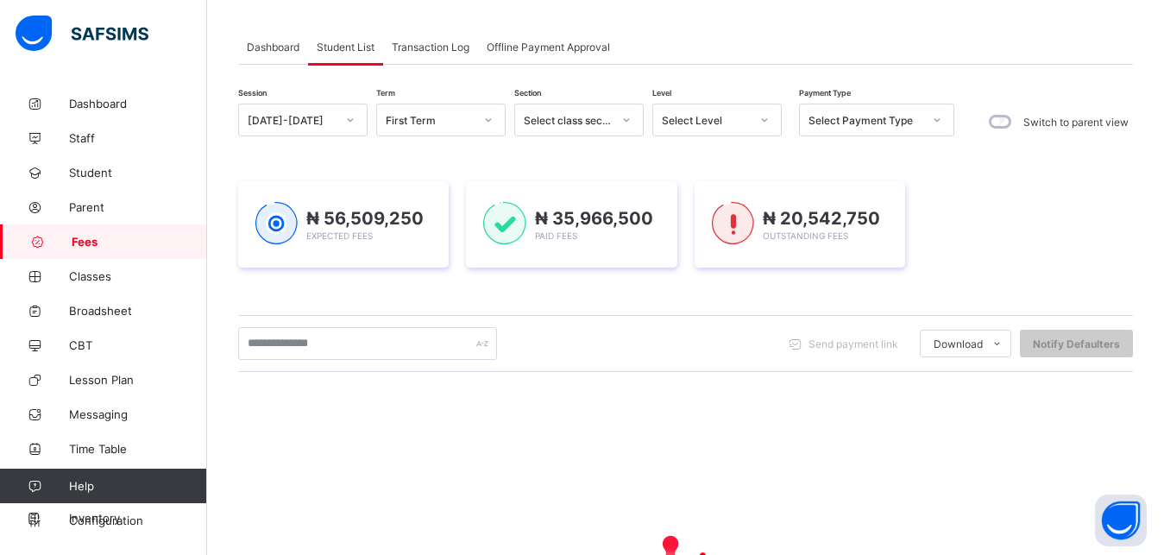
click at [701, 116] on div "Select Level" at bounding box center [706, 120] width 88 height 13
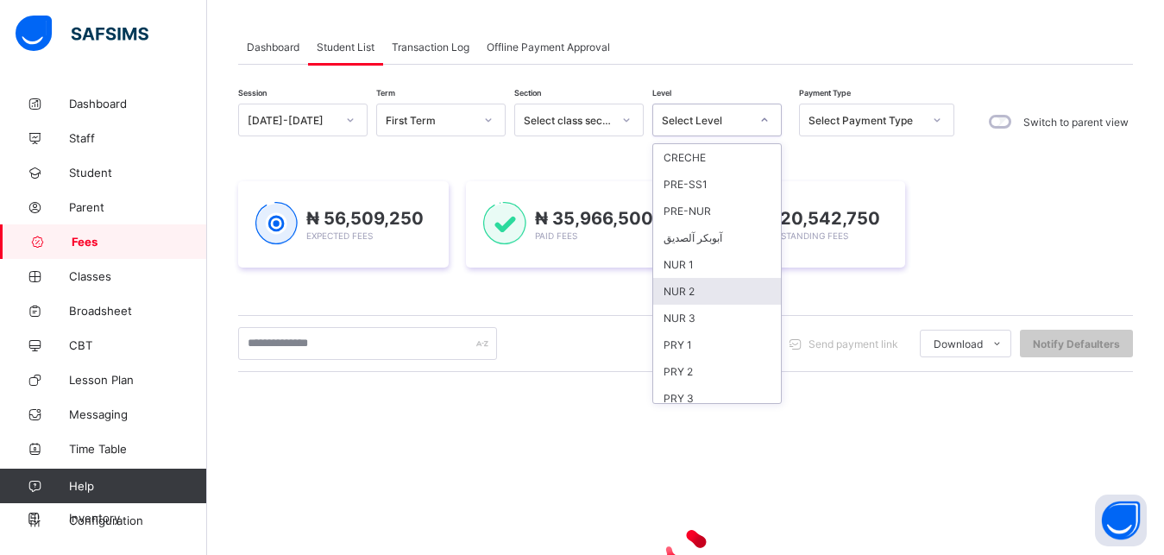
scroll to position [223, 0]
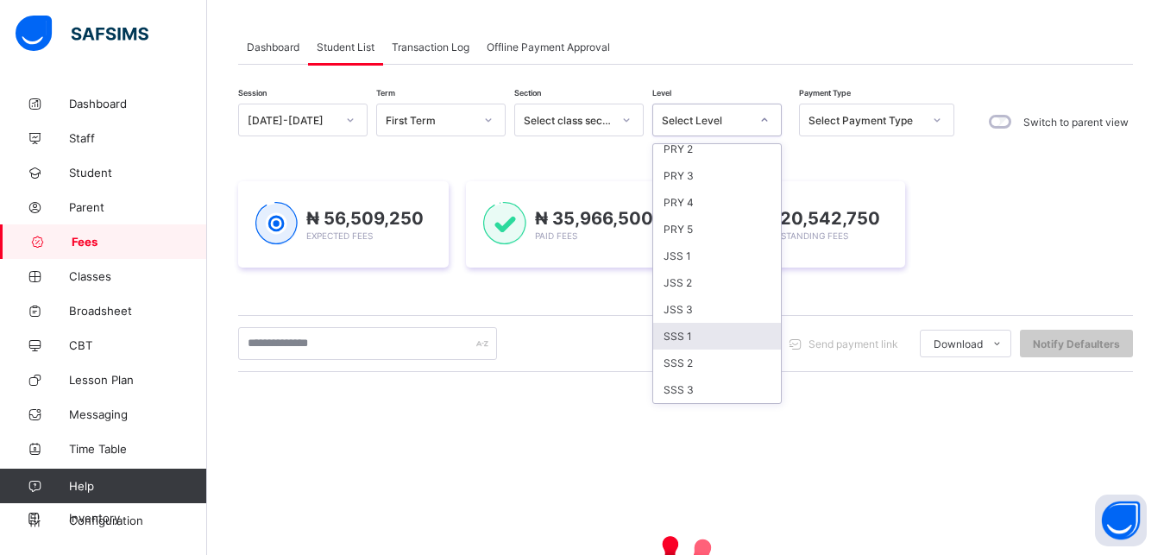
click at [711, 331] on div "SSS 1" at bounding box center [717, 336] width 128 height 27
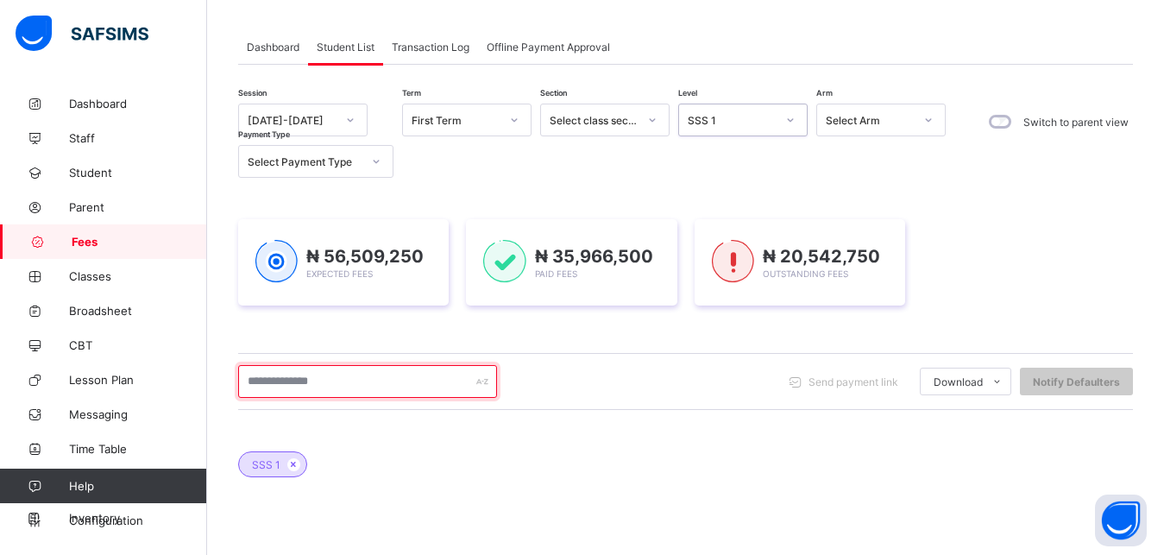
click at [379, 386] on input "text" at bounding box center [367, 381] width 259 height 33
click at [355, 386] on input "*****" at bounding box center [367, 381] width 259 height 33
click at [355, 365] on input "*****" at bounding box center [367, 381] width 259 height 33
click at [369, 381] on input "*****" at bounding box center [367, 381] width 259 height 33
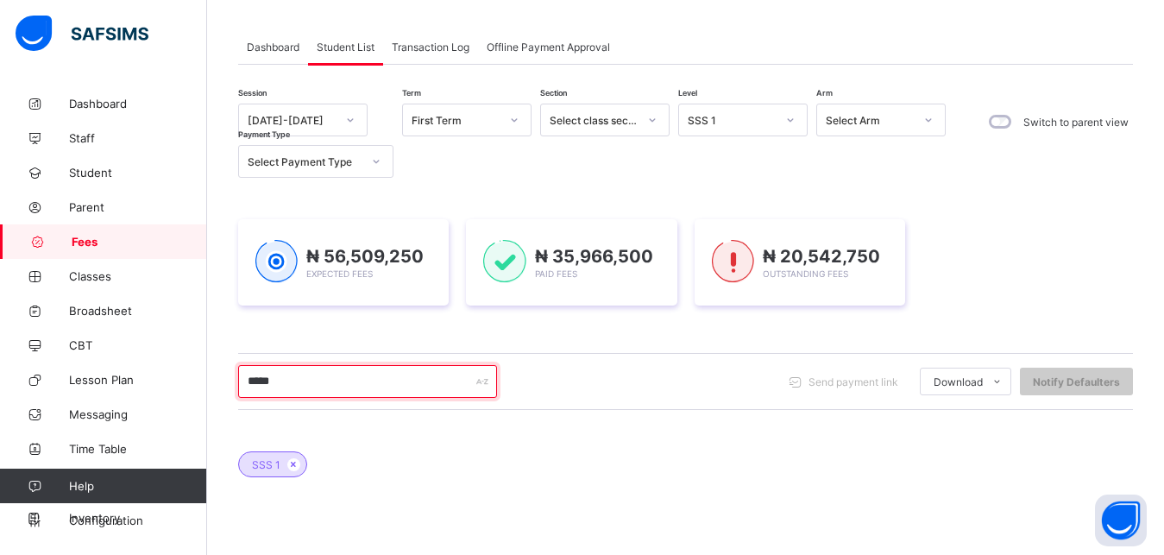
click at [369, 381] on input "*****" at bounding box center [367, 381] width 259 height 33
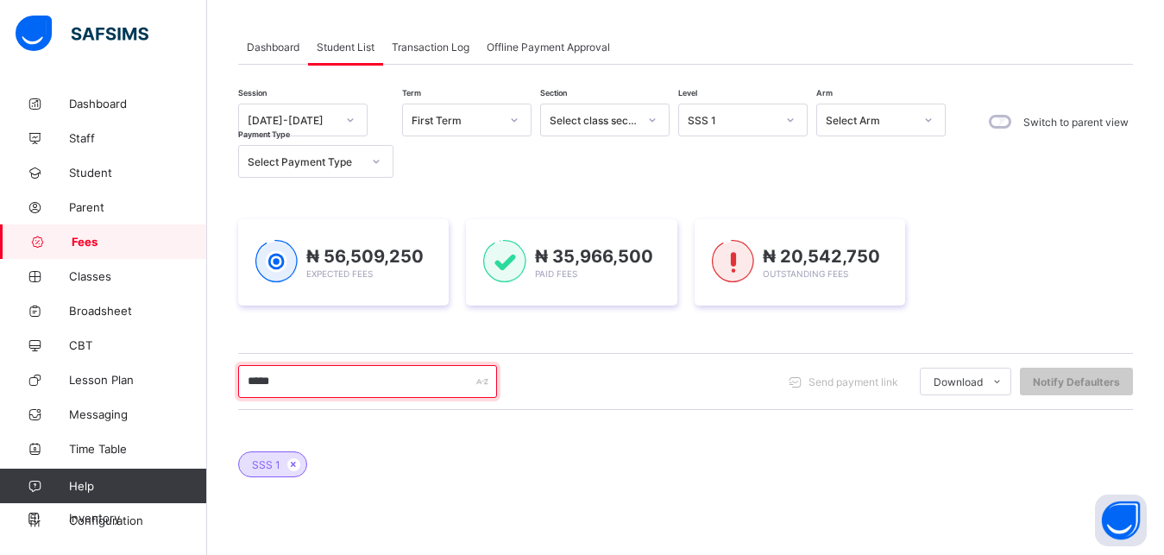
click at [369, 381] on input "*****" at bounding box center [367, 381] width 259 height 33
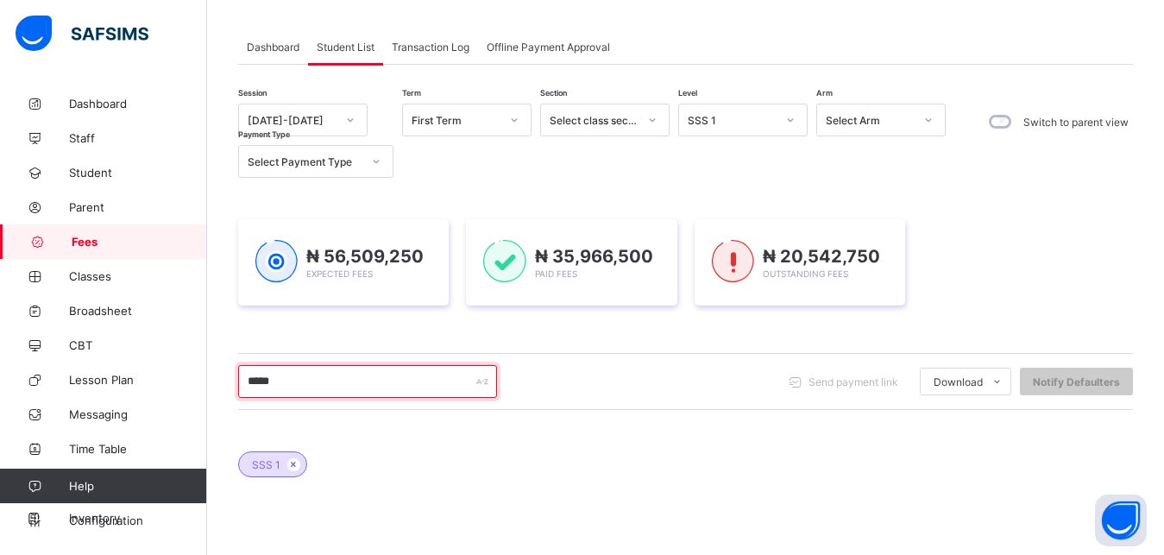
click at [369, 381] on input "*****" at bounding box center [367, 381] width 259 height 33
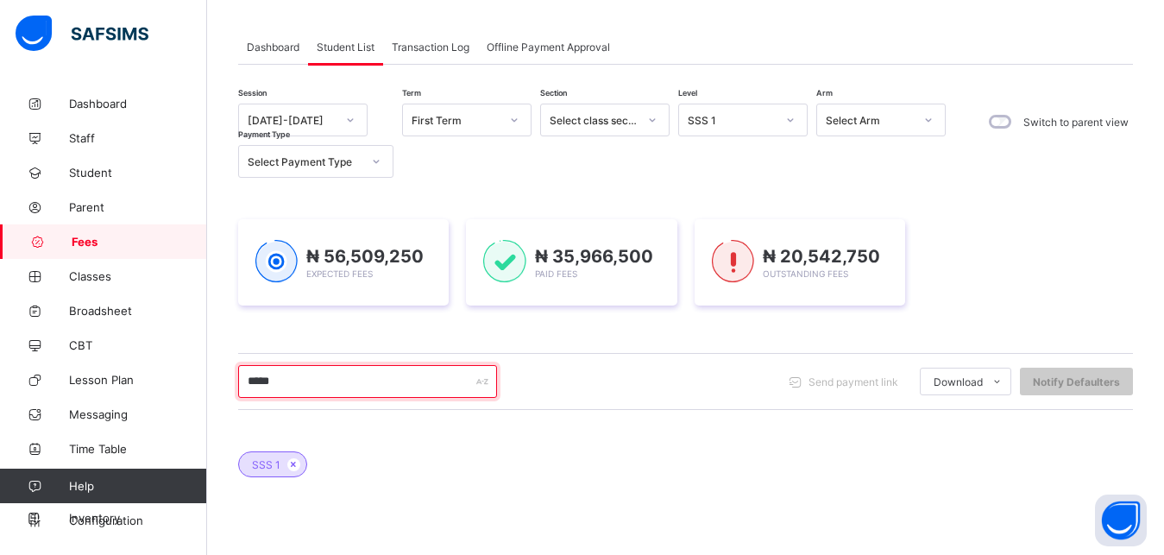
click at [369, 381] on input "*****" at bounding box center [367, 381] width 259 height 33
click at [404, 379] on input "*****" at bounding box center [367, 381] width 259 height 33
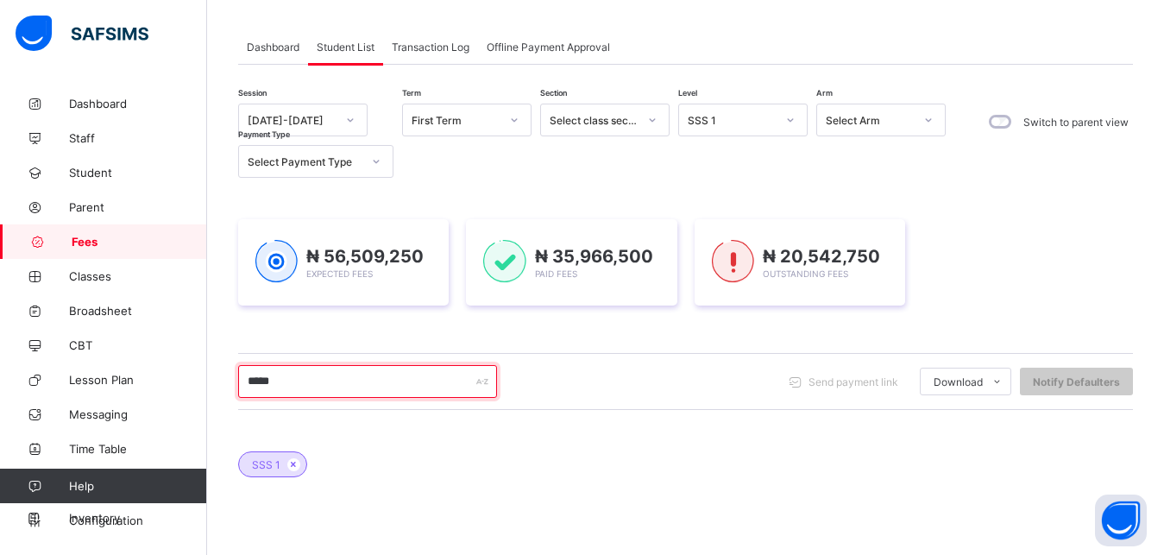
click at [404, 379] on input "*****" at bounding box center [367, 381] width 259 height 33
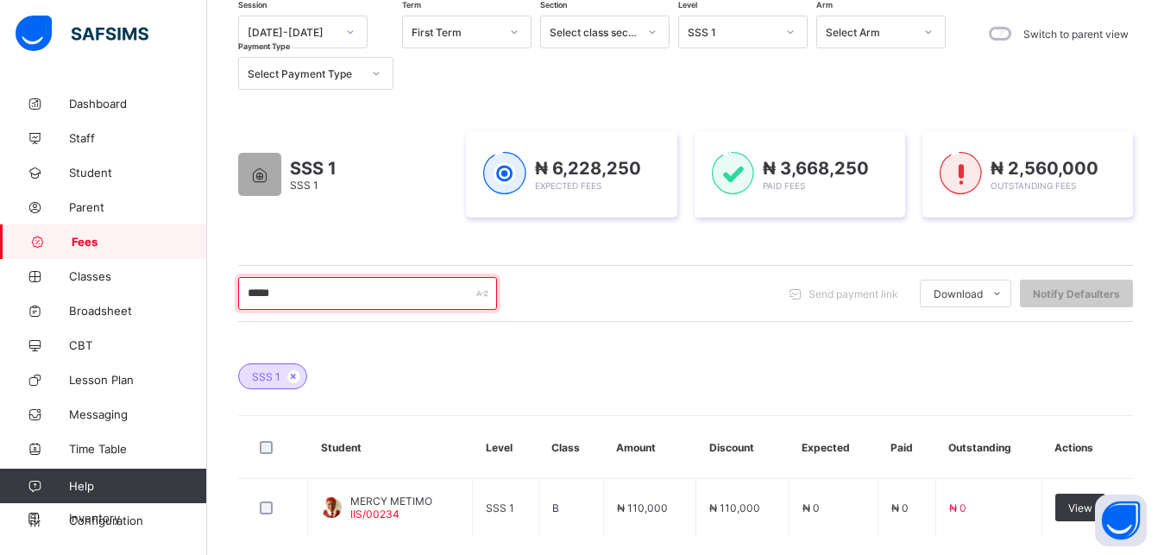
scroll to position [267, 0]
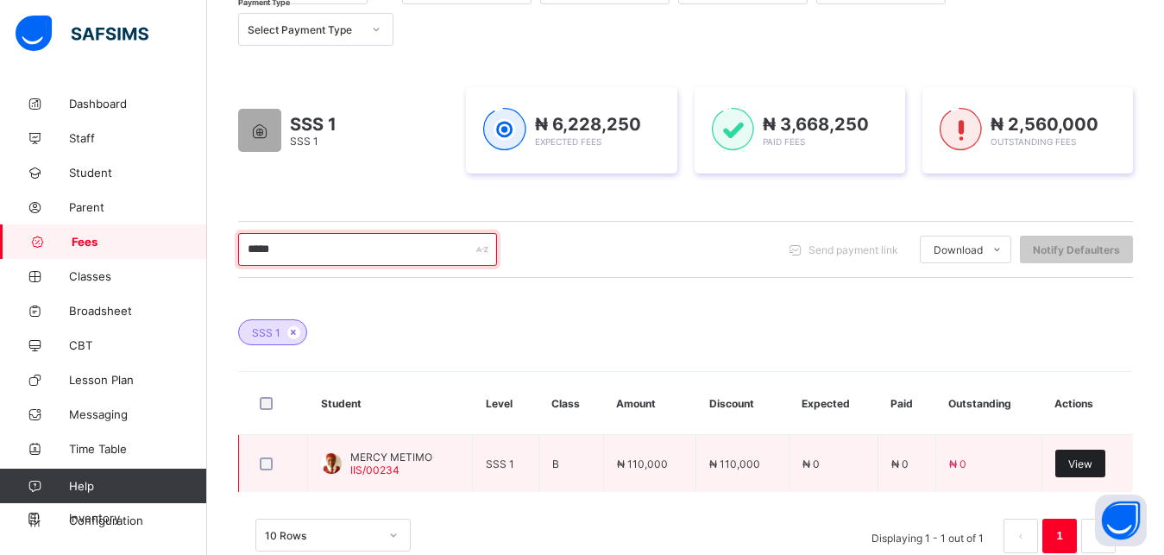
type input "*****"
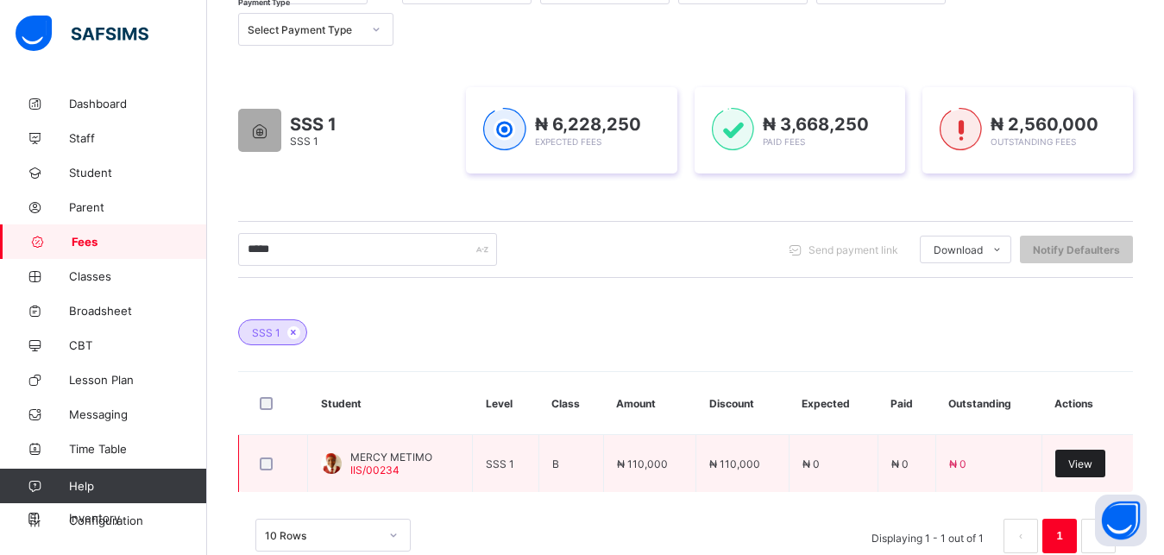
click at [1092, 462] on span "View" at bounding box center [1080, 463] width 24 height 13
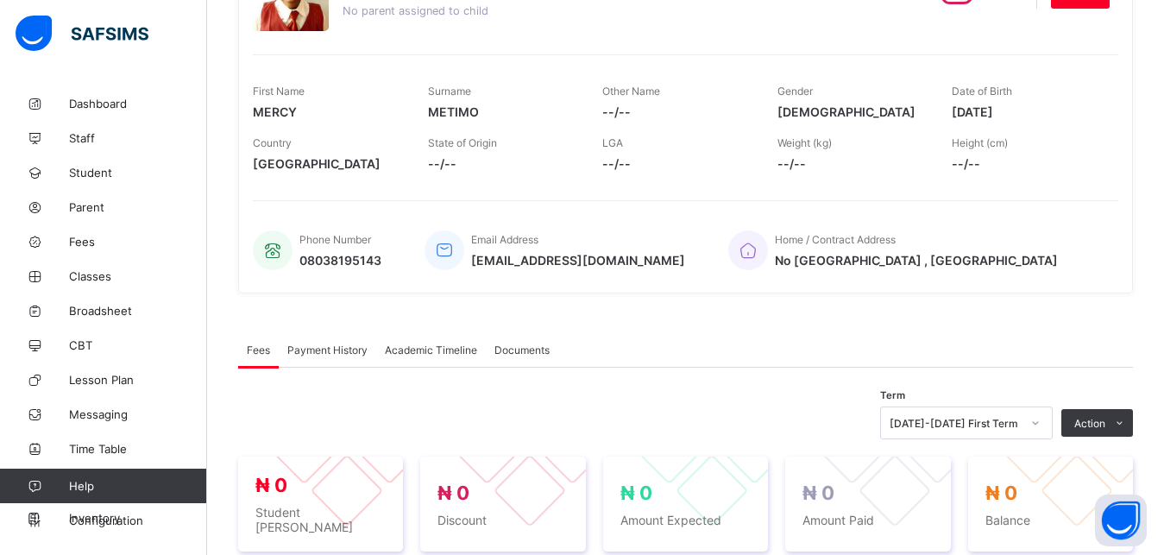
click at [313, 350] on span "Payment History" at bounding box center [327, 349] width 80 height 13
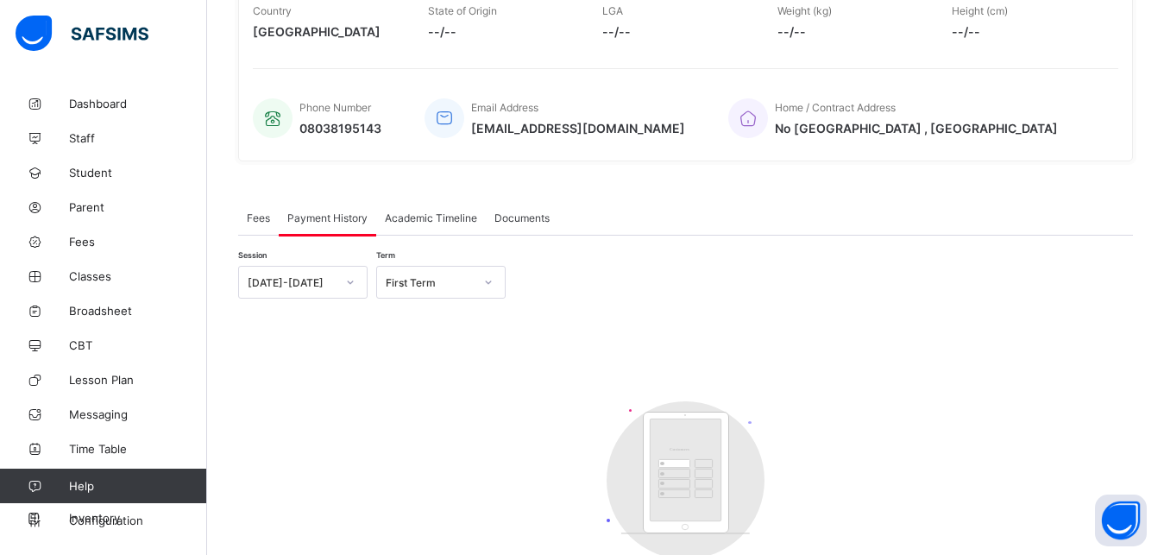
scroll to position [443, 0]
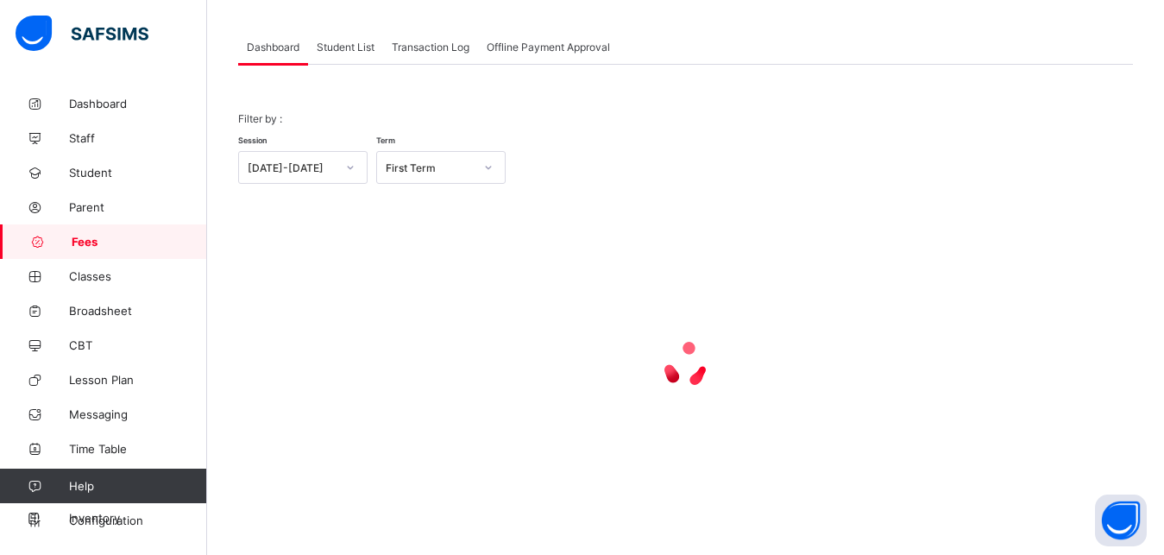
scroll to position [135, 0]
click at [341, 51] on span "Student List" at bounding box center [346, 47] width 58 height 13
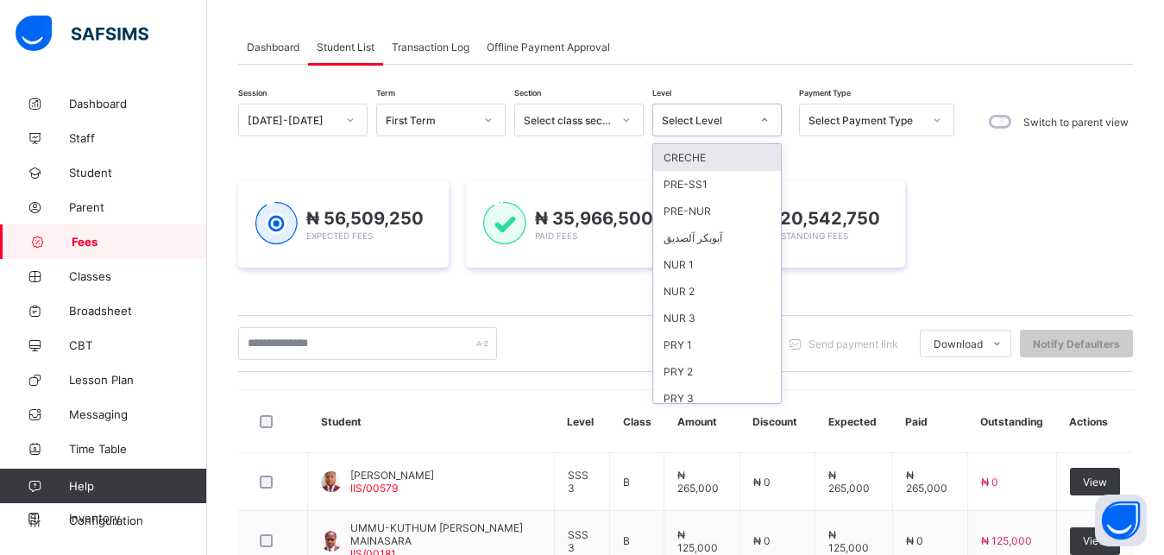
click at [688, 118] on div "Select Level" at bounding box center [706, 120] width 88 height 13
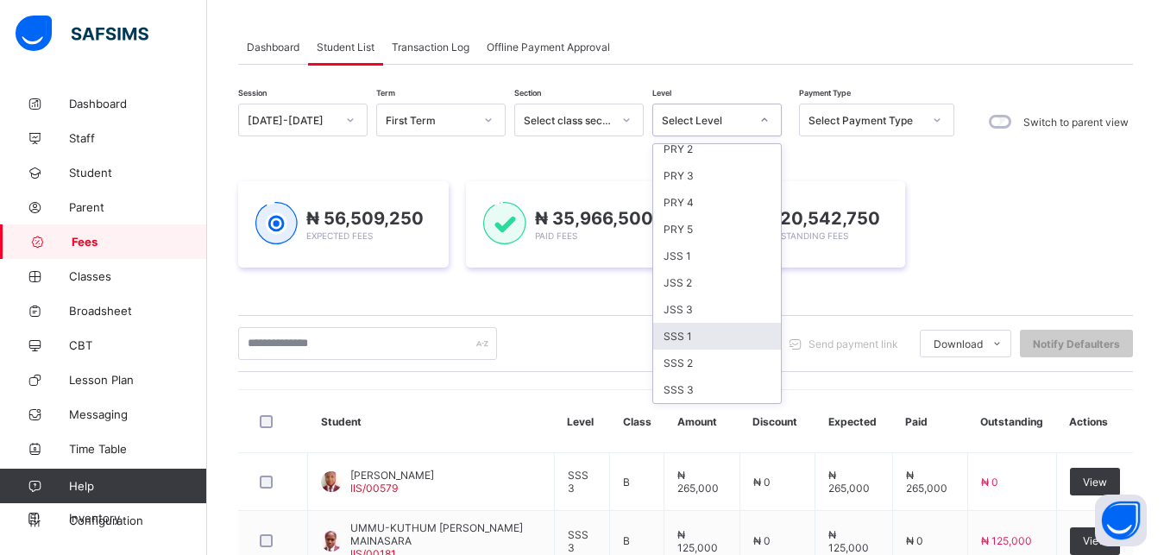
click at [716, 331] on div "SSS 1" at bounding box center [717, 336] width 128 height 27
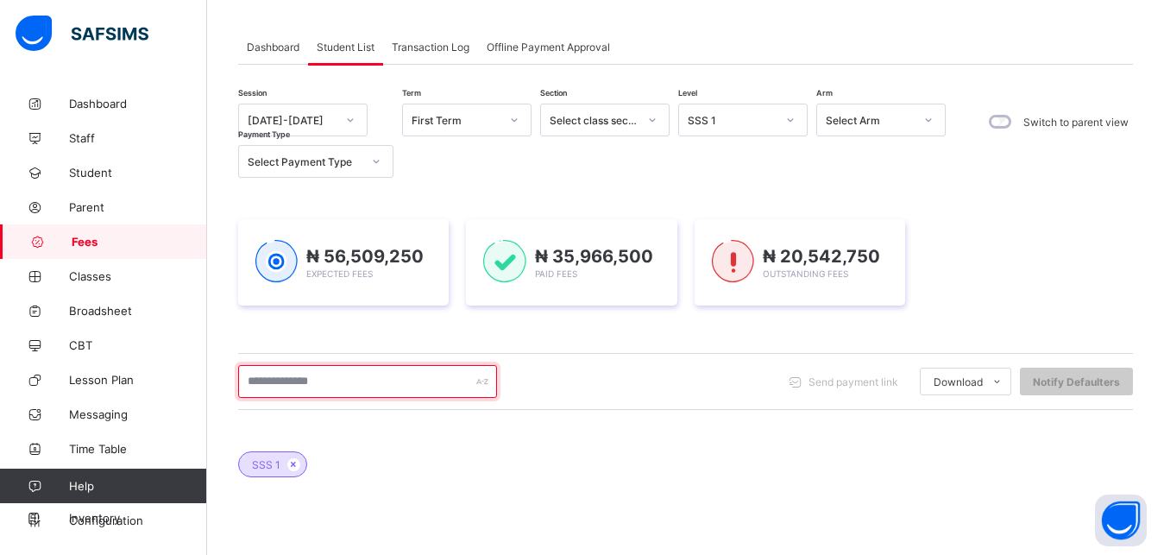
click at [432, 378] on input "text" at bounding box center [367, 381] width 259 height 33
type input "*****"
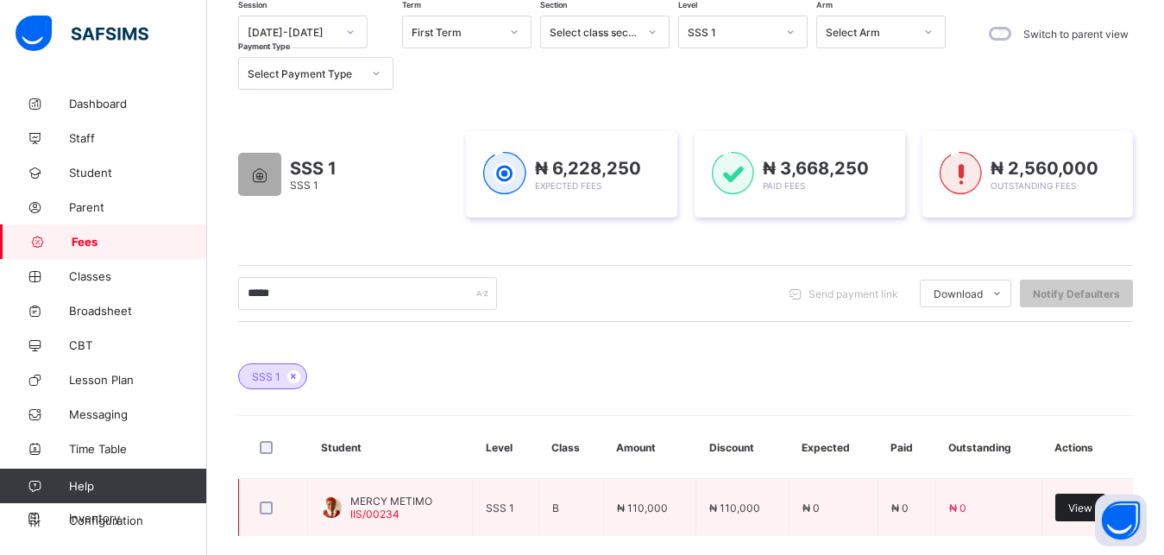
click at [1087, 513] on span "View" at bounding box center [1080, 507] width 24 height 13
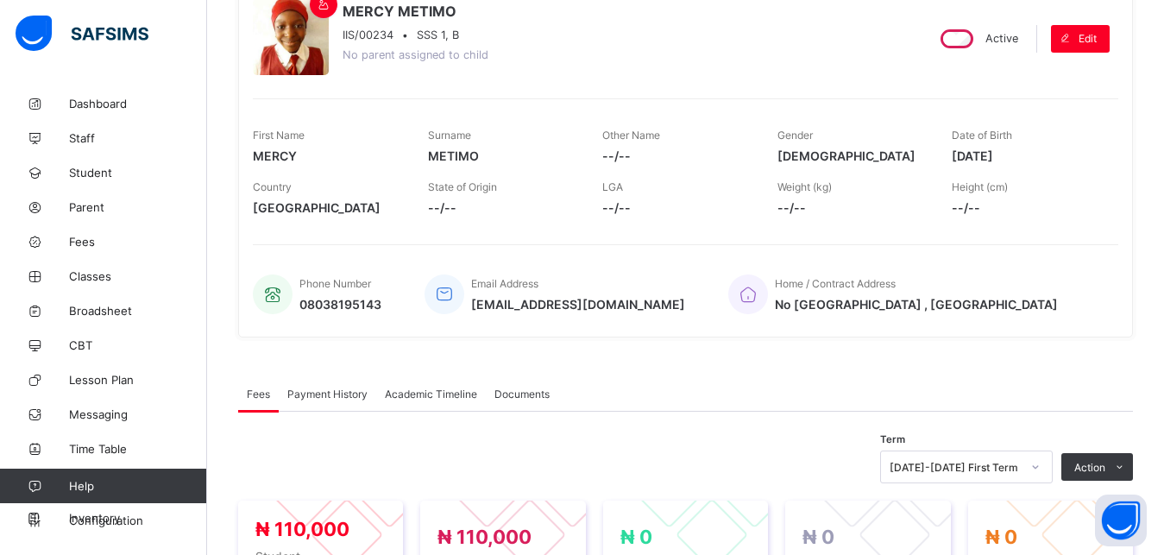
click at [347, 391] on span "Payment History" at bounding box center [327, 393] width 80 height 13
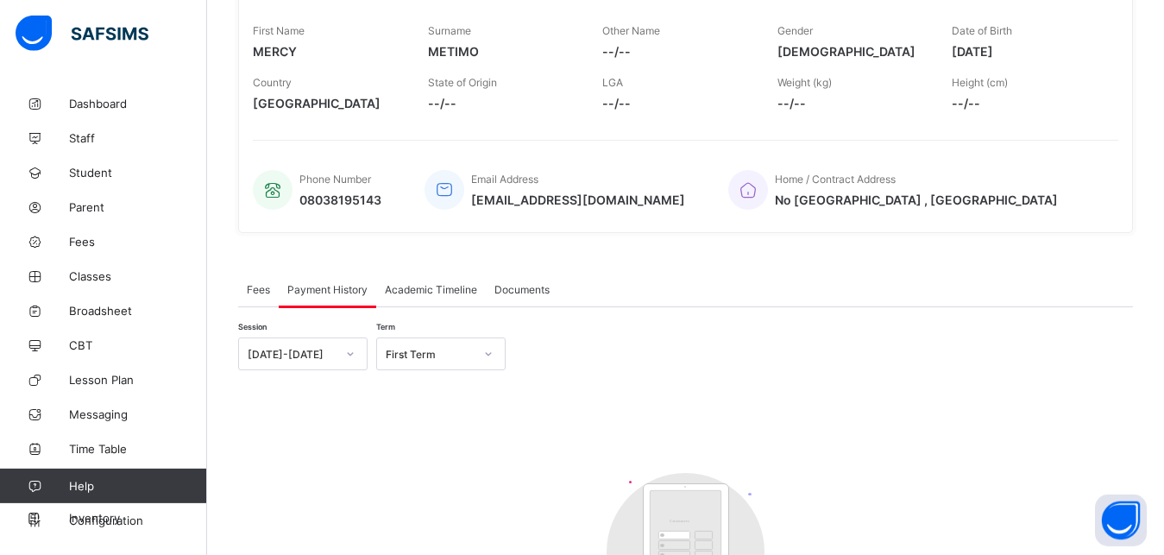
scroll to position [443, 0]
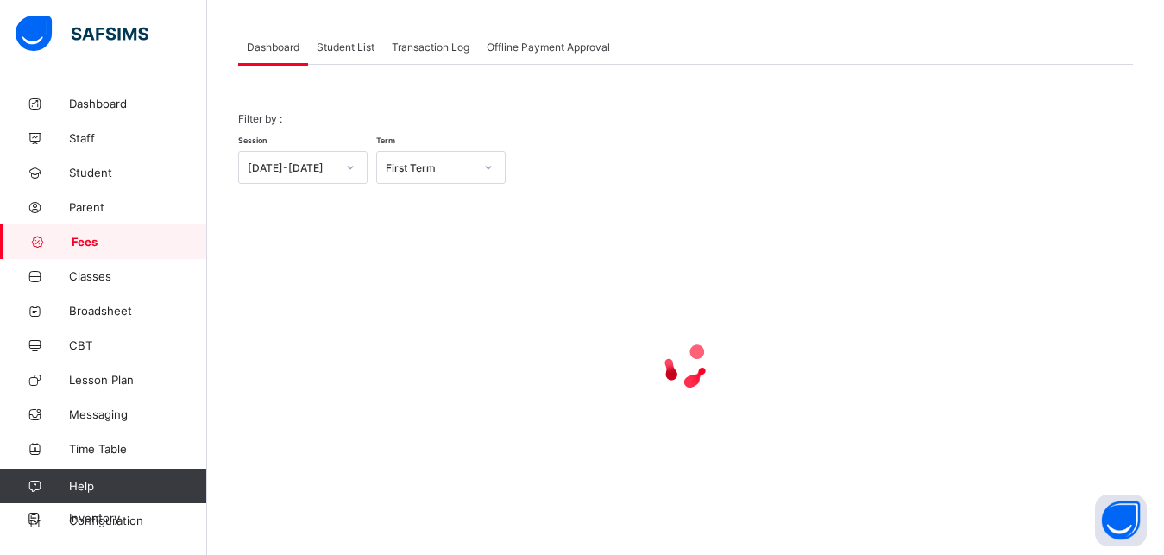
scroll to position [135, 0]
click at [349, 47] on span "Student List" at bounding box center [346, 47] width 58 height 13
